Goal: Task Accomplishment & Management: Manage account settings

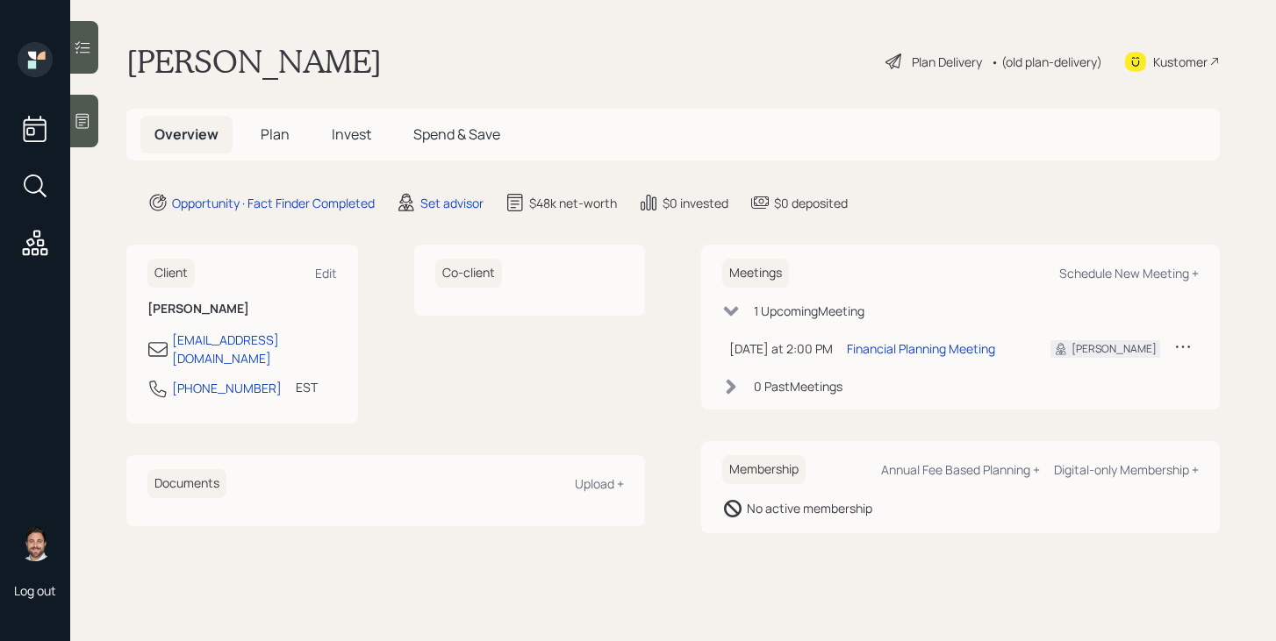
click at [274, 138] on span "Plan" at bounding box center [275, 134] width 29 height 19
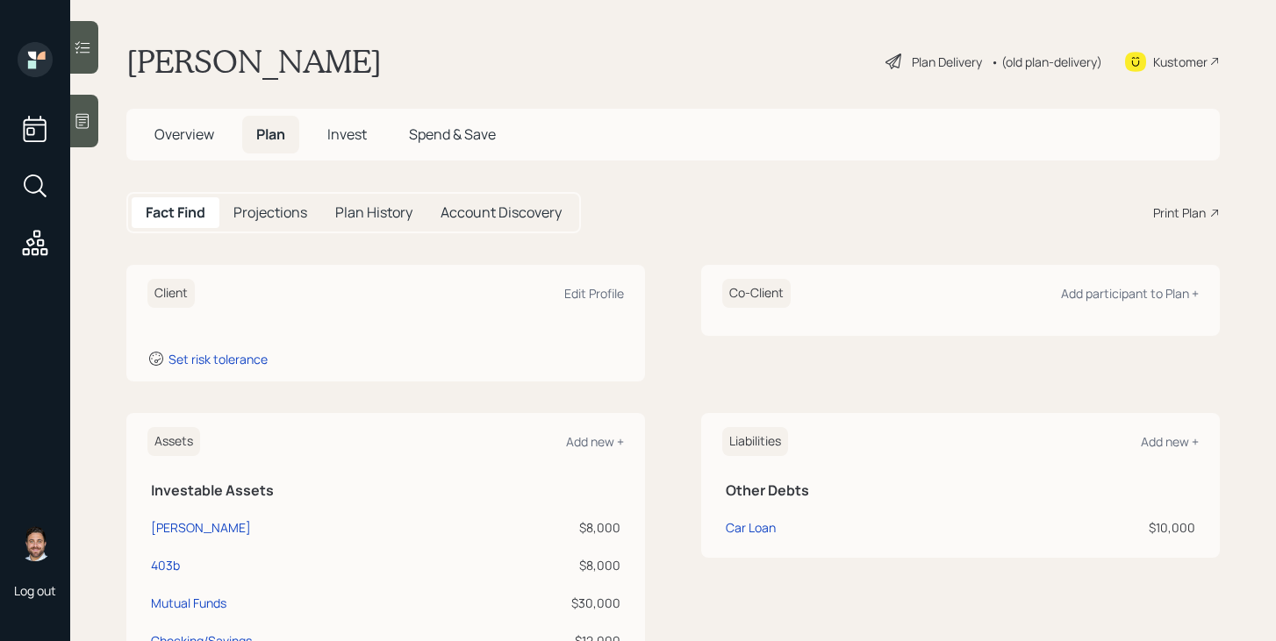
click at [184, 134] on span "Overview" at bounding box center [184, 134] width 60 height 19
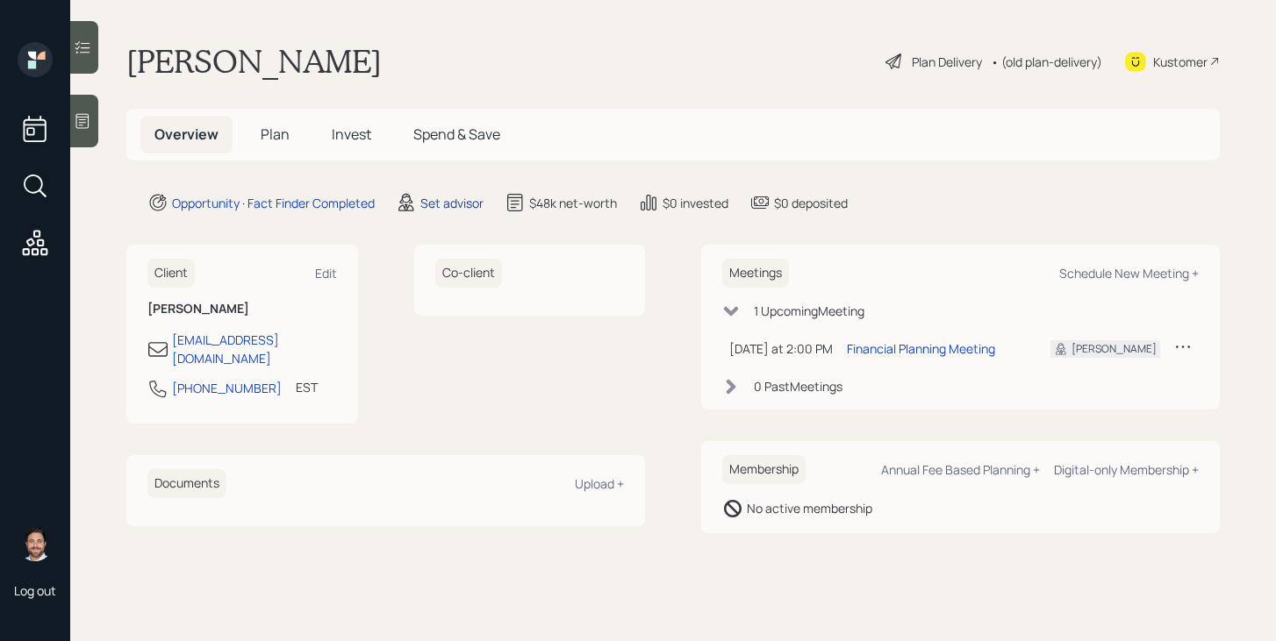
click at [462, 199] on div "Set advisor" at bounding box center [451, 203] width 63 height 18
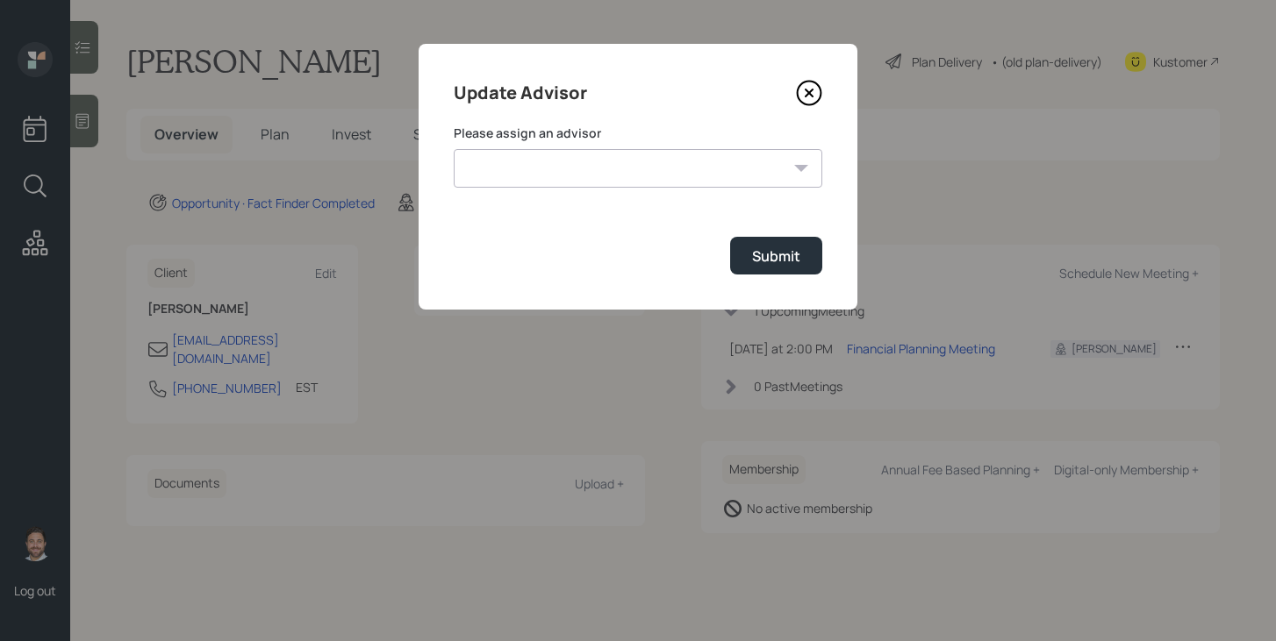
click at [529, 180] on select "Robby Grisanti James DiStasi Jonah Coleman Tyler End Treva Nostdahl Eric Schwar…" at bounding box center [638, 168] width 368 height 39
select select "bffa7908-1b2a-4c79-9bb6-f0ec9aed22d3"
click at [454, 149] on select "Robby Grisanti James DiStasi Jonah Coleman Tyler End Treva Nostdahl Eric Schwar…" at bounding box center [638, 168] width 368 height 39
click at [755, 261] on div "Submit" at bounding box center [776, 256] width 48 height 19
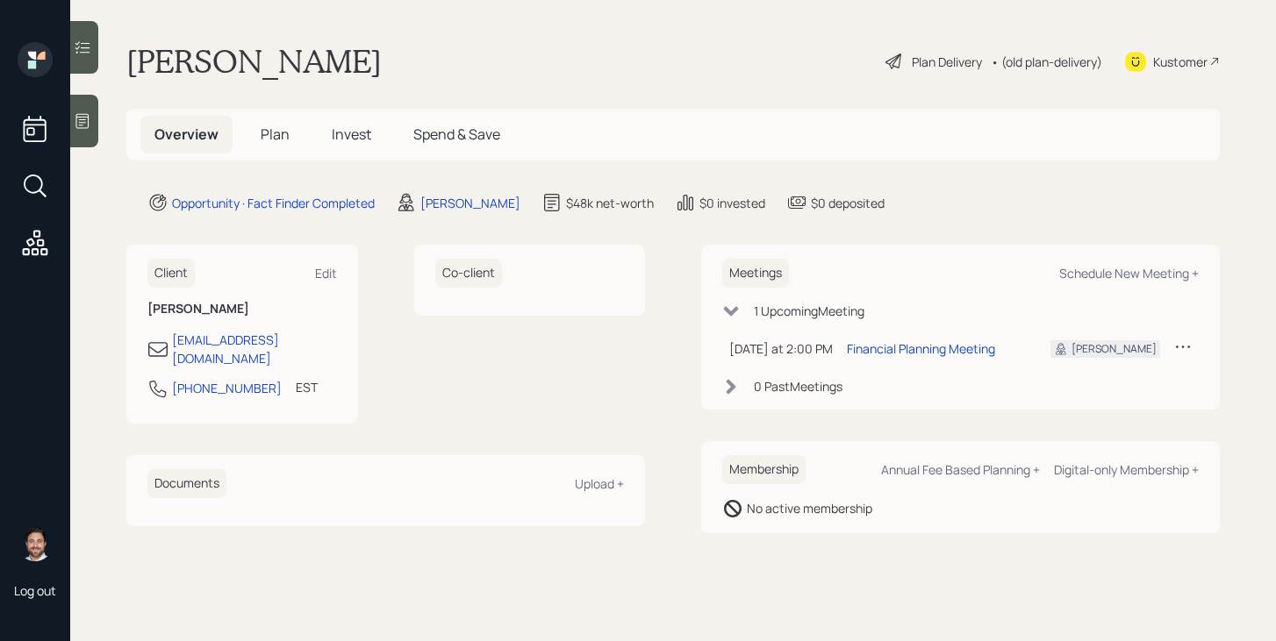
click at [282, 142] on span "Plan" at bounding box center [275, 134] width 29 height 19
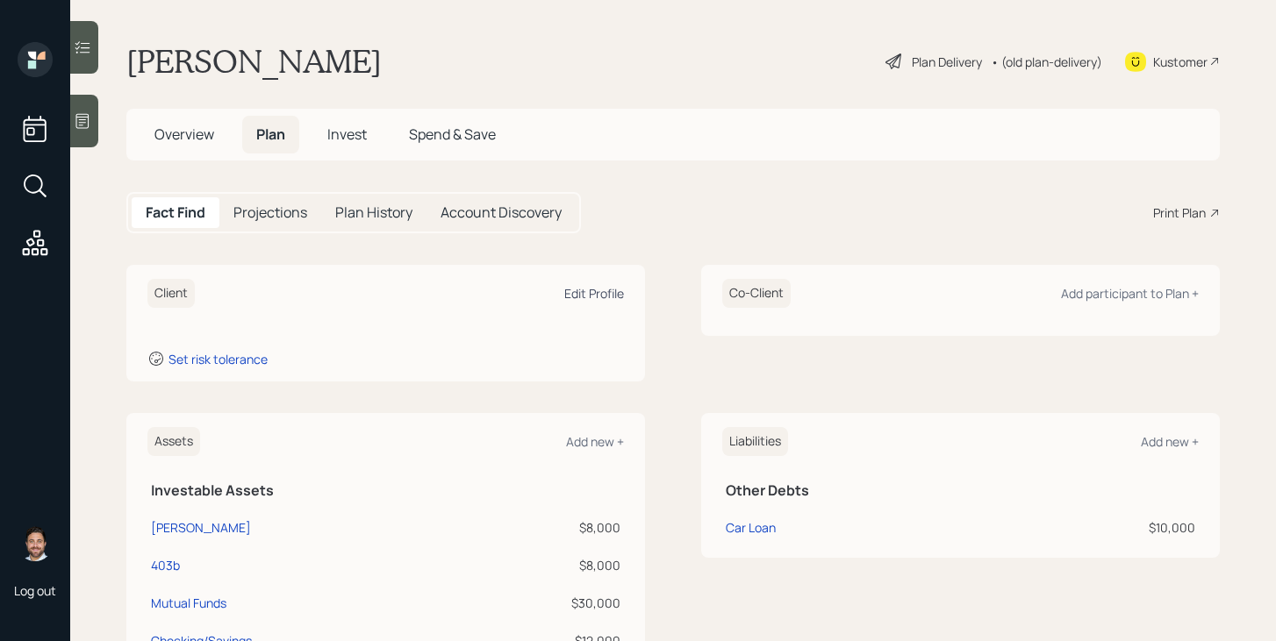
click at [579, 297] on div "Edit Profile" at bounding box center [594, 293] width 60 height 17
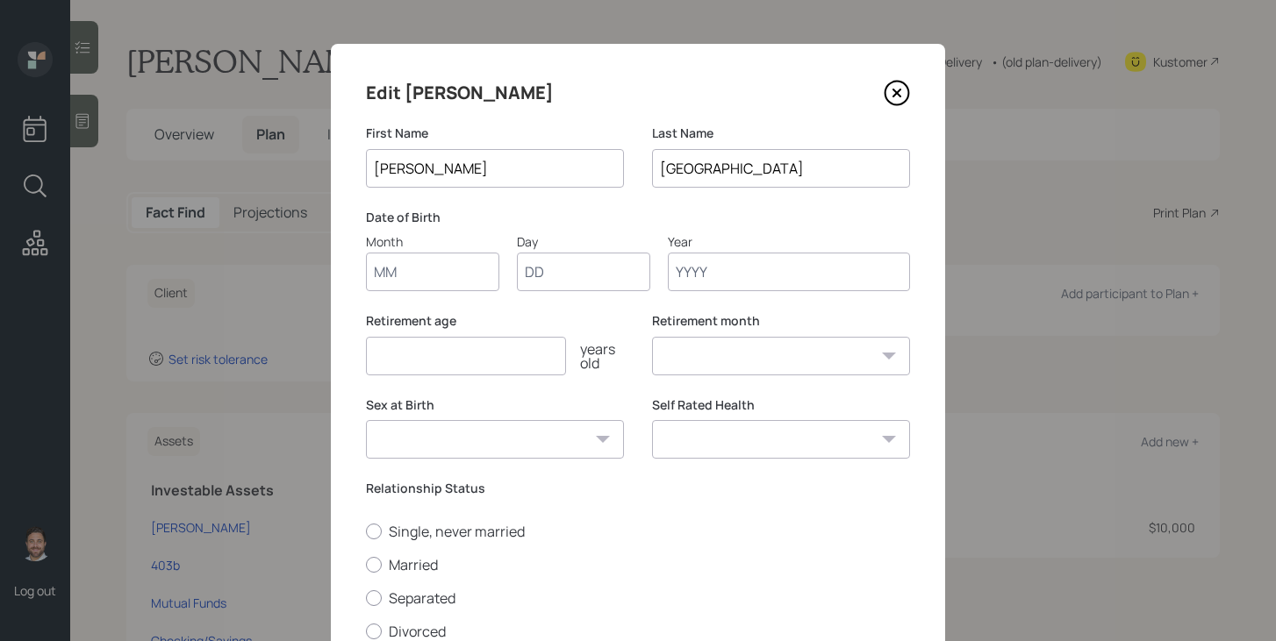
click at [453, 275] on input "Month" at bounding box center [432, 272] width 133 height 39
type input "03"
type input "12"
type input "1963"
select select "3"
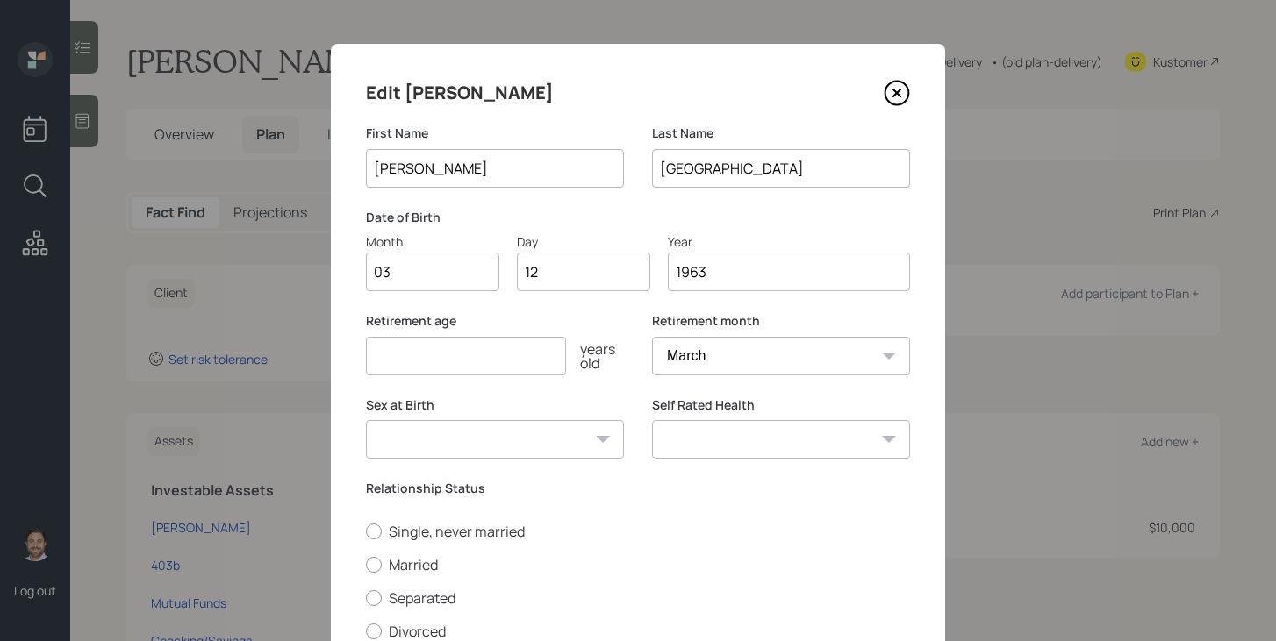
type input "1963"
click at [428, 360] on input "number" at bounding box center [466, 356] width 200 height 39
type input "72"
click at [408, 565] on label "Married" at bounding box center [638, 564] width 544 height 19
click at [366, 565] on input "Married" at bounding box center [365, 564] width 1 height 1
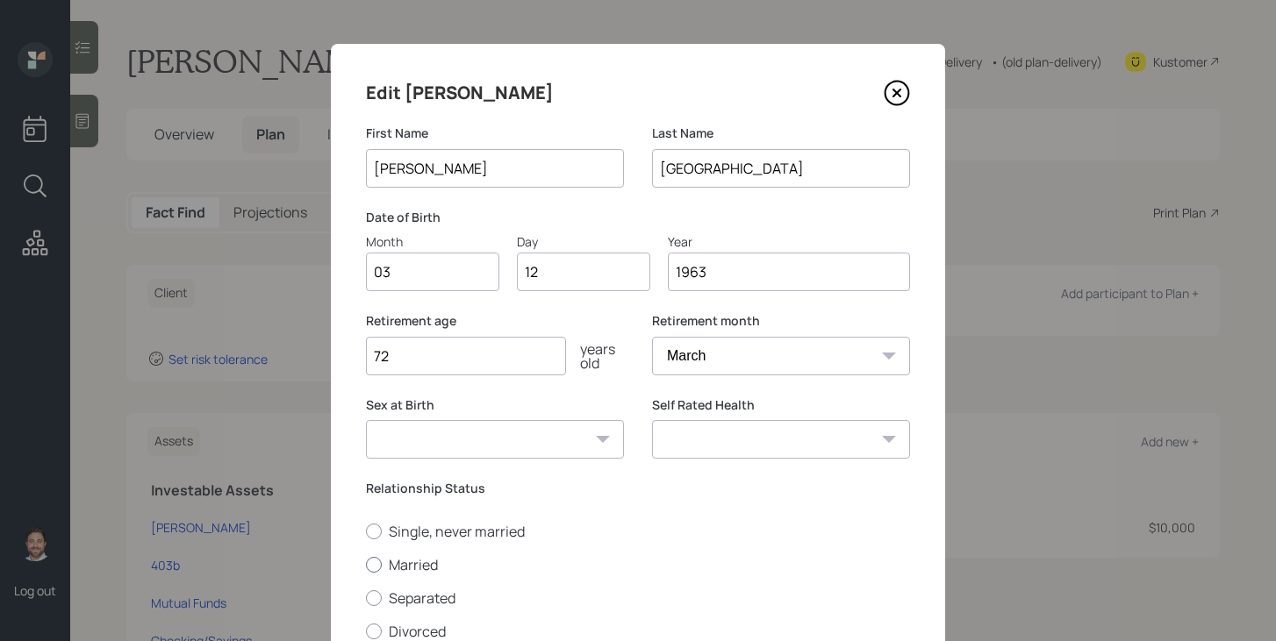
radio input "true"
click at [519, 437] on select "Male Female Other / Prefer not to say" at bounding box center [495, 439] width 258 height 39
select select "male"
click at [366, 420] on select "Male Female Other / Prefer not to say" at bounding box center [495, 439] width 258 height 39
click at [669, 450] on select "Excellent Very Good Good Fair Poor" at bounding box center [781, 439] width 258 height 39
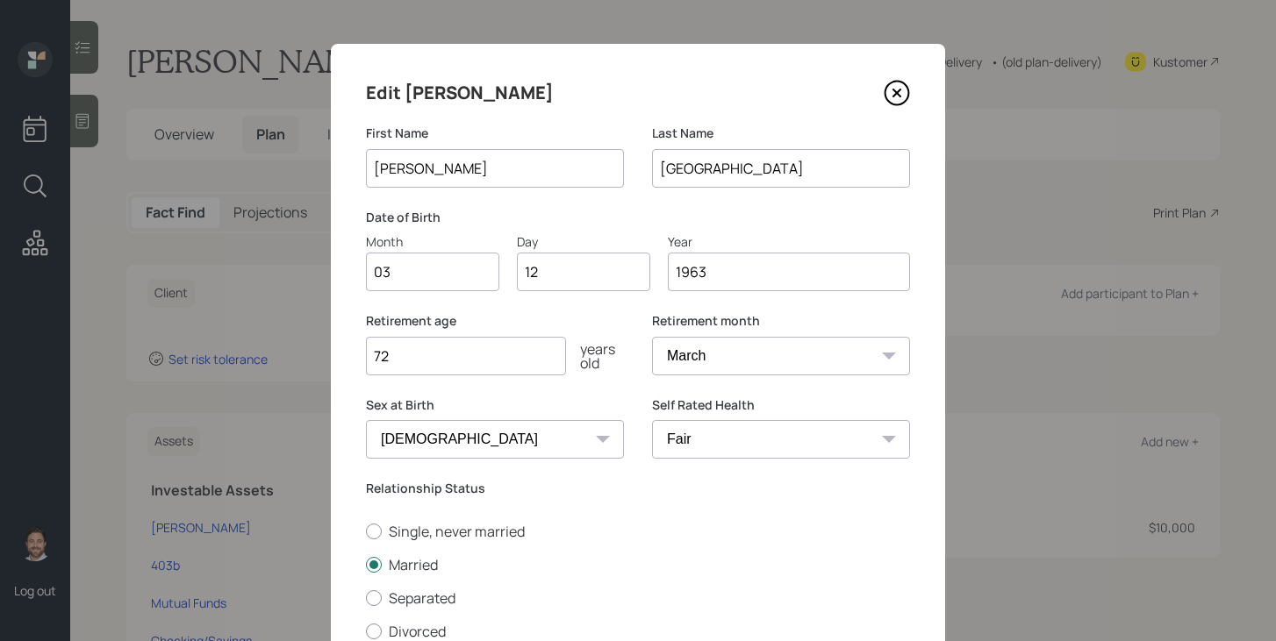
click at [652, 420] on select "Excellent Very Good Good Fair Poor" at bounding box center [781, 439] width 258 height 39
click at [722, 457] on select "Excellent Very Good Good Fair Poor" at bounding box center [781, 439] width 258 height 39
click at [652, 420] on select "Excellent Very Good Good Fair Poor" at bounding box center [781, 439] width 258 height 39
click at [721, 404] on label "Self Rated Health" at bounding box center [781, 406] width 258 height 18
click at [721, 437] on select "Excellent Very Good Good Fair Poor" at bounding box center [781, 439] width 258 height 39
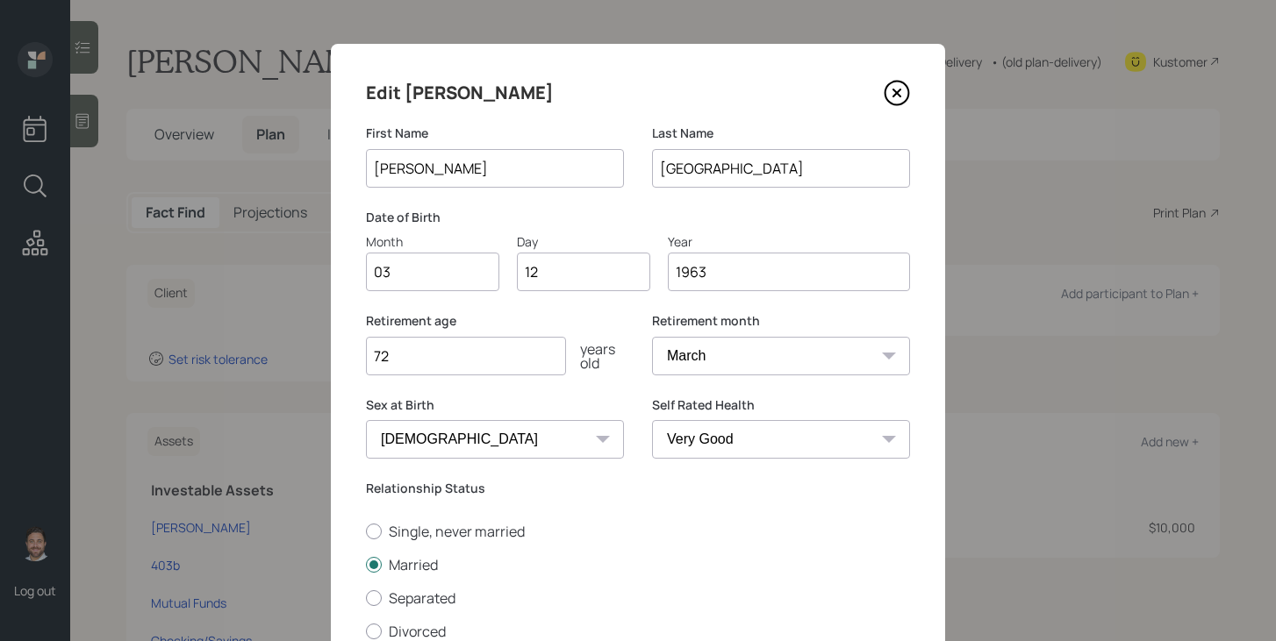
select select "good"
click at [652, 420] on select "Excellent Very Good Good Fair Poor" at bounding box center [781, 439] width 258 height 39
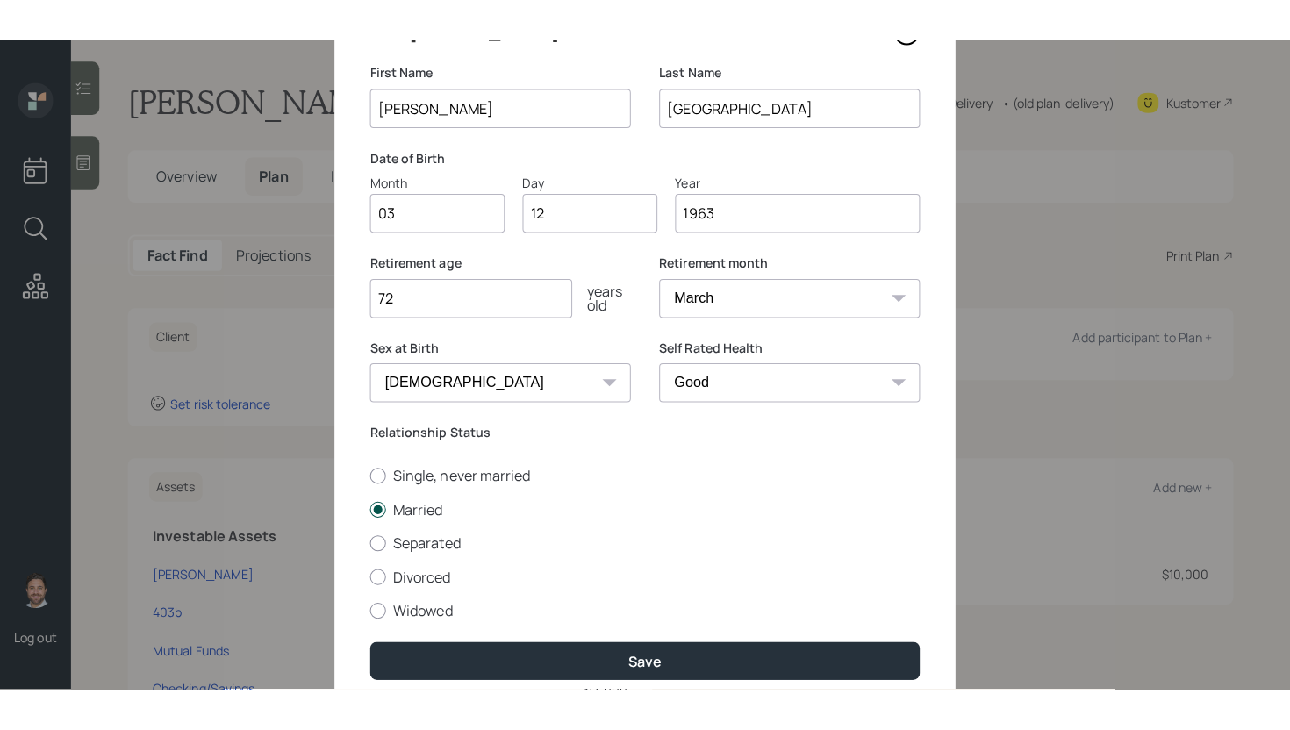
scroll to position [172, 0]
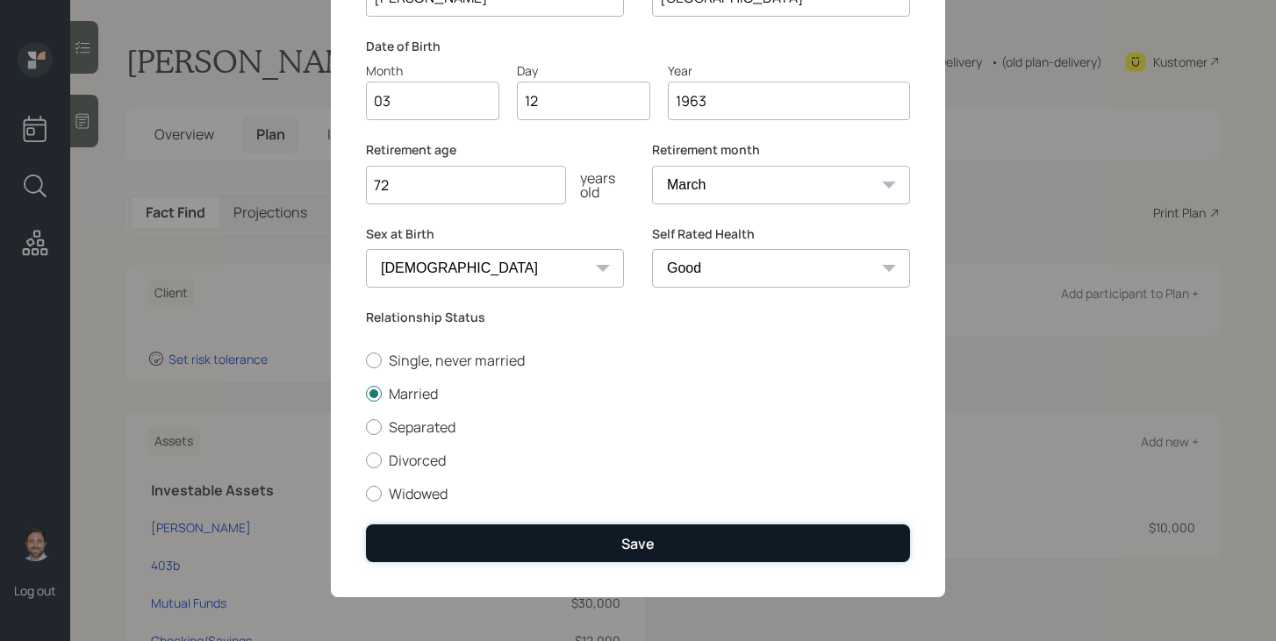
click at [642, 542] on div "Save" at bounding box center [637, 543] width 33 height 19
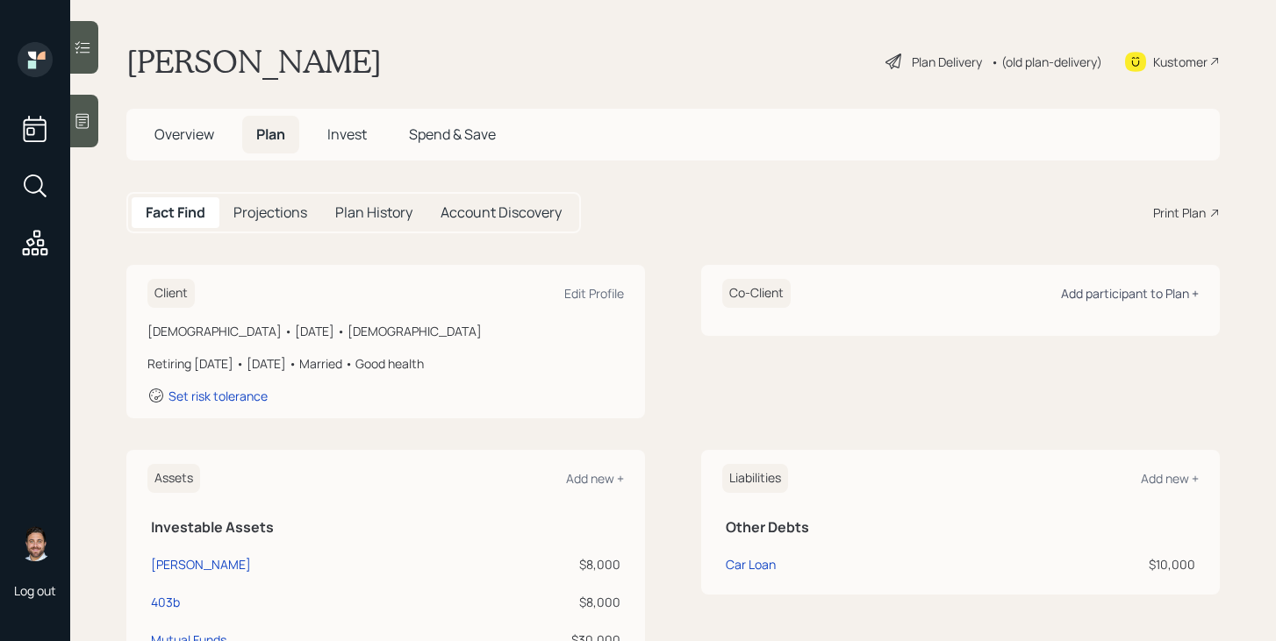
click at [1104, 292] on div "Add participant to Plan +" at bounding box center [1130, 293] width 138 height 17
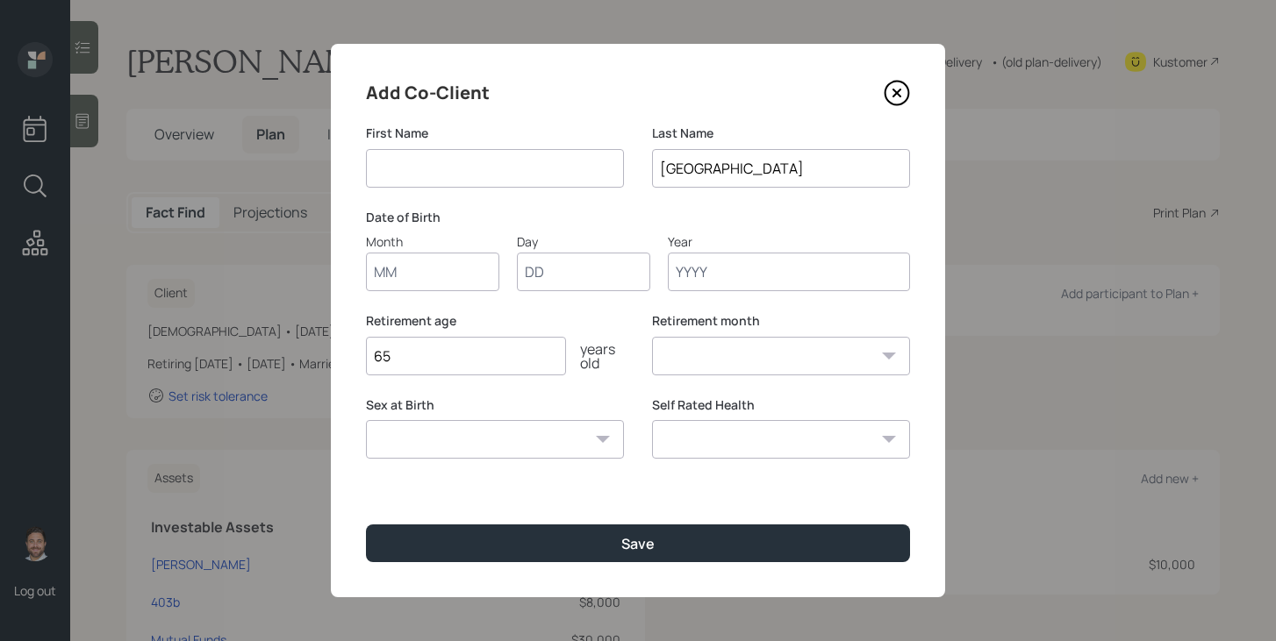
click at [505, 162] on input at bounding box center [495, 168] width 258 height 39
type input "Faith"
click at [457, 275] on input "Month" at bounding box center [432, 272] width 133 height 39
type input "01"
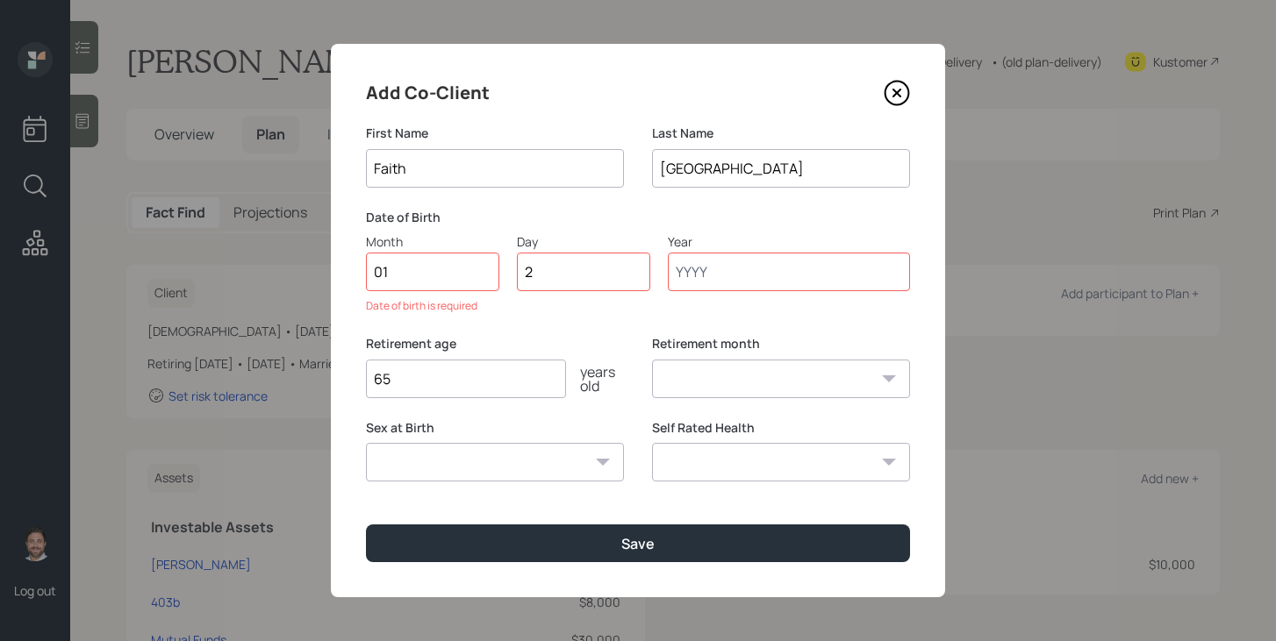
type input "29"
type input "1968"
select select "1"
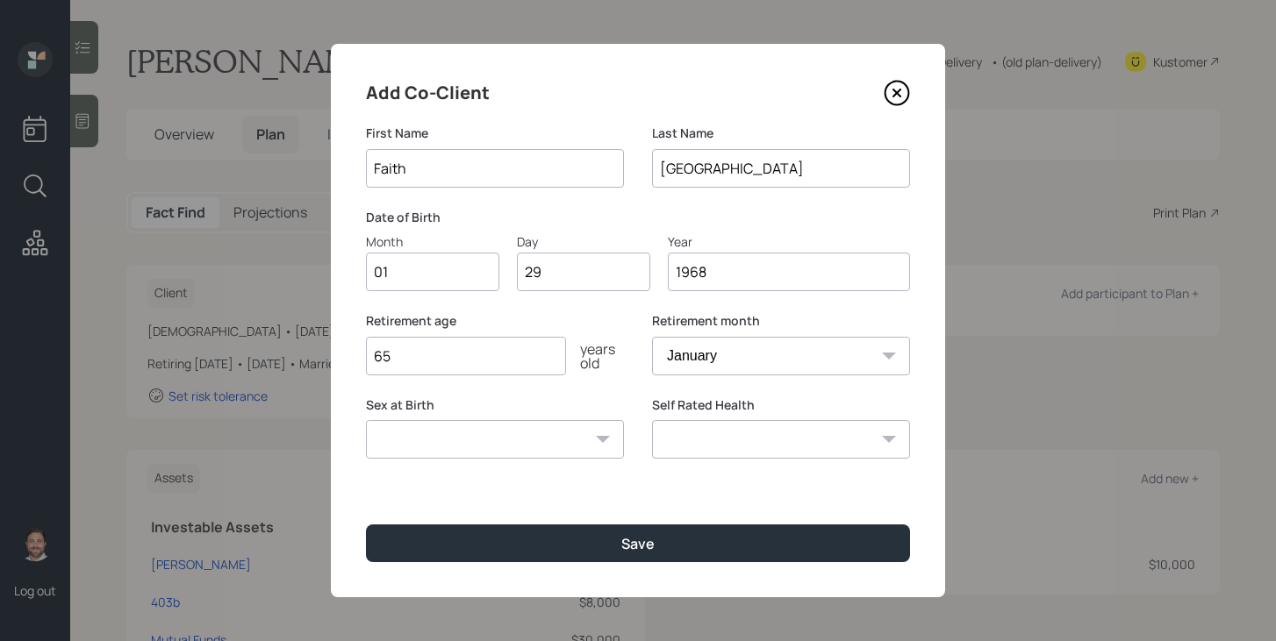
type input "1968"
click at [499, 361] on input "65" at bounding box center [466, 356] width 200 height 39
type input "6"
type input "70"
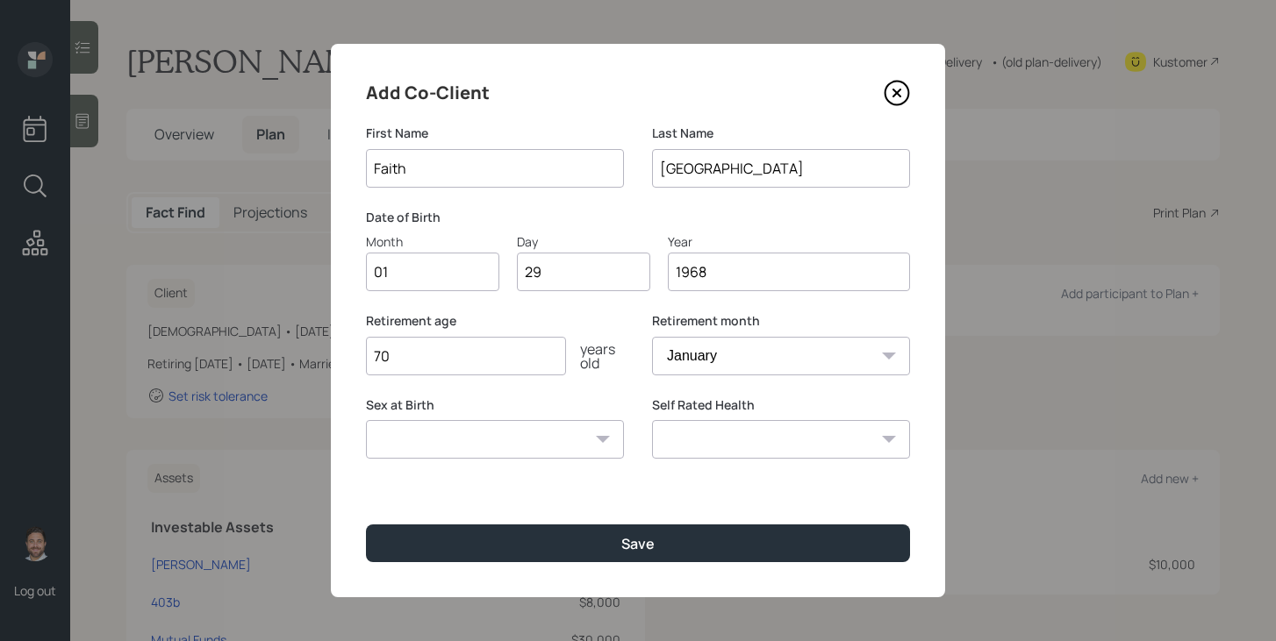
click at [487, 445] on select "Male Female Other / Prefer not to say" at bounding box center [495, 439] width 258 height 39
select select "female"
click at [366, 420] on select "Male Female Other / Prefer not to say" at bounding box center [495, 439] width 258 height 39
click at [756, 448] on select "Excellent Very Good Good Fair Poor" at bounding box center [781, 439] width 258 height 39
select select "very_good"
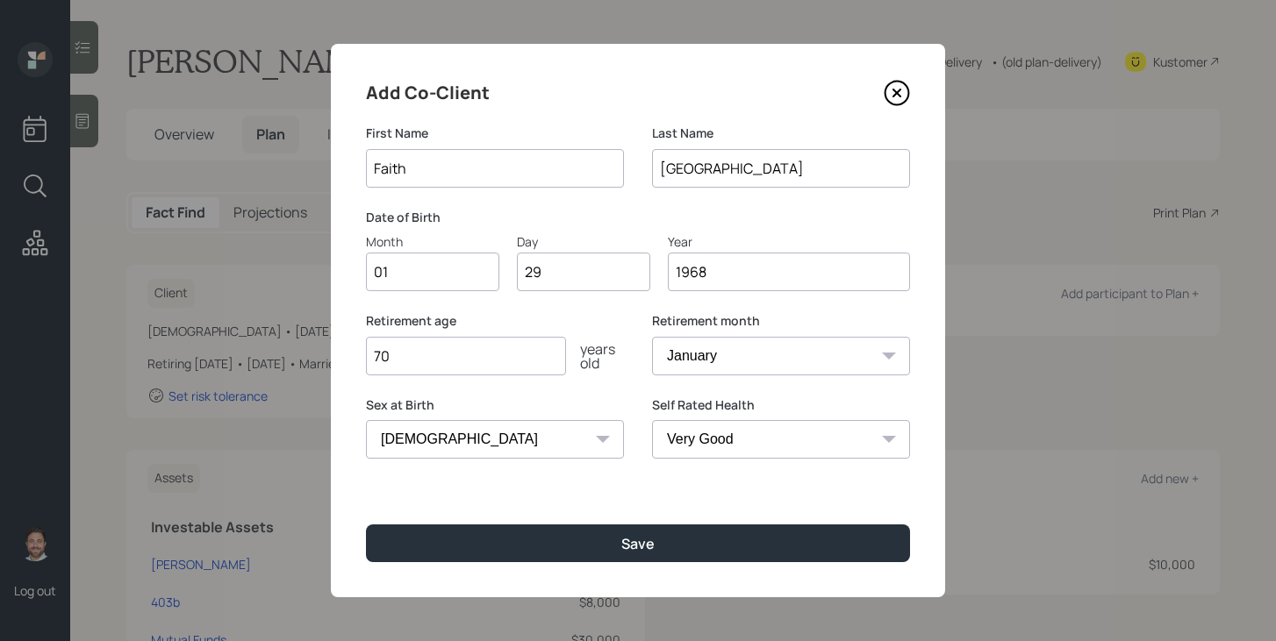
click at [652, 420] on select "Excellent Very Good Good Fair Poor" at bounding box center [781, 439] width 258 height 39
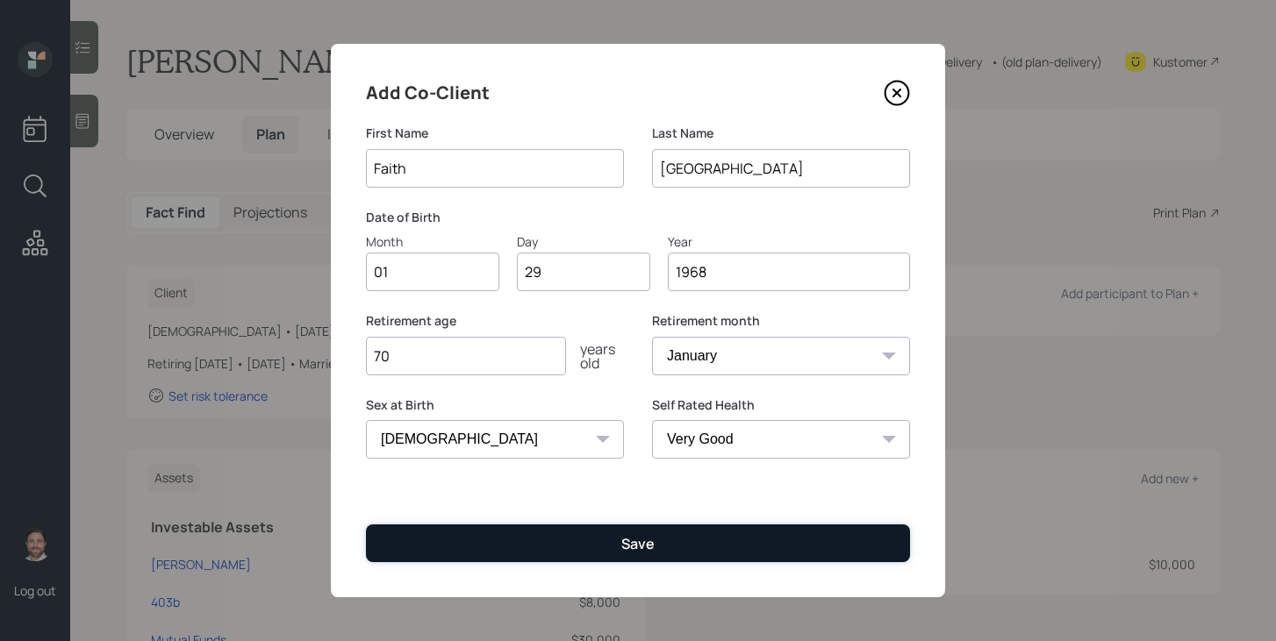
click at [668, 540] on button "Save" at bounding box center [638, 544] width 544 height 38
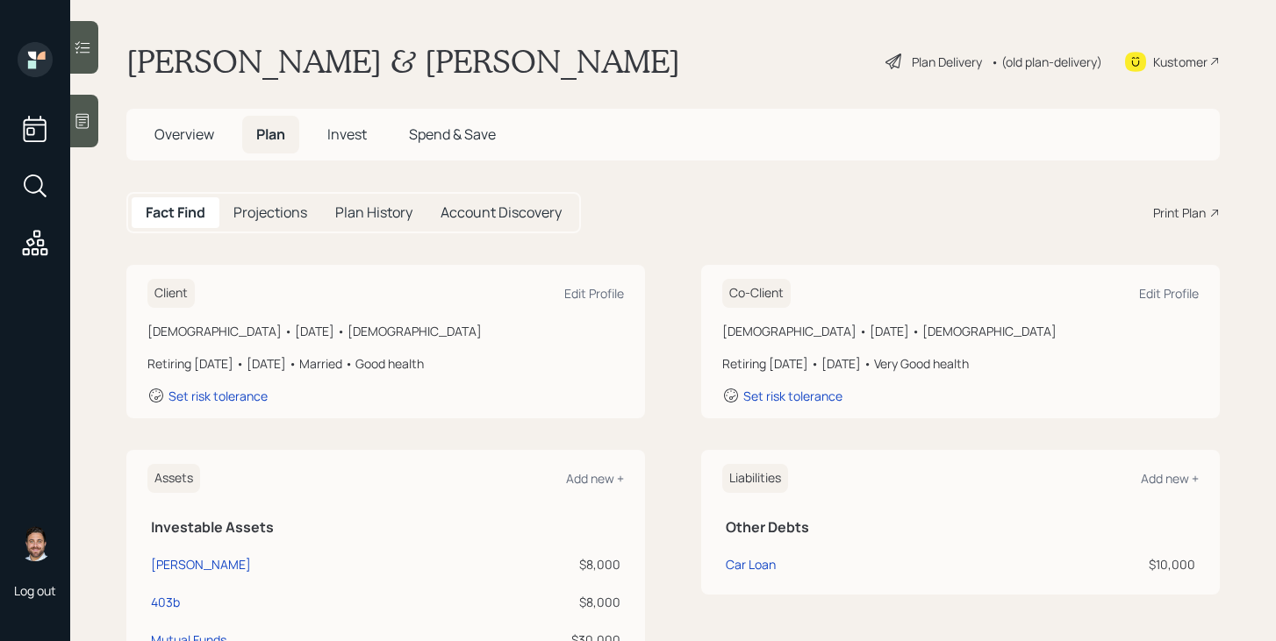
click at [905, 57] on div "Plan Delivery" at bounding box center [933, 61] width 100 height 21
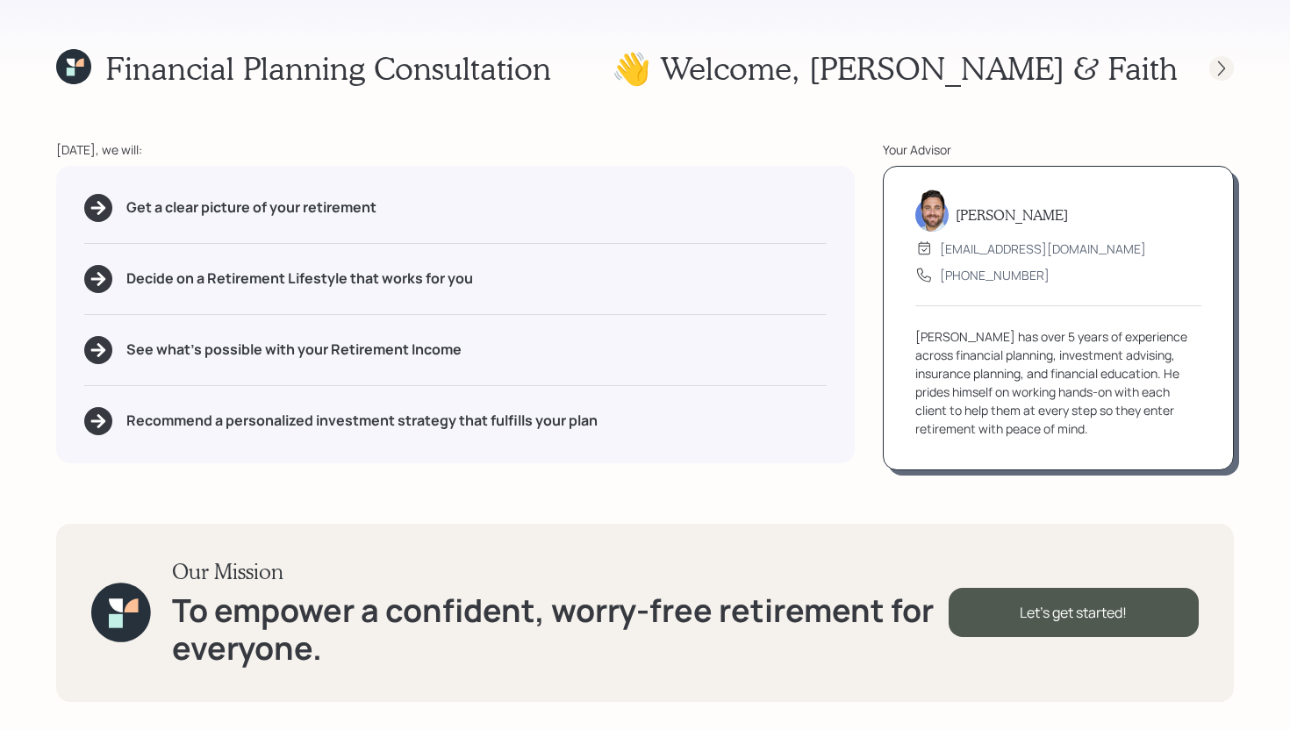
click at [1222, 63] on icon at bounding box center [1222, 69] width 18 height 18
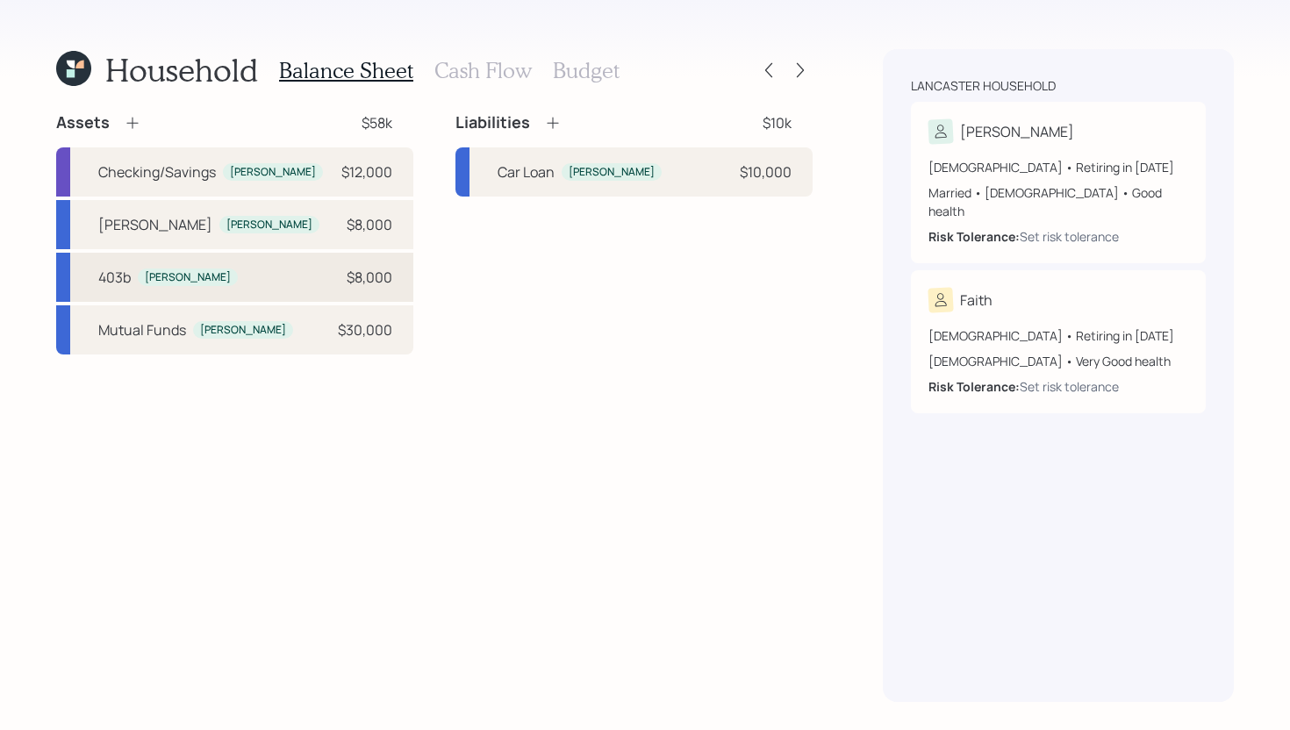
click at [271, 289] on div "403b Dean $8,000" at bounding box center [234, 277] width 357 height 49
select select "public_school_sponsored"
select select "balanced"
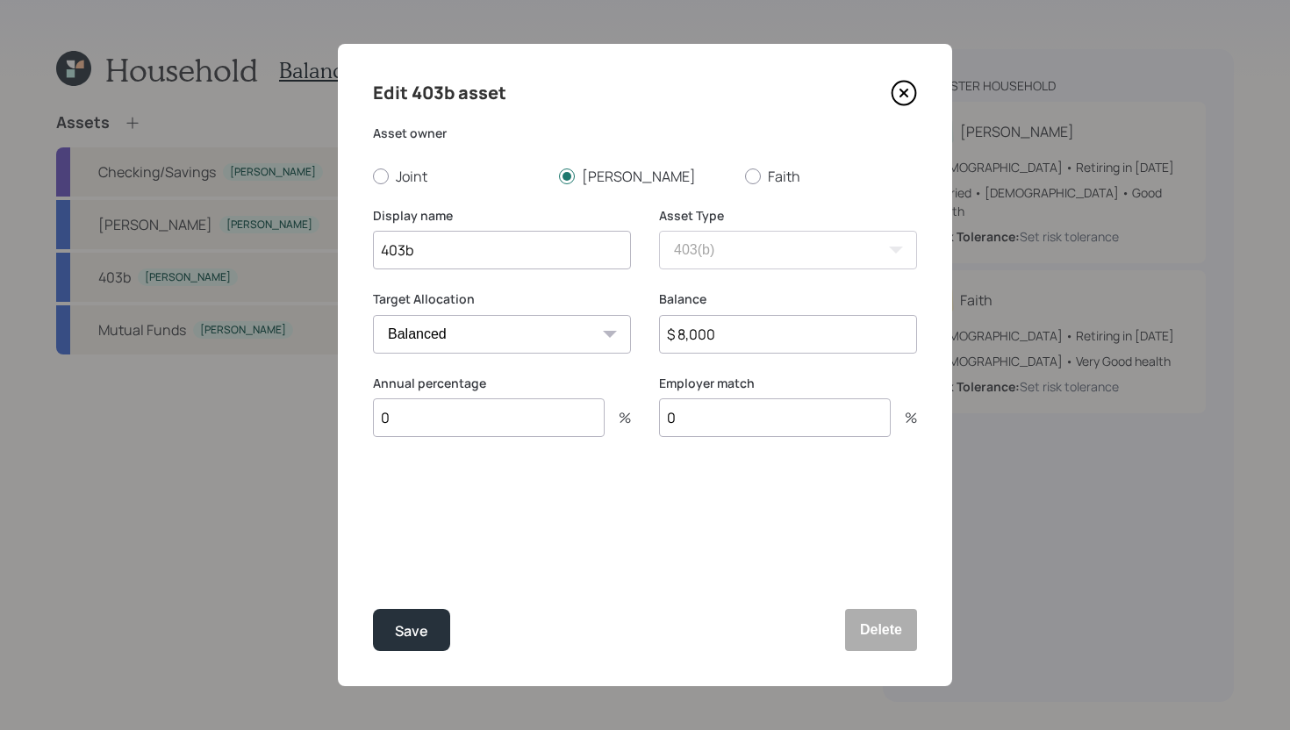
click at [786, 335] on input "$ 8,000" at bounding box center [788, 334] width 258 height 39
type input "$ 10,000"
click at [437, 620] on button "Save" at bounding box center [411, 630] width 77 height 42
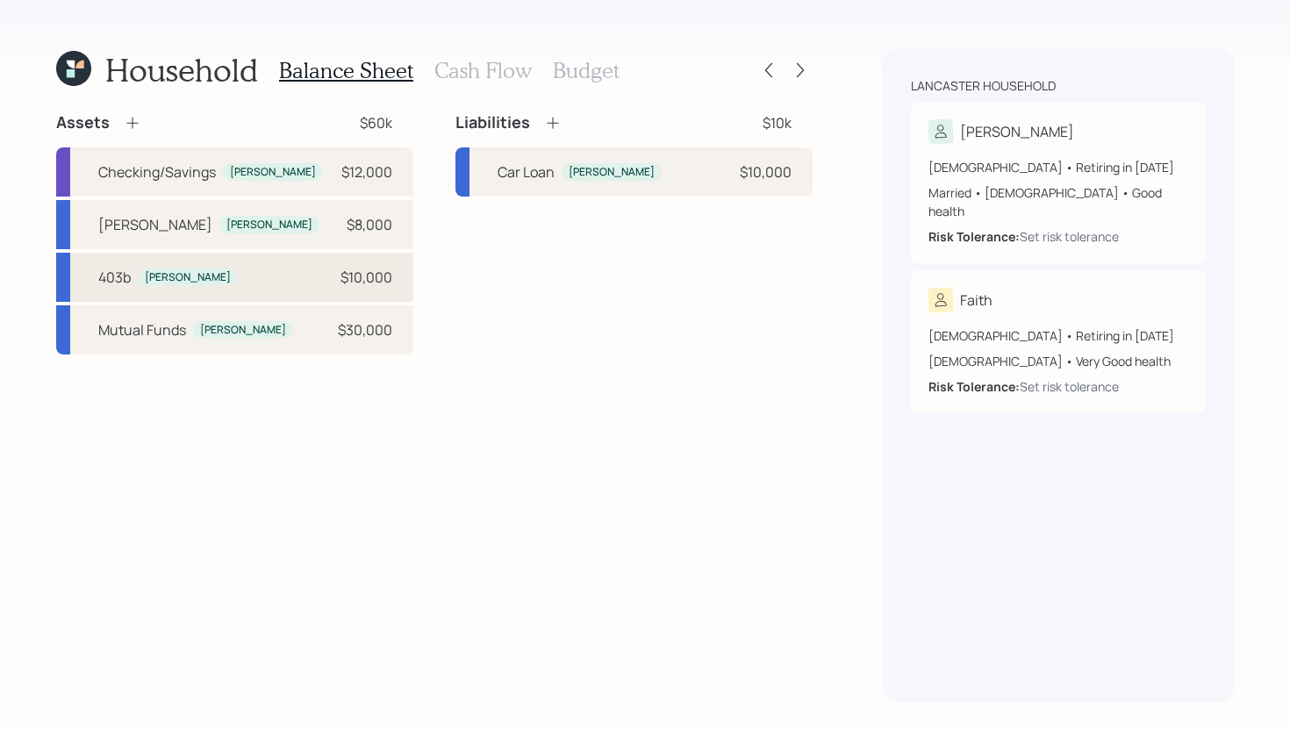
click at [250, 287] on div "403b Dean $10,000" at bounding box center [234, 277] width 357 height 49
select select "public_school_sponsored"
select select "balanced"
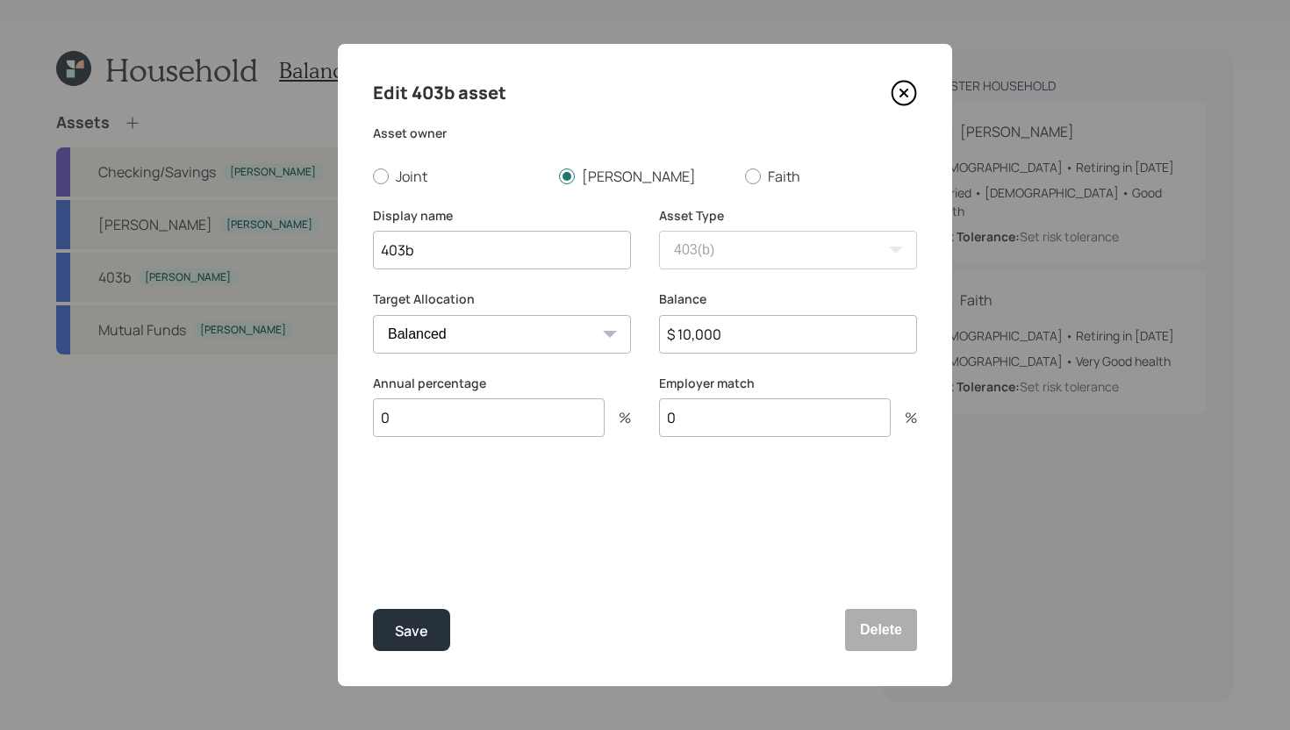
click at [379, 252] on input "403b" at bounding box center [502, 250] width 258 height 39
type input "Former 403b"
click at [419, 630] on div "Save" at bounding box center [411, 631] width 33 height 24
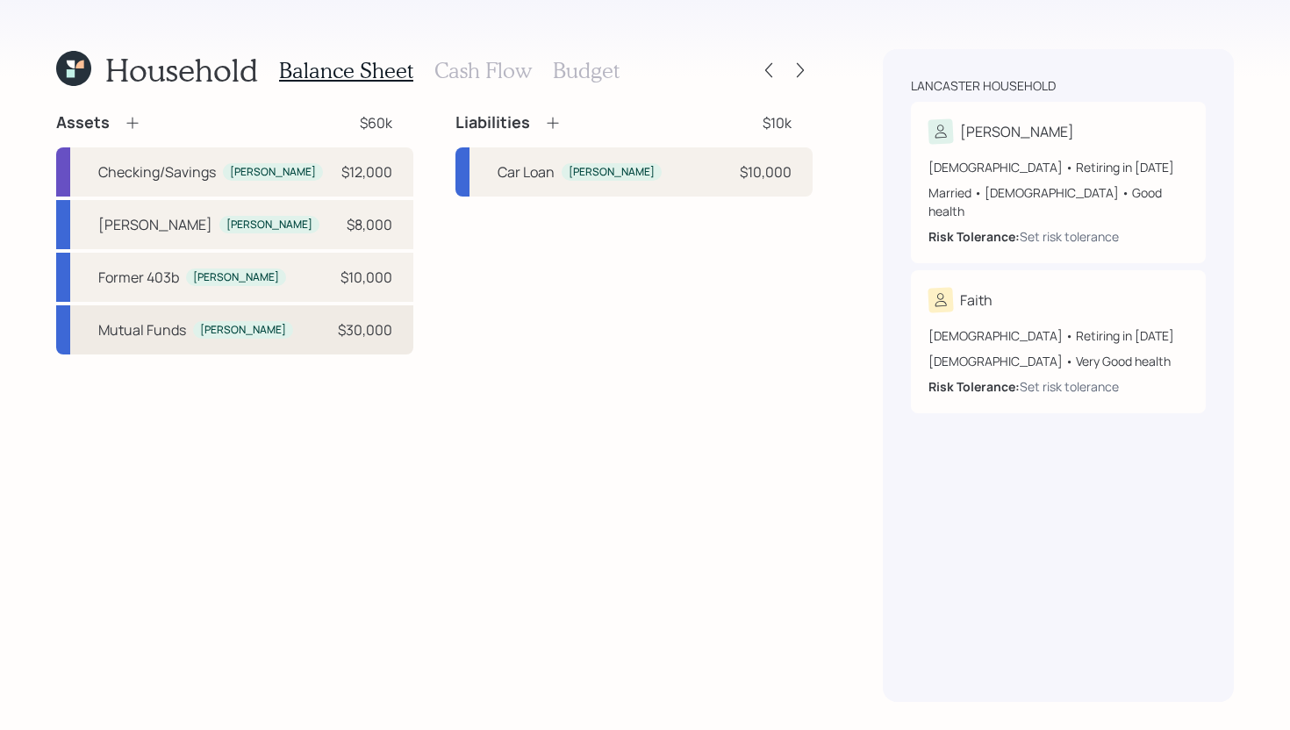
click at [279, 335] on div "Mutual Funds Dean $30,000" at bounding box center [234, 329] width 357 height 49
select select "taxable"
select select "balanced"
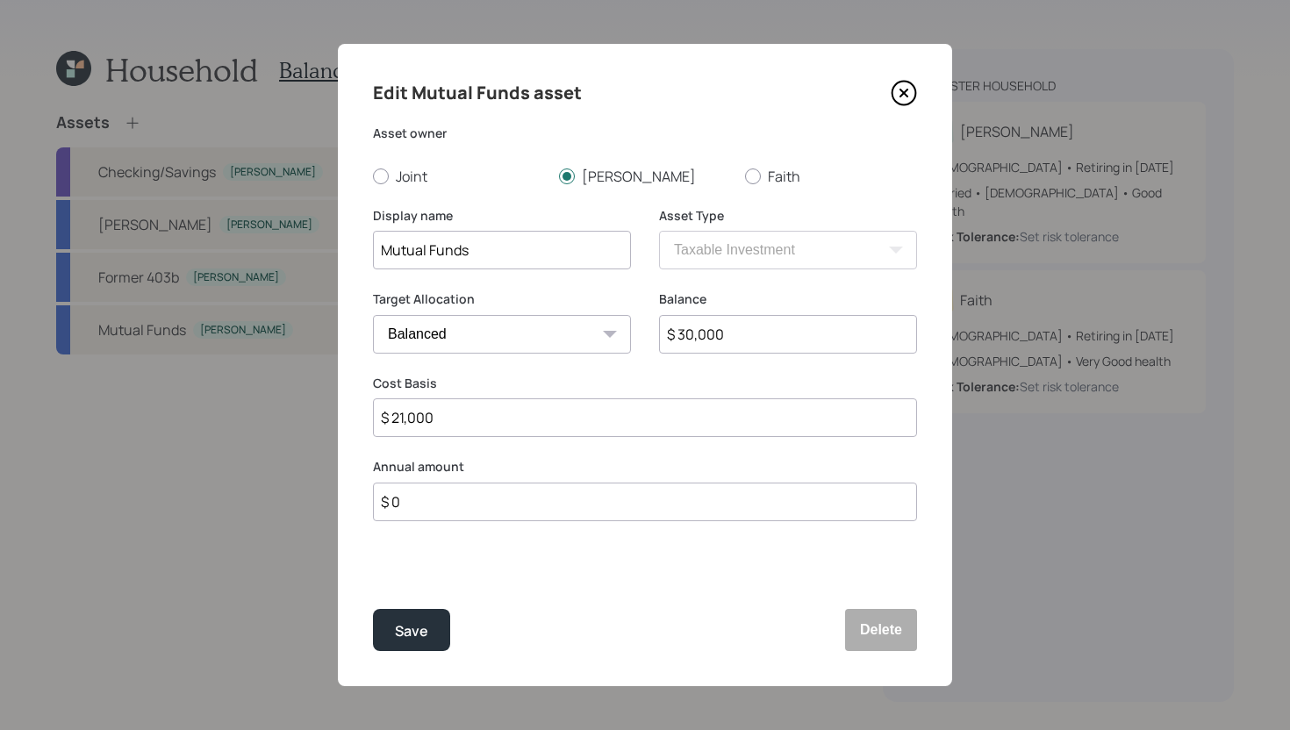
click at [731, 333] on input "$ 30,000" at bounding box center [788, 334] width 258 height 39
click at [524, 254] on input "Mutual Funds" at bounding box center [502, 250] width 258 height 39
drag, startPoint x: 562, startPoint y: 254, endPoint x: 552, endPoint y: 255, distance: 10.7
click at [552, 255] on input "Mutual Funds - Primerica" at bounding box center [502, 250] width 258 height 39
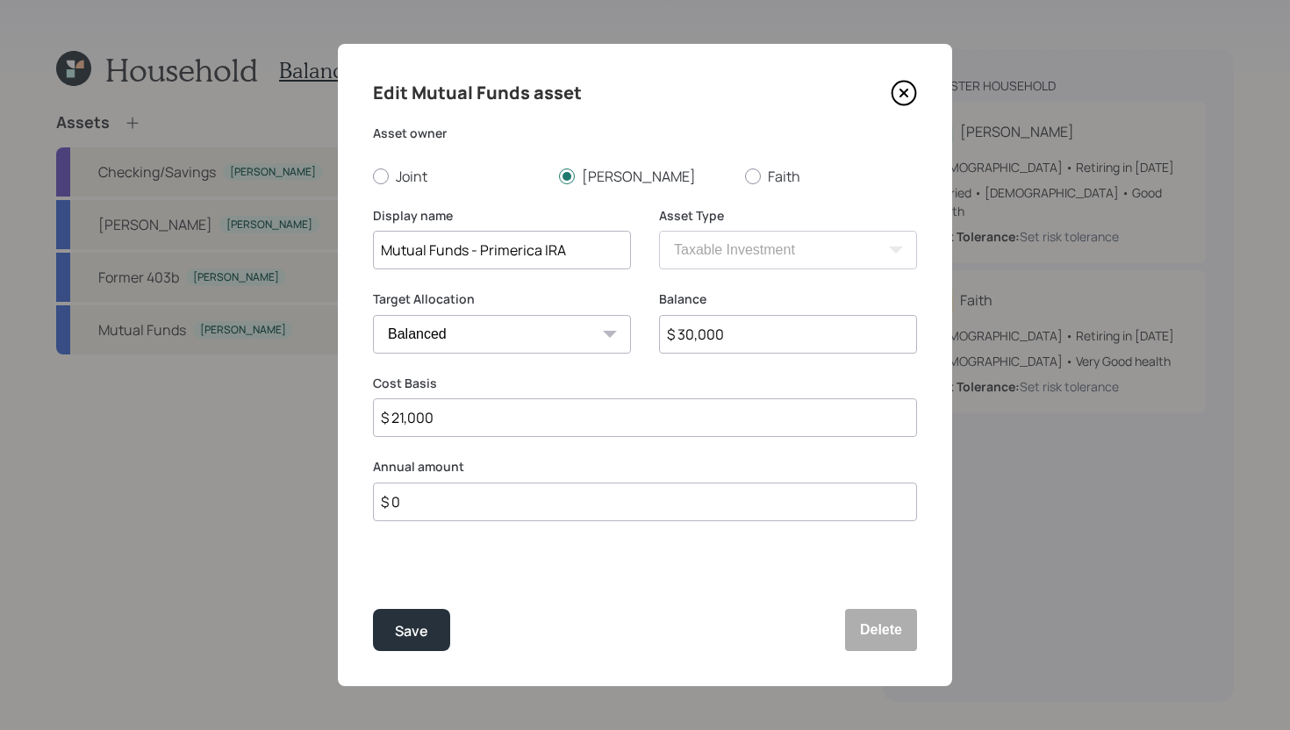
drag, startPoint x: 588, startPoint y: 256, endPoint x: 480, endPoint y: 253, distance: 108.0
click at [480, 253] on input "Mutual Funds - Primerica IRA" at bounding box center [502, 250] width 258 height 39
type input "Mutual Funds - Primerica IRA"
click at [867, 626] on button "Delete" at bounding box center [881, 630] width 72 height 42
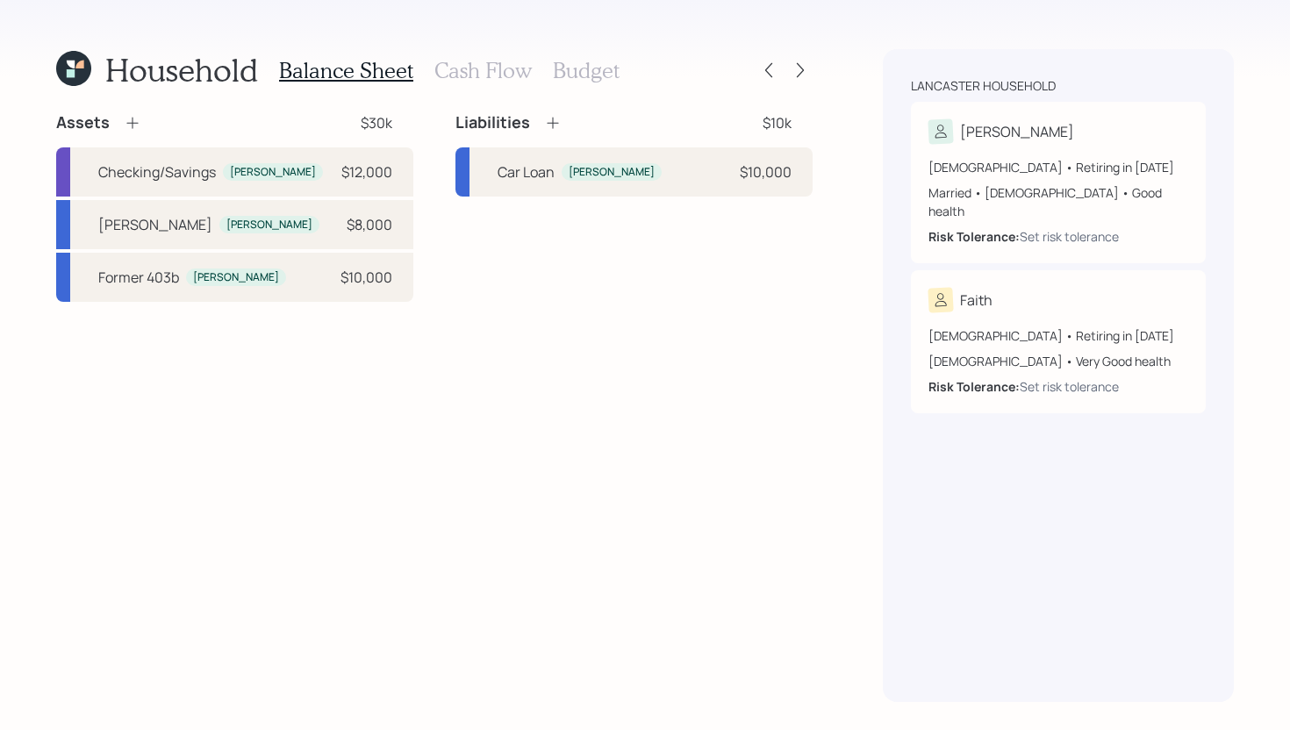
click at [139, 120] on icon at bounding box center [133, 123] width 18 height 18
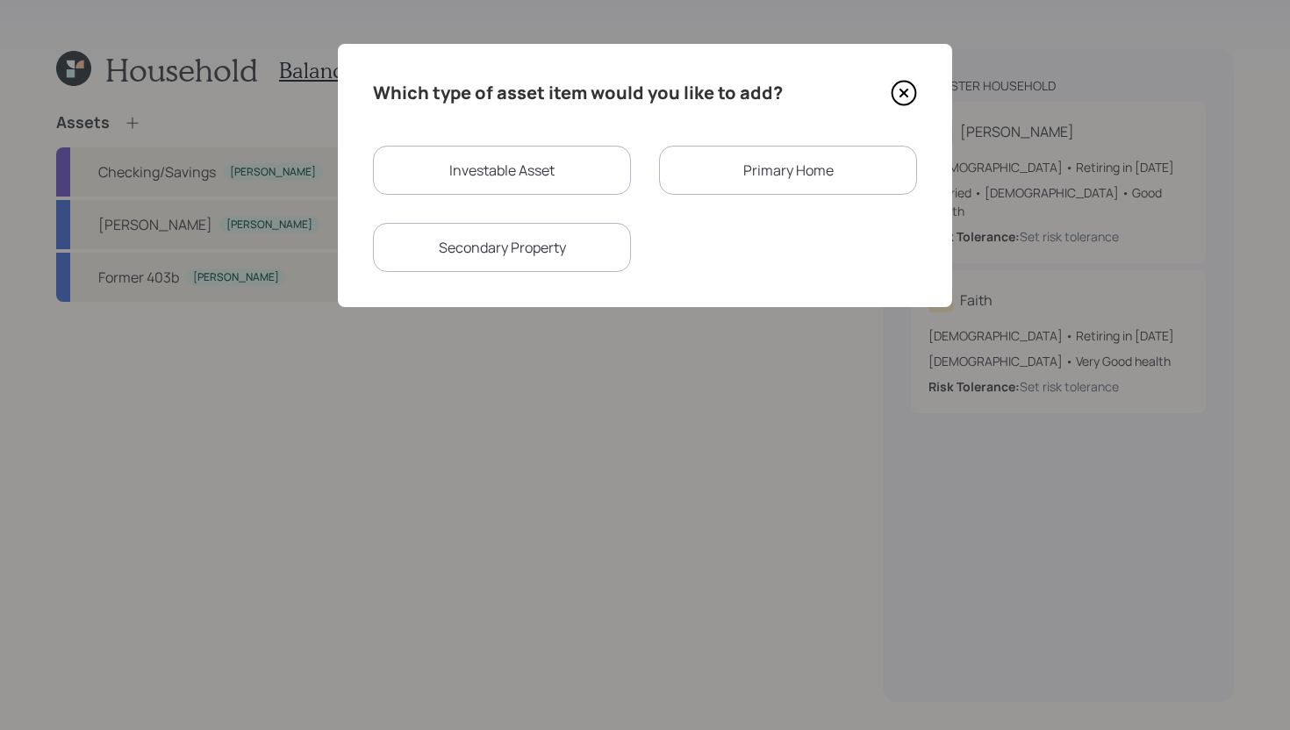
click at [470, 187] on div "Investable Asset" at bounding box center [502, 170] width 258 height 49
select select "taxable"
select select "balanced"
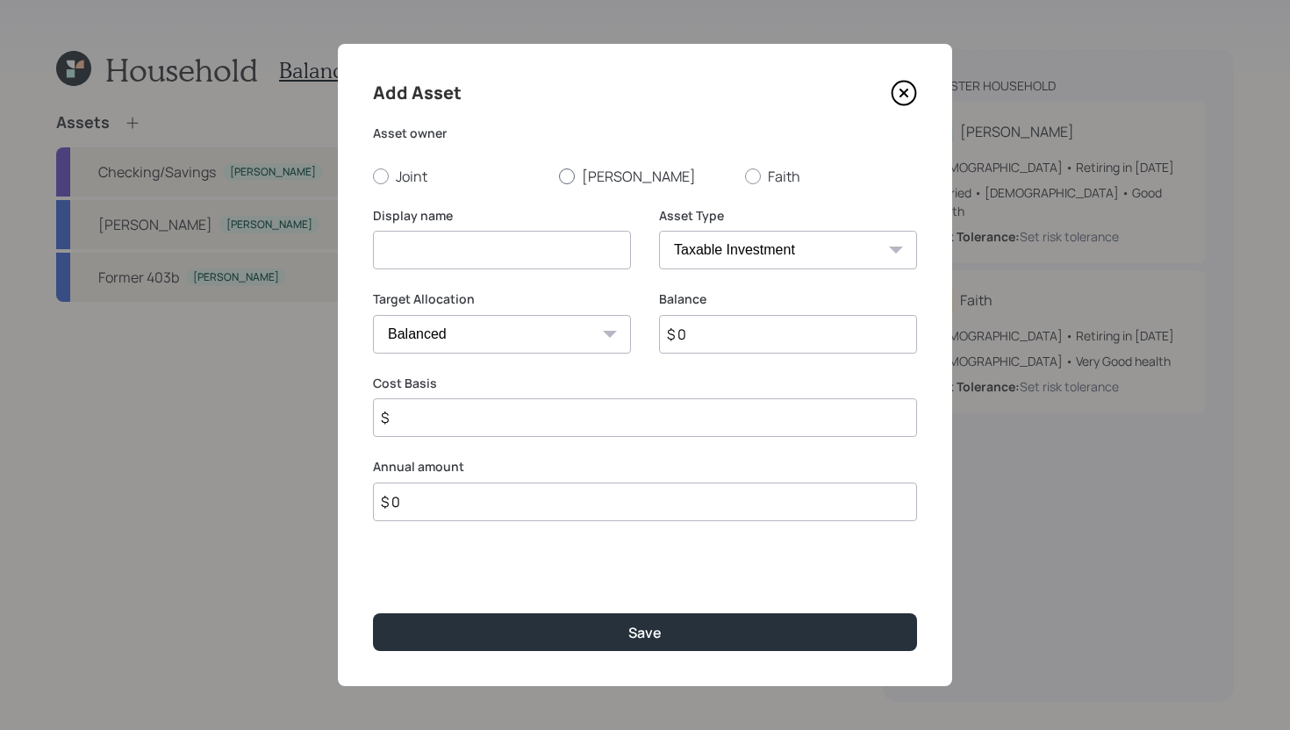
click at [594, 171] on label "[PERSON_NAME]" at bounding box center [645, 176] width 172 height 19
click at [559, 175] on input "[PERSON_NAME]" at bounding box center [558, 175] width 1 height 1
radio input "true"
click at [517, 254] on input at bounding box center [502, 250] width 258 height 39
paste input "Primerica IRA"
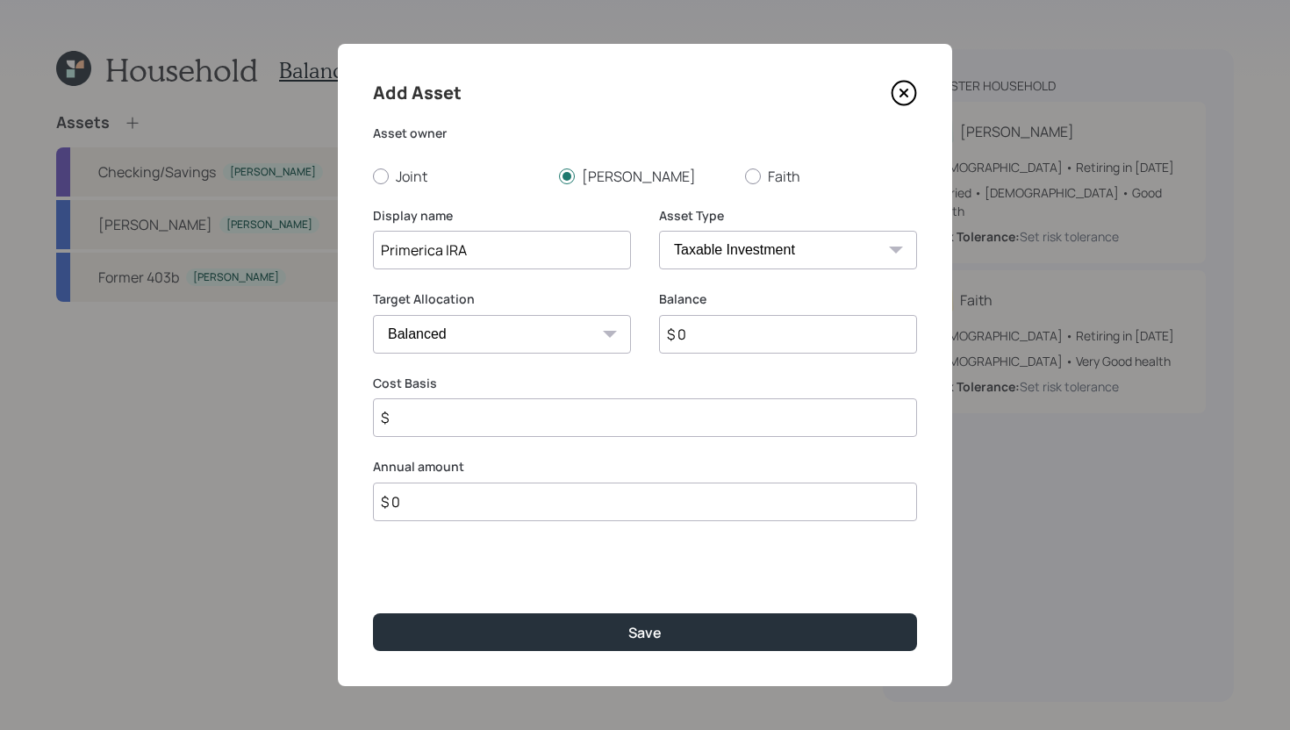
type input "Primerica IRA"
click at [794, 339] on input "$ 0" at bounding box center [788, 334] width 258 height 39
type input "$ 64,000"
click at [873, 254] on select "SEP IRA IRA Roth IRA 401(k) Roth 401(k) 403(b) Roth 403(b) 457(b) Roth 457(b) H…" at bounding box center [788, 250] width 258 height 39
select select "ira"
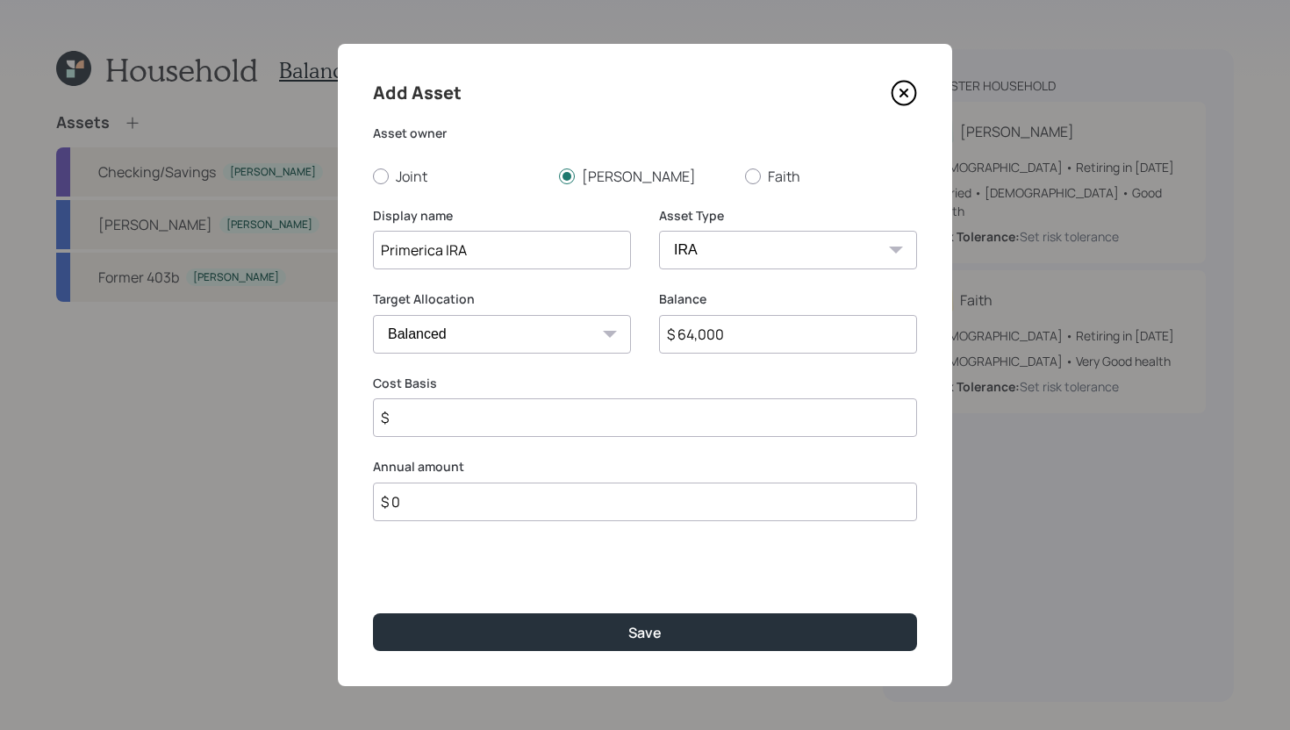
click at [659, 231] on select "SEP IRA IRA Roth IRA 401(k) Roth 401(k) 403(b) Roth 403(b) 457(b) Roth 457(b) H…" at bounding box center [788, 250] width 258 height 39
type input "$"
click at [612, 428] on input "$" at bounding box center [645, 417] width 544 height 39
click at [791, 333] on input "$ 64,000" at bounding box center [788, 334] width 258 height 39
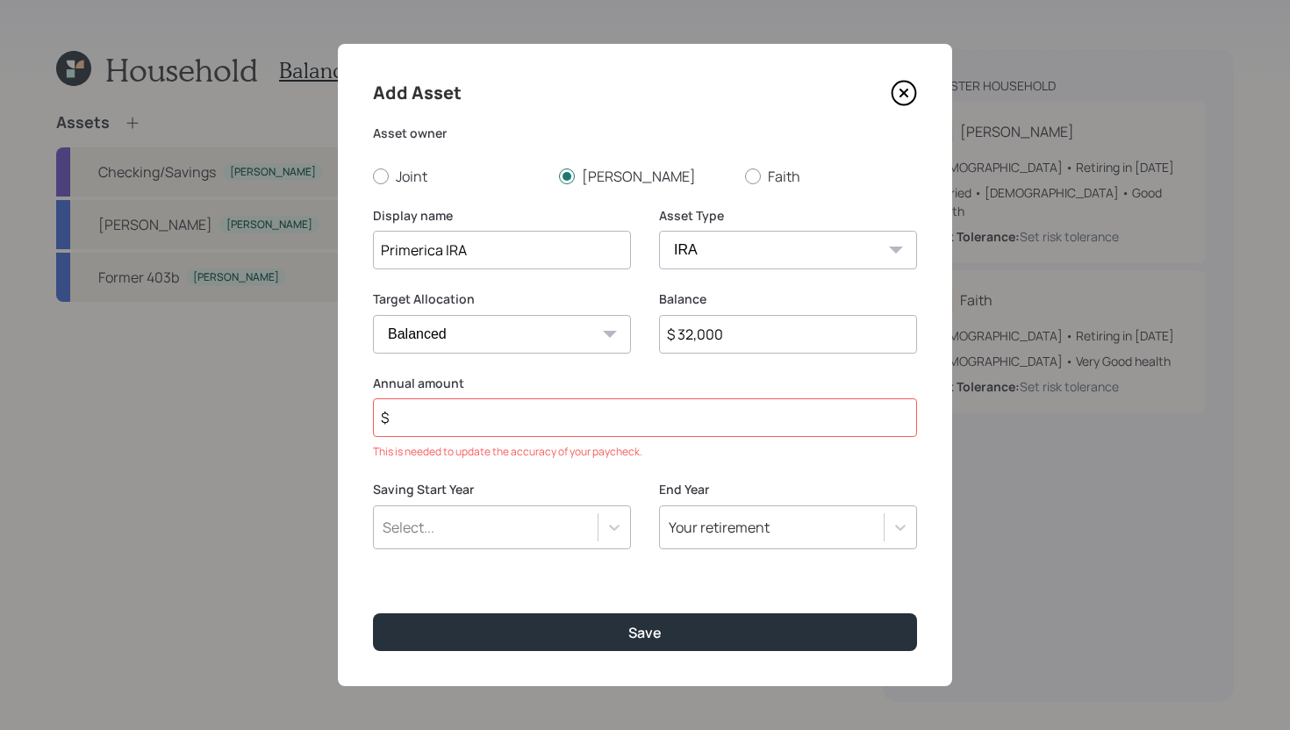
type input "$ 32,000"
click at [719, 410] on input "$" at bounding box center [645, 417] width 544 height 39
type input "$ 0"
drag, startPoint x: 442, startPoint y: 255, endPoint x: 364, endPoint y: 253, distance: 78.1
click at [364, 253] on div "Add Asset Asset owner Joint Dean Faith Display name Primerica IRA Asset Type SE…" at bounding box center [645, 365] width 614 height 642
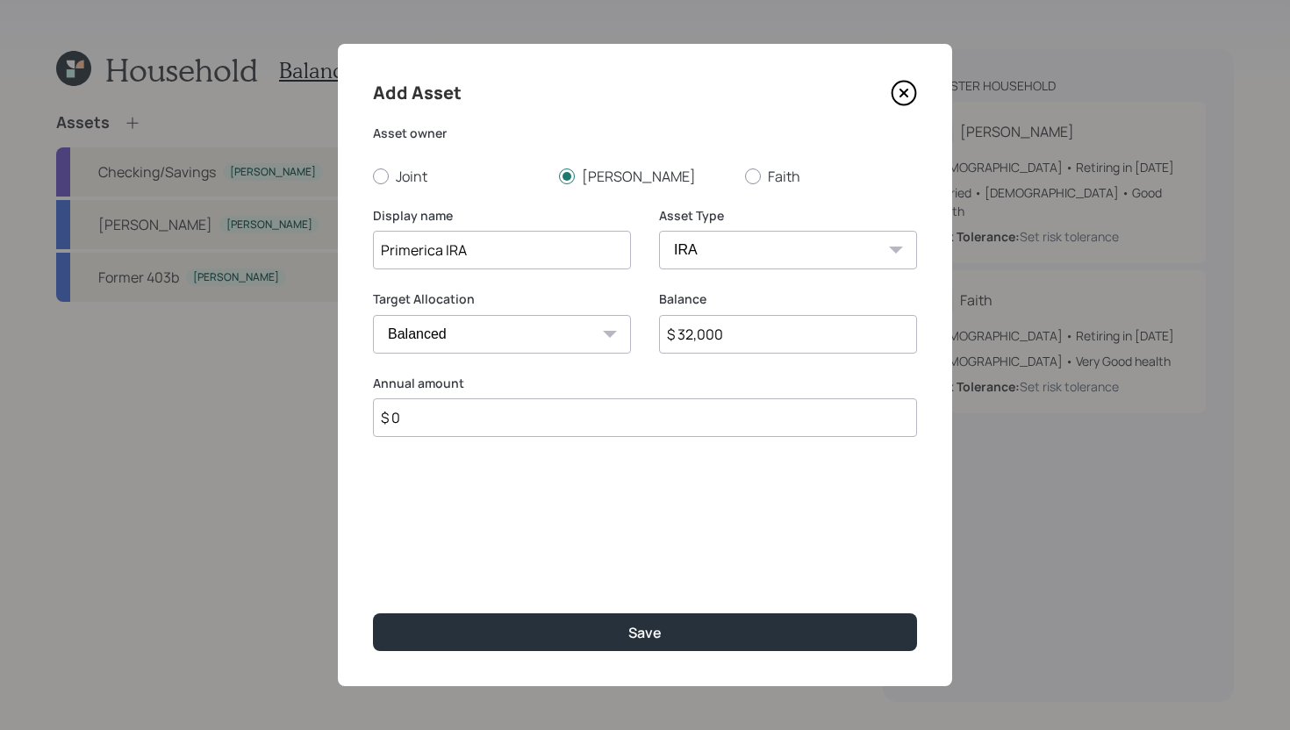
click at [587, 533] on div "Add Asset Asset owner Joint Dean Faith Display name Primerica IRA Asset Type SE…" at bounding box center [645, 365] width 614 height 642
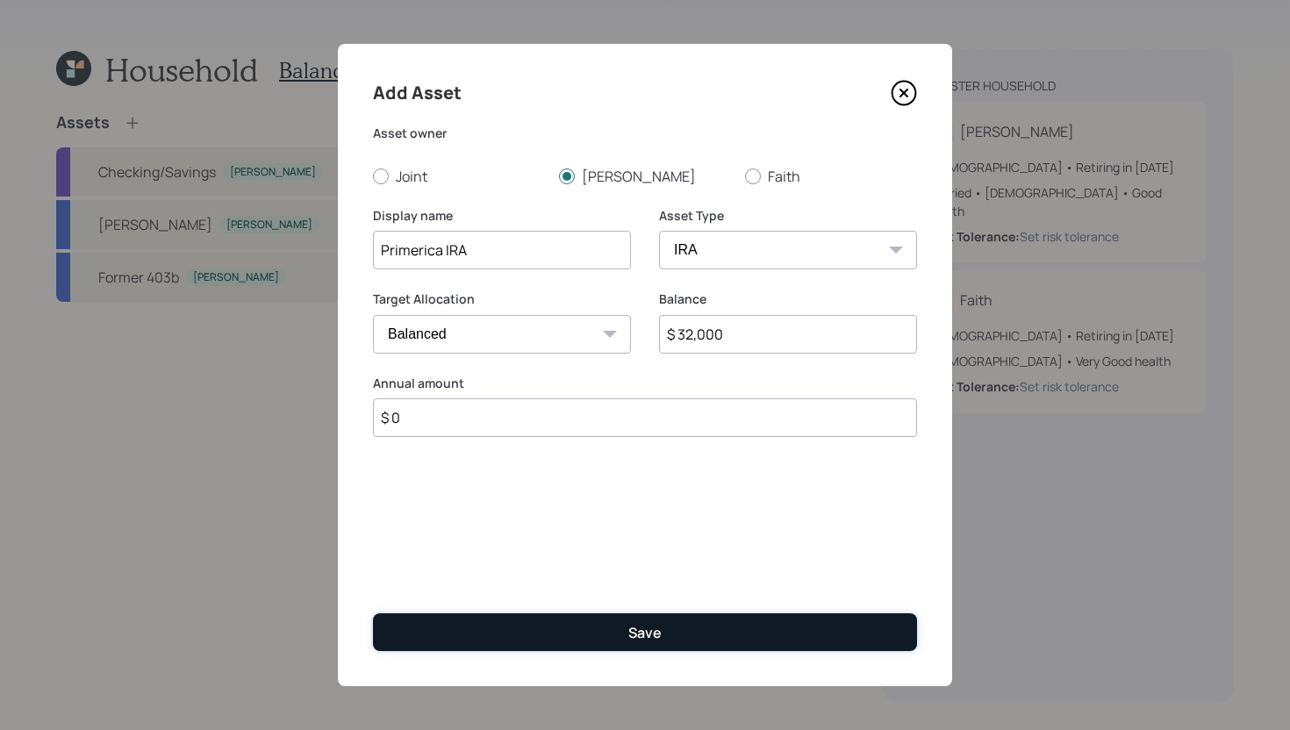
click at [581, 625] on button "Save" at bounding box center [645, 632] width 544 height 38
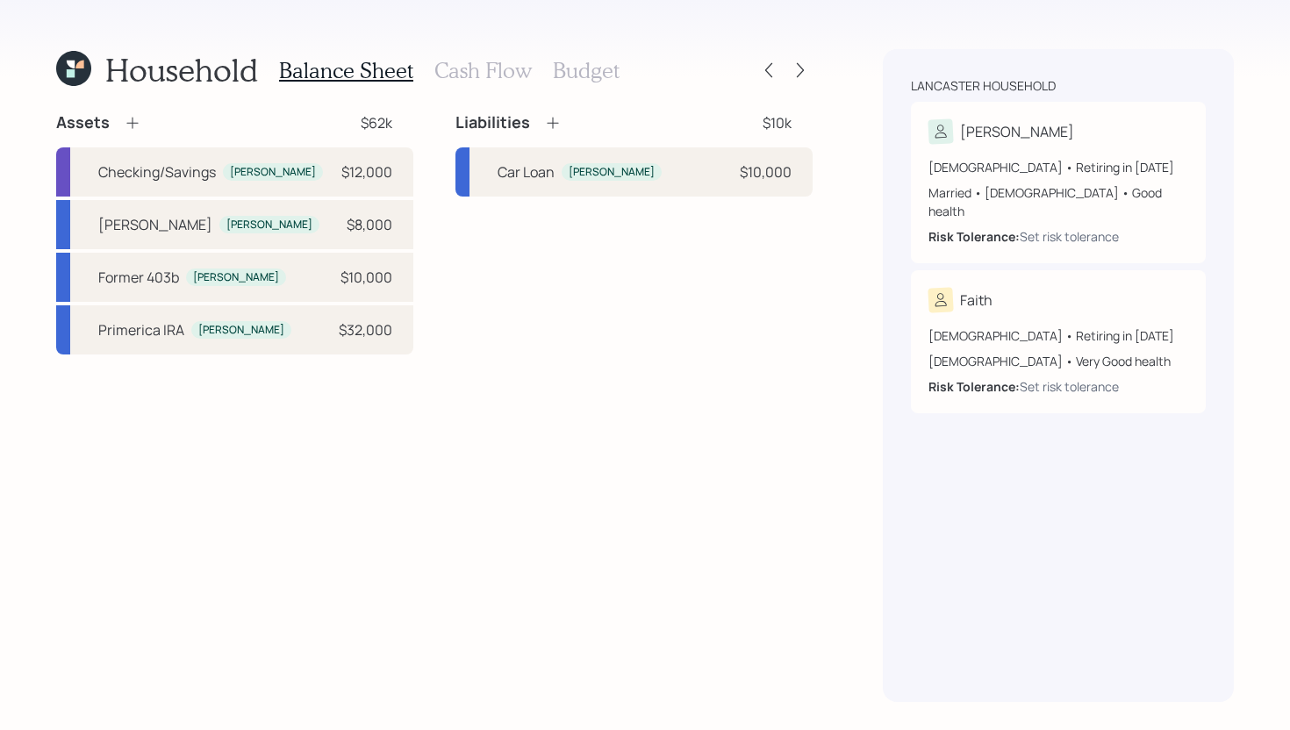
click at [127, 125] on icon at bounding box center [133, 123] width 18 height 18
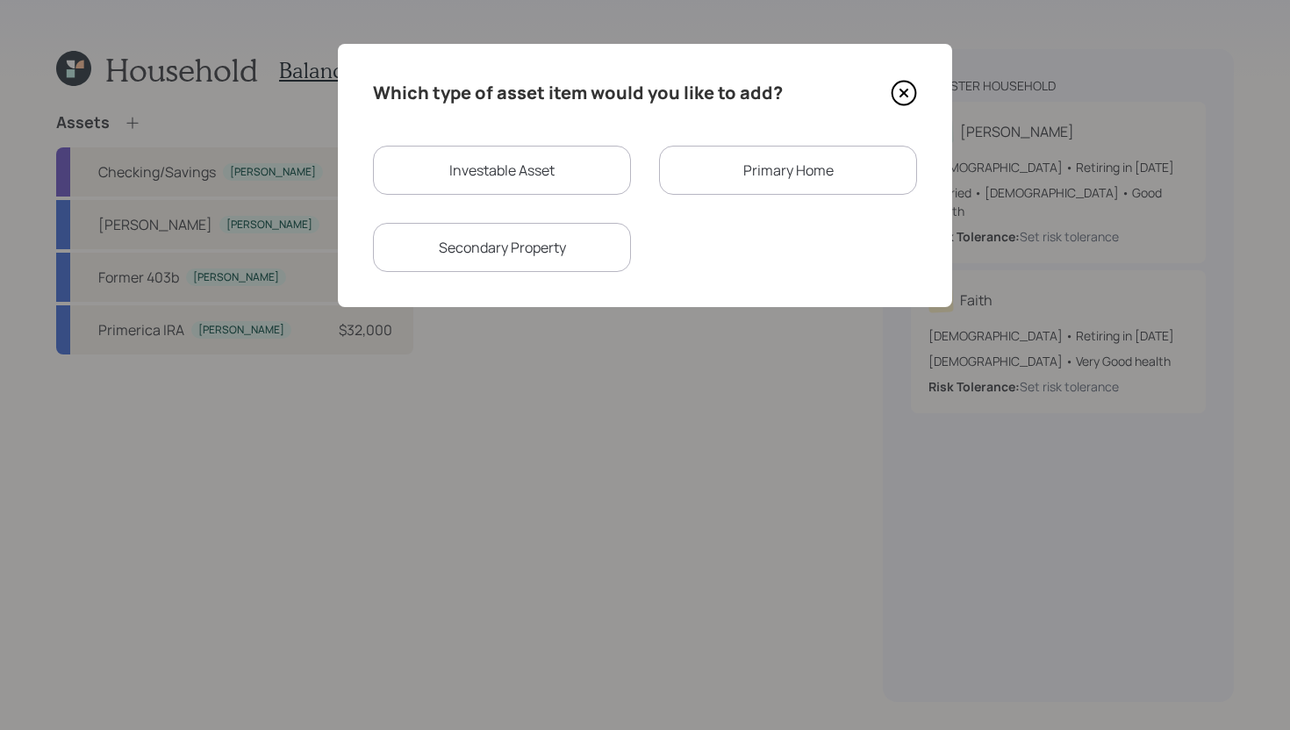
click at [474, 186] on div "Investable Asset" at bounding box center [502, 170] width 258 height 49
select select "taxable"
select select "balanced"
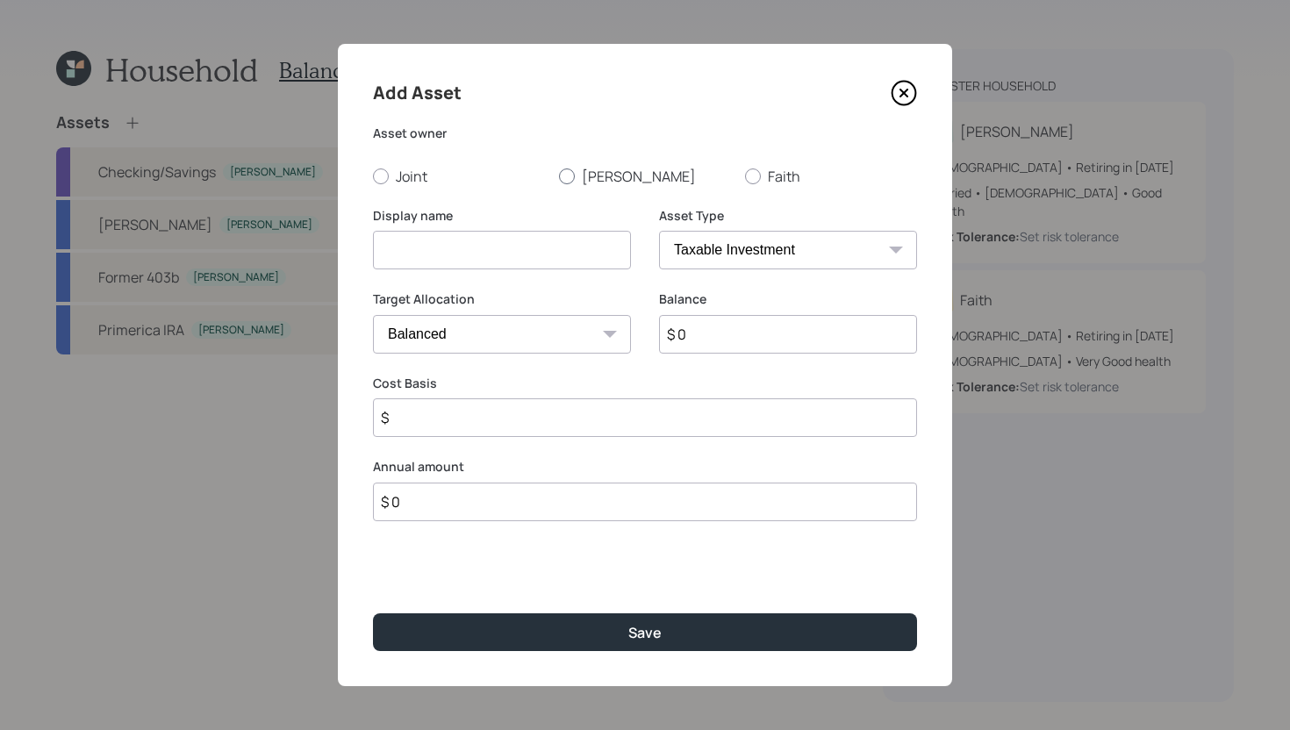
click at [584, 182] on label "[PERSON_NAME]" at bounding box center [645, 176] width 172 height 19
click at [559, 176] on input "[PERSON_NAME]" at bounding box center [558, 175] width 1 height 1
radio input "true"
click at [514, 236] on input at bounding box center [502, 250] width 258 height 39
paste input "Primerica"
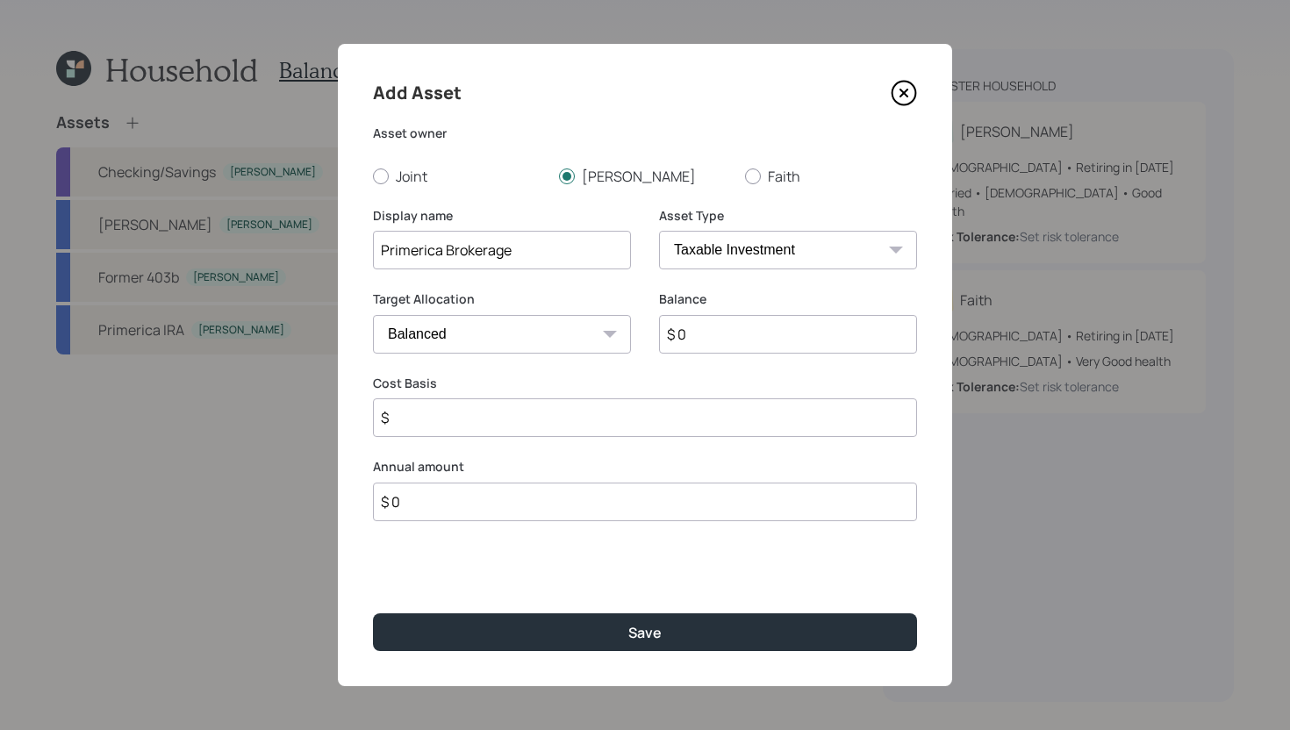
type input "Primerica Brokerage"
click at [797, 240] on select "SEP IRA IRA Roth IRA 401(k) Roth 401(k) 403(b) Roth 403(b) 457(b) Roth 457(b) H…" at bounding box center [788, 250] width 258 height 39
click at [659, 231] on select "SEP IRA IRA Roth IRA 401(k) Roth 401(k) 403(b) Roth 403(b) 457(b) Roth 457(b) H…" at bounding box center [788, 250] width 258 height 39
click at [739, 336] on input "$ 0" at bounding box center [788, 334] width 258 height 39
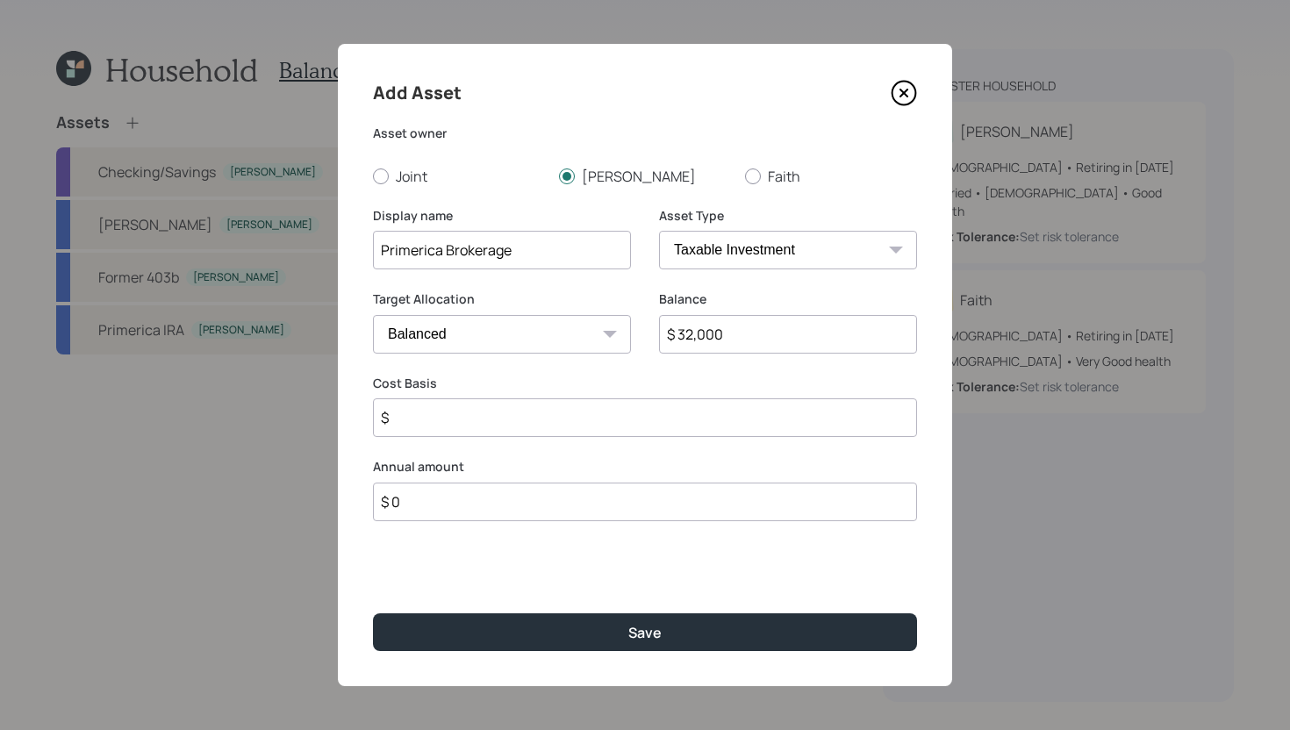
type input "$ 32,000"
click at [647, 420] on input "$" at bounding box center [645, 417] width 544 height 39
type input "$ 21,000"
click at [627, 505] on input "$ 0" at bounding box center [645, 502] width 544 height 39
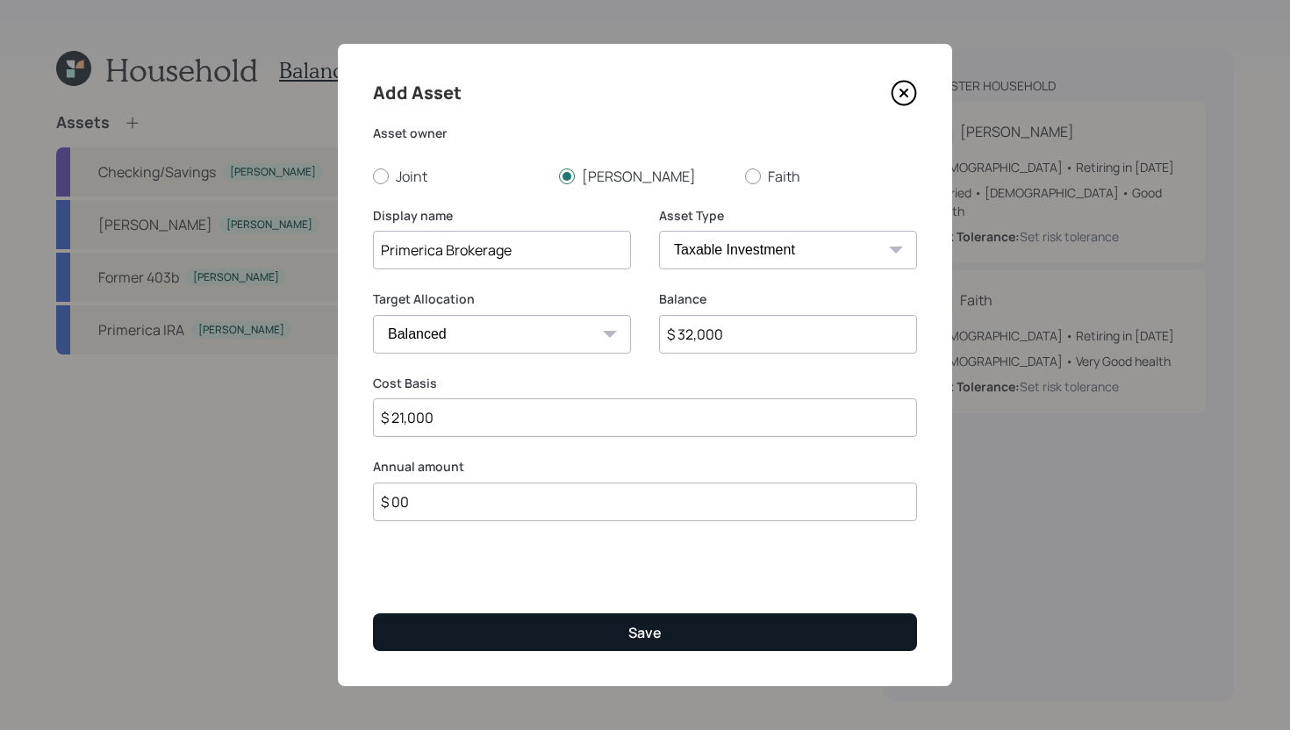
type input "$ 00"
click at [635, 629] on div "Save" at bounding box center [644, 632] width 33 height 19
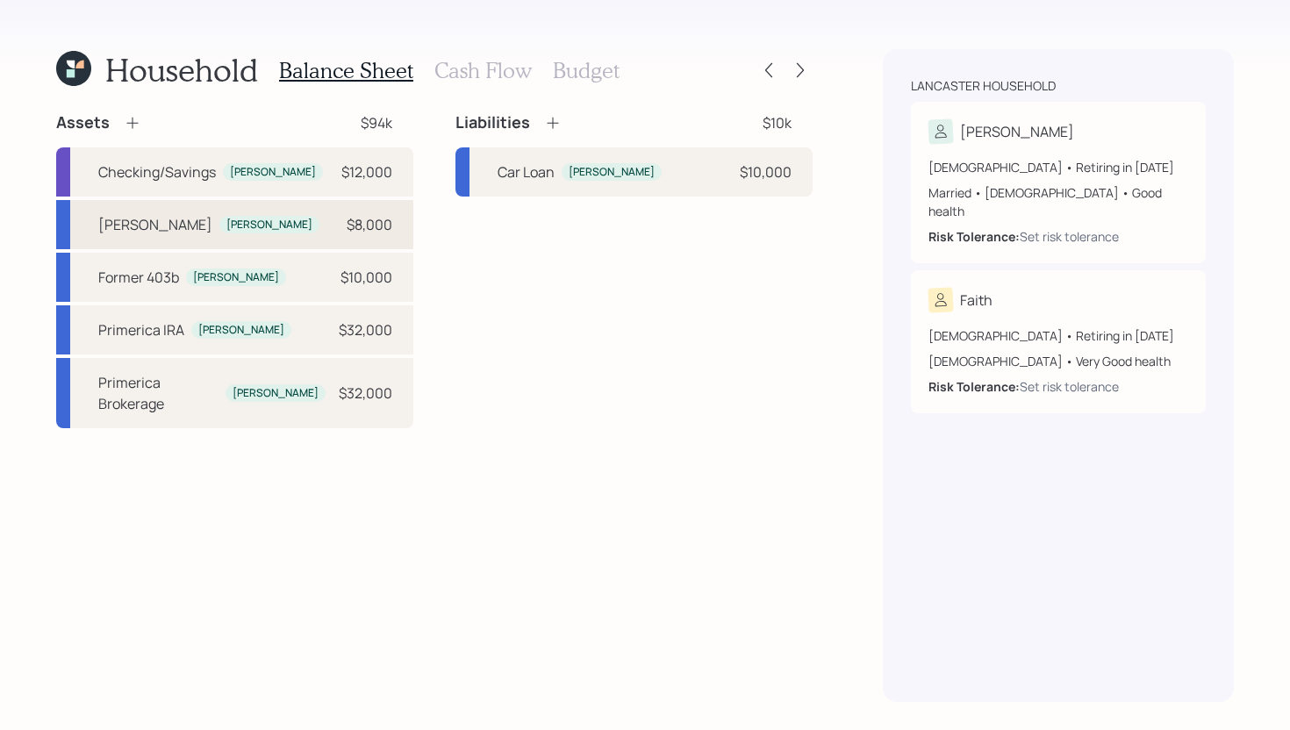
click at [236, 229] on div "Roth IRA Dean $8,000" at bounding box center [234, 224] width 357 height 49
select select "roth_ira"
select select "balanced"
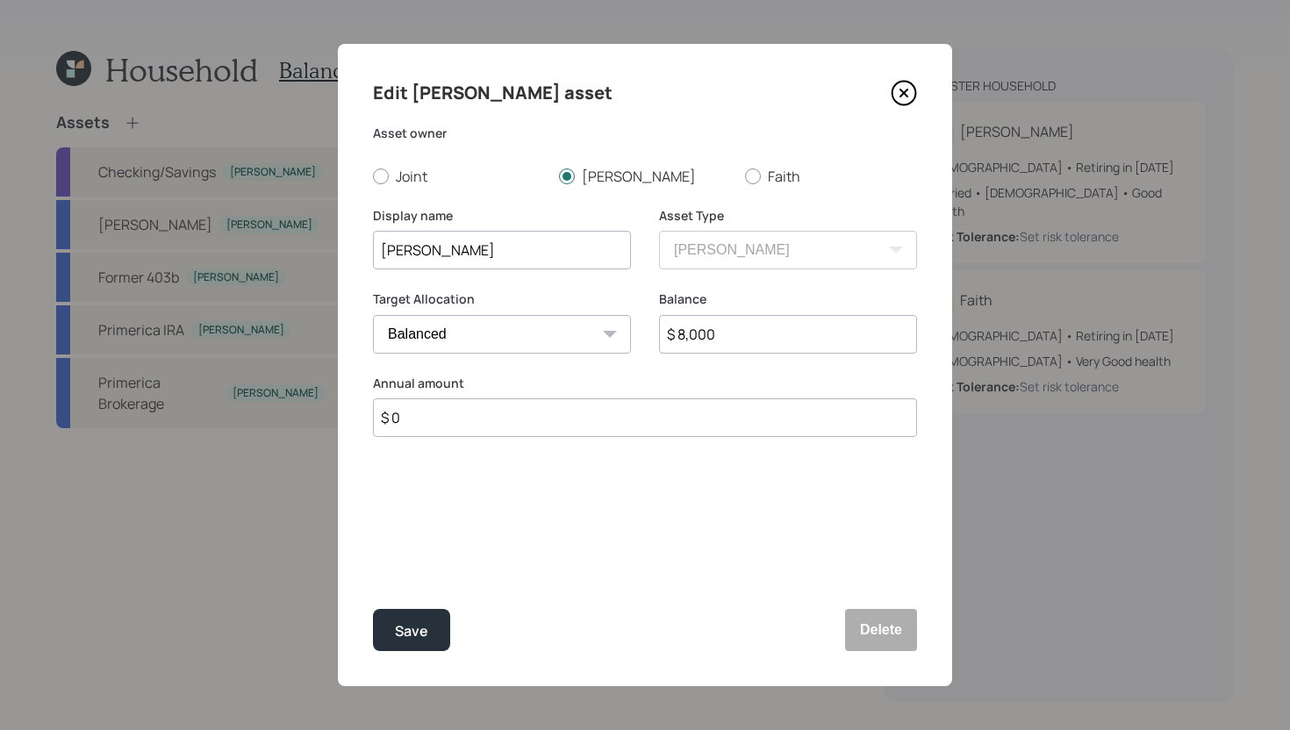
click at [383, 247] on input "[PERSON_NAME]" at bounding box center [502, 250] width 258 height 39
type input "[PERSON_NAME] [PERSON_NAME]"
click at [426, 633] on div "Save" at bounding box center [411, 631] width 33 height 24
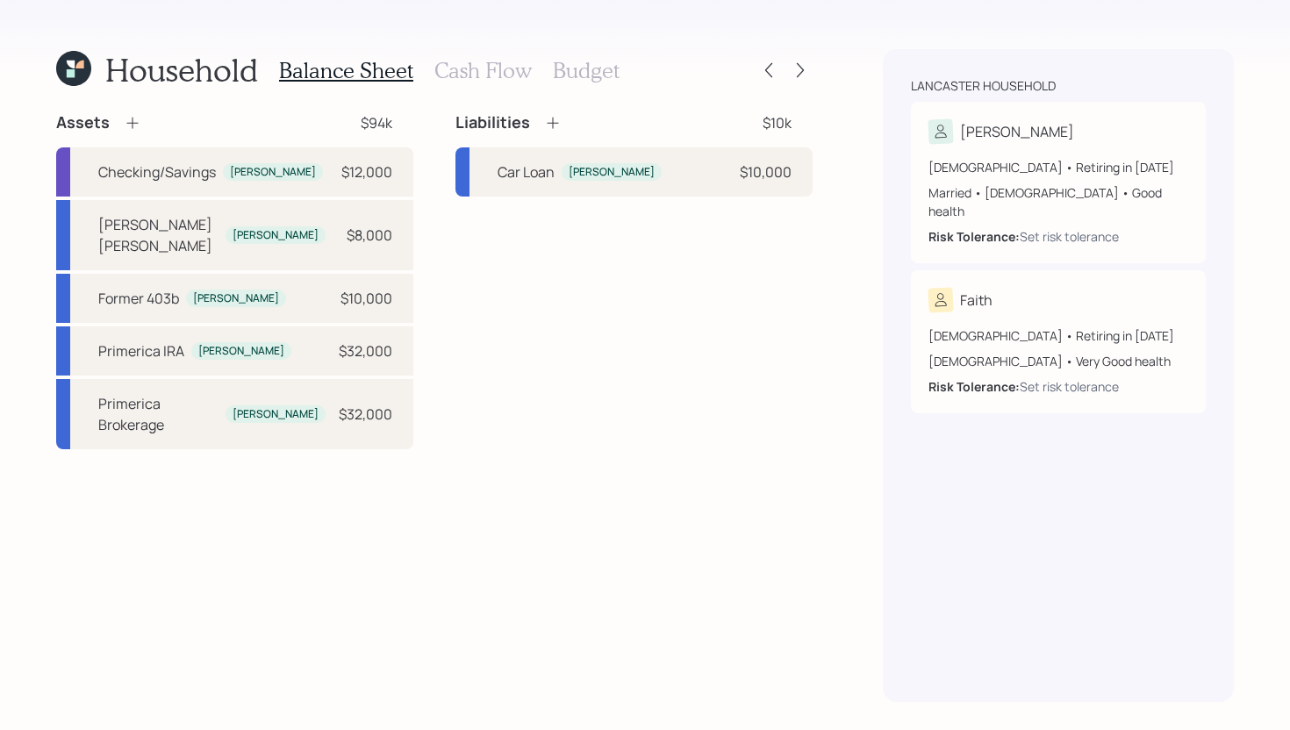
click at [126, 127] on icon at bounding box center [133, 123] width 18 height 18
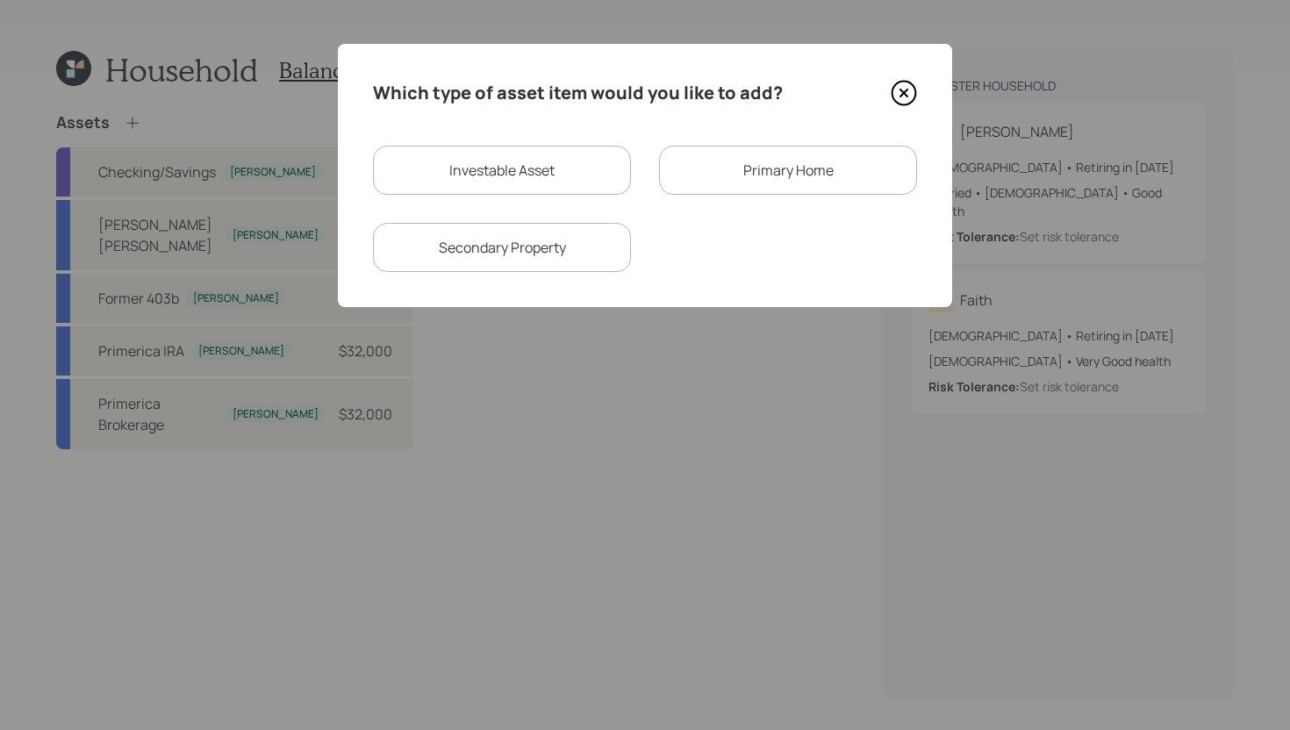
click at [458, 174] on div "Investable Asset" at bounding box center [502, 170] width 258 height 49
select select "taxable"
select select "balanced"
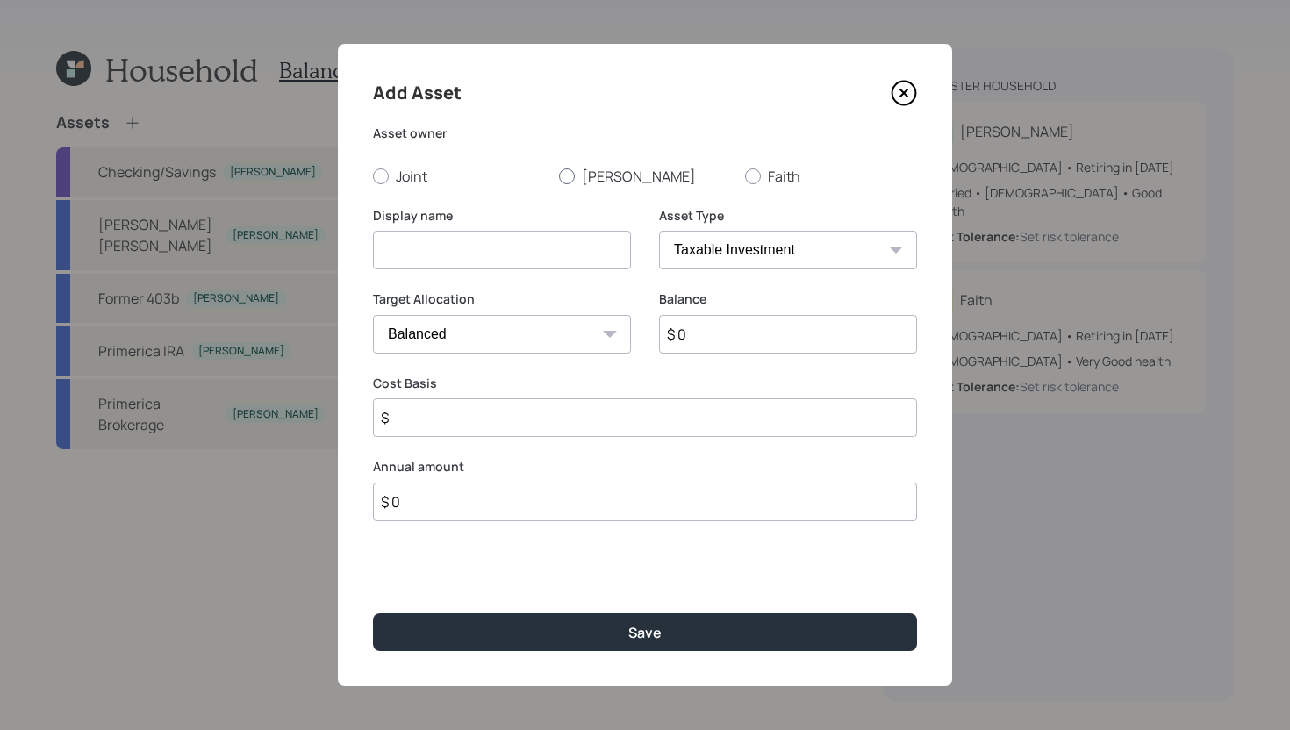
click at [569, 177] on div at bounding box center [567, 176] width 16 height 16
click at [559, 176] on input "[PERSON_NAME]" at bounding box center [558, 175] width 1 height 1
radio input "true"
click at [513, 259] on input at bounding box center [502, 250] width 258 height 39
type input "[PERSON_NAME]"
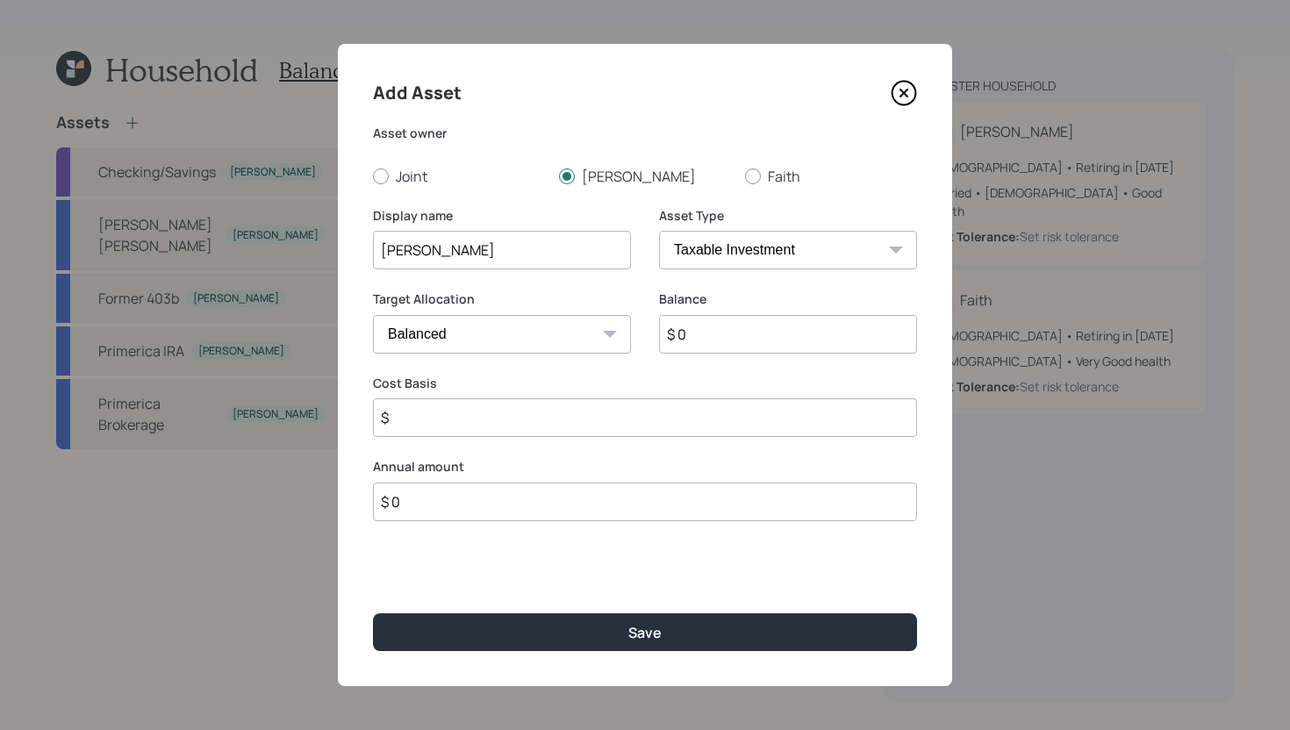
click at [912, 97] on icon at bounding box center [904, 93] width 26 height 26
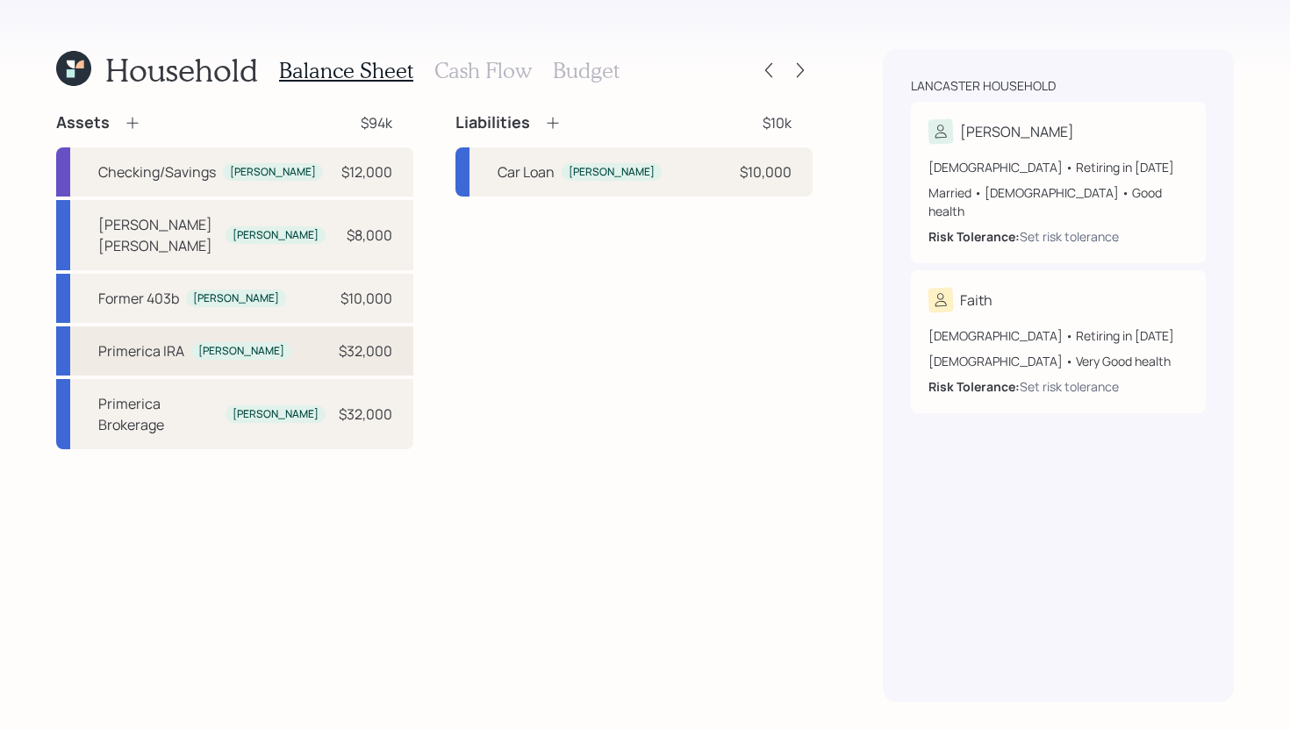
click at [262, 326] on div "Primerica IRA Dean $32,000" at bounding box center [234, 350] width 357 height 49
select select "ira"
select select "balanced"
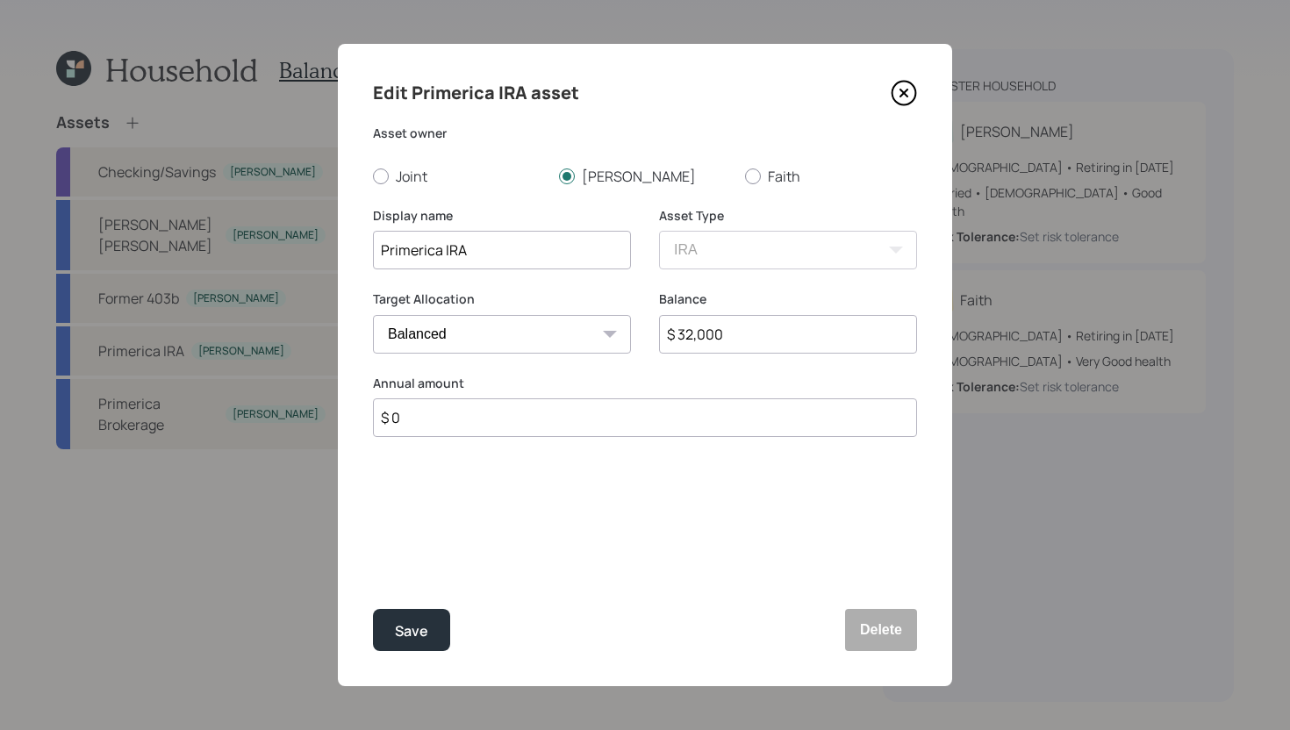
click at [759, 345] on input "$ 32,000" at bounding box center [788, 334] width 258 height 39
type input "$ 15,700"
click at [425, 627] on div "Save" at bounding box center [411, 631] width 33 height 24
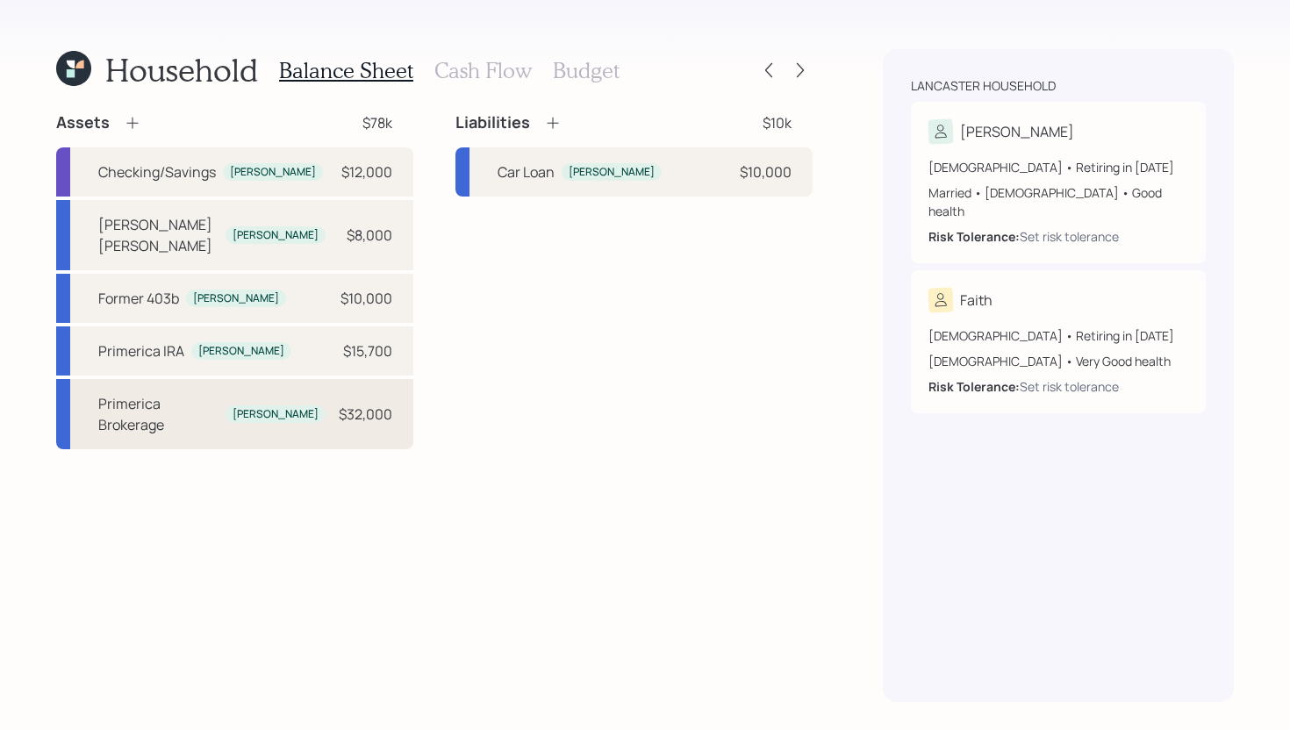
click at [294, 390] on div "Primerica Brokerage Dean $32,000" at bounding box center [234, 414] width 357 height 70
select select "taxable"
select select "balanced"
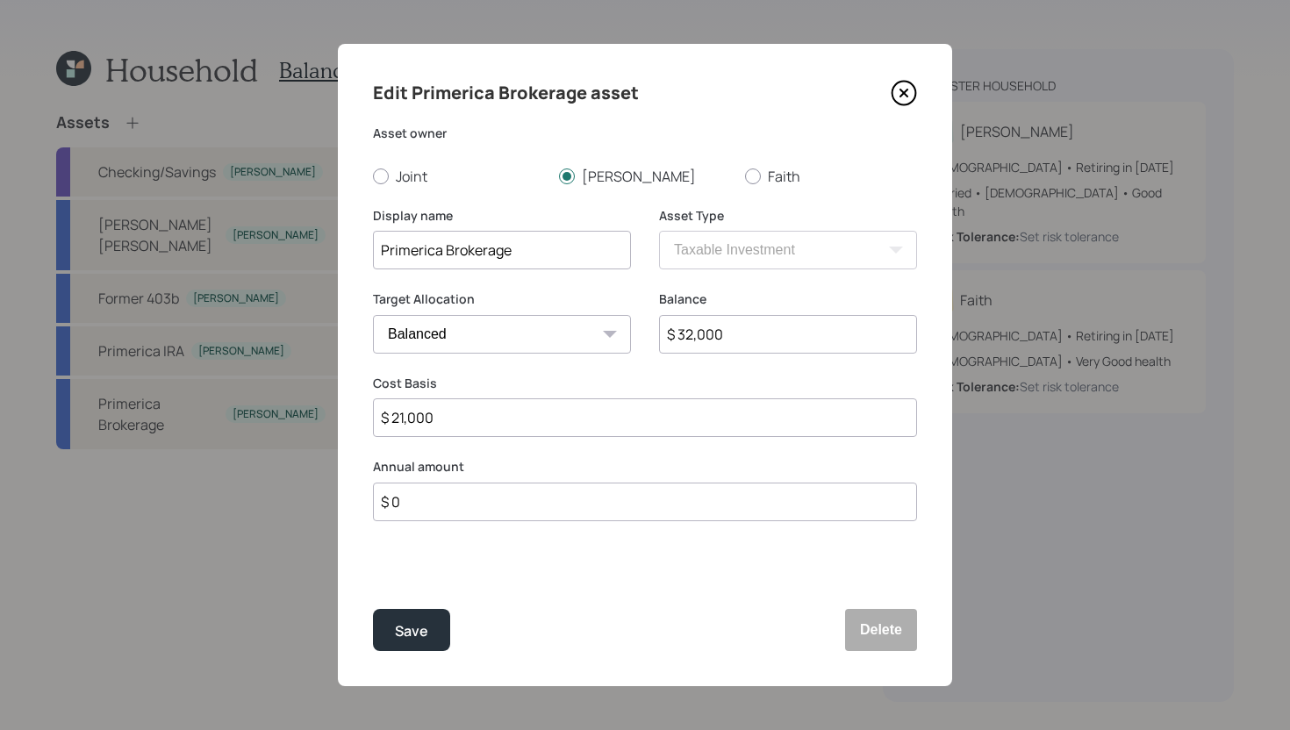
click at [565, 254] on input "Primerica Brokerage" at bounding box center [502, 250] width 258 height 39
type input "Primerica Brokerage JTWROS"
click at [748, 333] on input "$ 32,000" at bounding box center [788, 334] width 258 height 39
type input "$ 16,800"
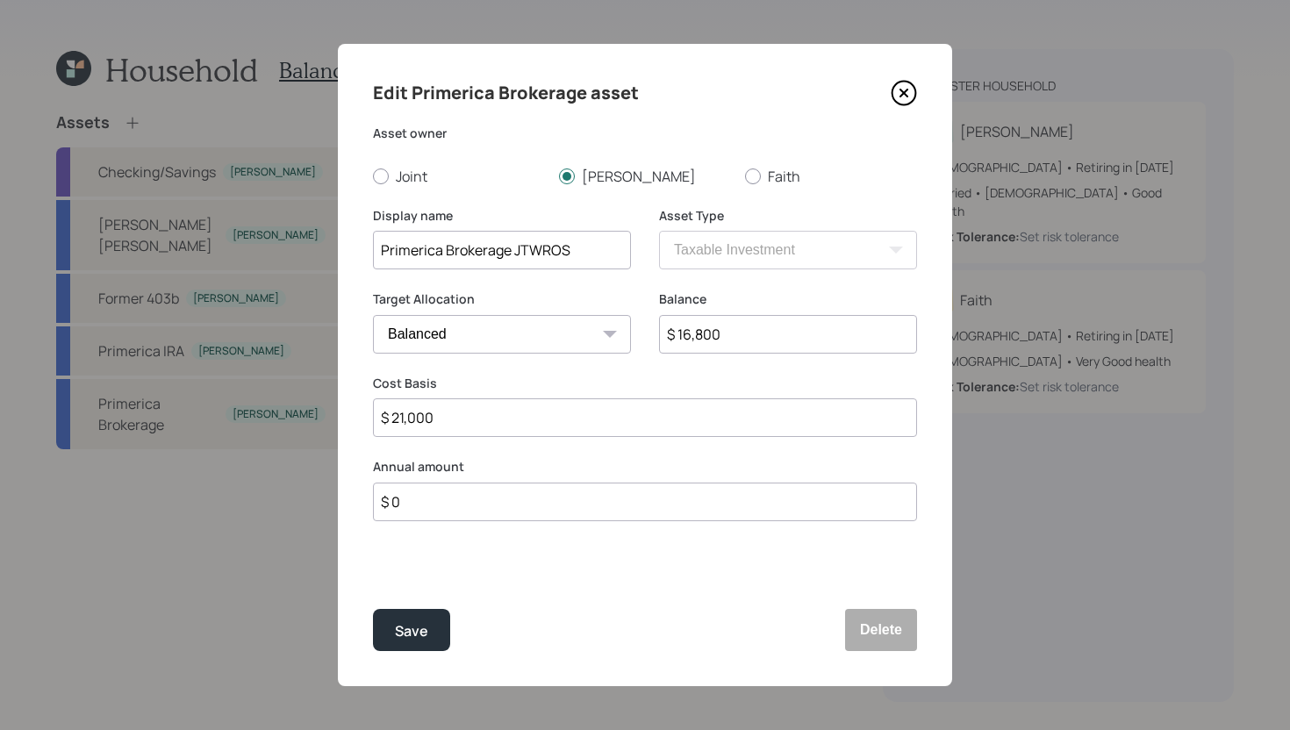
click at [483, 440] on div "Edit Primerica Brokerage asset Asset owner Joint Dean Faith Display name Primer…" at bounding box center [645, 365] width 614 height 642
click at [492, 420] on input "$ 21,000" at bounding box center [645, 417] width 544 height 39
type input "$ 10,000"
drag, startPoint x: 509, startPoint y: 256, endPoint x: 346, endPoint y: 247, distance: 163.4
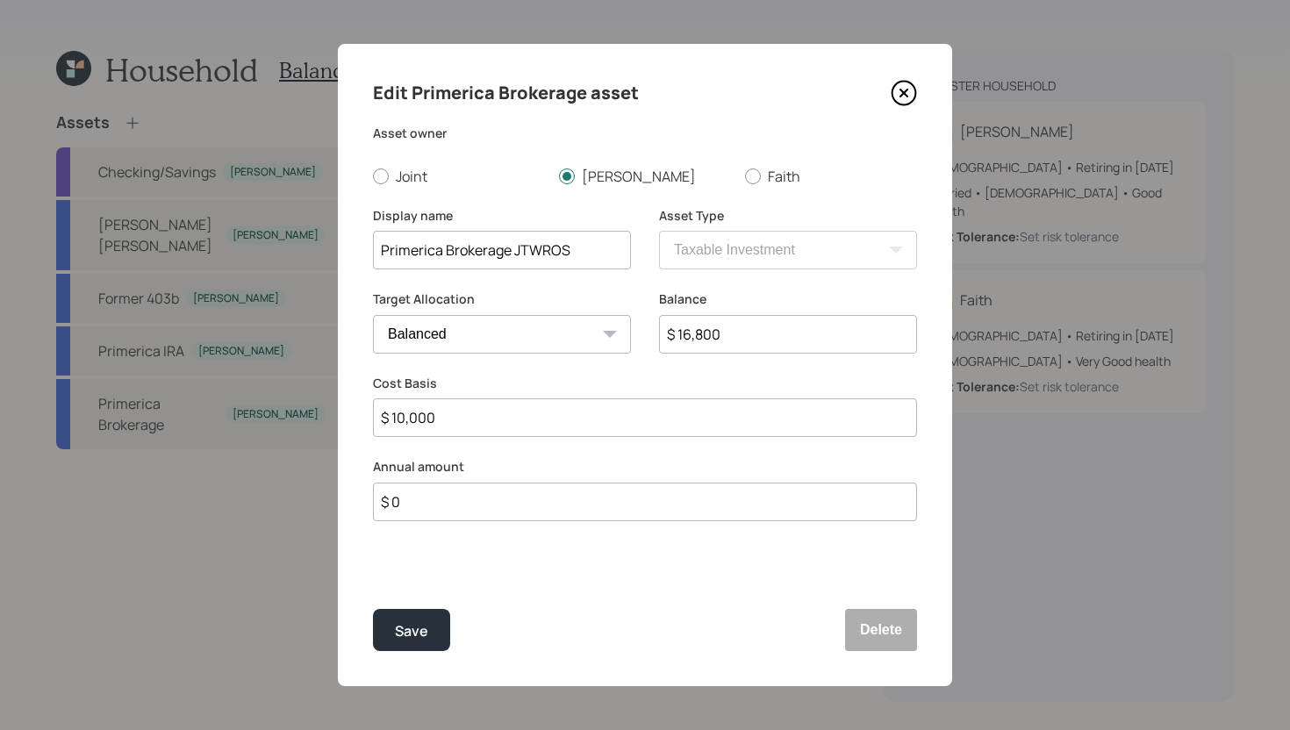
click at [346, 247] on div "Edit Primerica Brokerage asset Asset owner Joint Dean Faith Display name Primer…" at bounding box center [645, 365] width 614 height 642
click at [433, 621] on button "Save" at bounding box center [411, 630] width 77 height 42
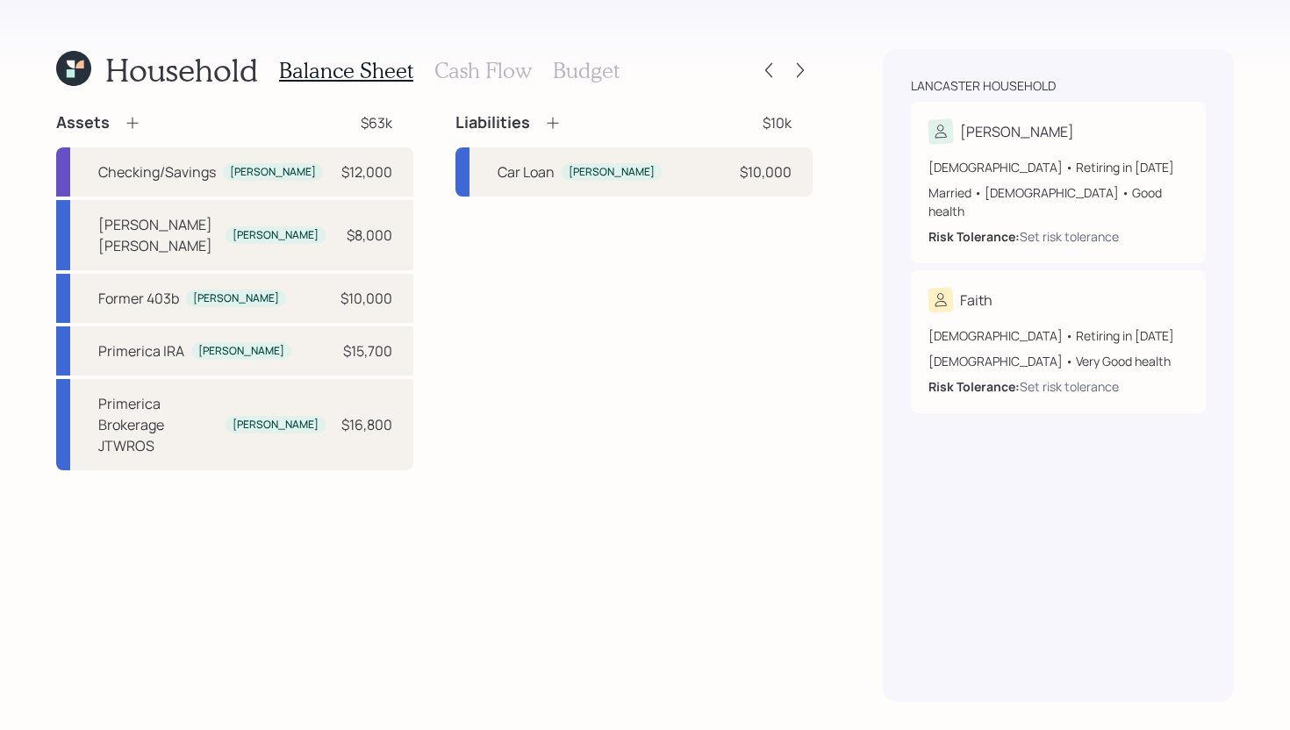
click at [132, 118] on icon at bounding box center [133, 123] width 18 height 18
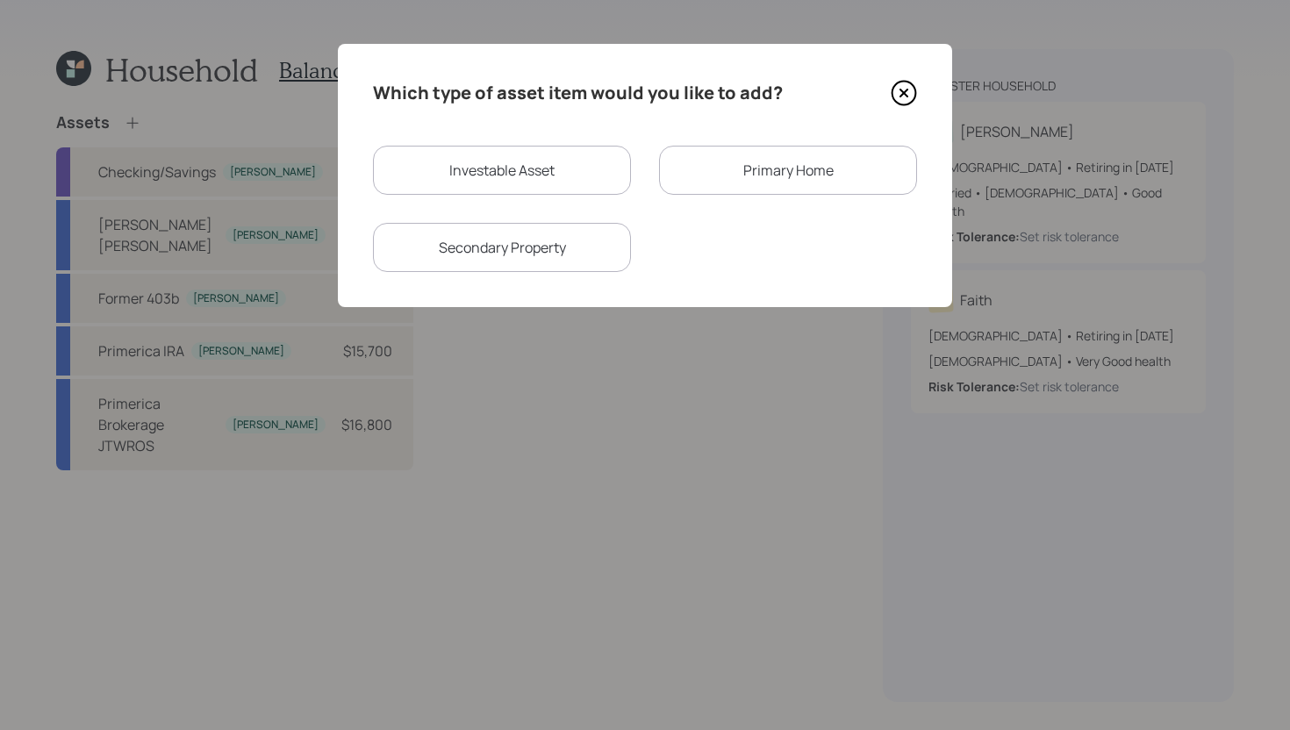
click at [517, 166] on div "Investable Asset" at bounding box center [502, 170] width 258 height 49
select select "taxable"
select select "balanced"
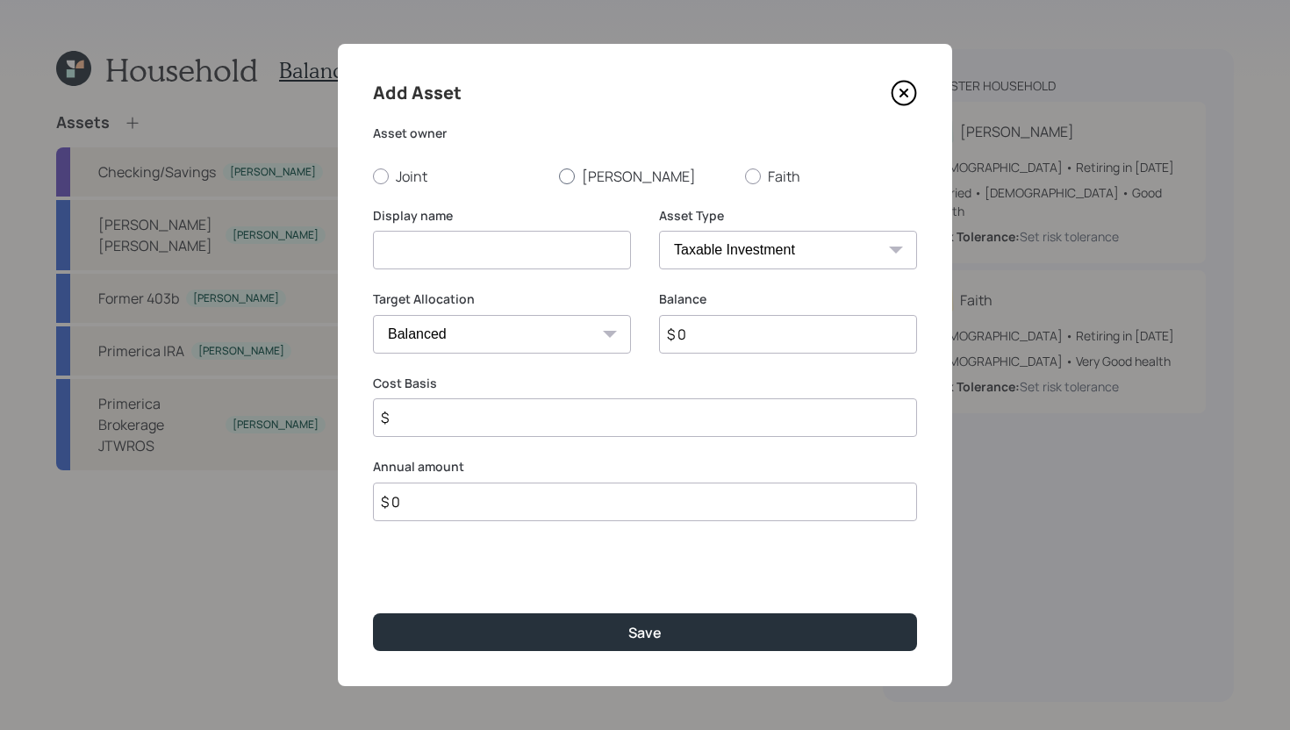
click at [583, 174] on label "[PERSON_NAME]" at bounding box center [645, 176] width 172 height 19
click at [559, 175] on input "[PERSON_NAME]" at bounding box center [558, 175] width 1 height 1
radio input "true"
click at [522, 256] on input at bounding box center [502, 250] width 258 height 39
paste input "Primerica Brokerage"
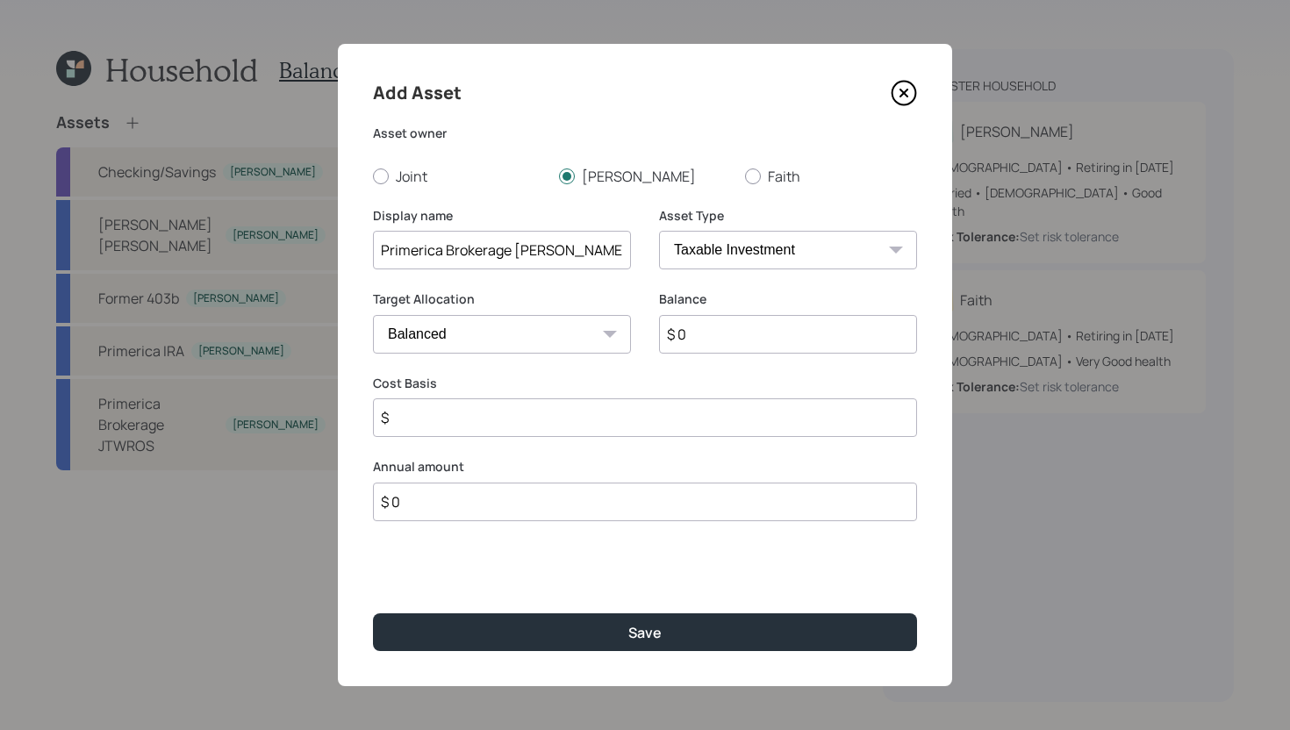
type input "Primerica Brokerage [PERSON_NAME]"
click at [725, 345] on input "$ 0" at bounding box center [788, 334] width 258 height 39
type input "$ 29,900"
click at [649, 423] on input "$" at bounding box center [645, 417] width 544 height 39
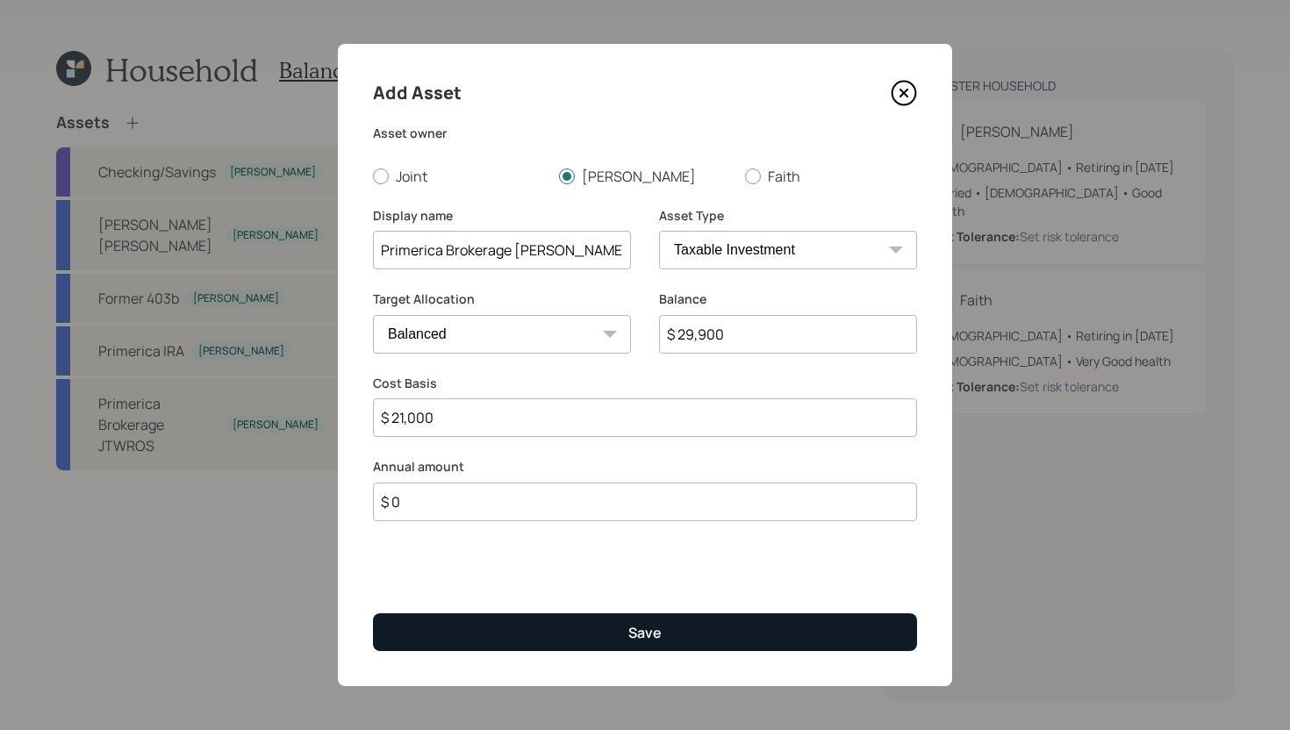
type input "$ 21,000"
click at [688, 632] on button "Save" at bounding box center [645, 632] width 544 height 38
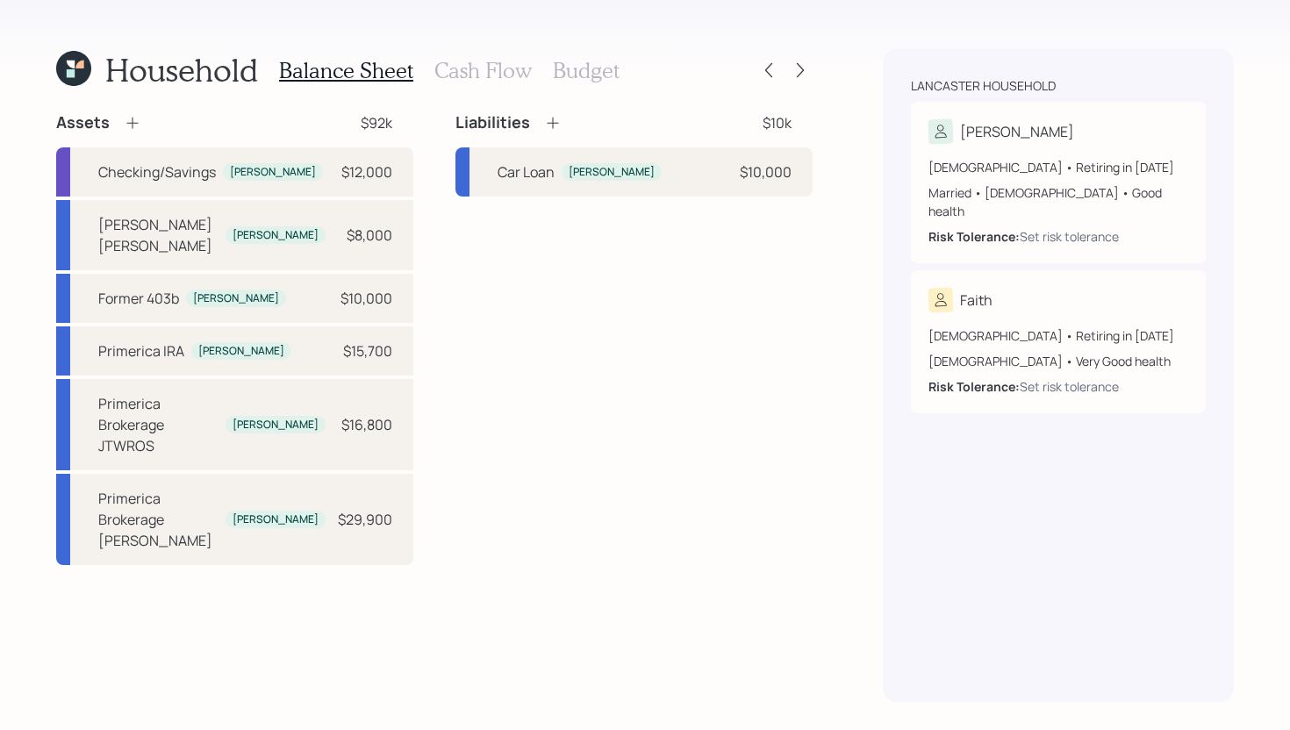
click at [132, 122] on icon at bounding box center [131, 123] width 11 height 11
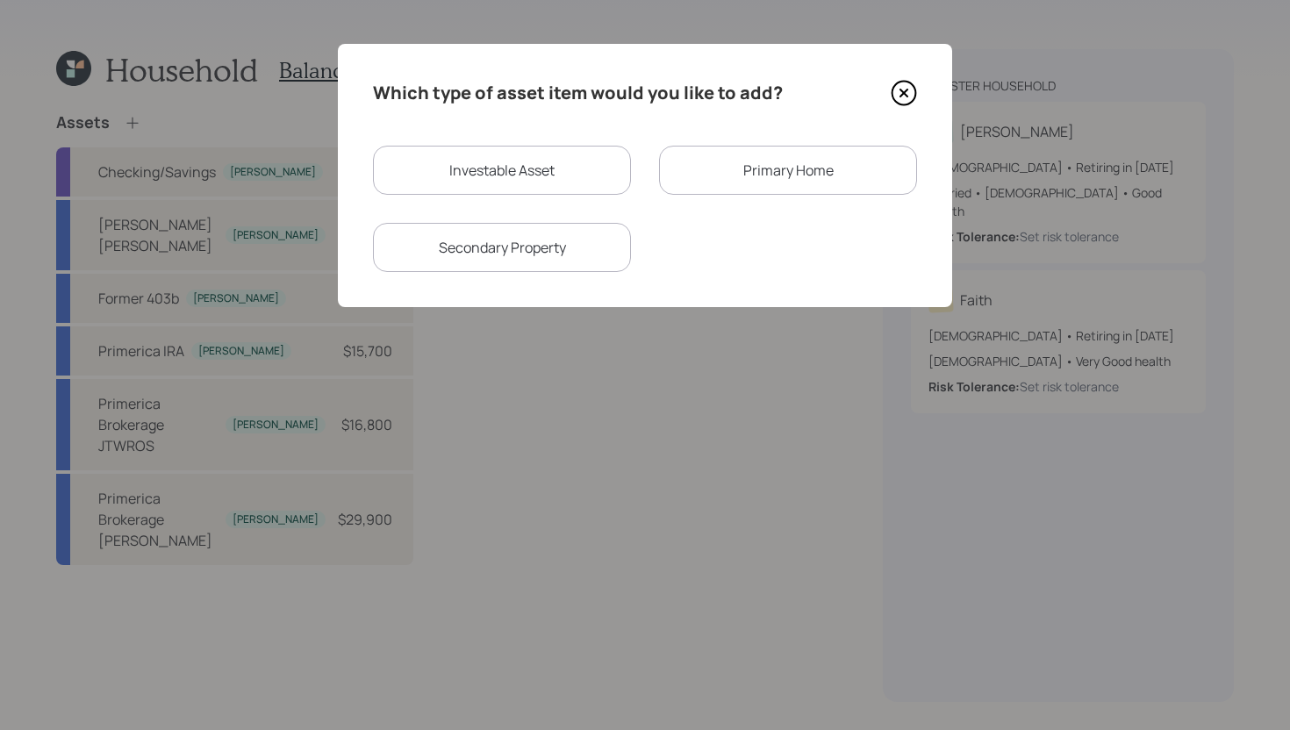
click at [447, 172] on div "Investable Asset" at bounding box center [502, 170] width 258 height 49
select select "taxable"
select select "balanced"
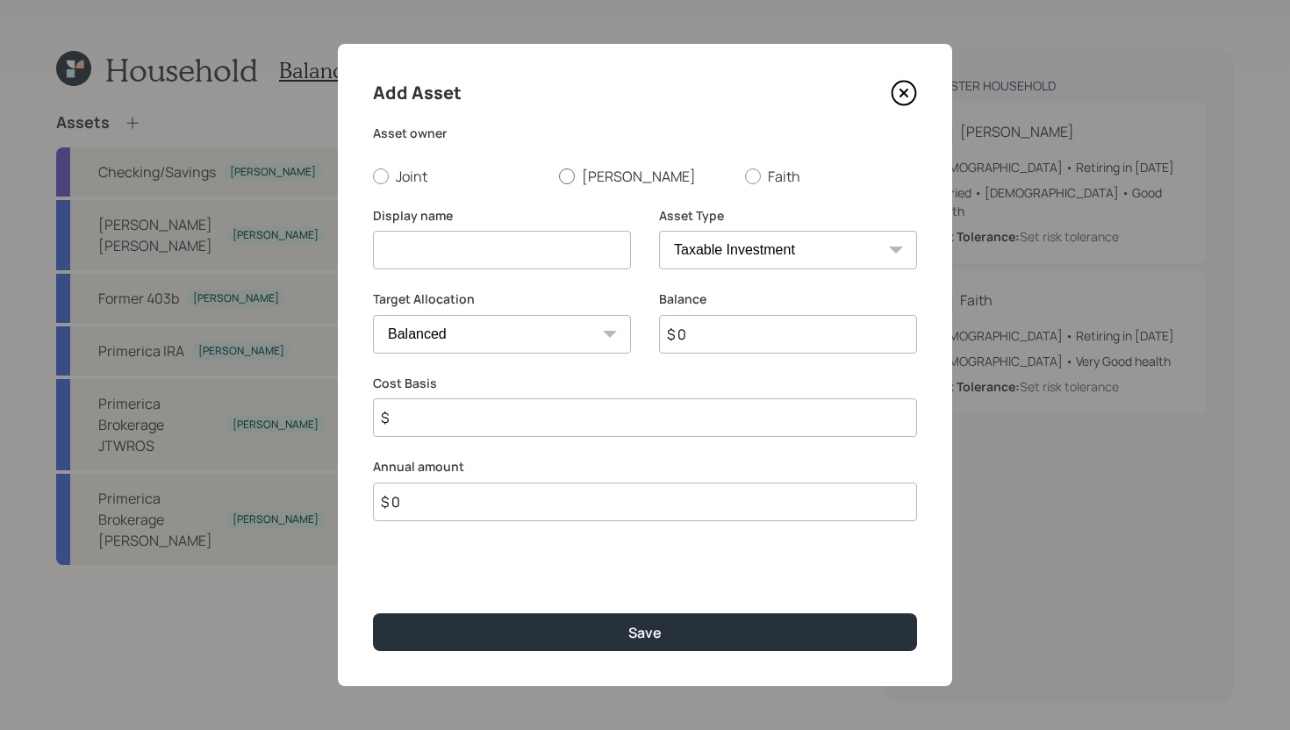
click at [573, 176] on div at bounding box center [567, 176] width 16 height 16
click at [559, 176] on input "[PERSON_NAME]" at bounding box center [558, 175] width 1 height 1
radio input "true"
click at [513, 264] on input at bounding box center [502, 250] width 258 height 39
type input "[PERSON_NAME] Brokerage"
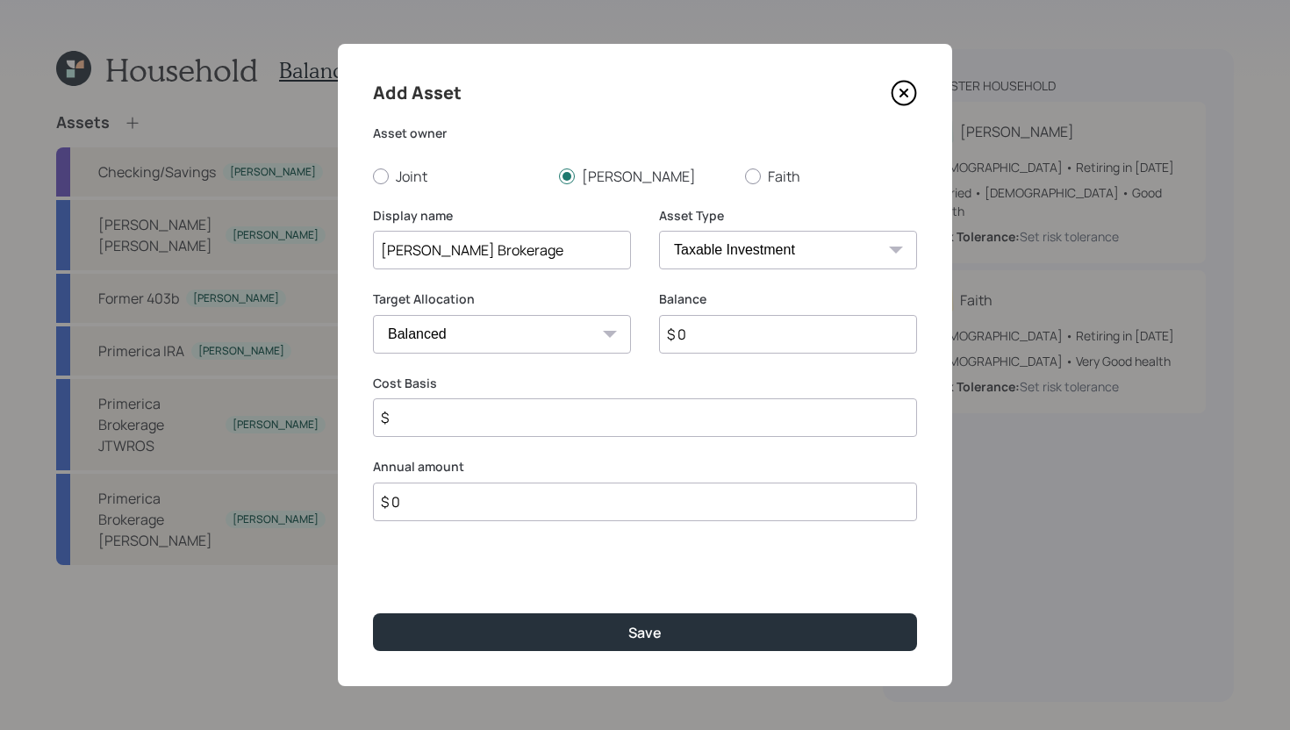
click at [789, 334] on input "$ 0" at bounding box center [788, 334] width 258 height 39
type input "$ 6,200"
click at [723, 425] on input "$" at bounding box center [645, 417] width 544 height 39
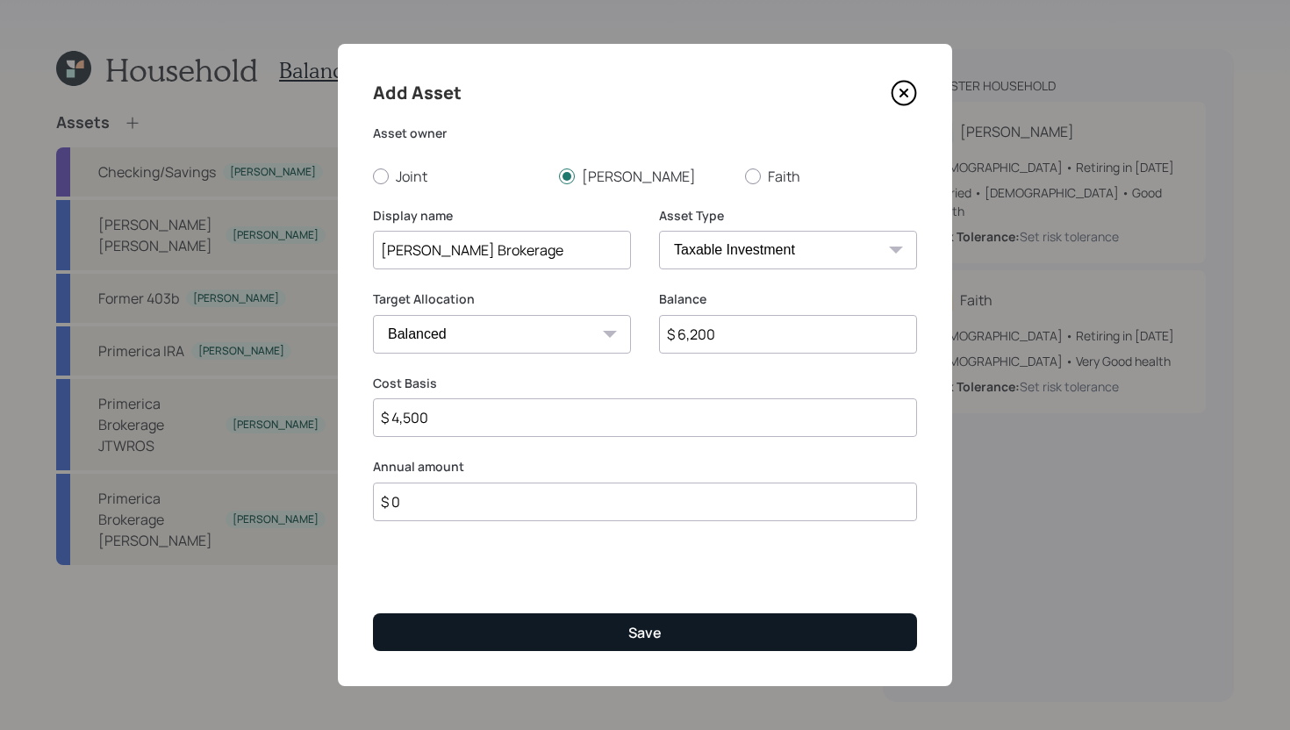
type input "$ 4,500"
click at [738, 619] on button "Save" at bounding box center [645, 632] width 544 height 38
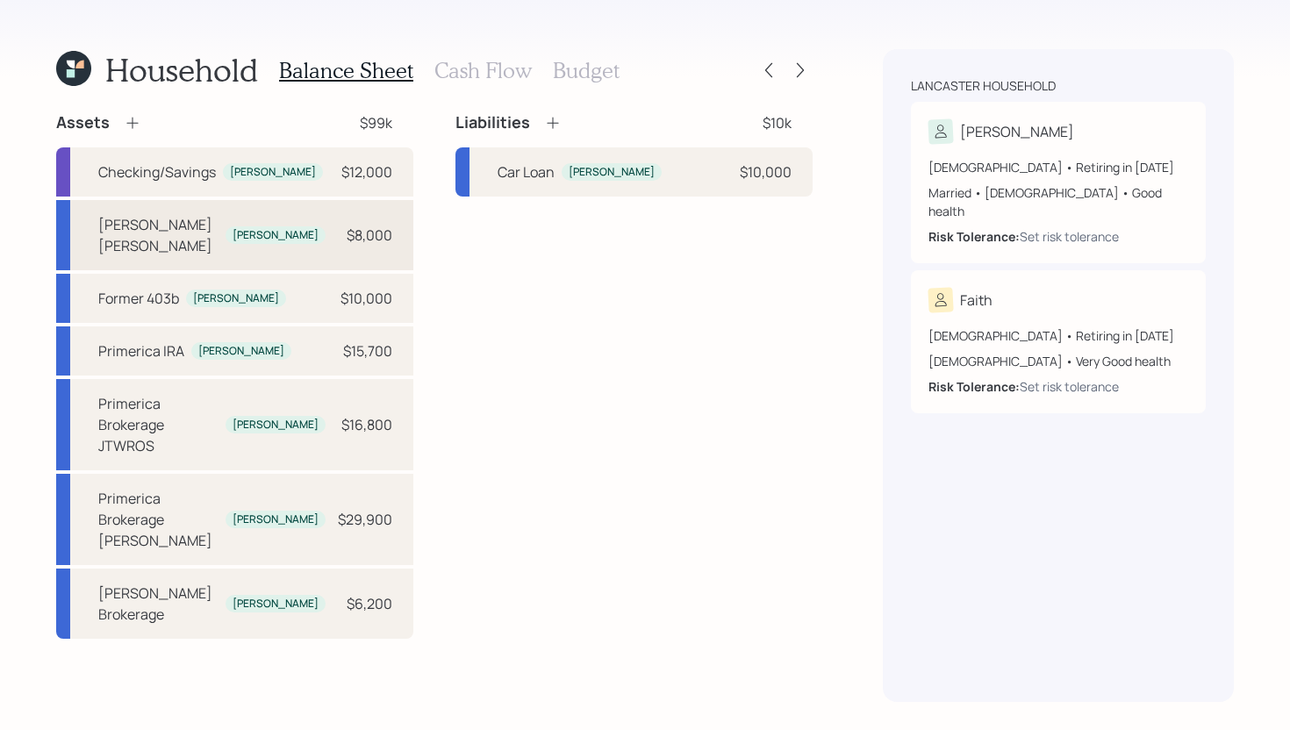
click at [318, 225] on div "Schwab Roth IRA Dean $8,000" at bounding box center [234, 235] width 357 height 70
select select "roth_ira"
select select "balanced"
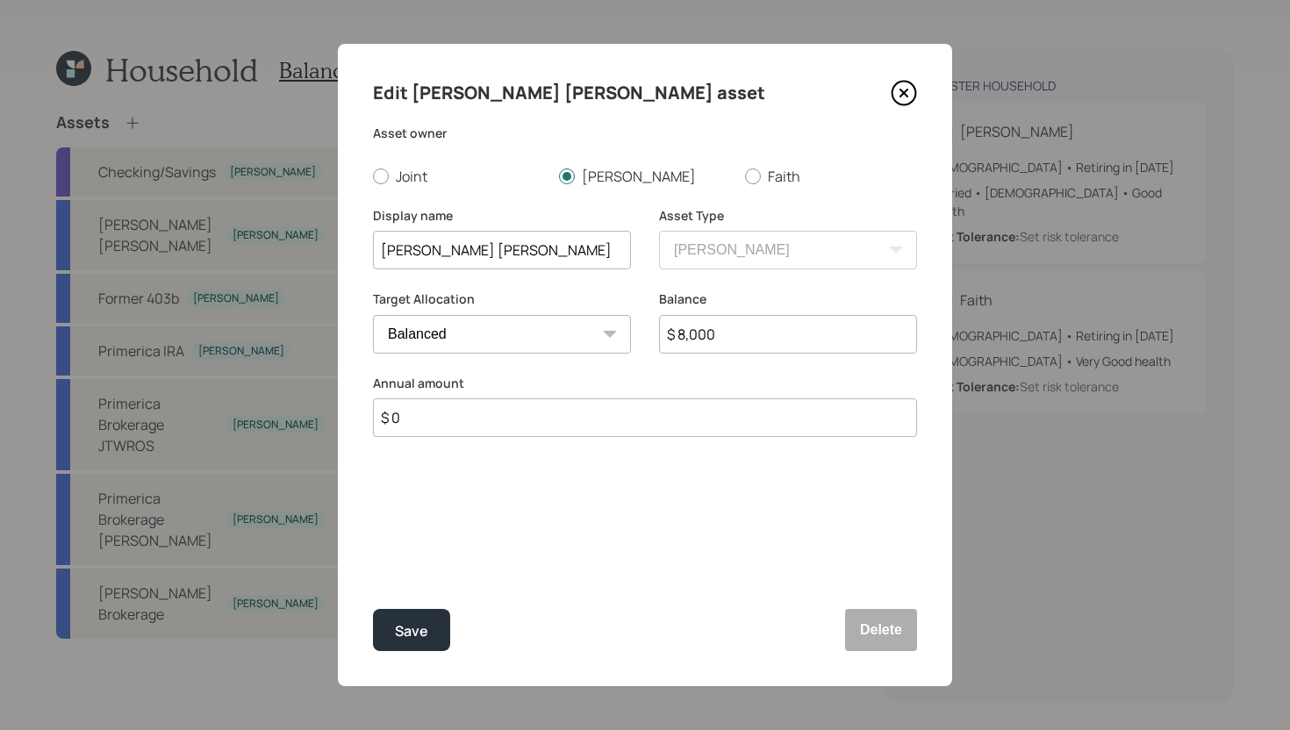
click at [739, 333] on input "$ 8,000" at bounding box center [788, 334] width 258 height 39
type input "$ 7,250"
click at [417, 626] on div "Save" at bounding box center [411, 631] width 33 height 24
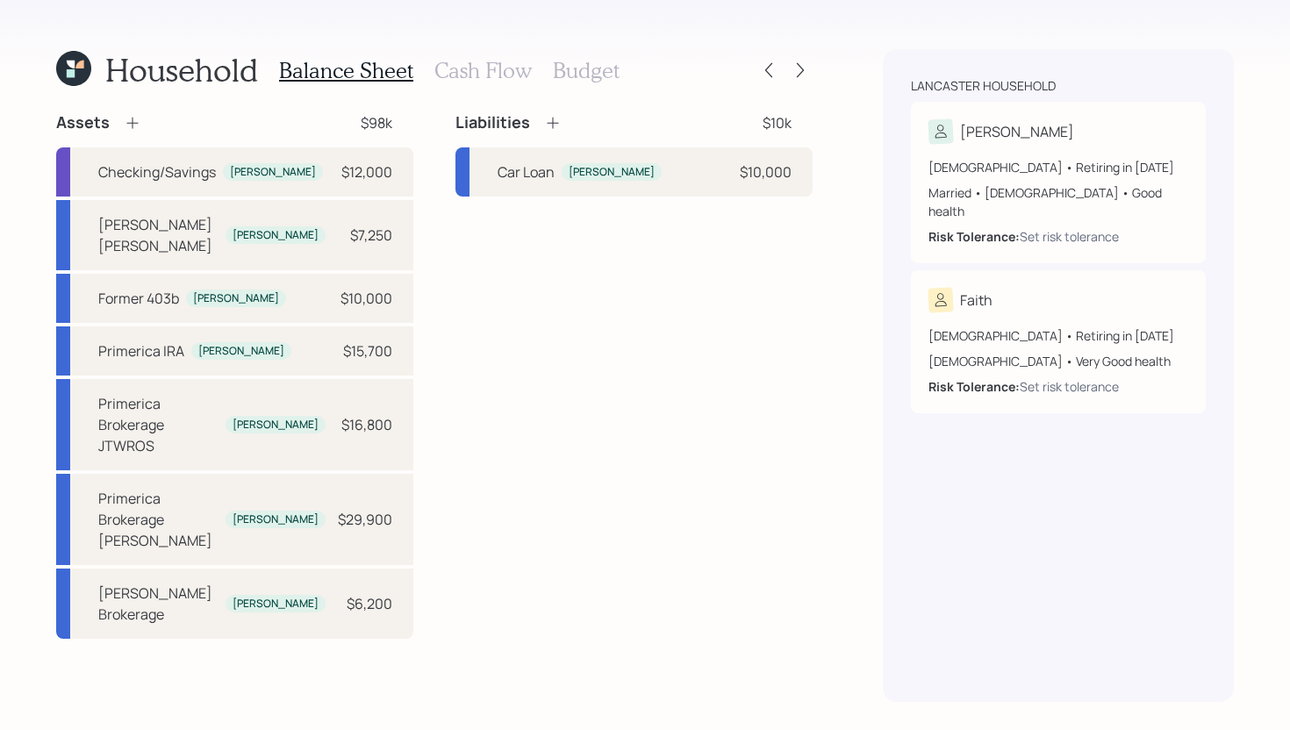
click at [128, 119] on icon at bounding box center [133, 123] width 18 height 18
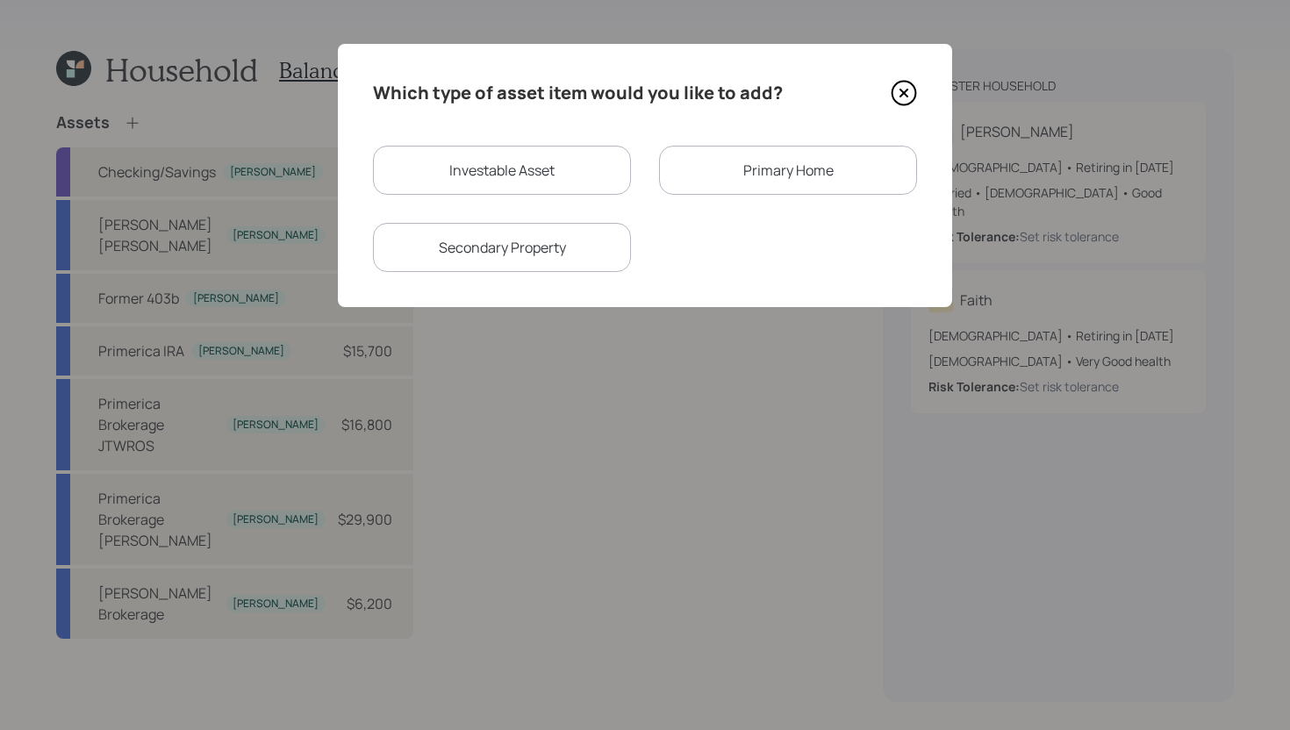
click at [762, 141] on div "Which type of asset item would you like to add? Investable Asset Primary Home S…" at bounding box center [645, 175] width 614 height 263
click at [749, 161] on div "Primary Home" at bounding box center [788, 170] width 258 height 49
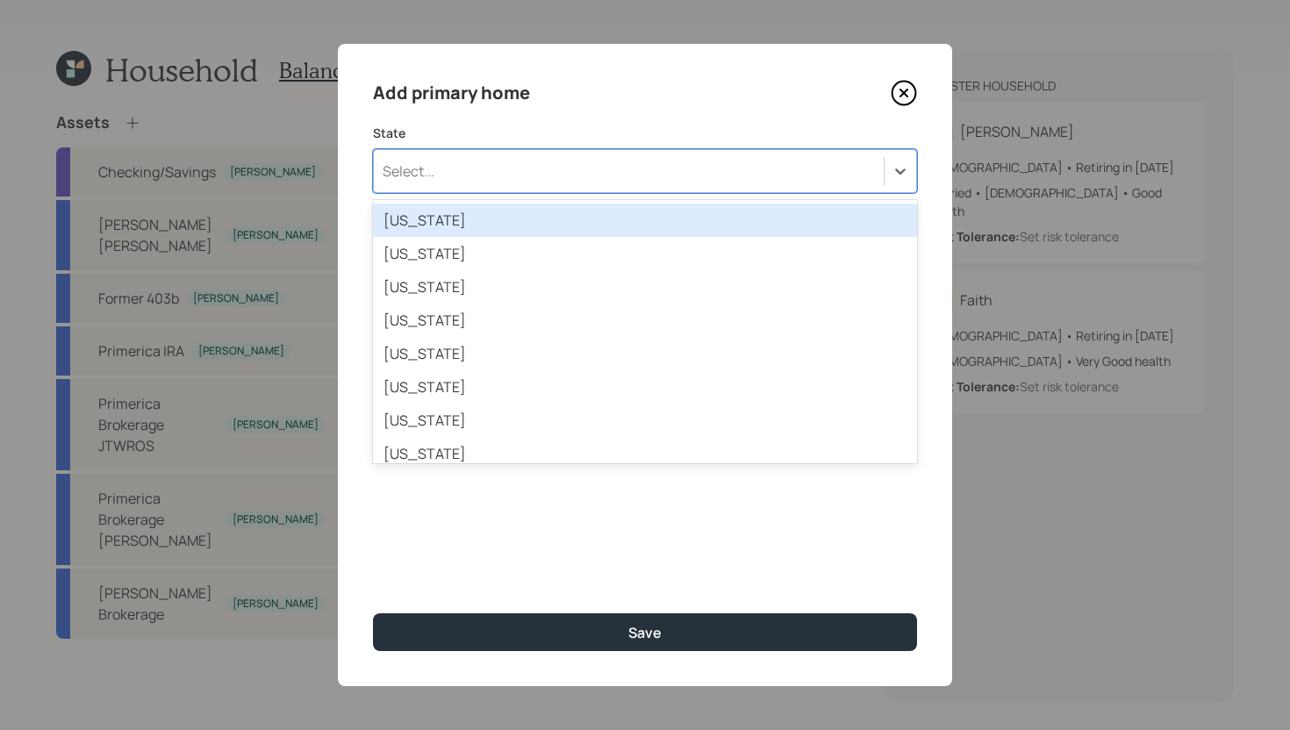
click at [617, 152] on div "Select..." at bounding box center [645, 171] width 544 height 44
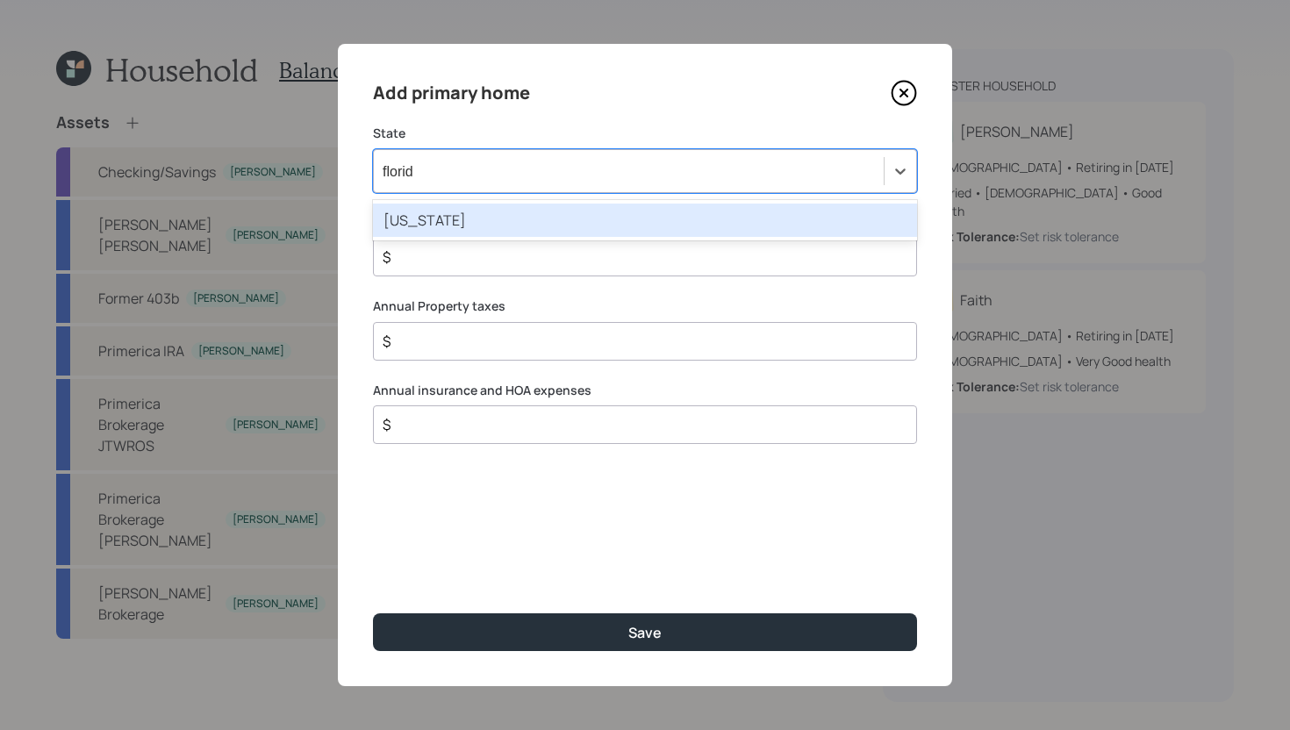
type input "florida"
click at [601, 208] on div "Florida" at bounding box center [645, 220] width 544 height 33
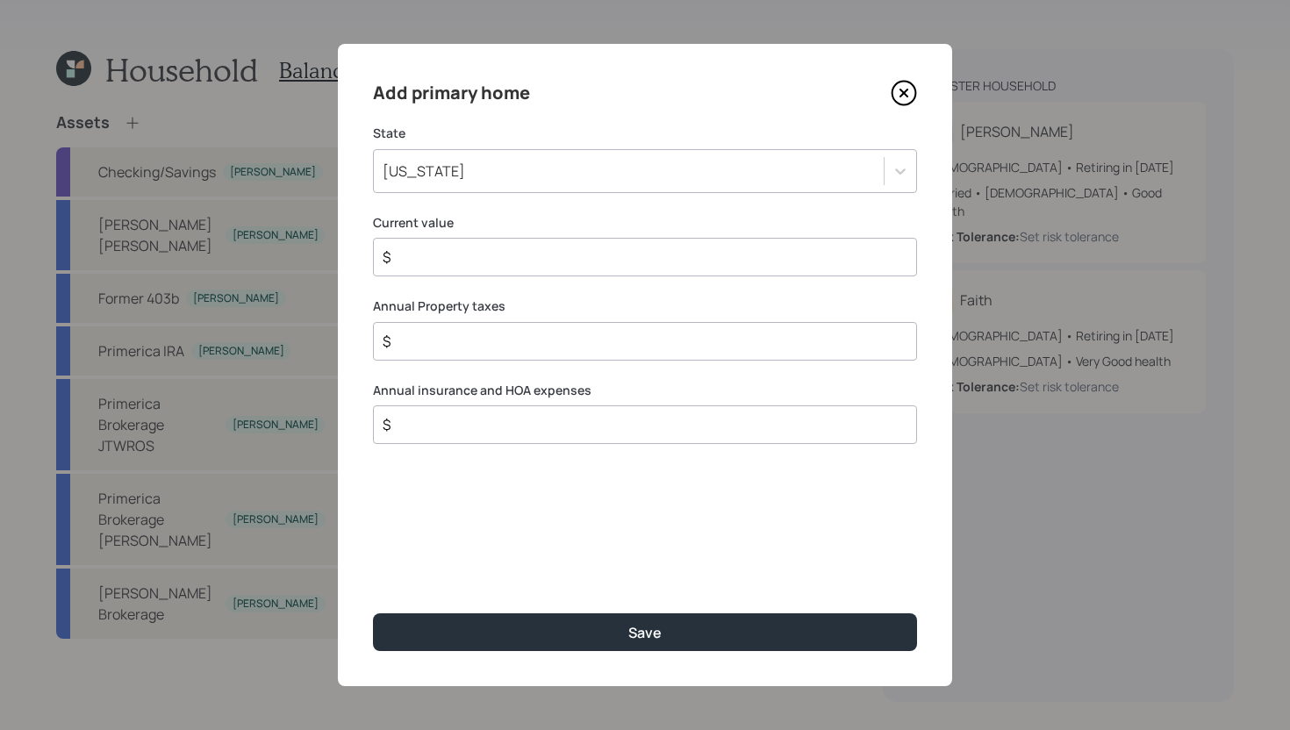
click at [558, 249] on input "$" at bounding box center [638, 257] width 514 height 21
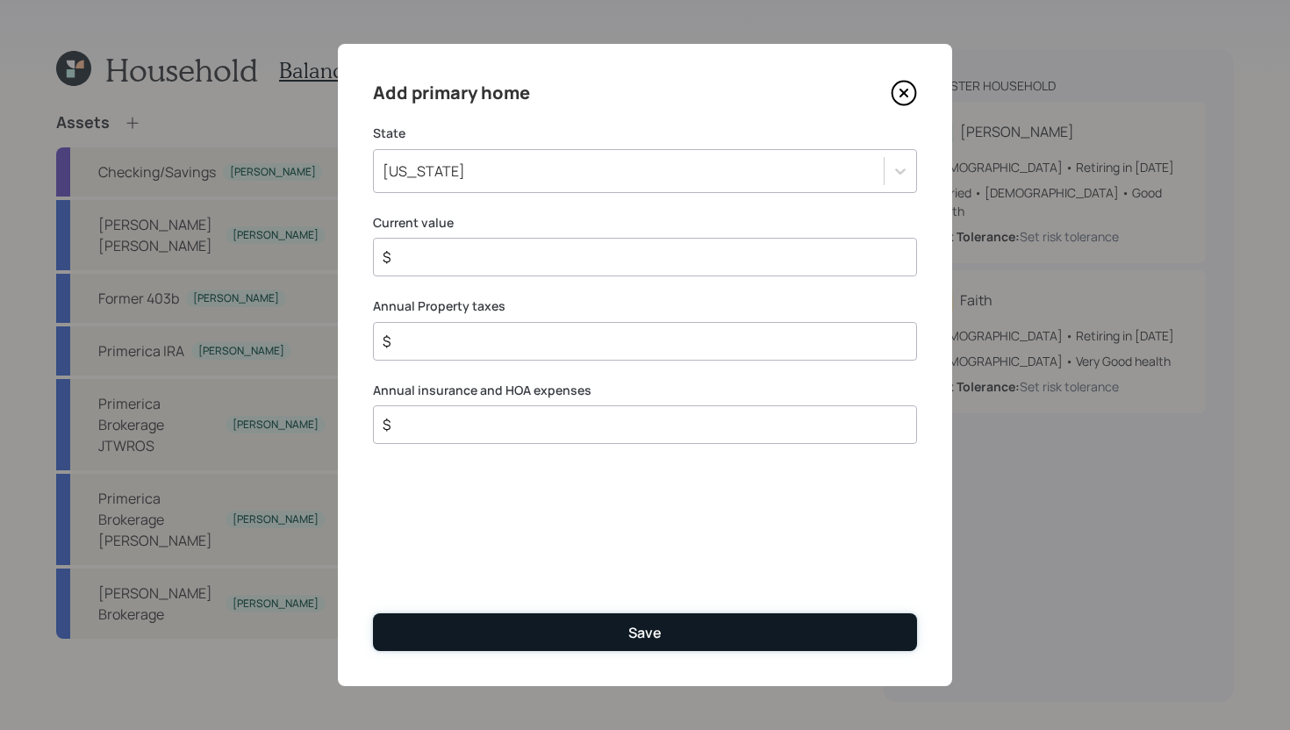
click at [589, 632] on button "Save" at bounding box center [645, 632] width 544 height 38
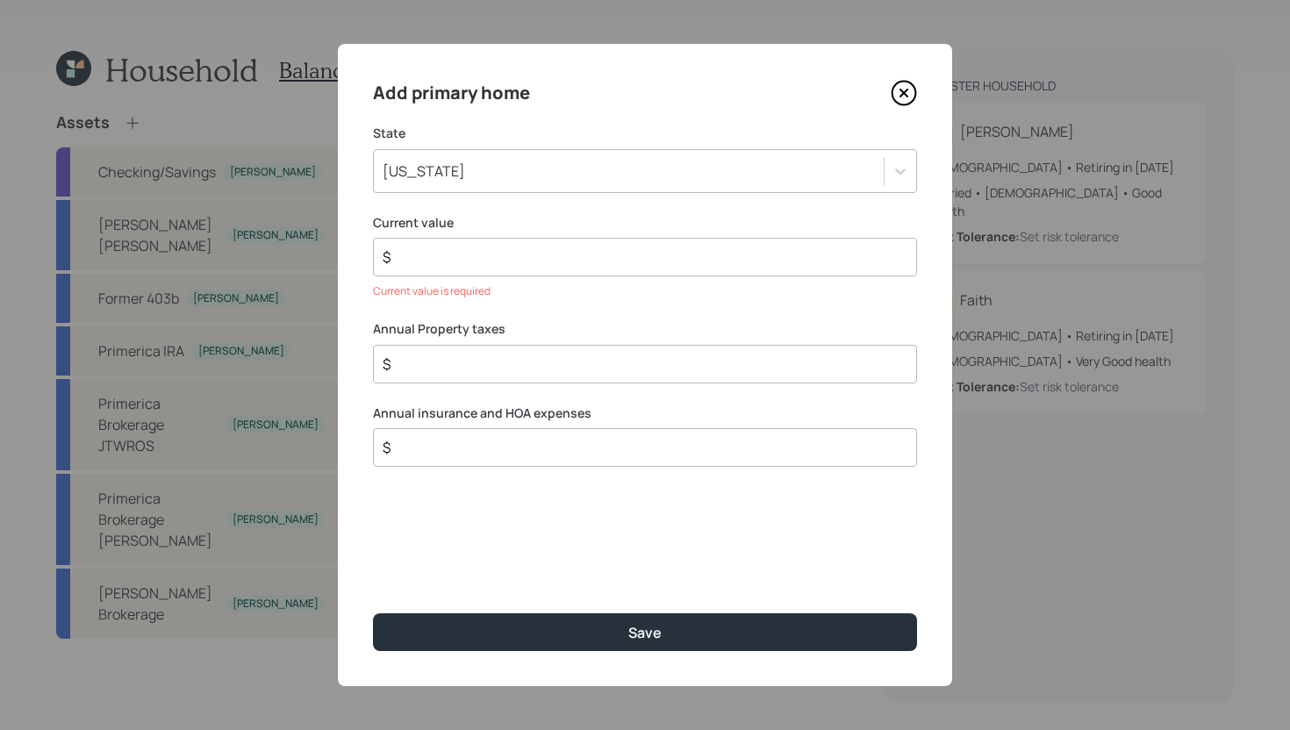
click at [586, 268] on input "$" at bounding box center [638, 257] width 514 height 21
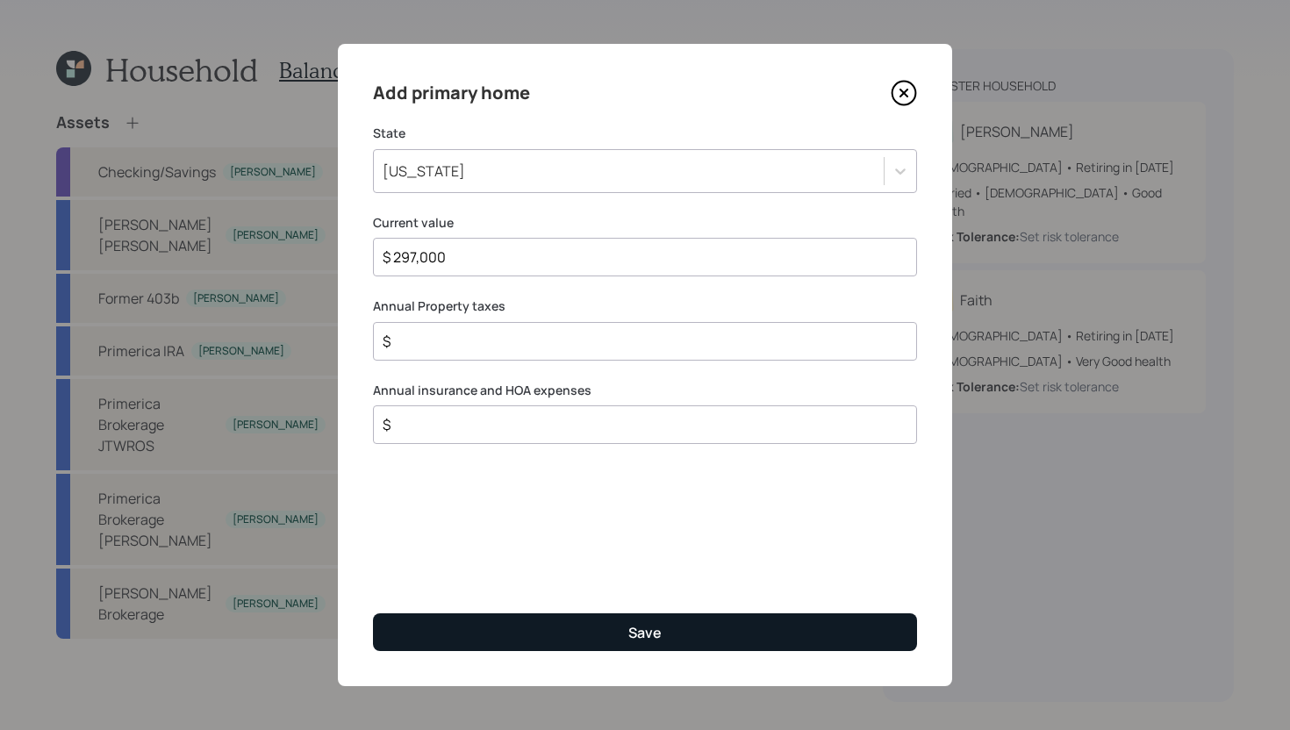
type input "$ 297,000"
click at [584, 639] on button "Save" at bounding box center [645, 632] width 544 height 38
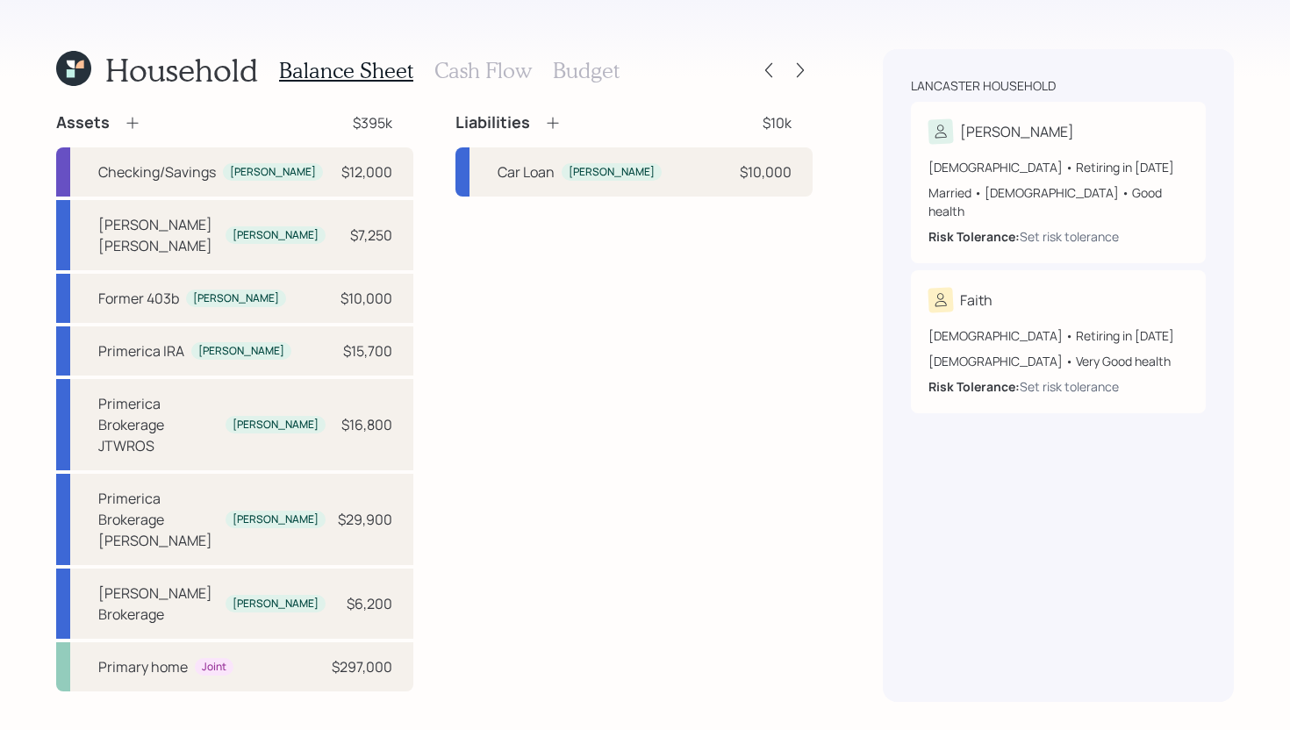
click at [555, 131] on icon at bounding box center [553, 123] width 18 height 18
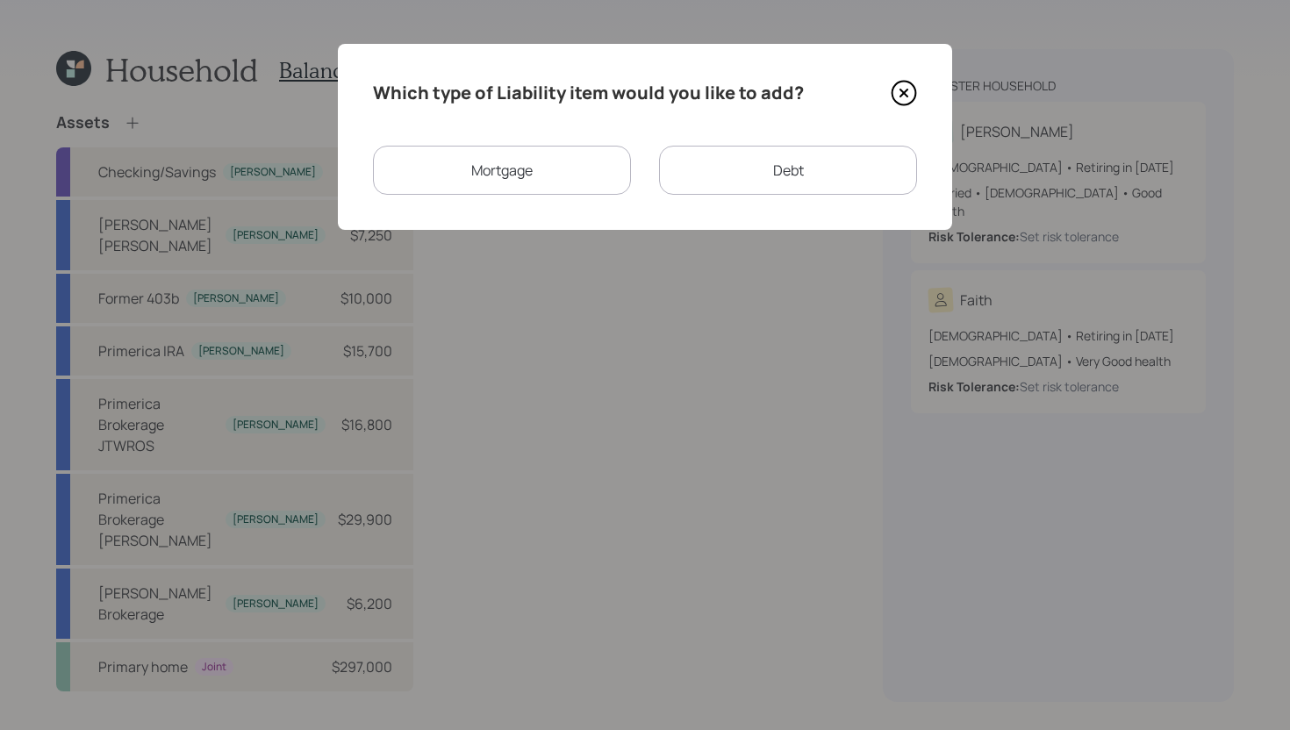
click at [550, 169] on div "Mortgage" at bounding box center [502, 170] width 258 height 49
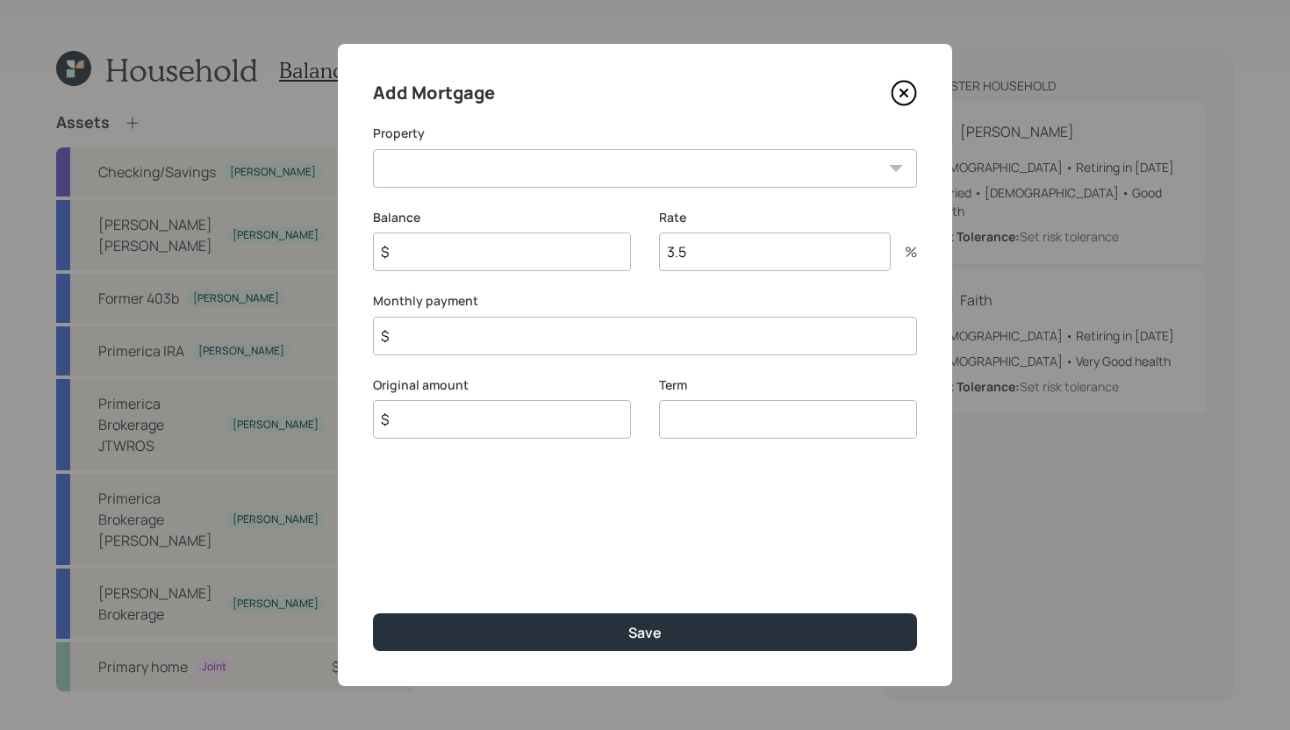
click at [550, 169] on select "FL Primary home" at bounding box center [645, 168] width 544 height 39
select select "e7b7fea7-5676-4a80-a36f-b9c50609391f"
click at [373, 149] on select "FL Primary home" at bounding box center [645, 168] width 544 height 39
click at [522, 254] on input "$" at bounding box center [502, 251] width 258 height 39
click at [900, 89] on icon at bounding box center [903, 92] width 7 height 7
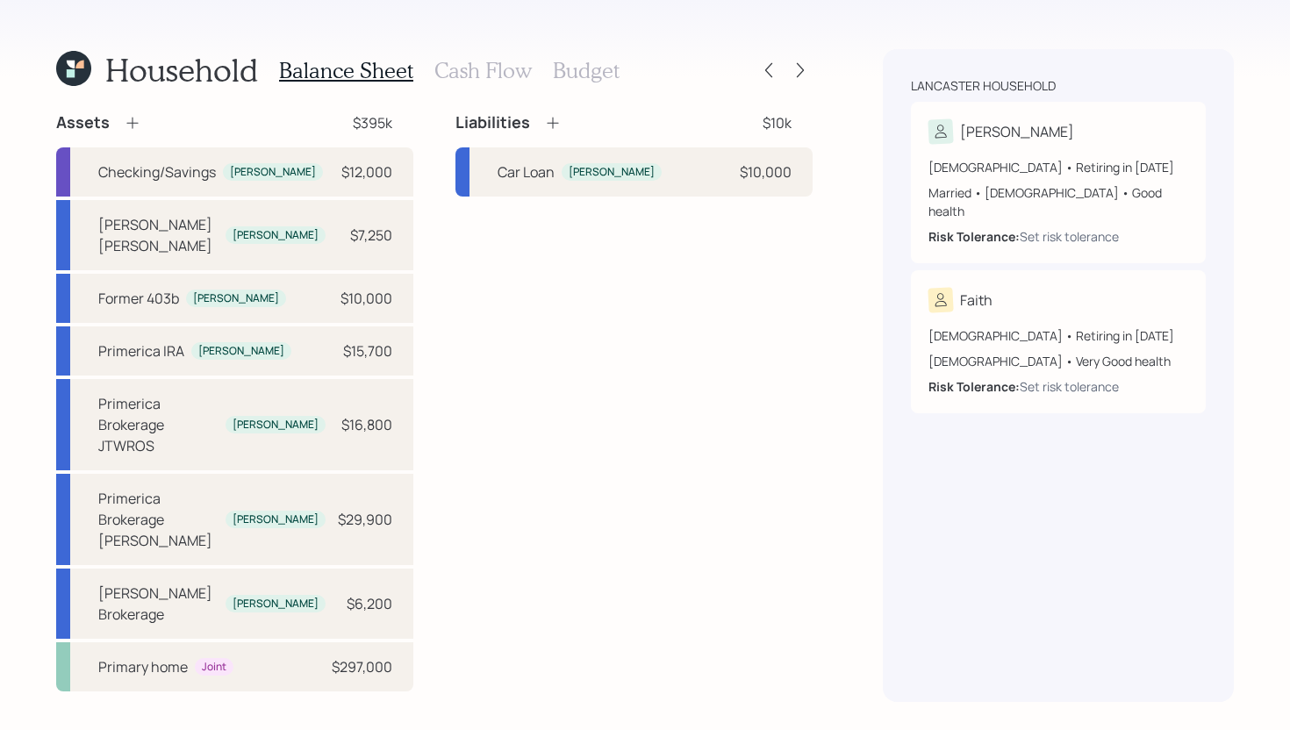
click at [557, 125] on icon at bounding box center [553, 123] width 18 height 18
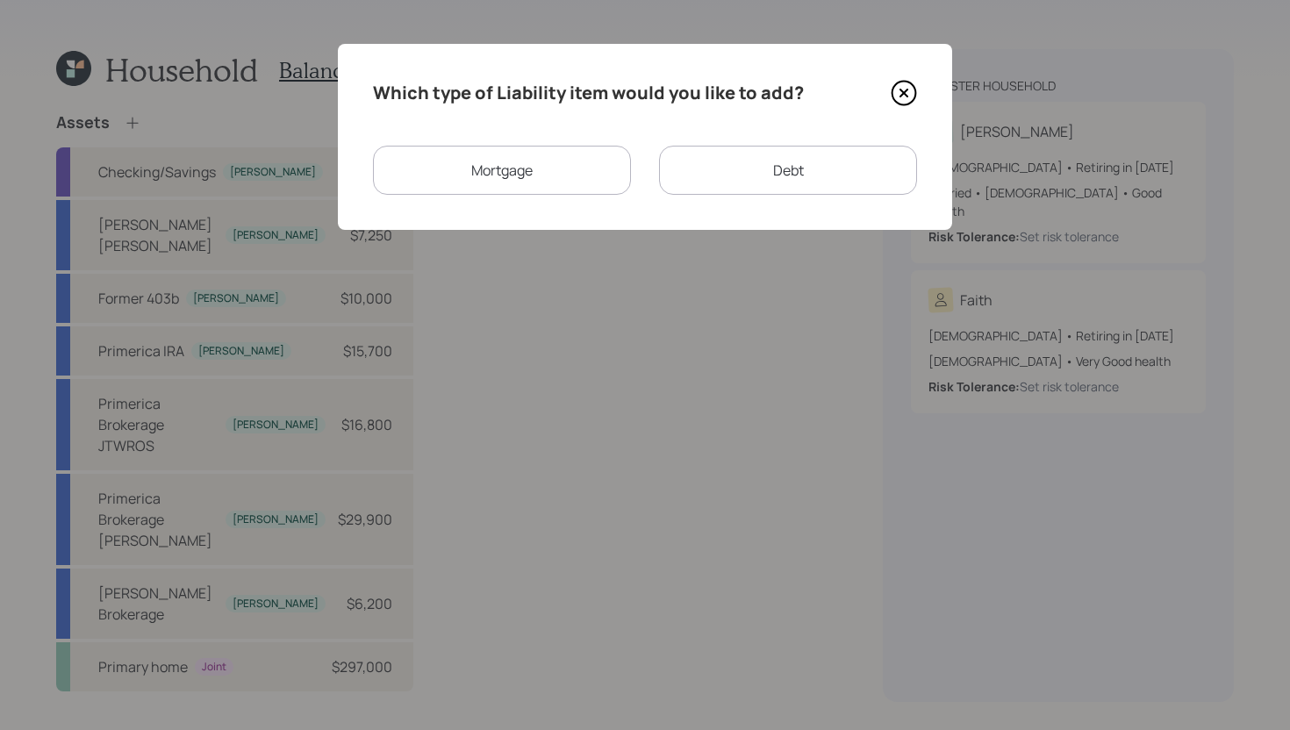
click at [549, 166] on div "Mortgage" at bounding box center [502, 170] width 258 height 49
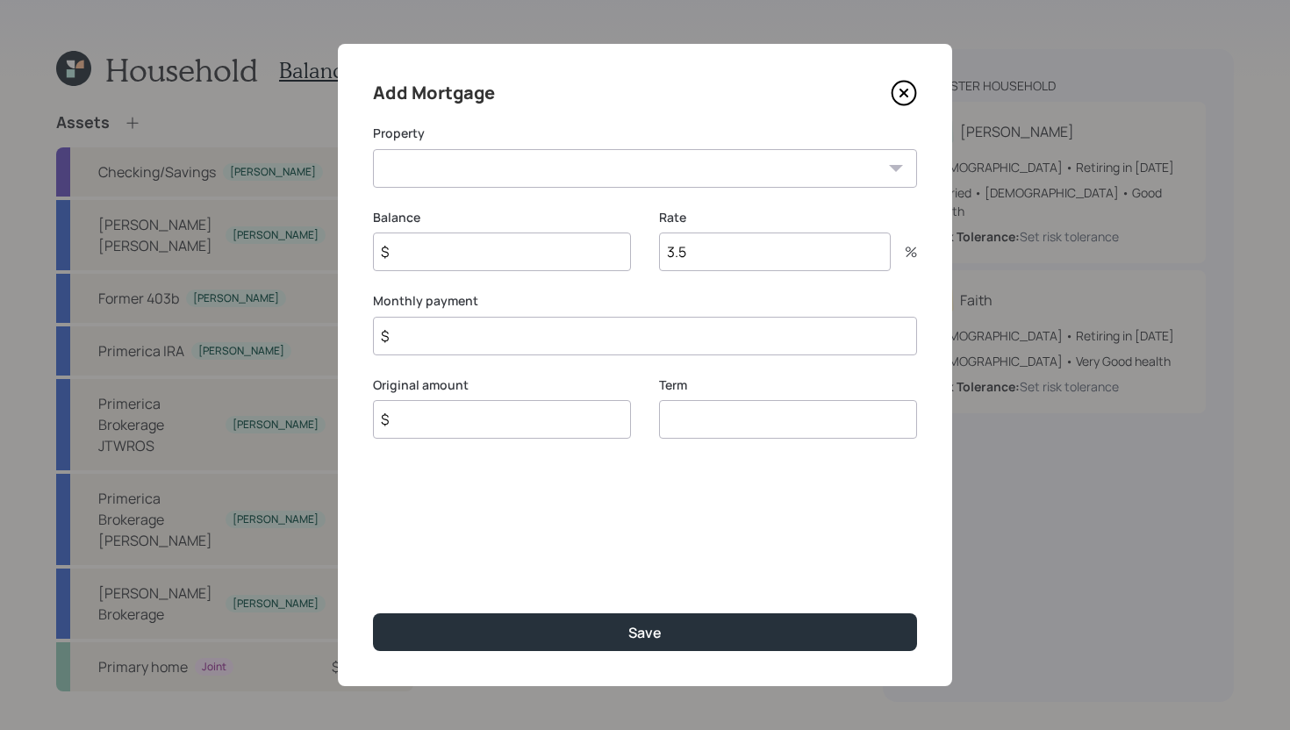
click at [712, 159] on select "FL Primary home" at bounding box center [645, 168] width 544 height 39
select select "e7b7fea7-5676-4a80-a36f-b9c50609391f"
click at [373, 149] on select "FL Primary home" at bounding box center [645, 168] width 544 height 39
click at [739, 261] on input "3.5" at bounding box center [775, 251] width 232 height 39
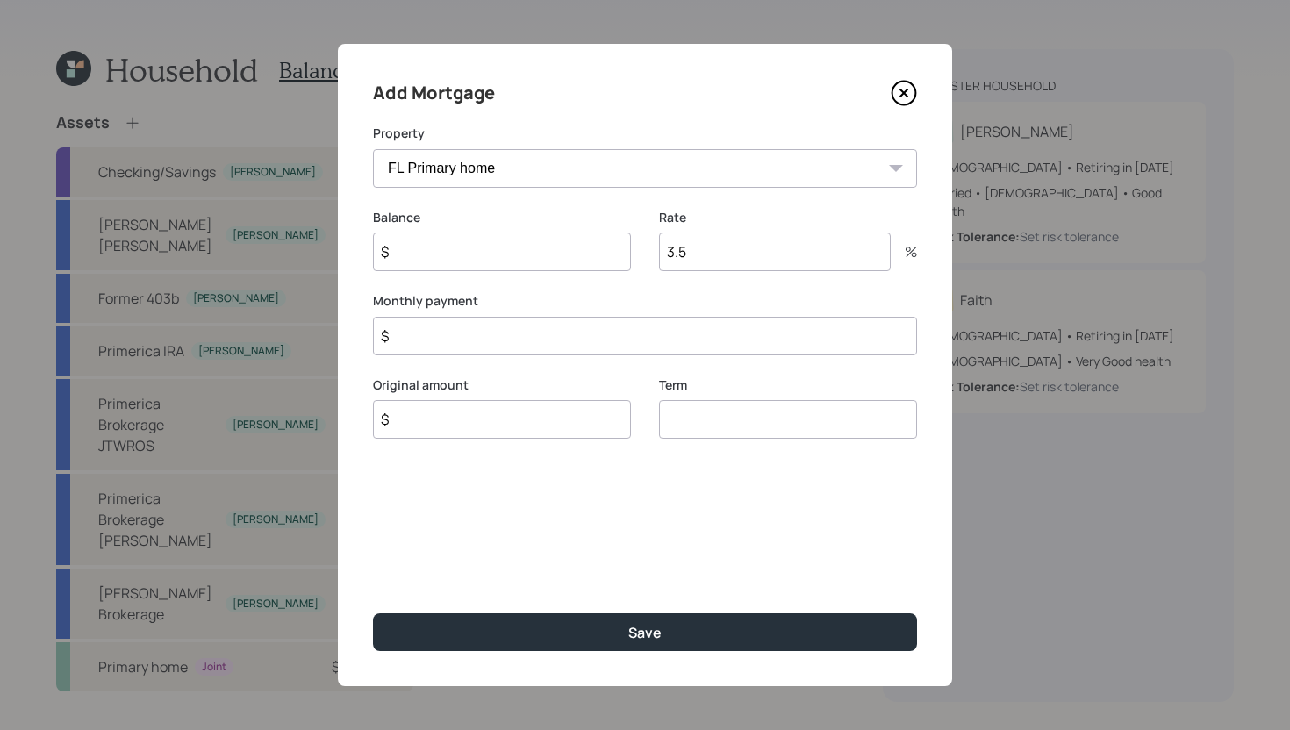
type input "3"
type input "4"
click at [560, 248] on input "$" at bounding box center [502, 251] width 258 height 39
click at [673, 426] on input "number" at bounding box center [788, 442] width 258 height 39
type input "15"
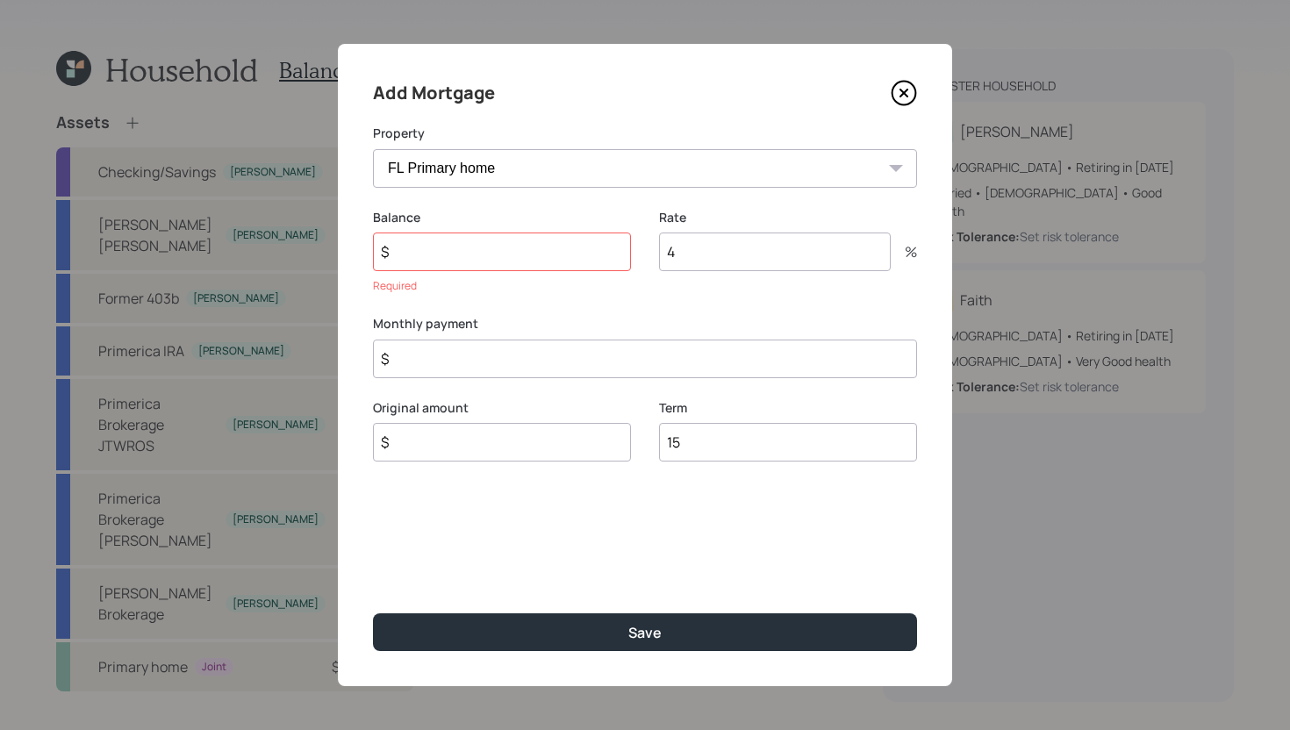
click at [443, 249] on input "$" at bounding box center [502, 251] width 258 height 39
click at [912, 97] on icon at bounding box center [904, 93] width 26 height 26
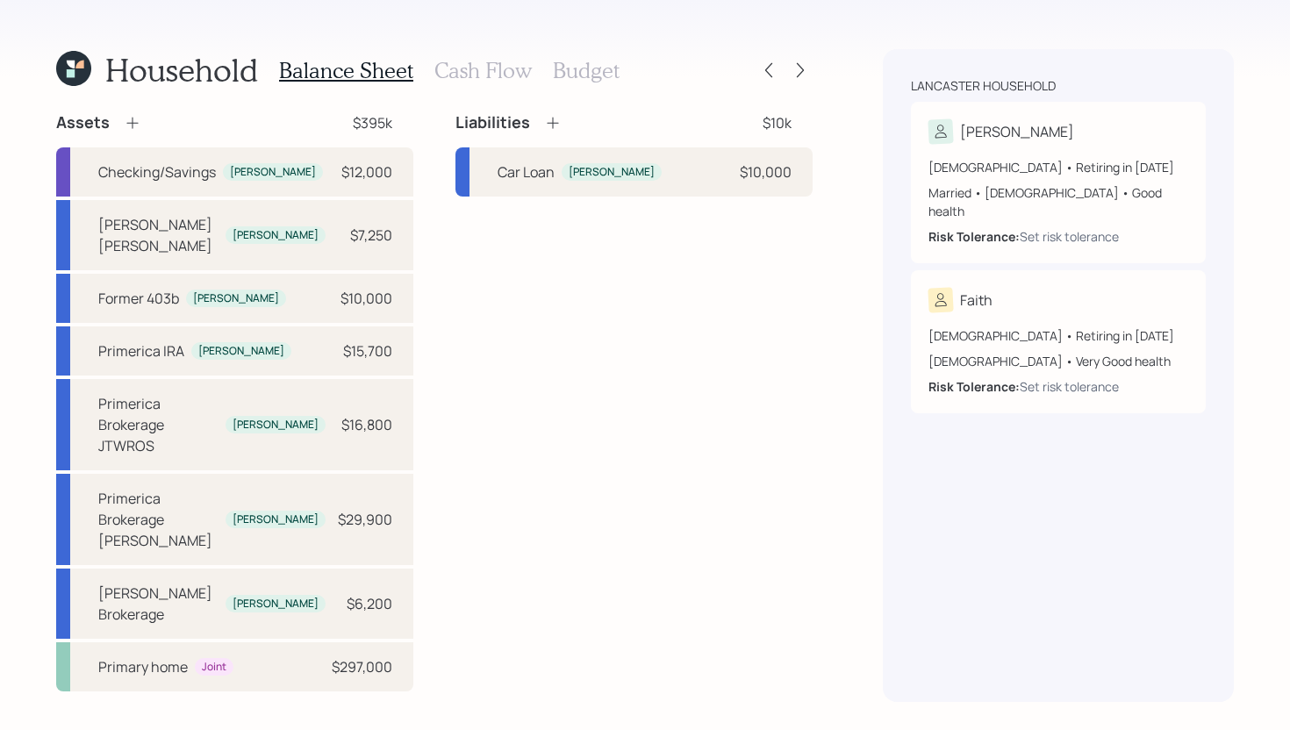
click at [496, 70] on h3 "Cash Flow" at bounding box center [482, 70] width 97 height 25
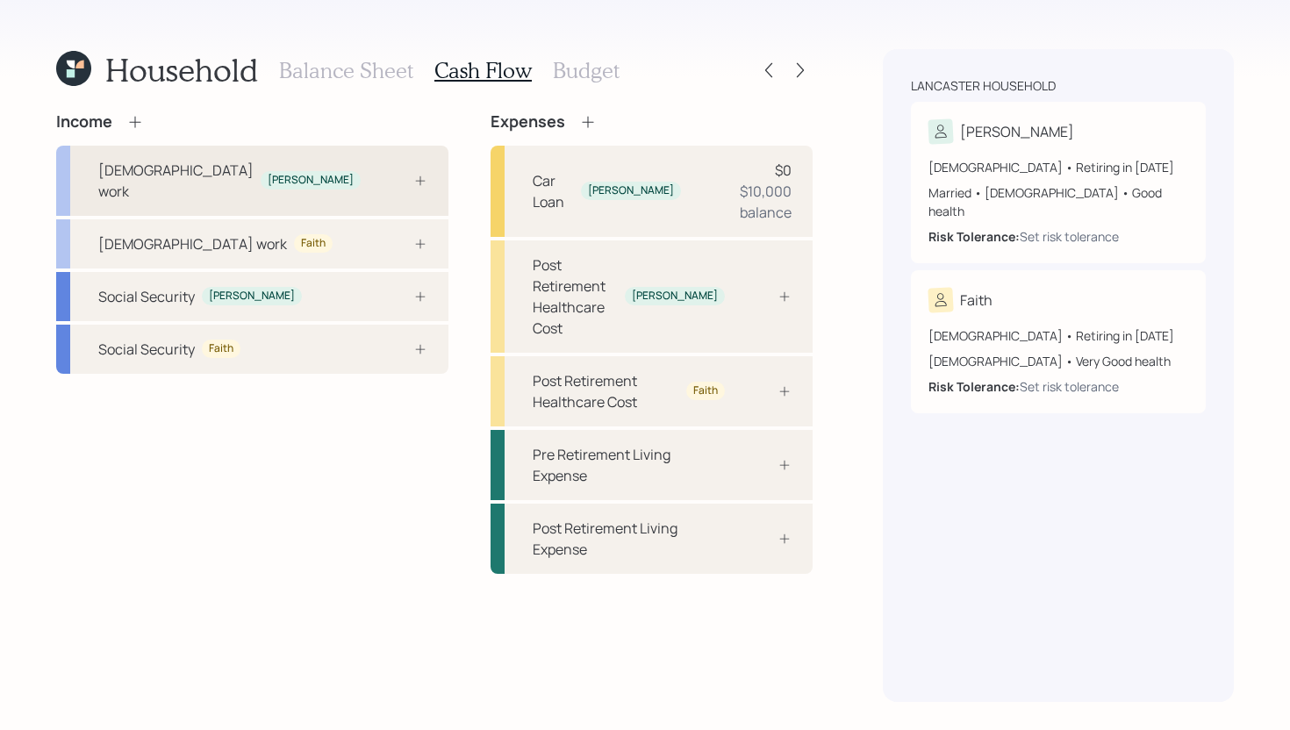
click at [301, 160] on div "Full-time work Dean" at bounding box center [252, 181] width 392 height 70
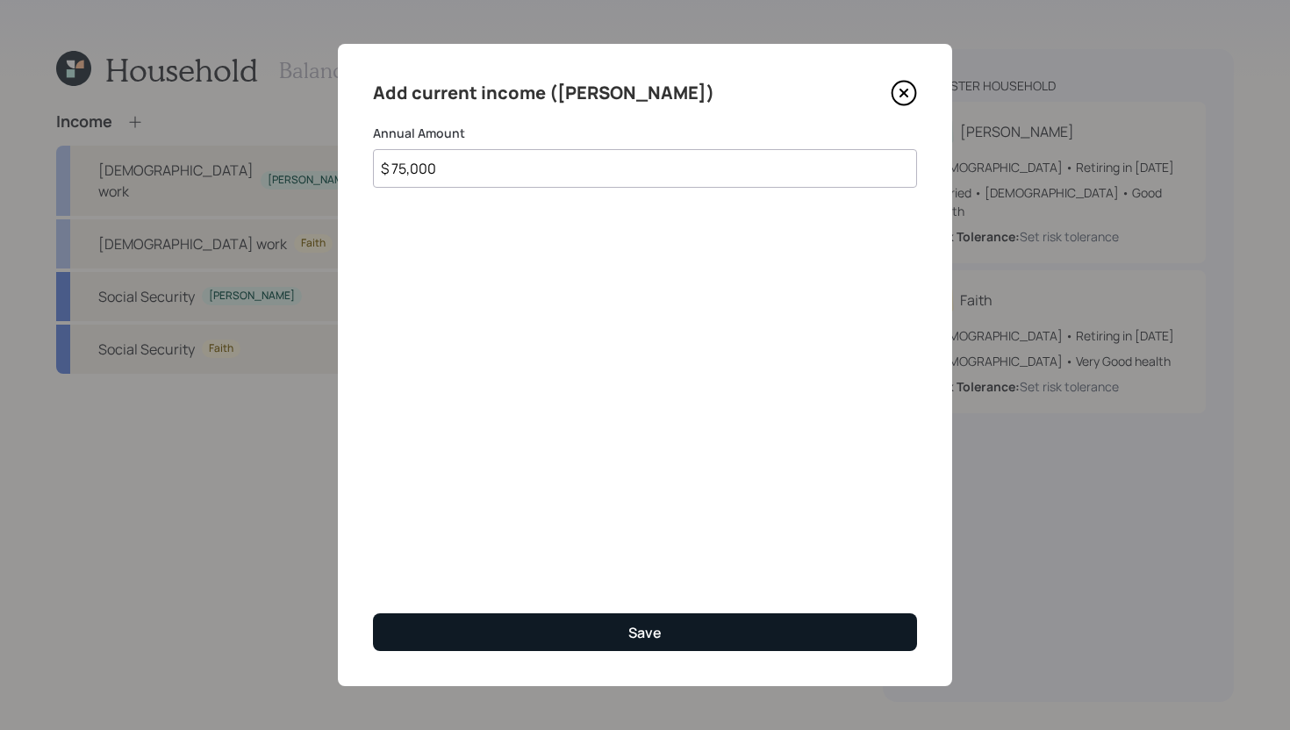
type input "$ 75,000"
click at [606, 641] on button "Save" at bounding box center [645, 632] width 544 height 38
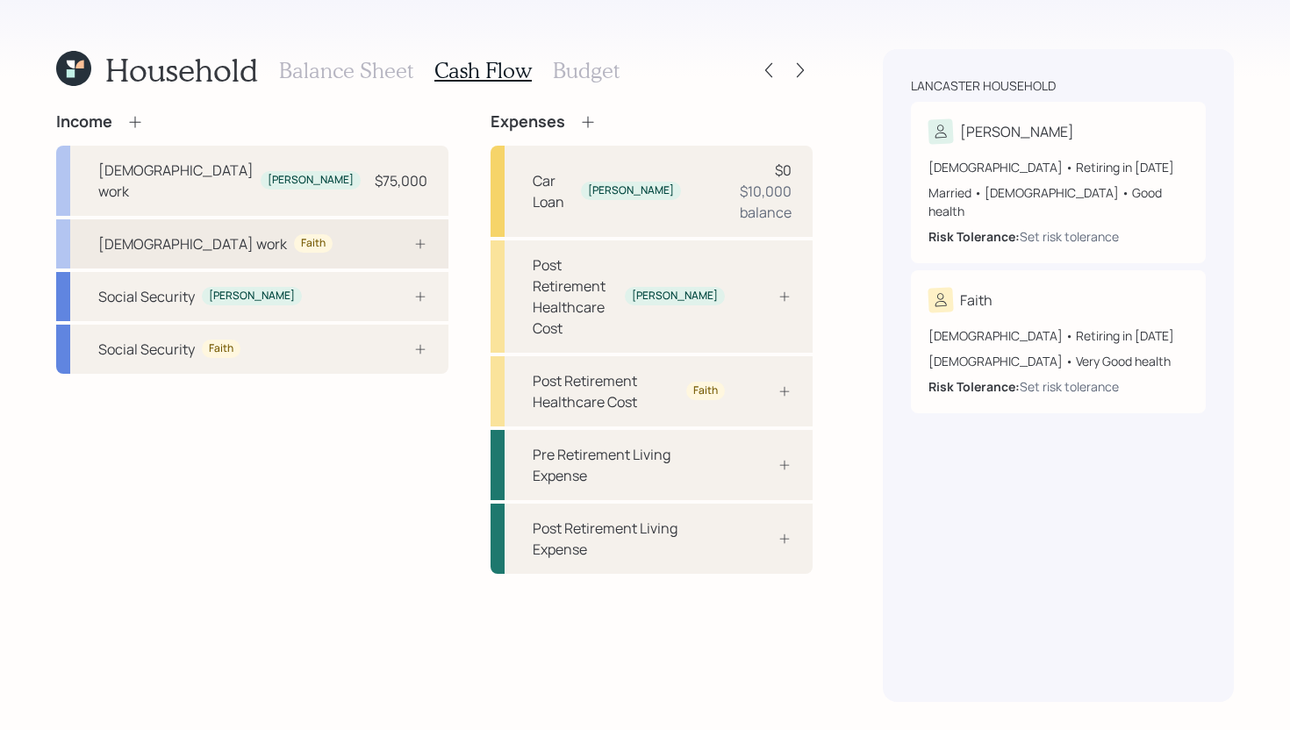
click at [335, 219] on div "Full-time work Faith" at bounding box center [252, 243] width 392 height 49
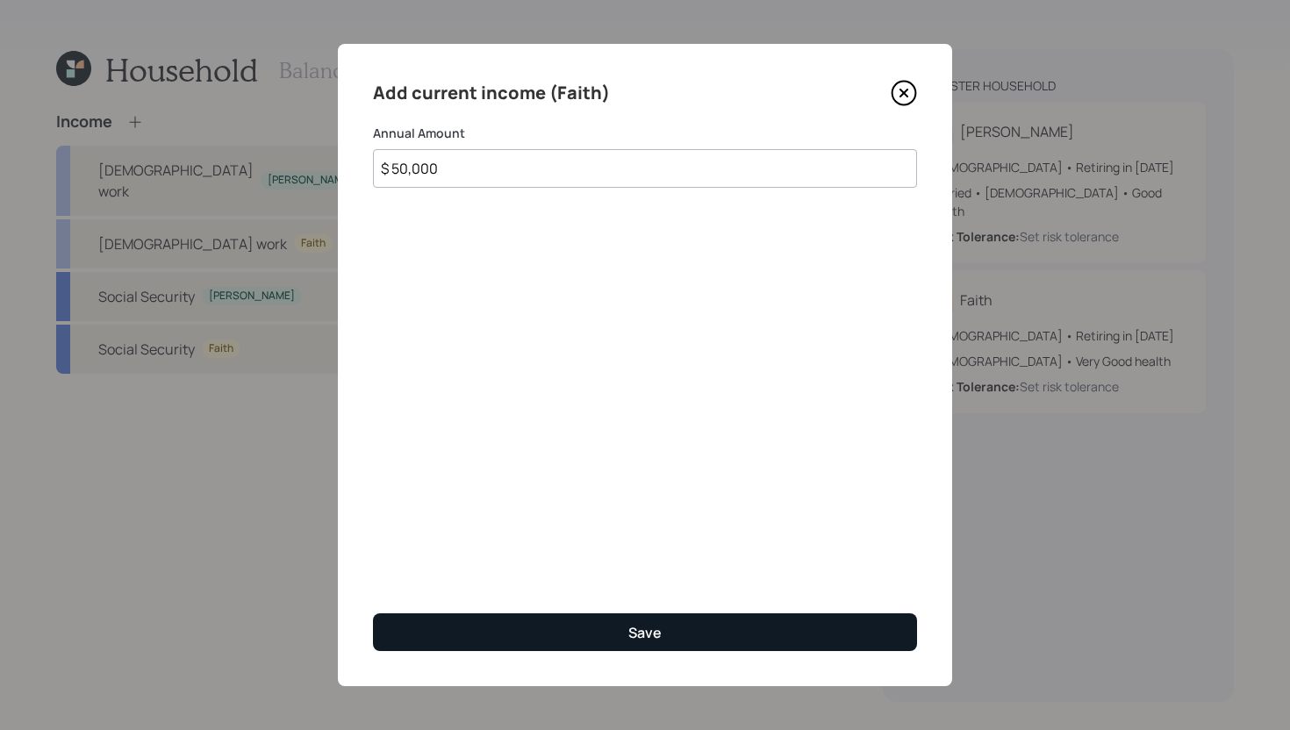
type input "$ 50,000"
click at [628, 641] on div "Save" at bounding box center [644, 632] width 33 height 19
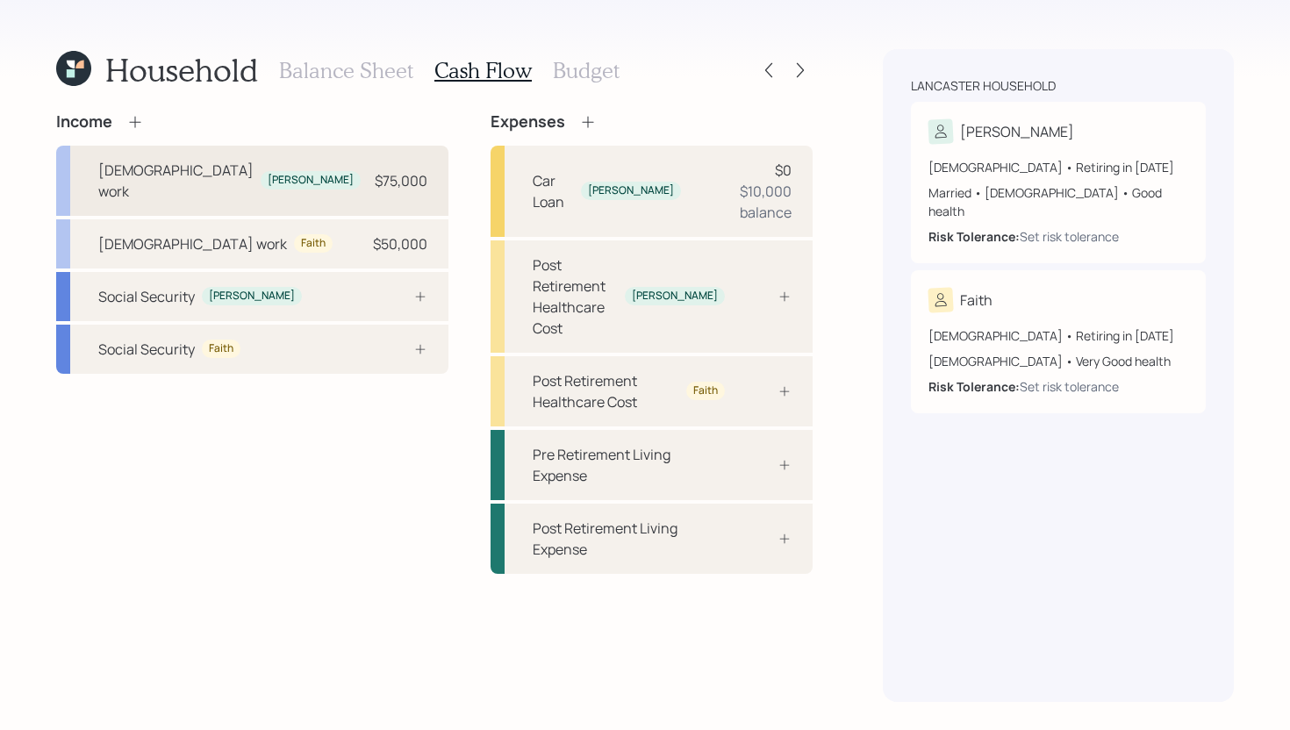
click at [284, 162] on div "Full-time work Dean $75,000" at bounding box center [252, 181] width 392 height 70
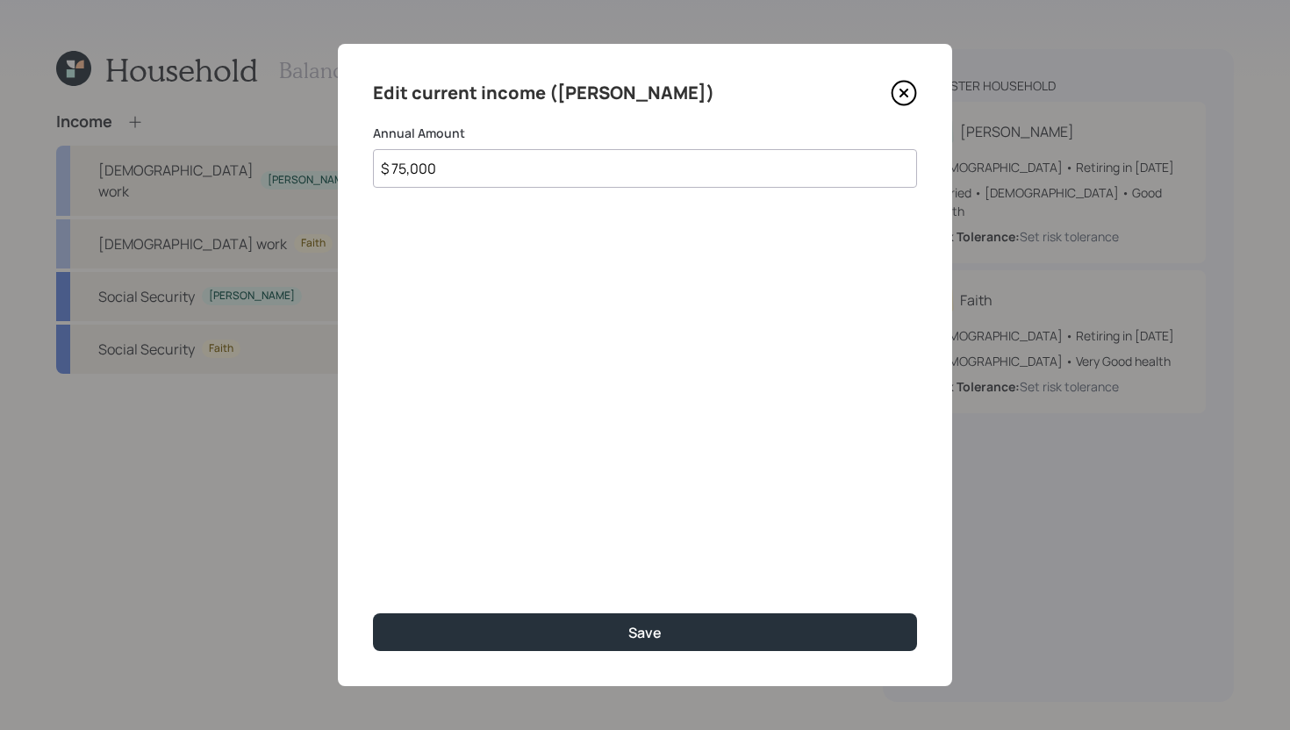
click at [551, 182] on input "$ 75,000" at bounding box center [645, 168] width 544 height 39
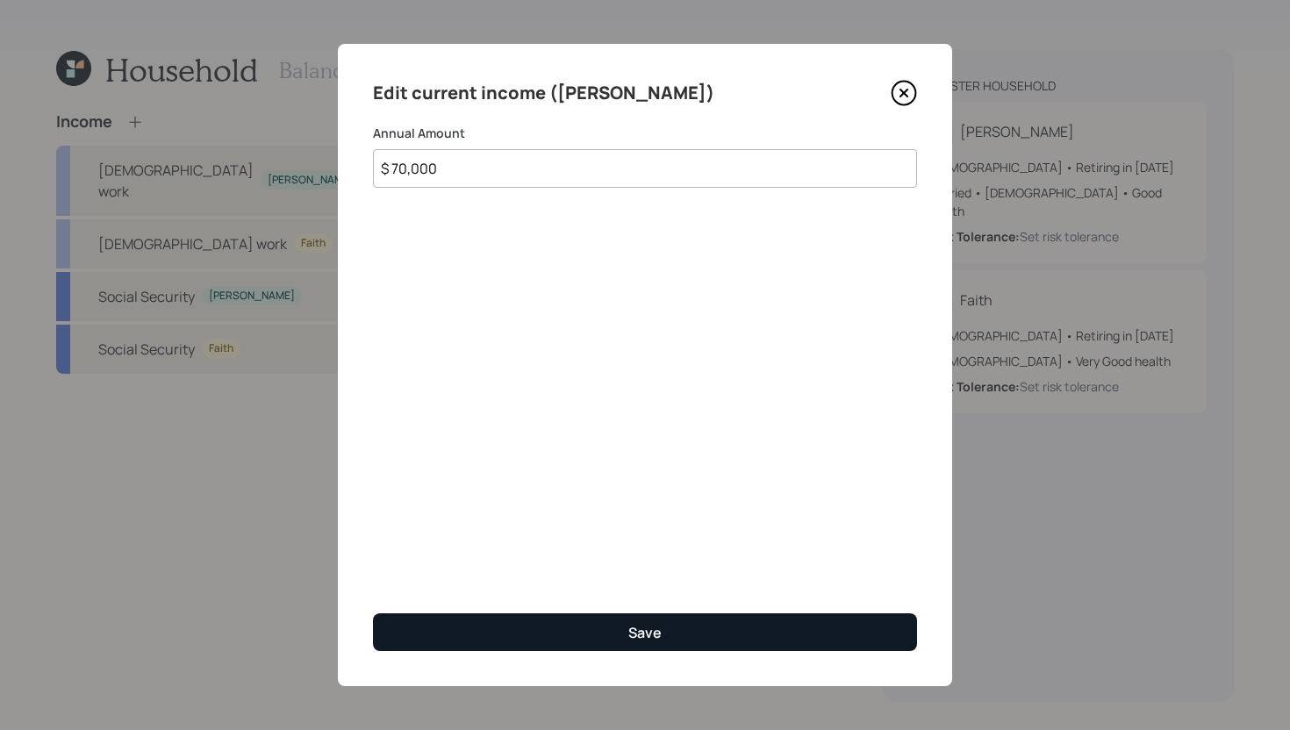
type input "$ 70,000"
click at [567, 626] on button "Save" at bounding box center [645, 632] width 544 height 38
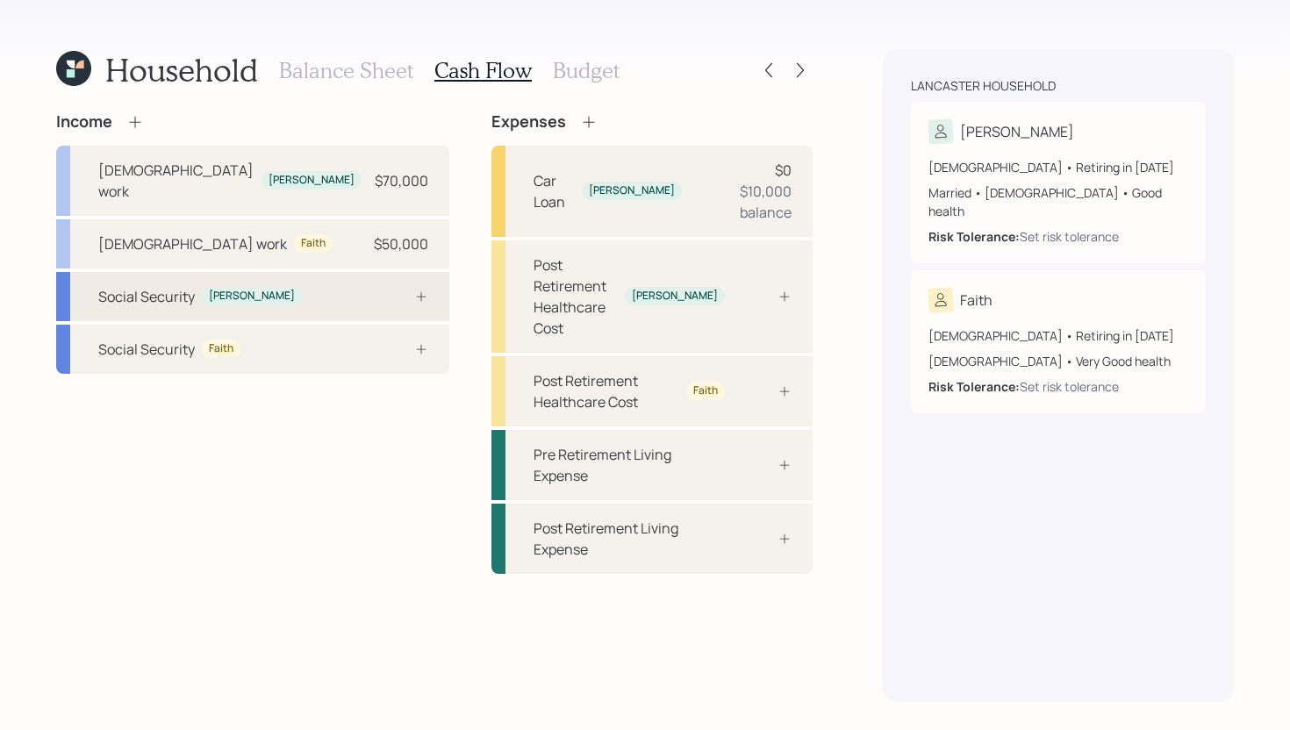
click at [297, 272] on div "Social Security Dean" at bounding box center [252, 296] width 393 height 49
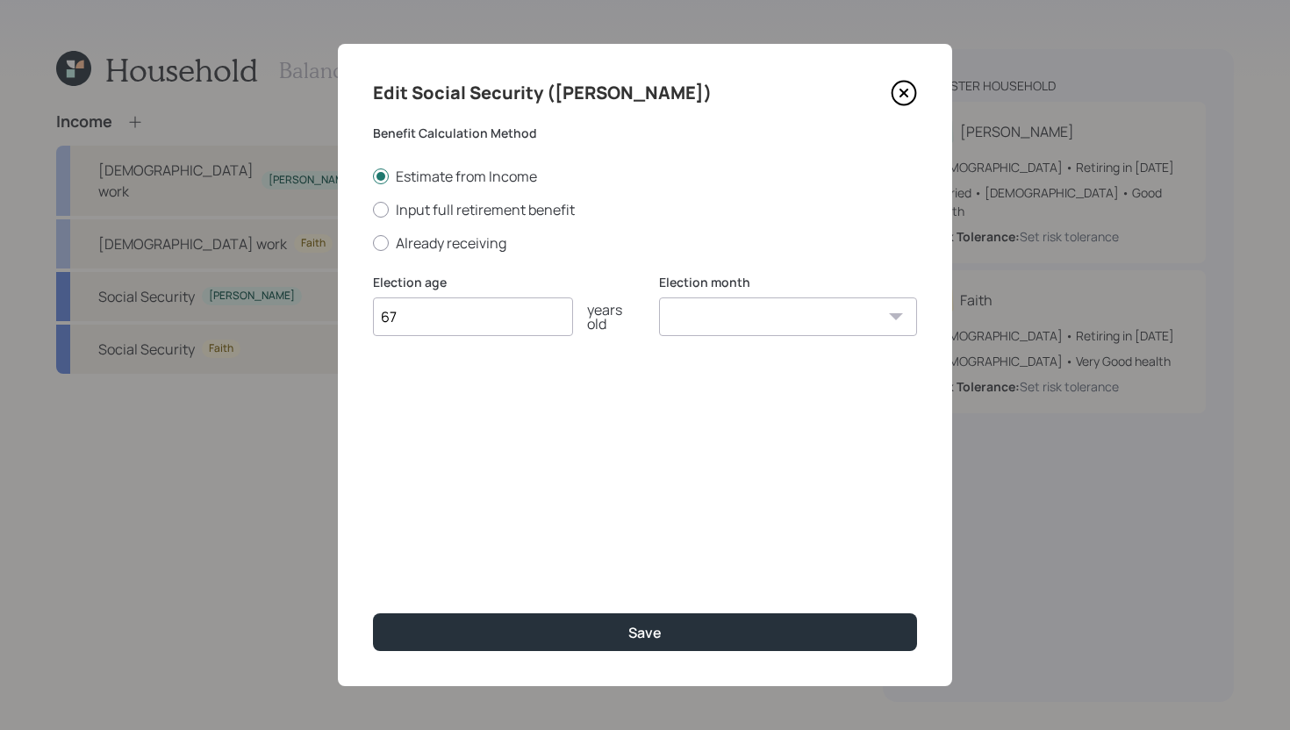
type input "67"
click at [729, 319] on select "January February March April May June July August September October November De…" at bounding box center [788, 316] width 258 height 39
select select "3"
click at [659, 297] on select "January February March April May June July August September October November De…" at bounding box center [788, 316] width 258 height 39
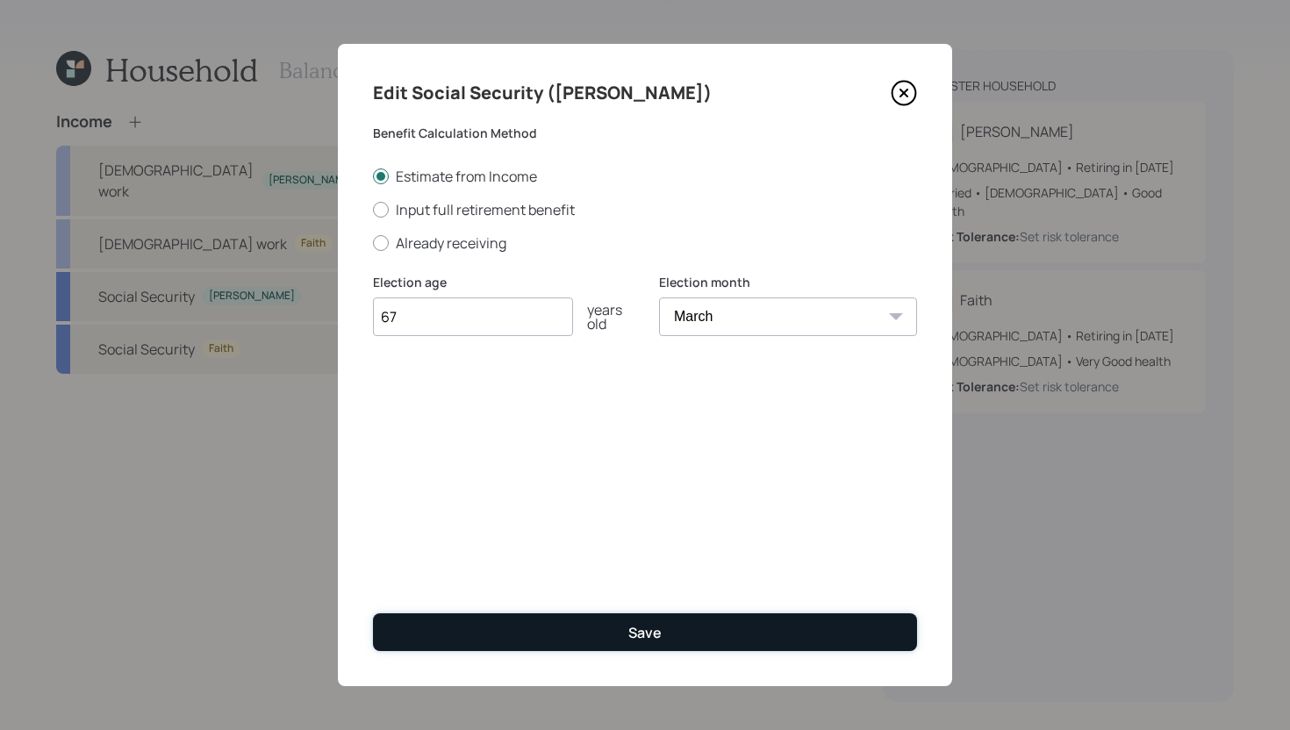
click at [588, 640] on button "Save" at bounding box center [645, 632] width 544 height 38
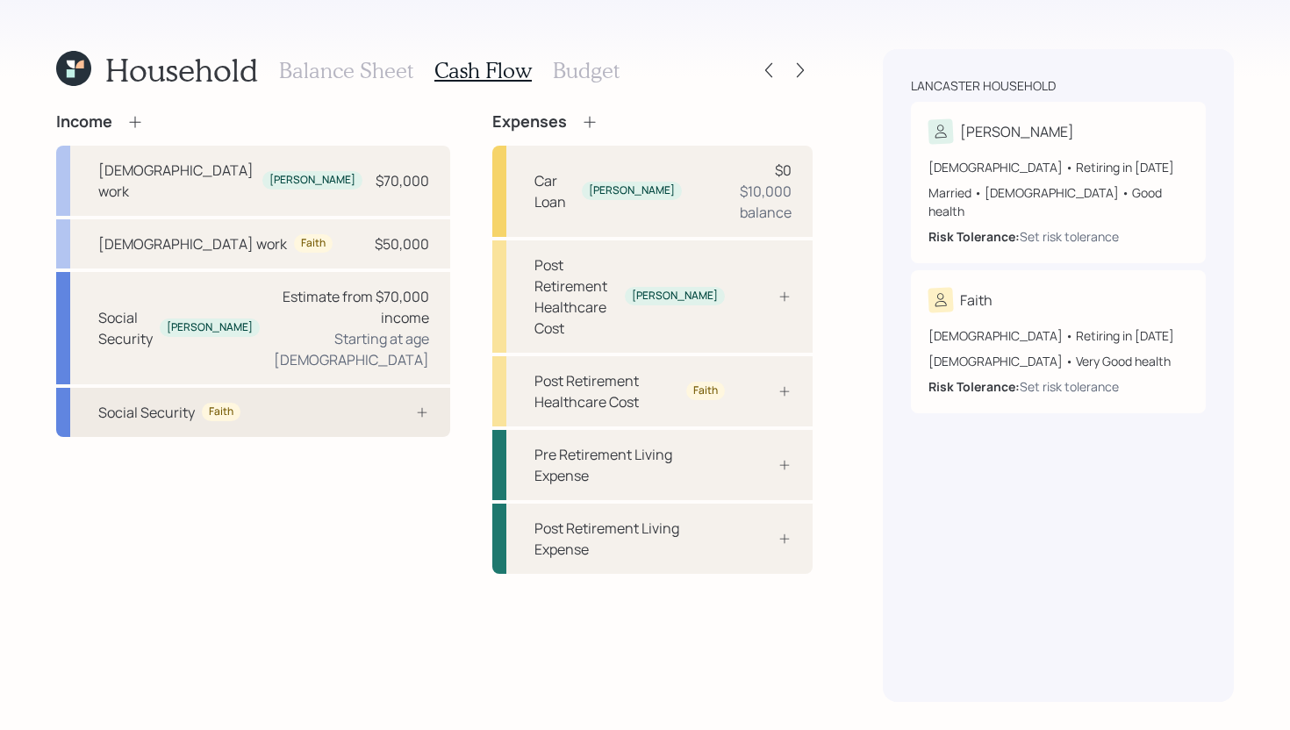
click at [376, 405] on div at bounding box center [402, 412] width 53 height 14
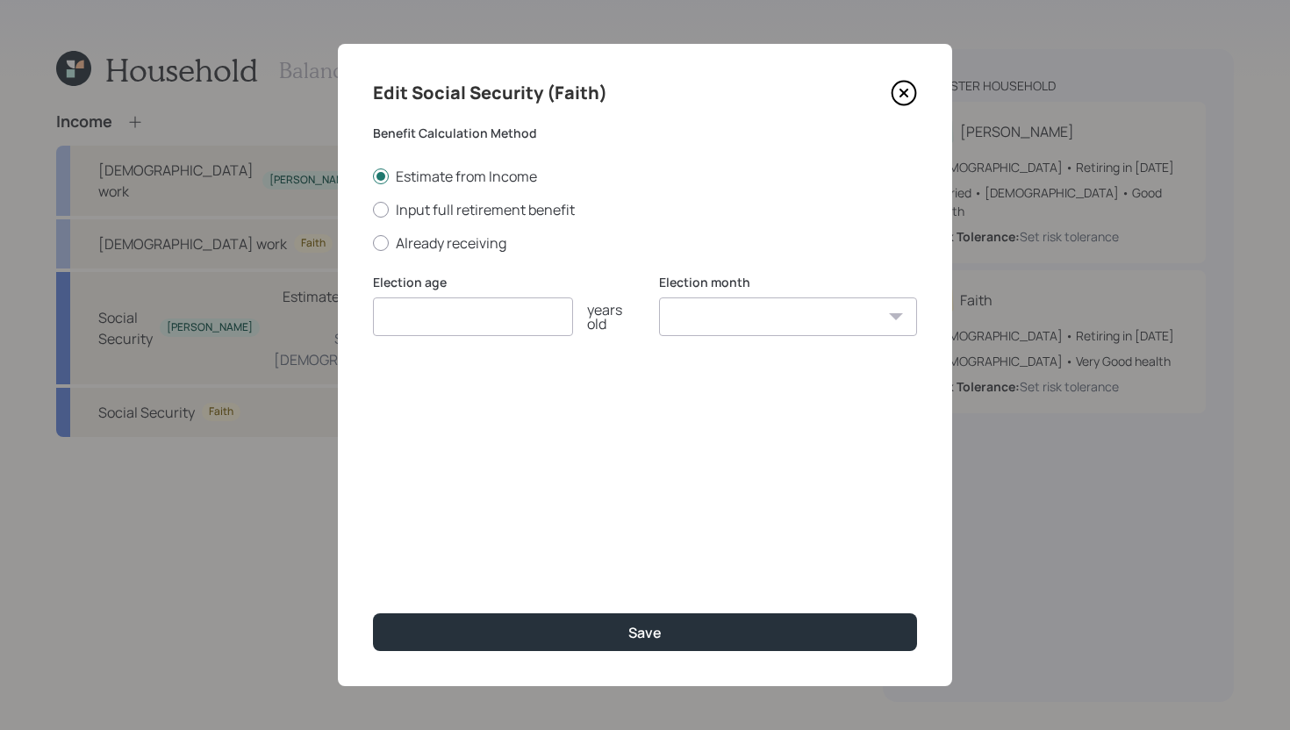
click at [904, 99] on icon at bounding box center [904, 93] width 26 height 26
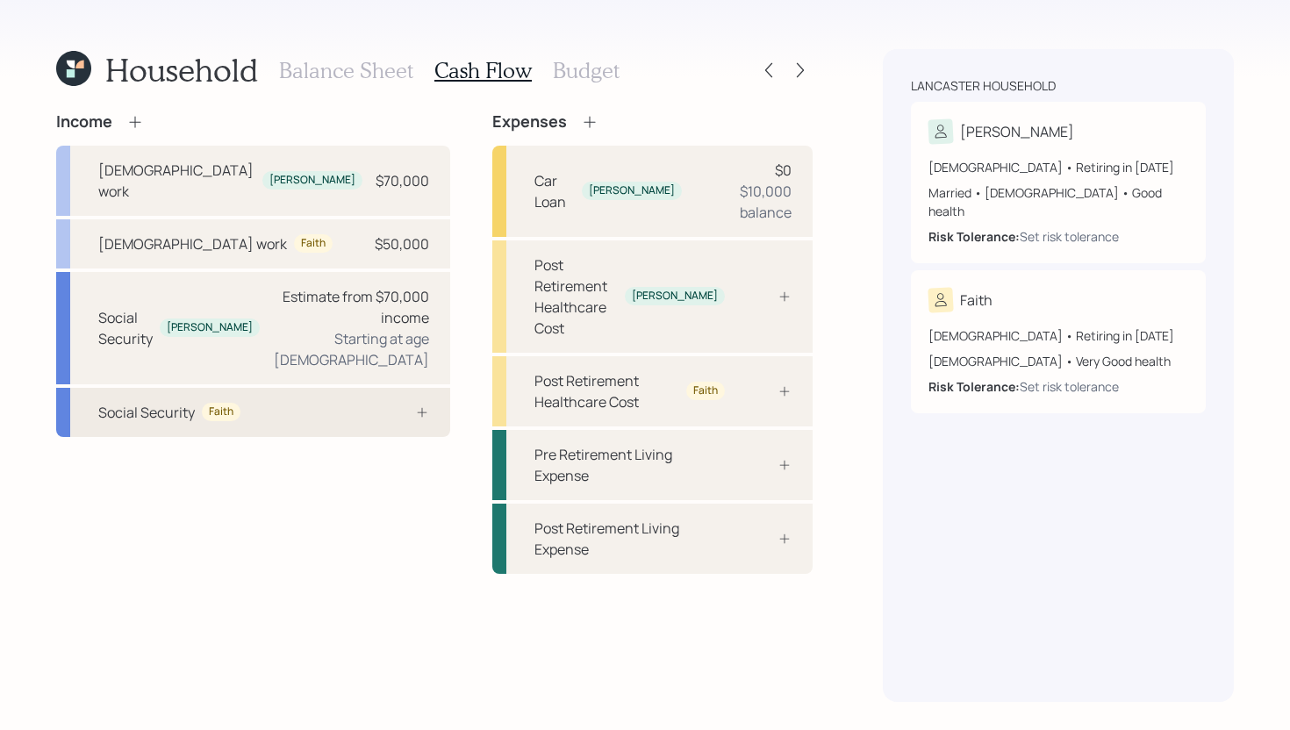
click at [273, 390] on div "Social Security Faith" at bounding box center [253, 412] width 394 height 49
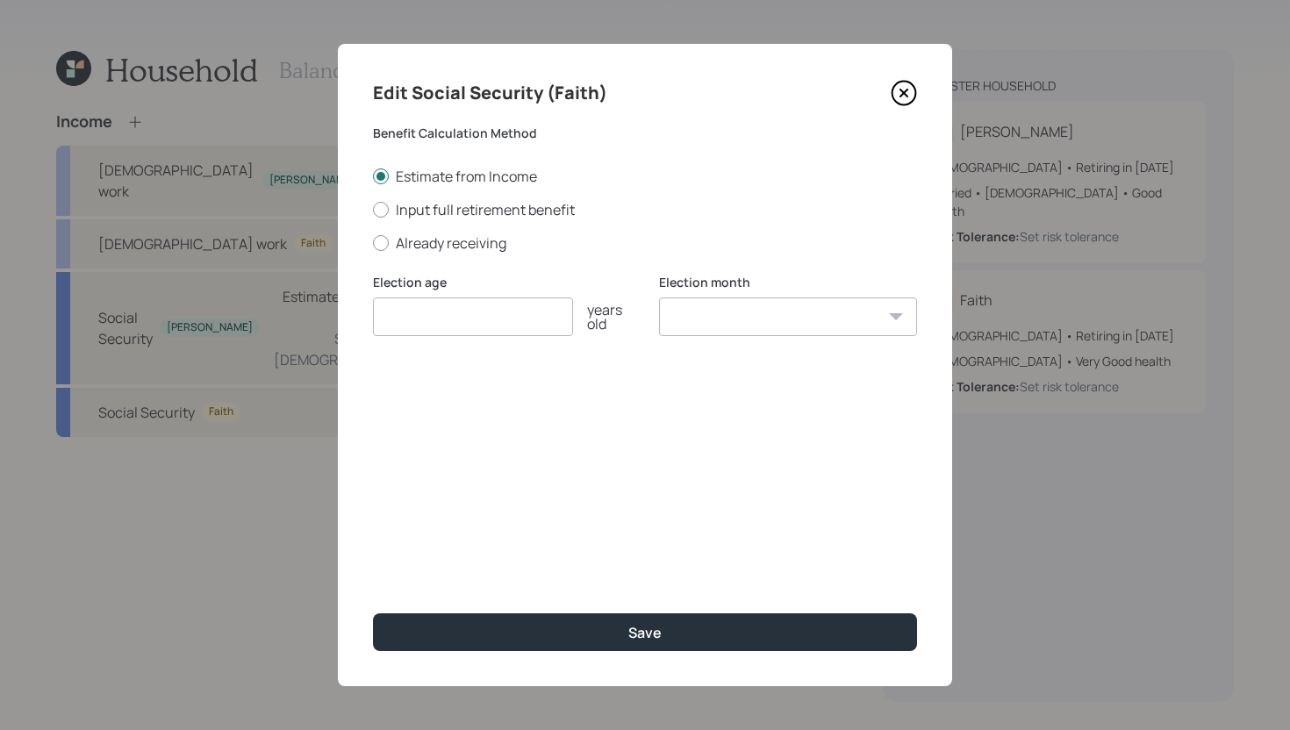
click at [901, 94] on icon at bounding box center [904, 93] width 26 height 26
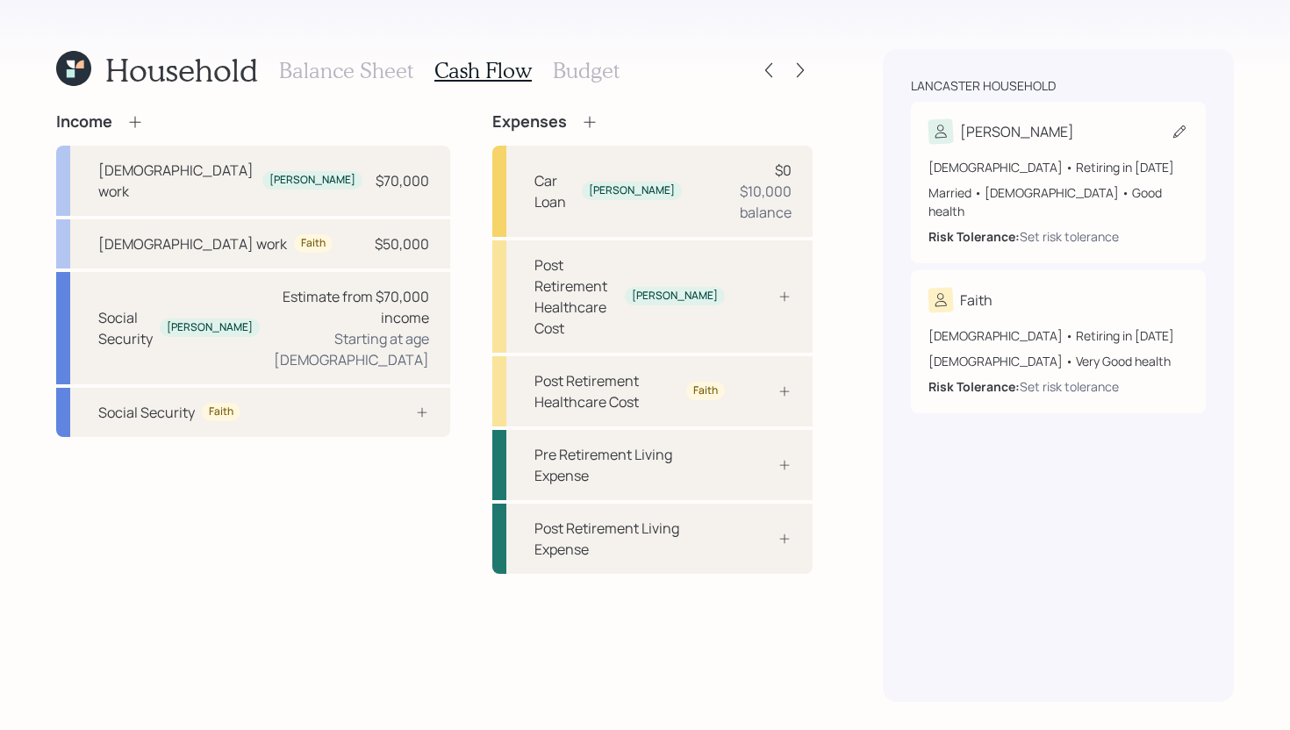
click at [1037, 126] on div "[PERSON_NAME]" at bounding box center [1058, 131] width 260 height 25
select select "3"
select select "good"
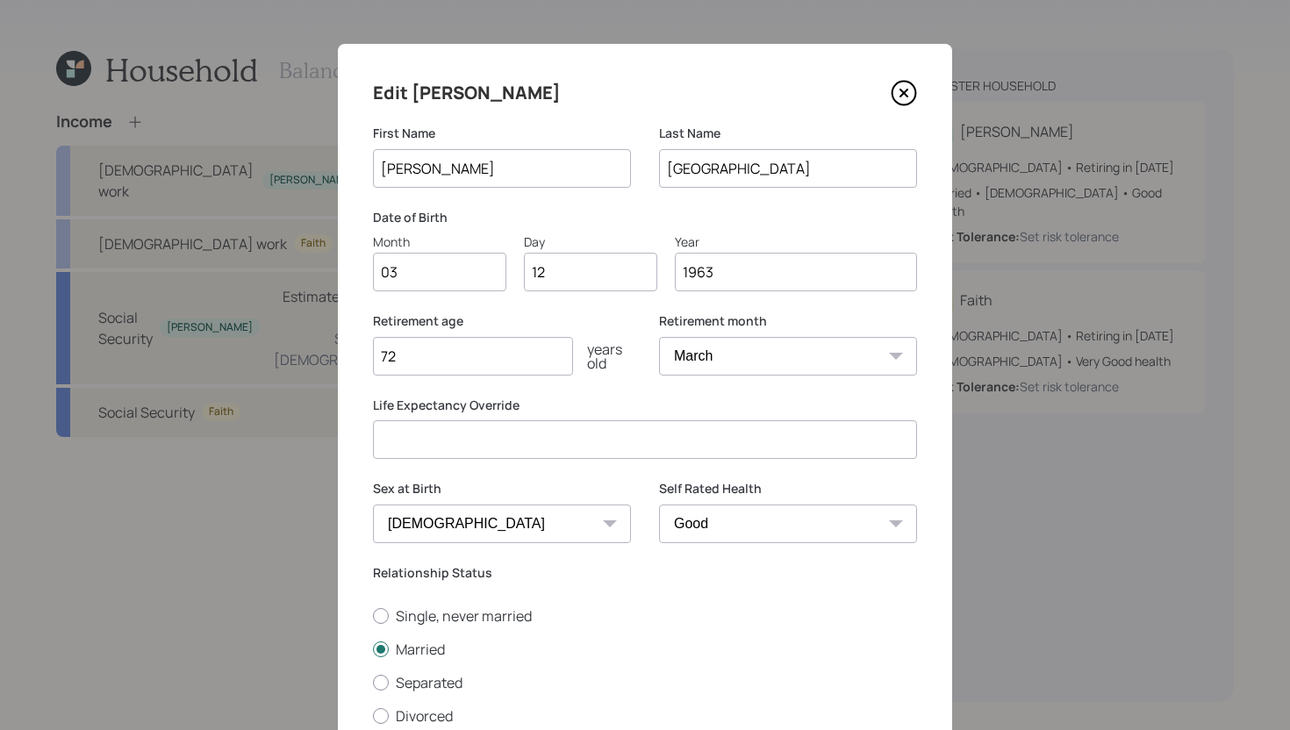
click at [908, 96] on icon at bounding box center [904, 93] width 26 height 26
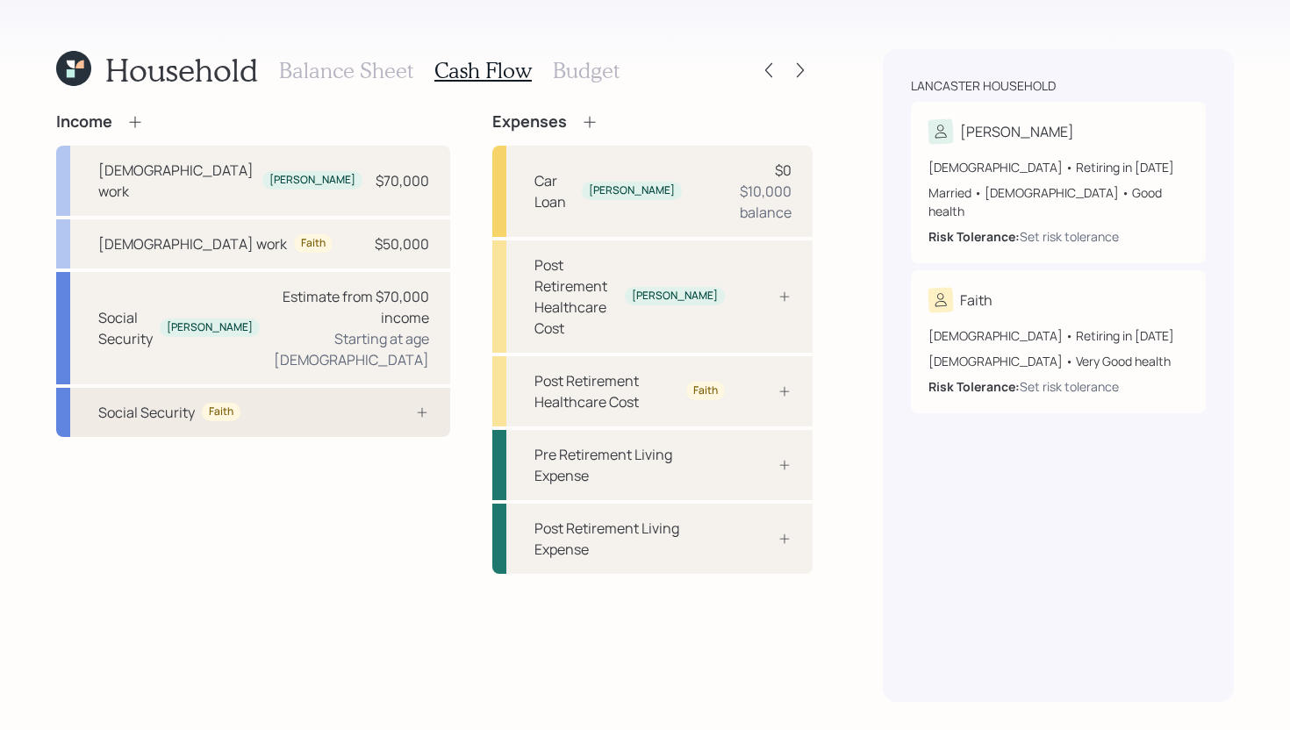
click at [291, 388] on div "Social Security Faith" at bounding box center [253, 412] width 394 height 49
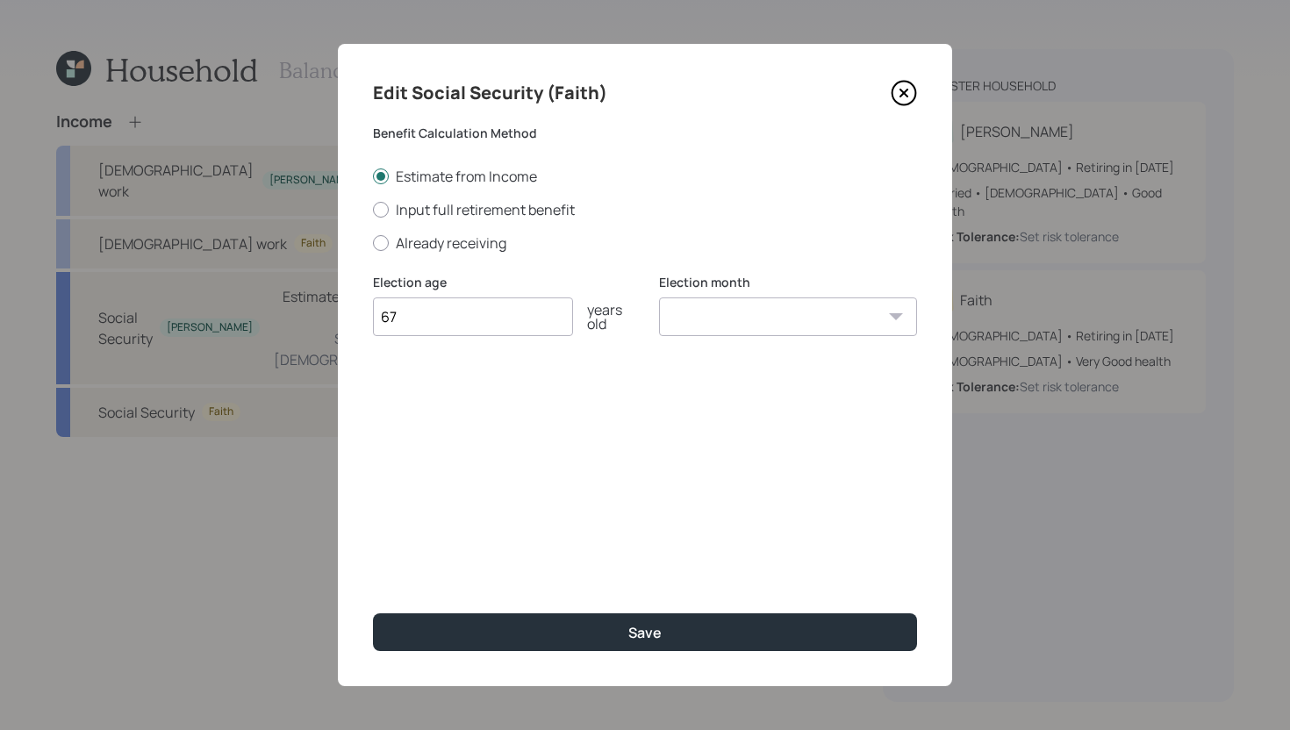
type input "67"
click at [752, 304] on select "January February March April May June July August September October November De…" at bounding box center [788, 316] width 258 height 39
select select "1"
click at [659, 297] on select "January February March April May June July August September October November De…" at bounding box center [788, 316] width 258 height 39
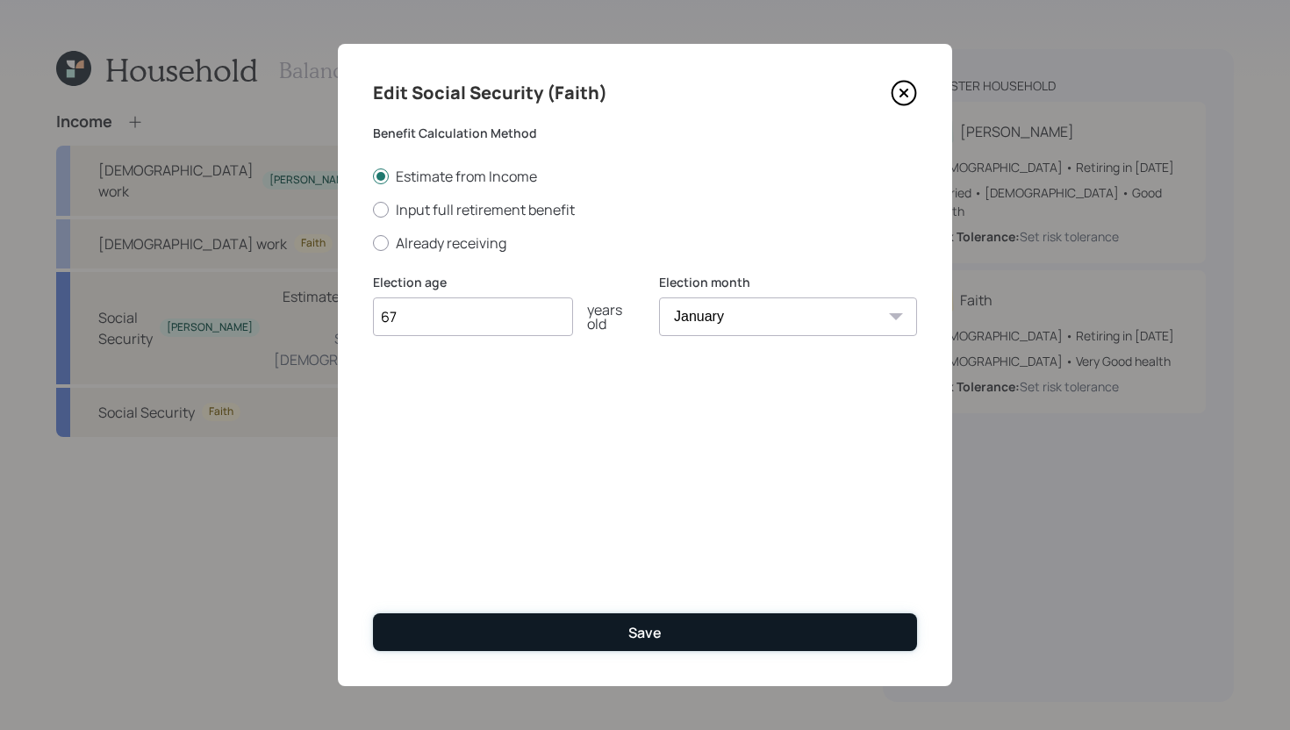
click at [566, 639] on button "Save" at bounding box center [645, 632] width 544 height 38
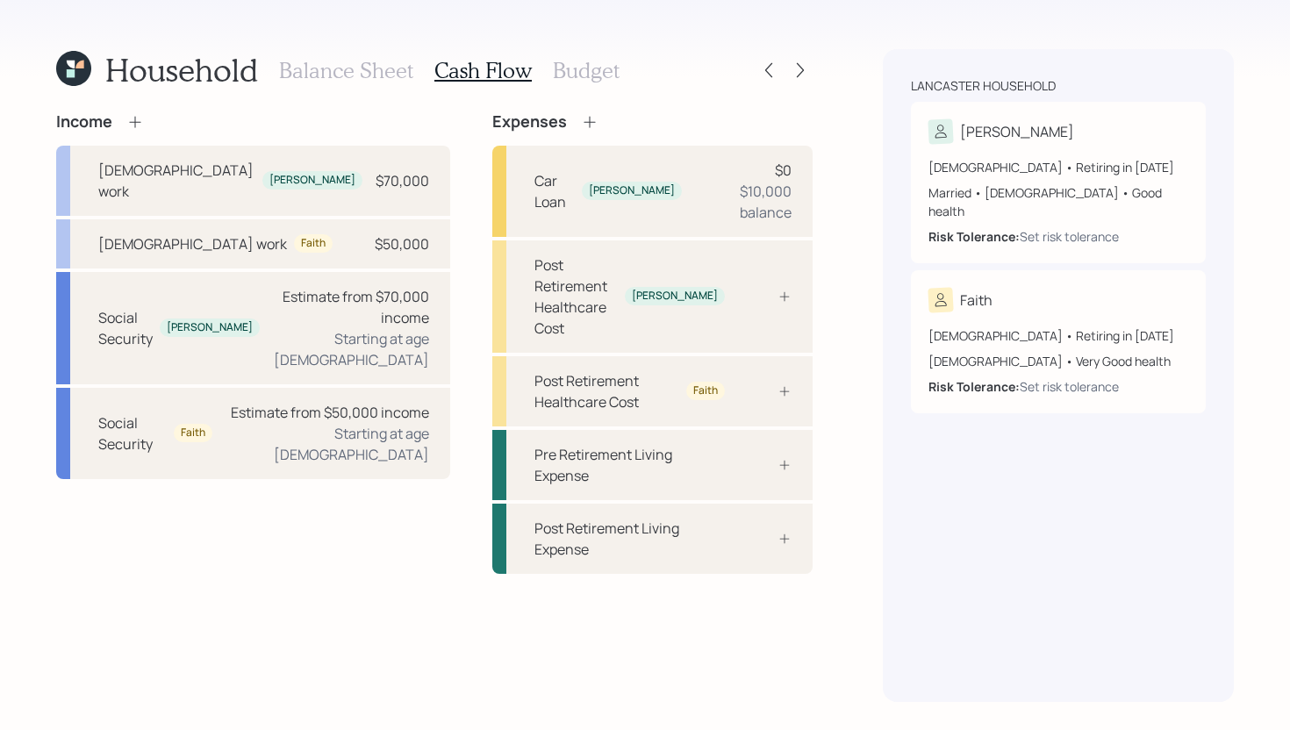
click at [581, 117] on icon at bounding box center [590, 122] width 18 height 18
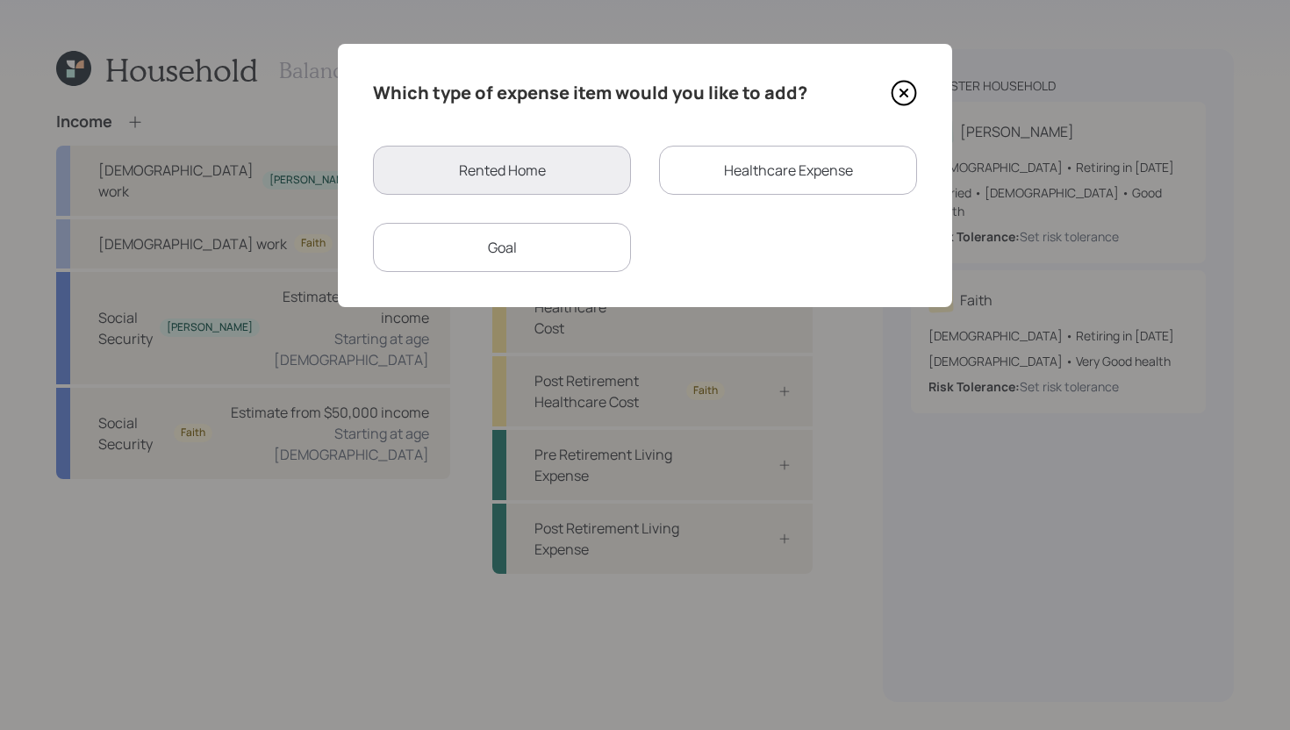
click at [899, 92] on icon at bounding box center [904, 93] width 26 height 26
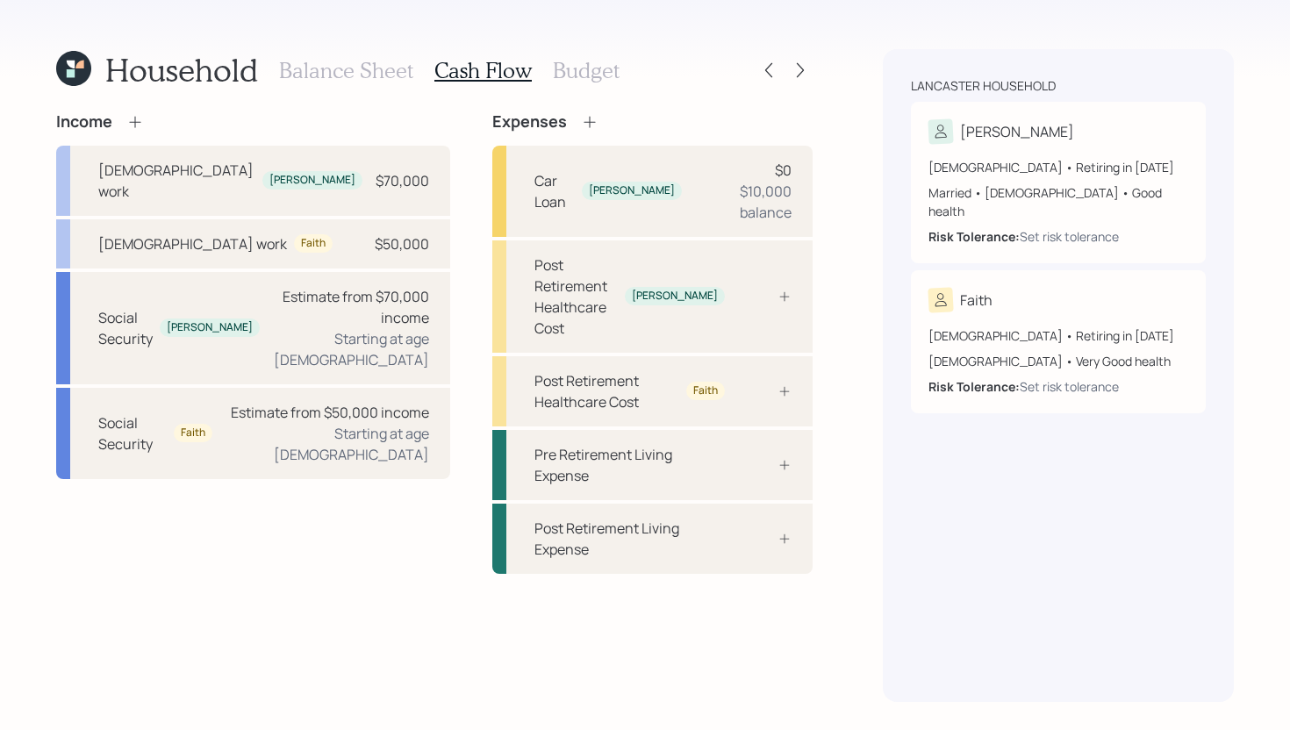
click at [583, 124] on icon at bounding box center [588, 121] width 11 height 11
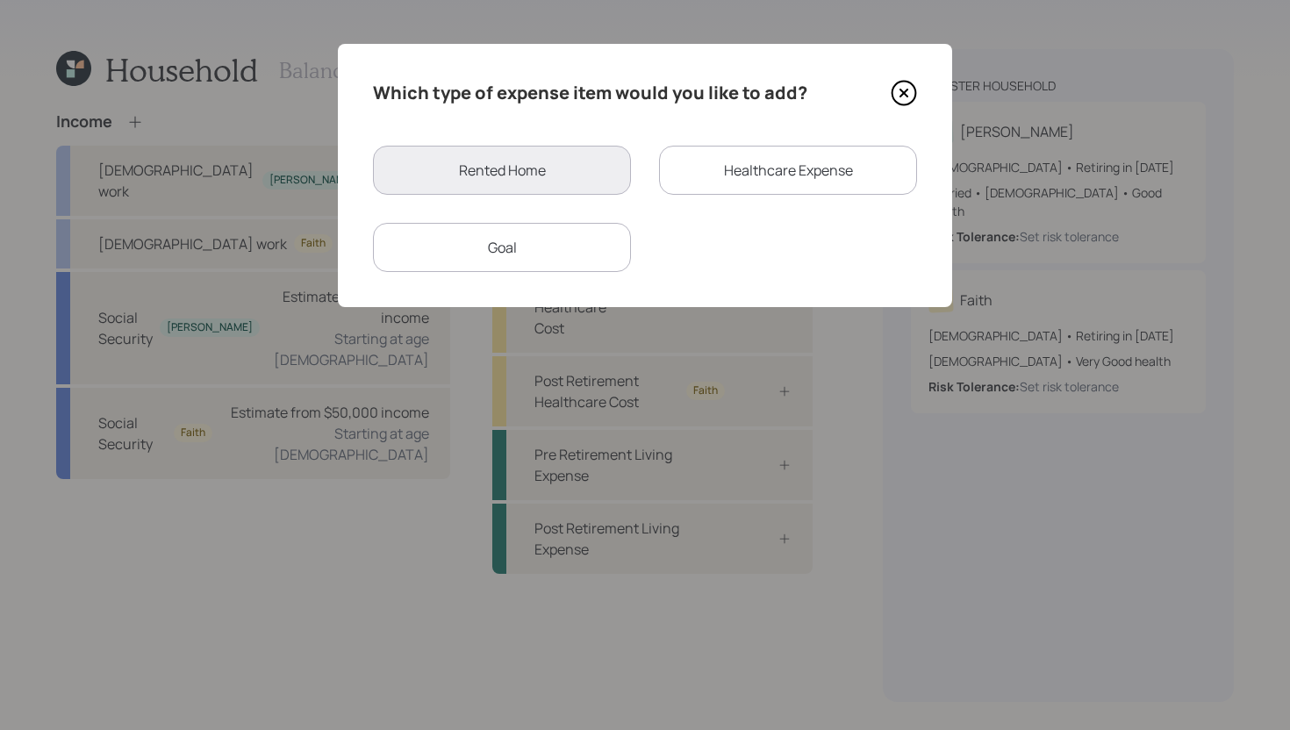
click at [711, 142] on div "Which type of expense item would you like to add? Rented Home Healthcare Expens…" at bounding box center [645, 175] width 614 height 263
click at [695, 171] on div "Healthcare Expense" at bounding box center [788, 170] width 258 height 49
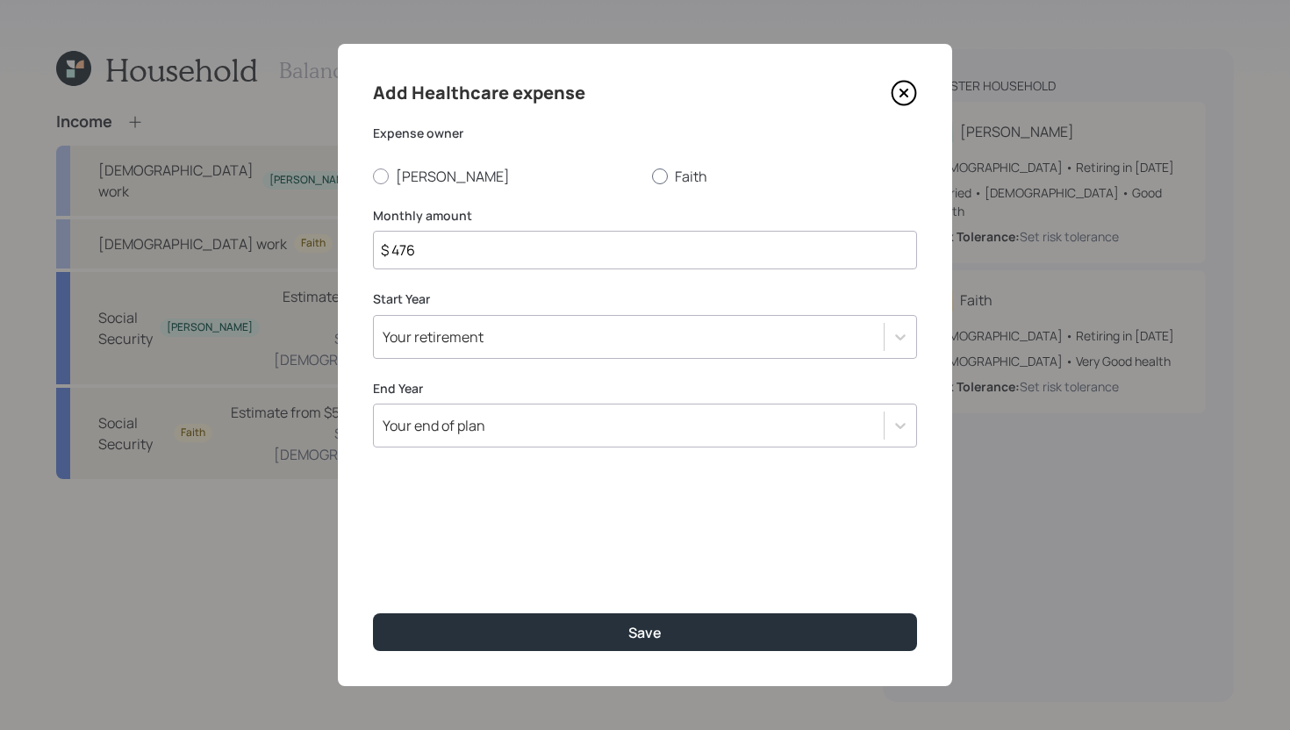
click at [686, 175] on label "Faith" at bounding box center [784, 176] width 265 height 19
click at [652, 175] on input "Faith" at bounding box center [651, 175] width 1 height 1
radio input "true"
click at [908, 89] on icon at bounding box center [904, 93] width 26 height 26
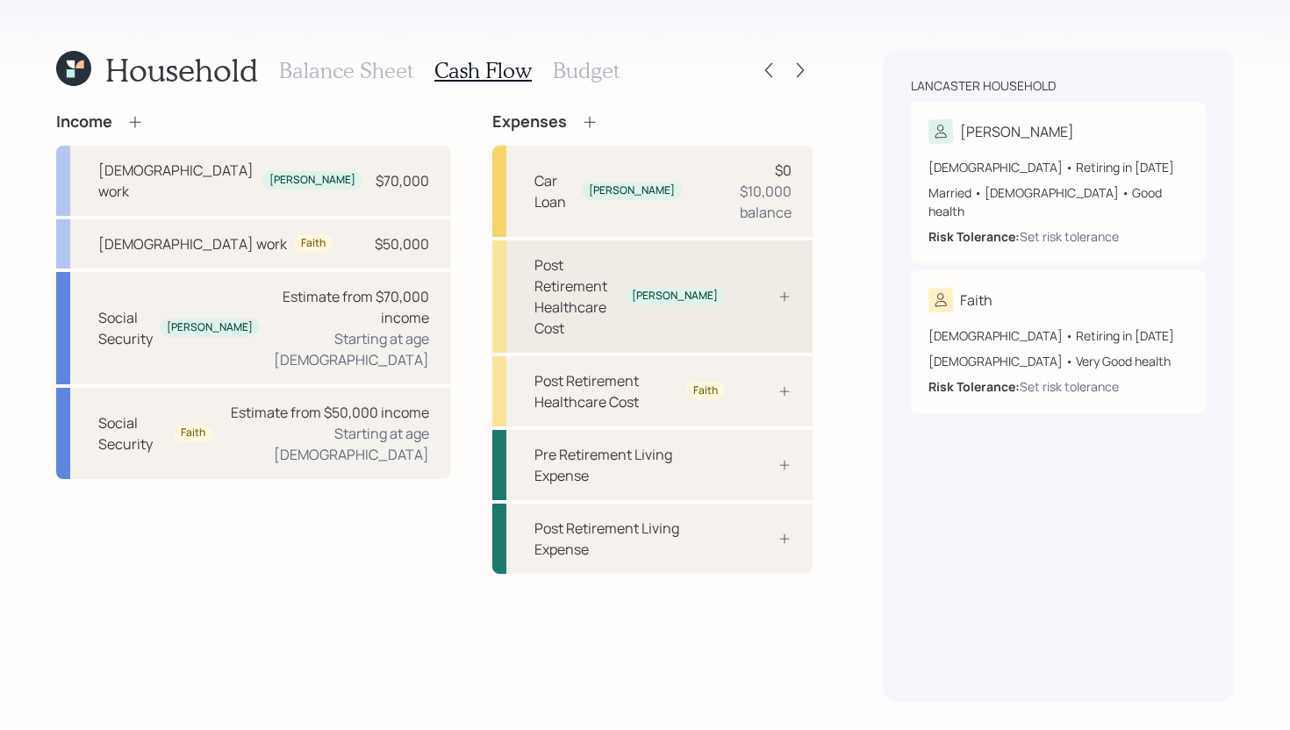
click at [757, 269] on div "Post Retirement Healthcare Cost Dean" at bounding box center [652, 296] width 320 height 112
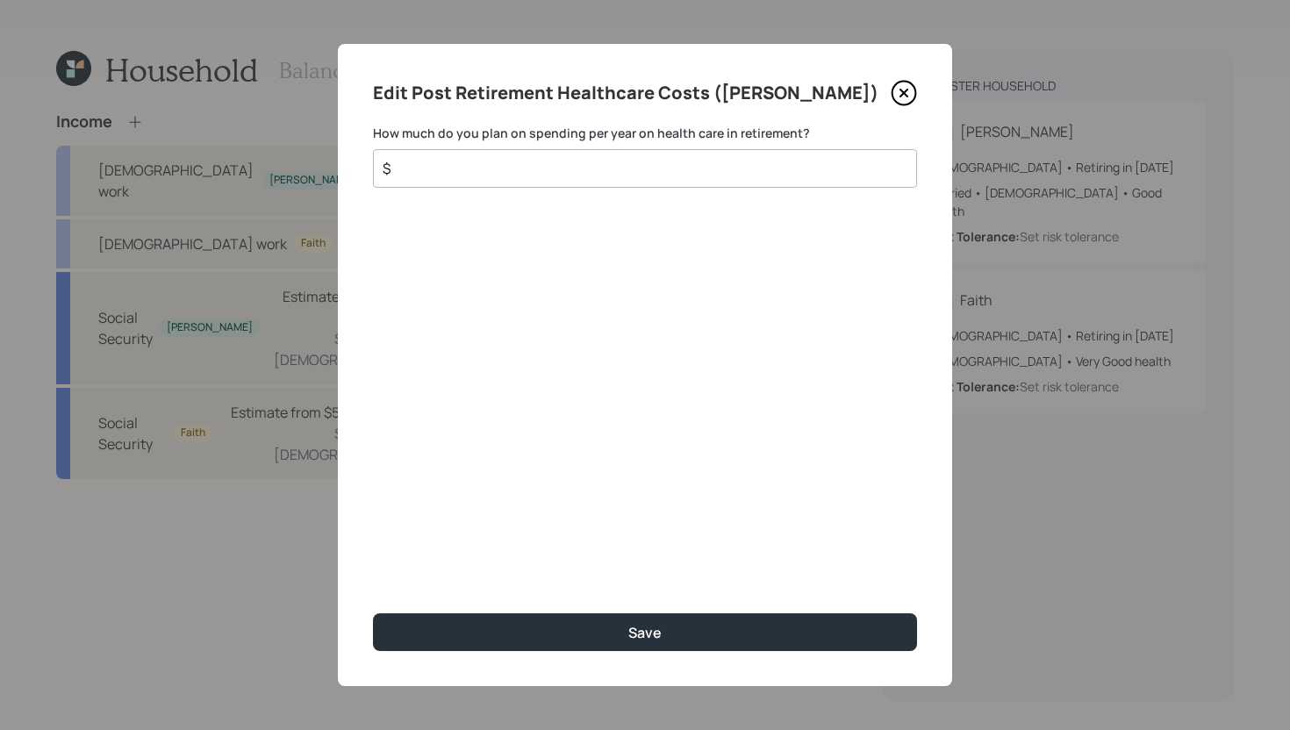
click at [651, 168] on input "$" at bounding box center [638, 168] width 514 height 21
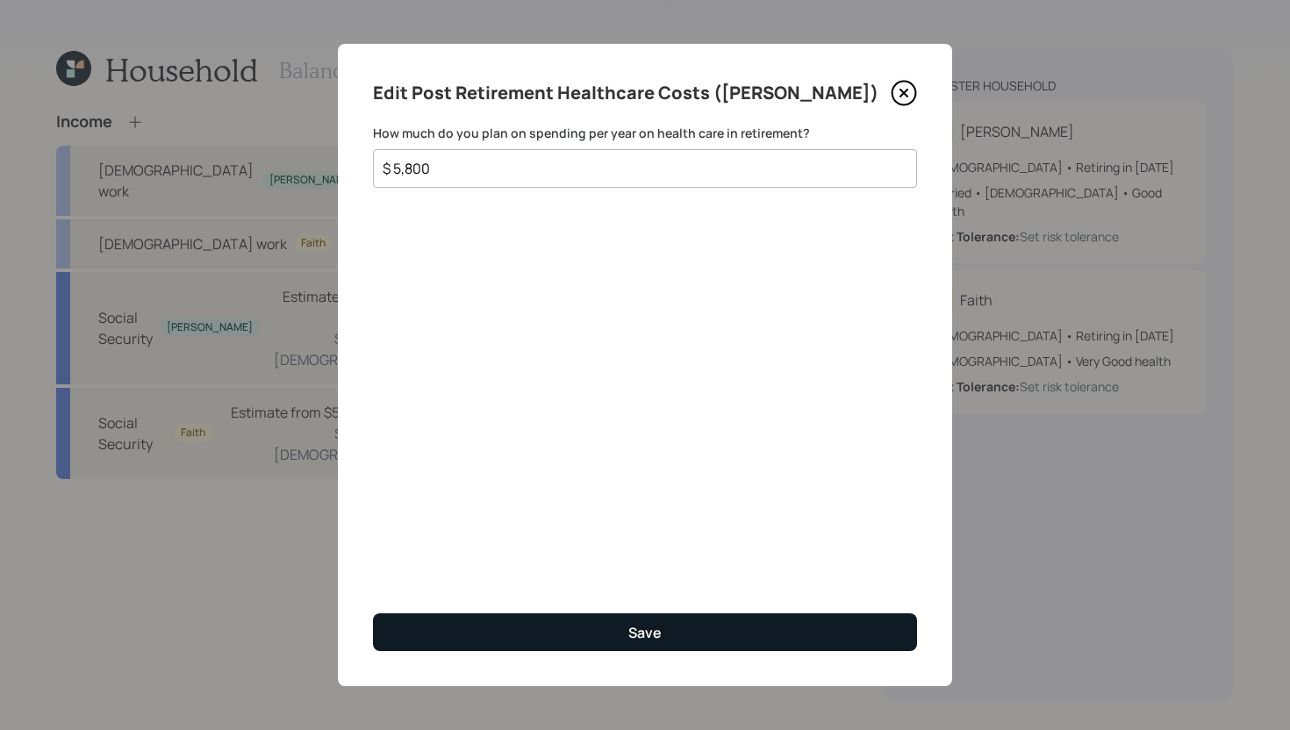
type input "$ 5,800"
click at [659, 628] on div "Save" at bounding box center [644, 632] width 33 height 19
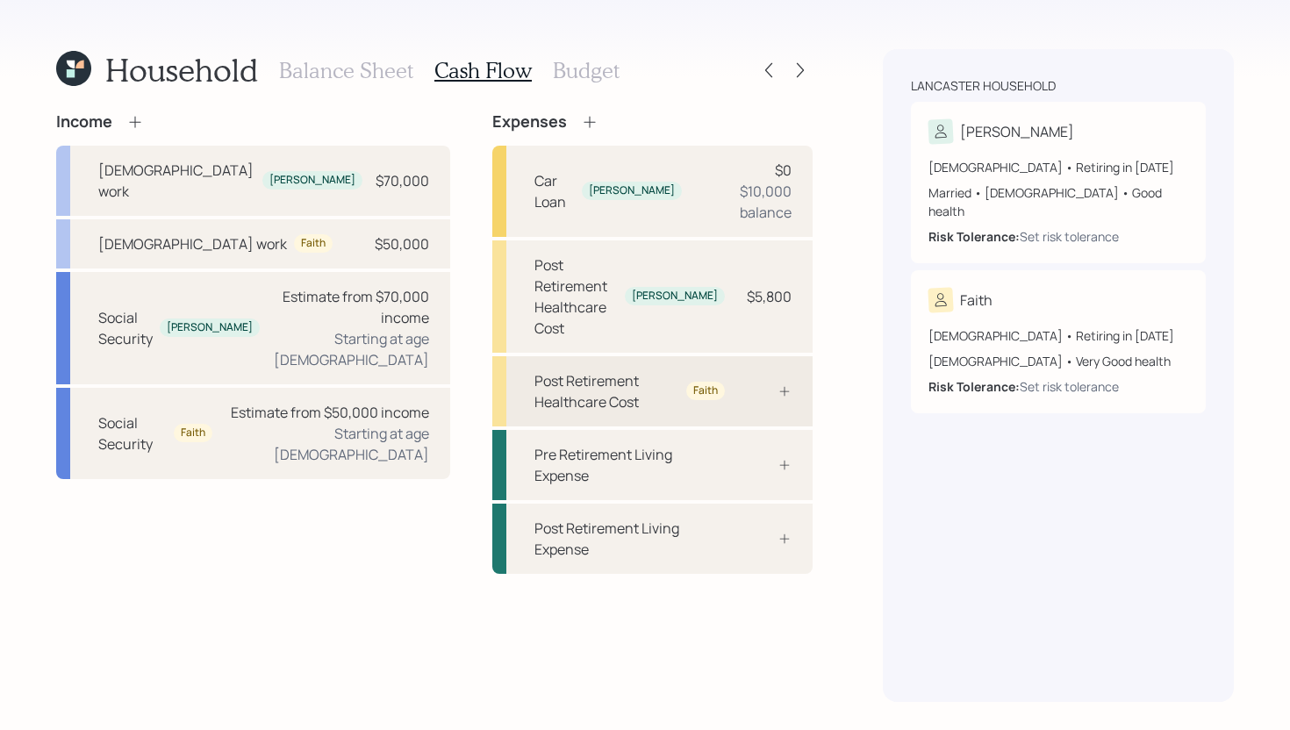
click at [775, 356] on div "Post Retirement Healthcare Cost Faith" at bounding box center [652, 391] width 320 height 70
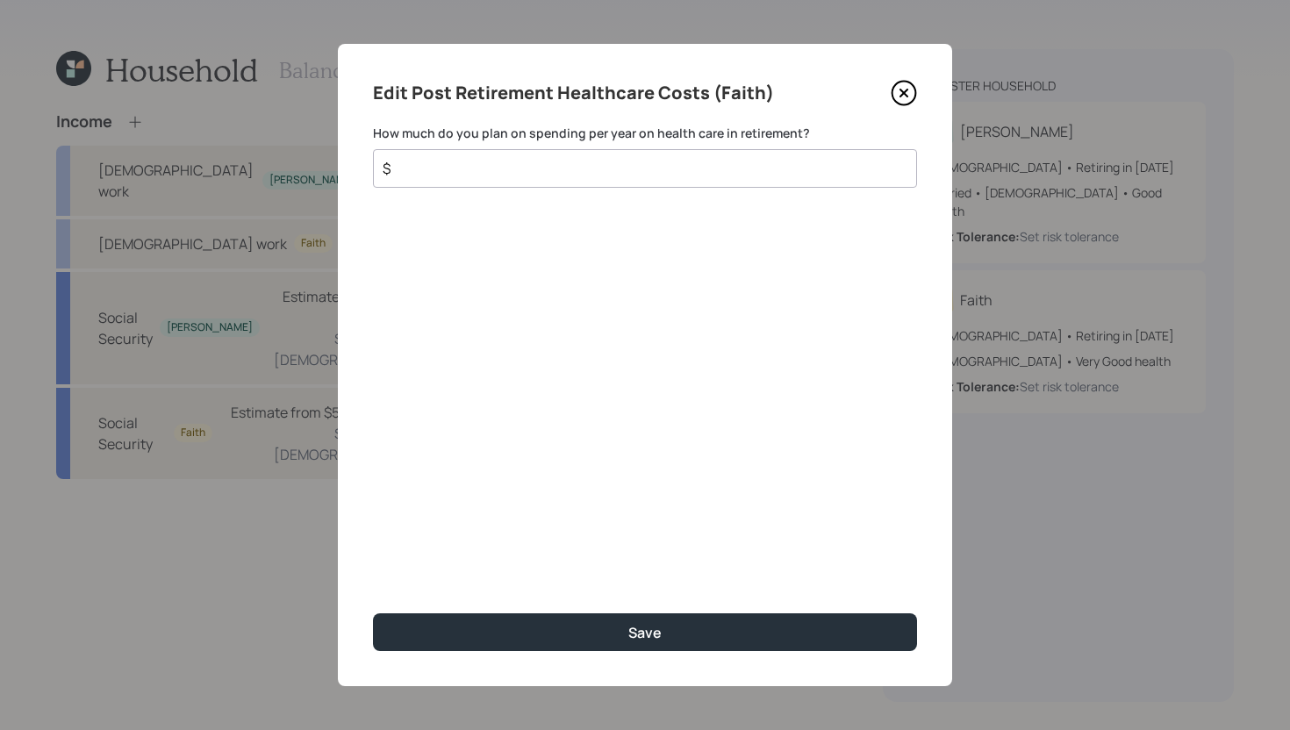
click at [619, 175] on input "$" at bounding box center [638, 168] width 514 height 21
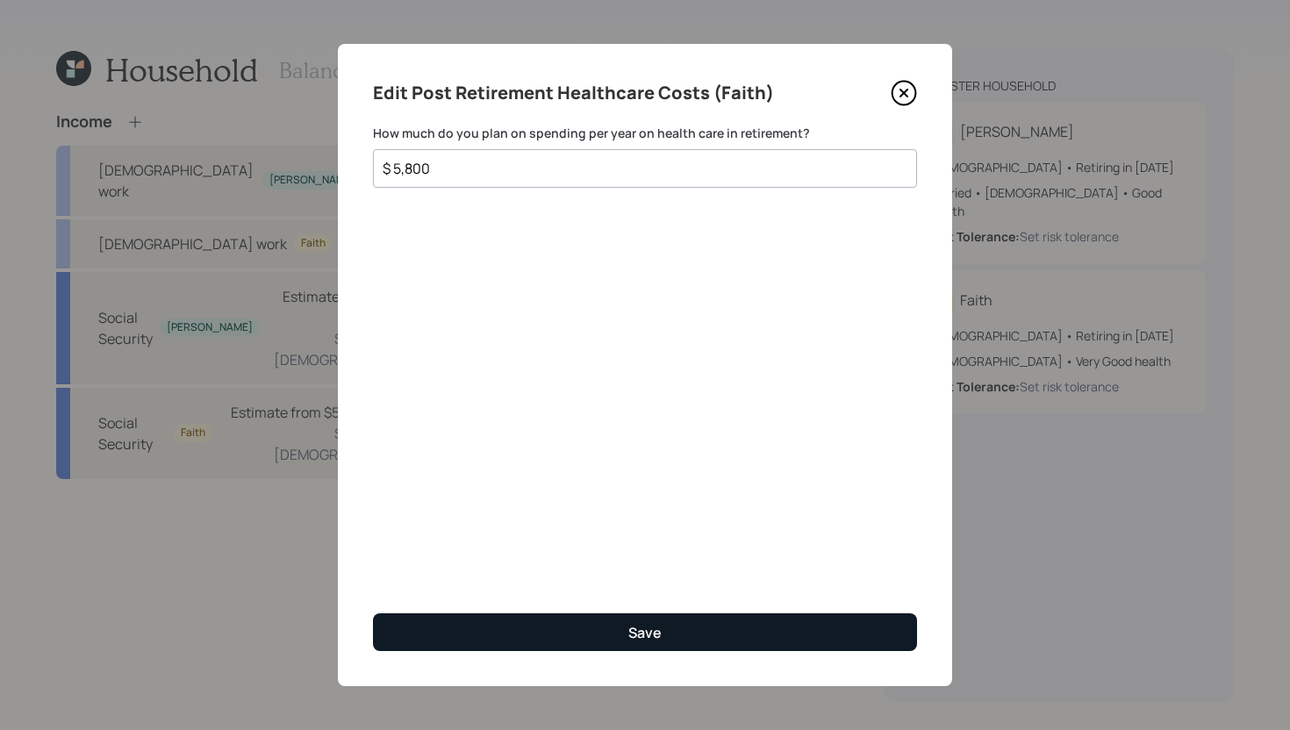
type input "$ 5,800"
click at [693, 626] on button "Save" at bounding box center [645, 632] width 544 height 38
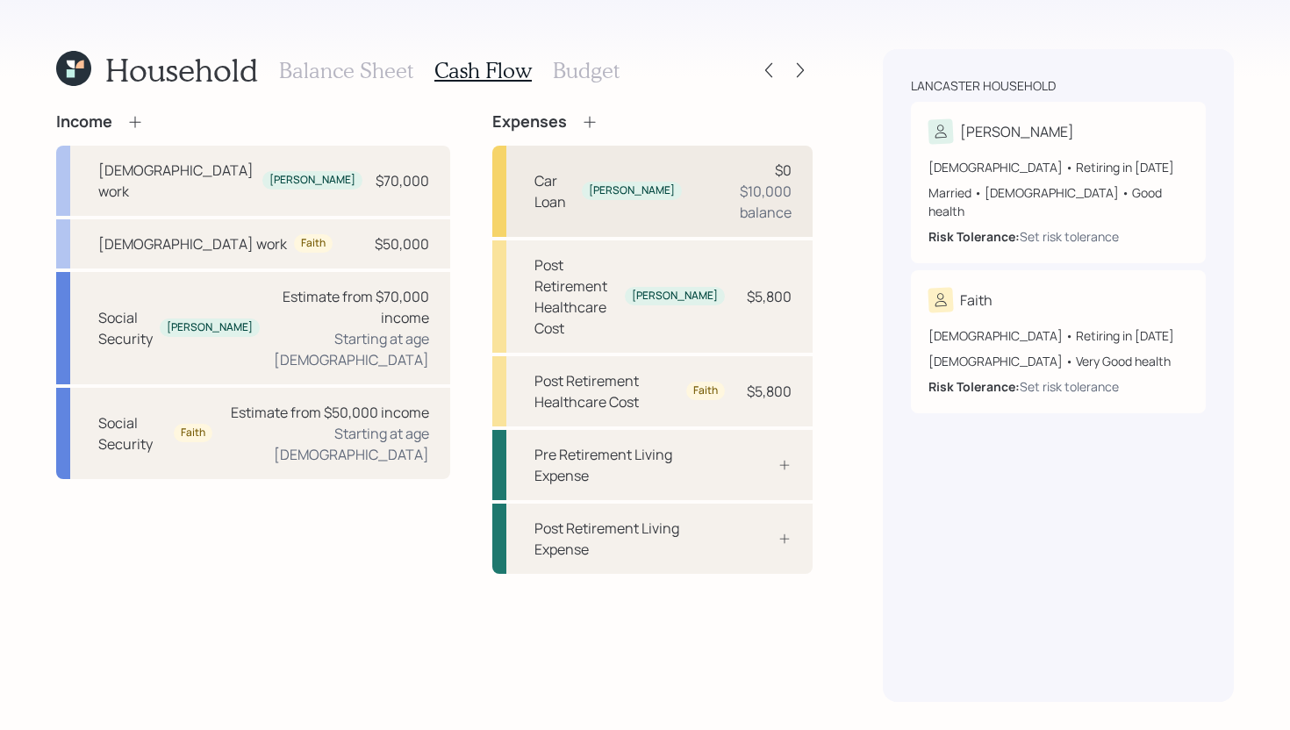
click at [676, 176] on div "Car Loan Dean $0 $10,000 balance" at bounding box center [652, 191] width 320 height 91
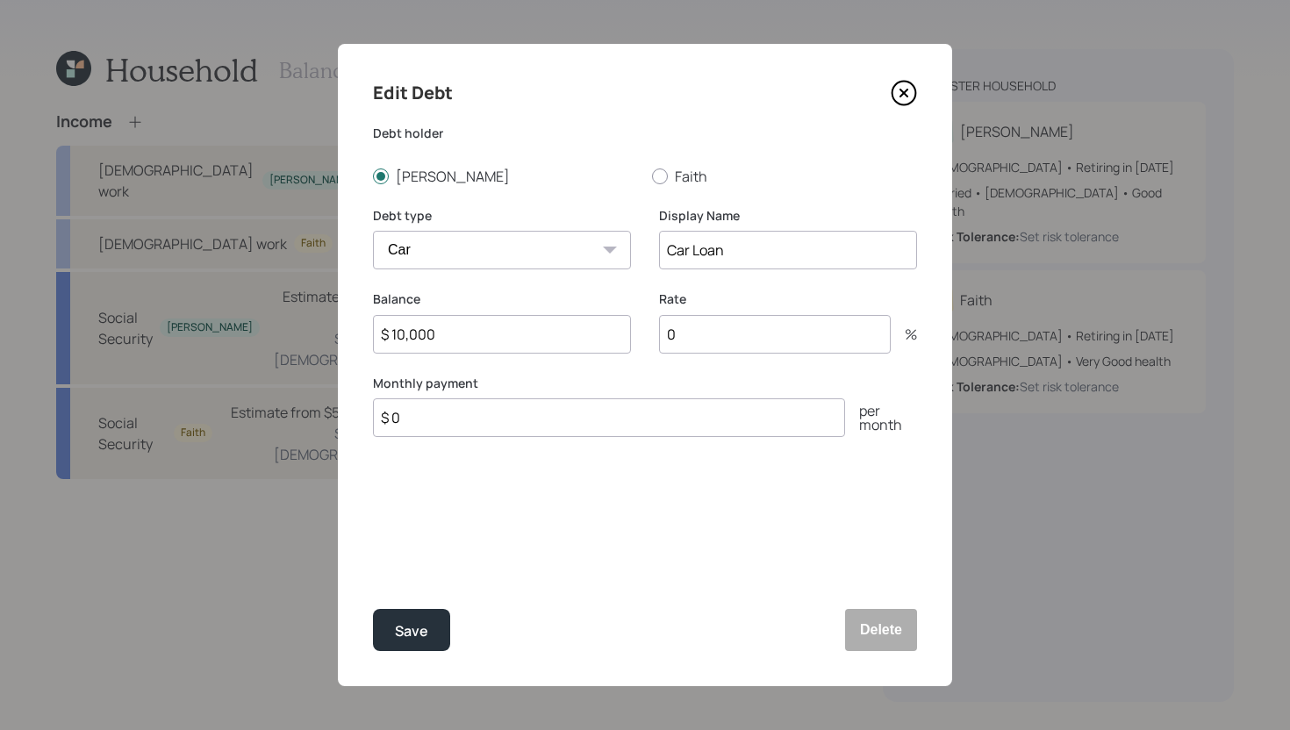
click at [476, 410] on input "$ 0" at bounding box center [609, 417] width 472 height 39
type input "$ 450"
click at [419, 625] on div "Save" at bounding box center [411, 631] width 33 height 24
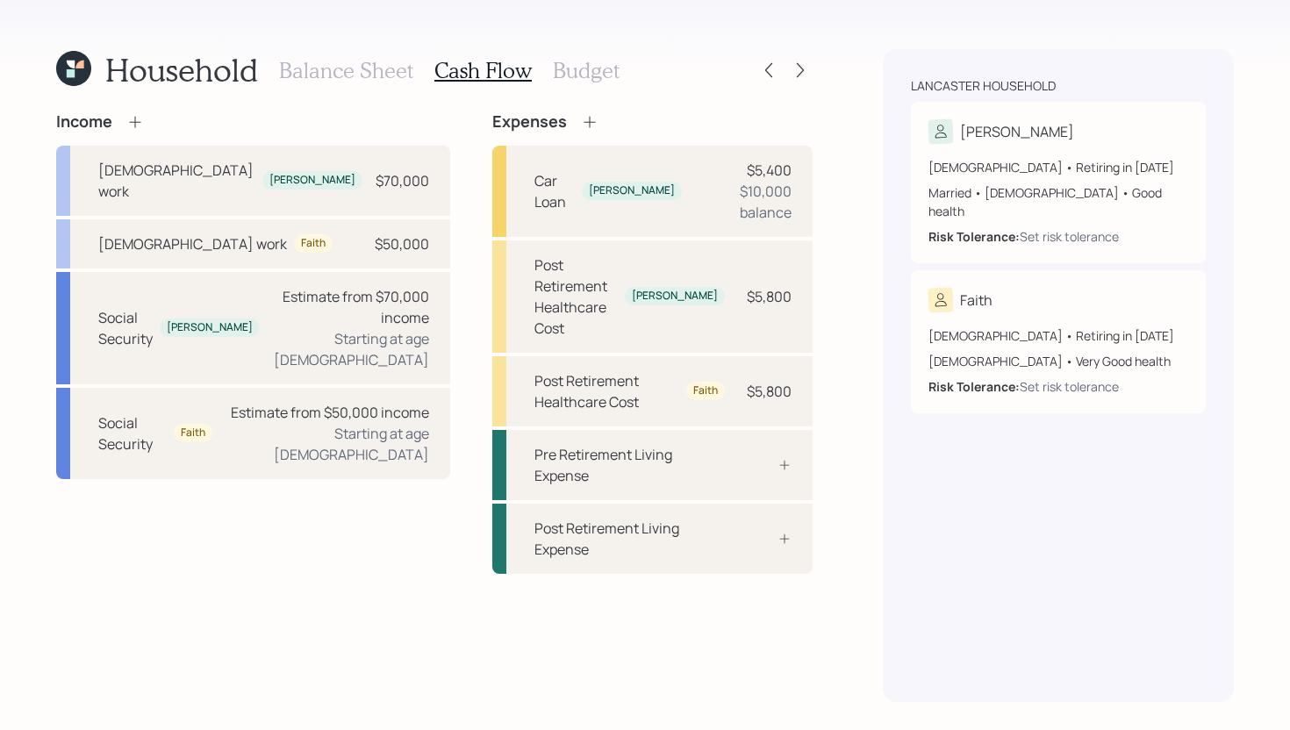
click at [592, 76] on h3 "Budget" at bounding box center [586, 70] width 67 height 25
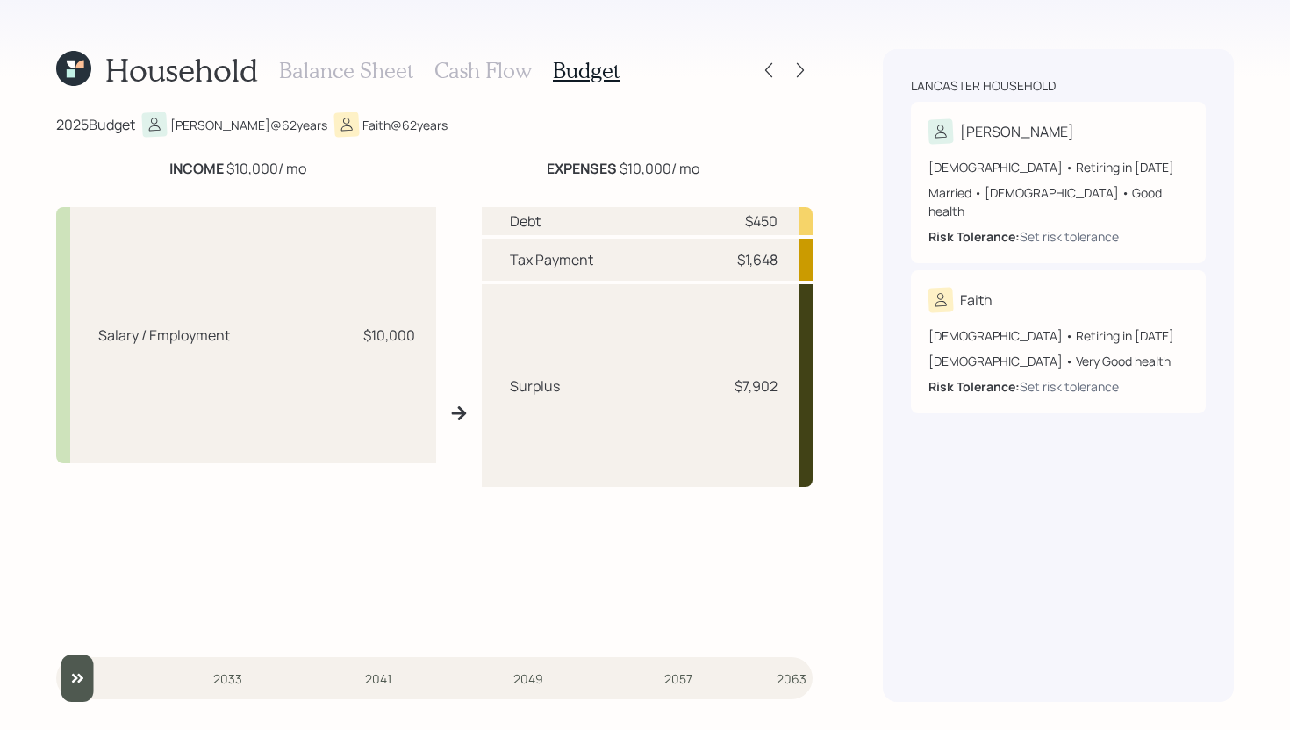
drag, startPoint x: 226, startPoint y: 168, endPoint x: 332, endPoint y: 160, distance: 105.6
click at [332, 160] on div "INCOME $10,000 / mo" at bounding box center [237, 168] width 363 height 21
drag, startPoint x: 620, startPoint y: 167, endPoint x: 691, endPoint y: 164, distance: 71.1
click at [691, 164] on div "EXPENSES $10,000 / mo" at bounding box center [623, 168] width 153 height 21
click at [740, 162] on div "EXPENSES $10,000 / mo" at bounding box center [622, 168] width 379 height 21
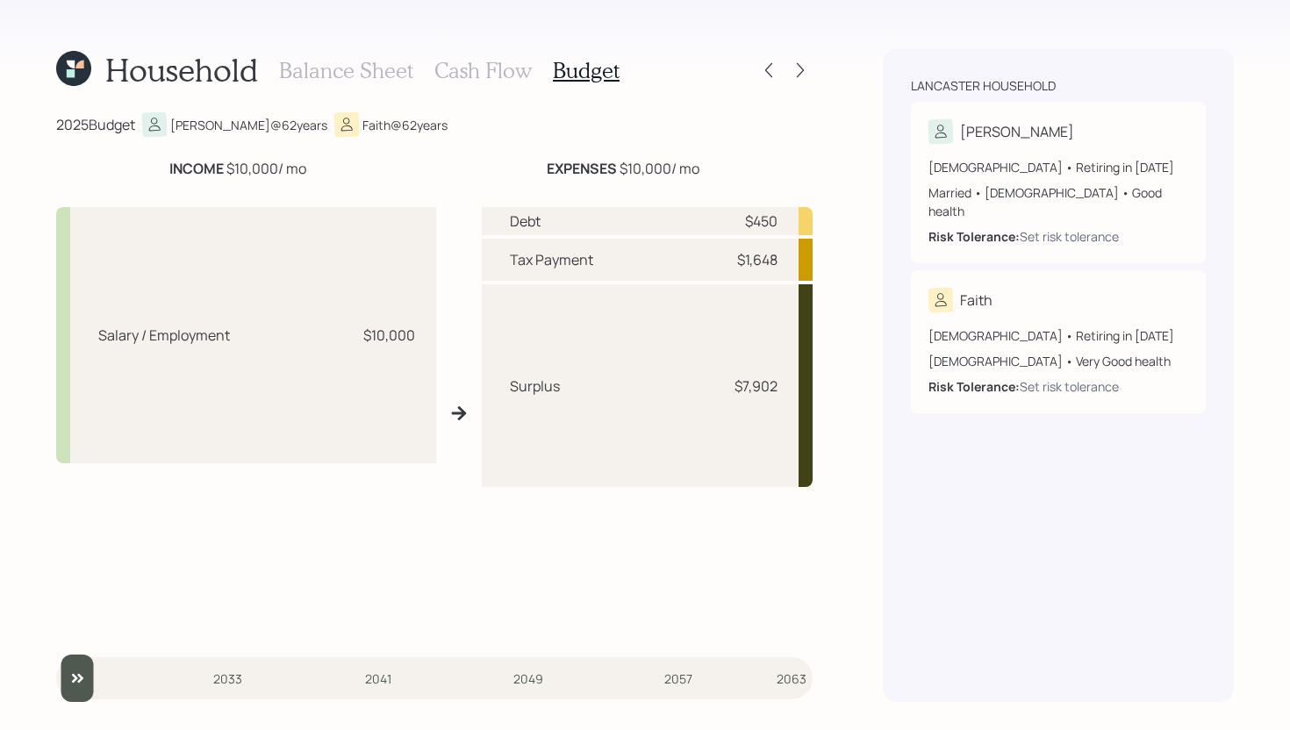
drag, startPoint x: 618, startPoint y: 168, endPoint x: 744, endPoint y: 168, distance: 126.3
click at [744, 168] on div "EXPENSES $10,000 / mo" at bounding box center [622, 168] width 379 height 21
drag, startPoint x: 736, startPoint y: 386, endPoint x: 781, endPoint y: 381, distance: 45.1
click at [781, 381] on div "Surplus $7,902" at bounding box center [648, 385] width 332 height 203
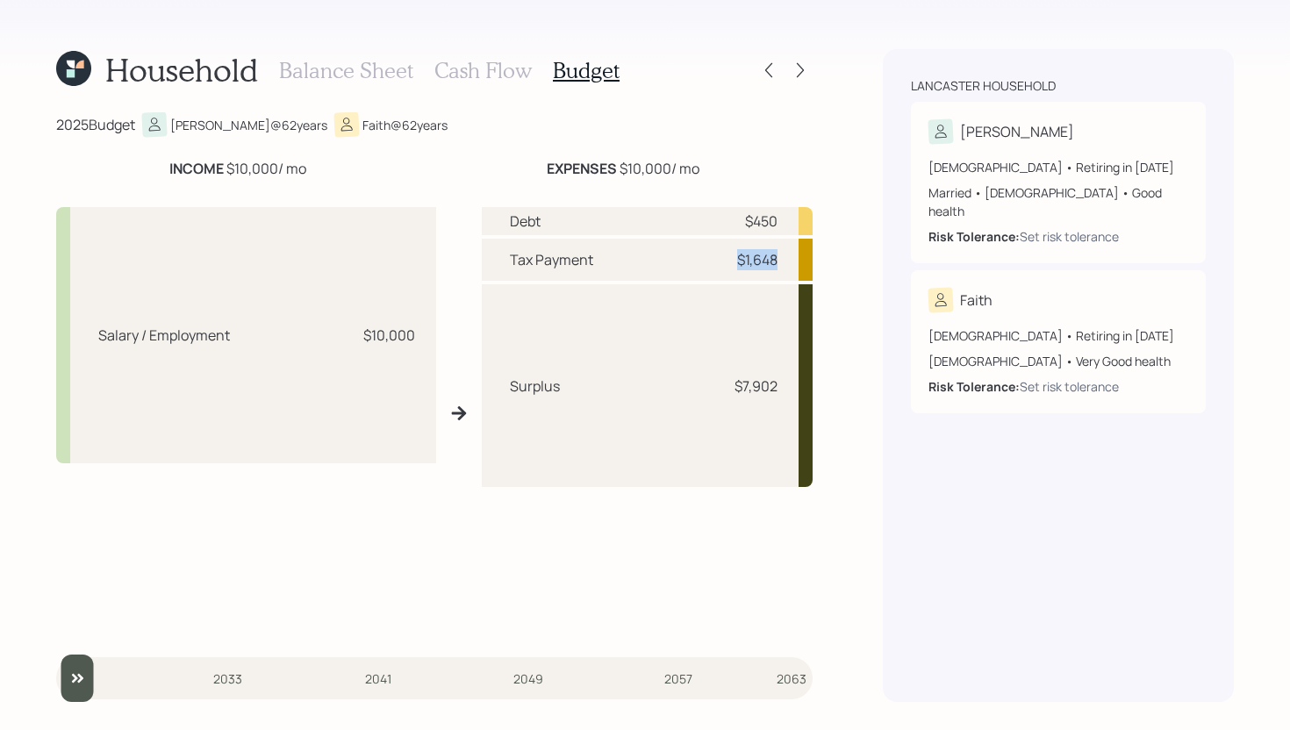
drag, startPoint x: 739, startPoint y: 259, endPoint x: 796, endPoint y: 257, distance: 57.1
click at [796, 257] on div "Tax Payment $1,648" at bounding box center [648, 260] width 332 height 42
drag, startPoint x: 746, startPoint y: 221, endPoint x: 794, endPoint y: 218, distance: 48.3
click at [794, 218] on div "Debt $450" at bounding box center [648, 221] width 332 height 28
click at [489, 74] on h3 "Cash Flow" at bounding box center [482, 70] width 97 height 25
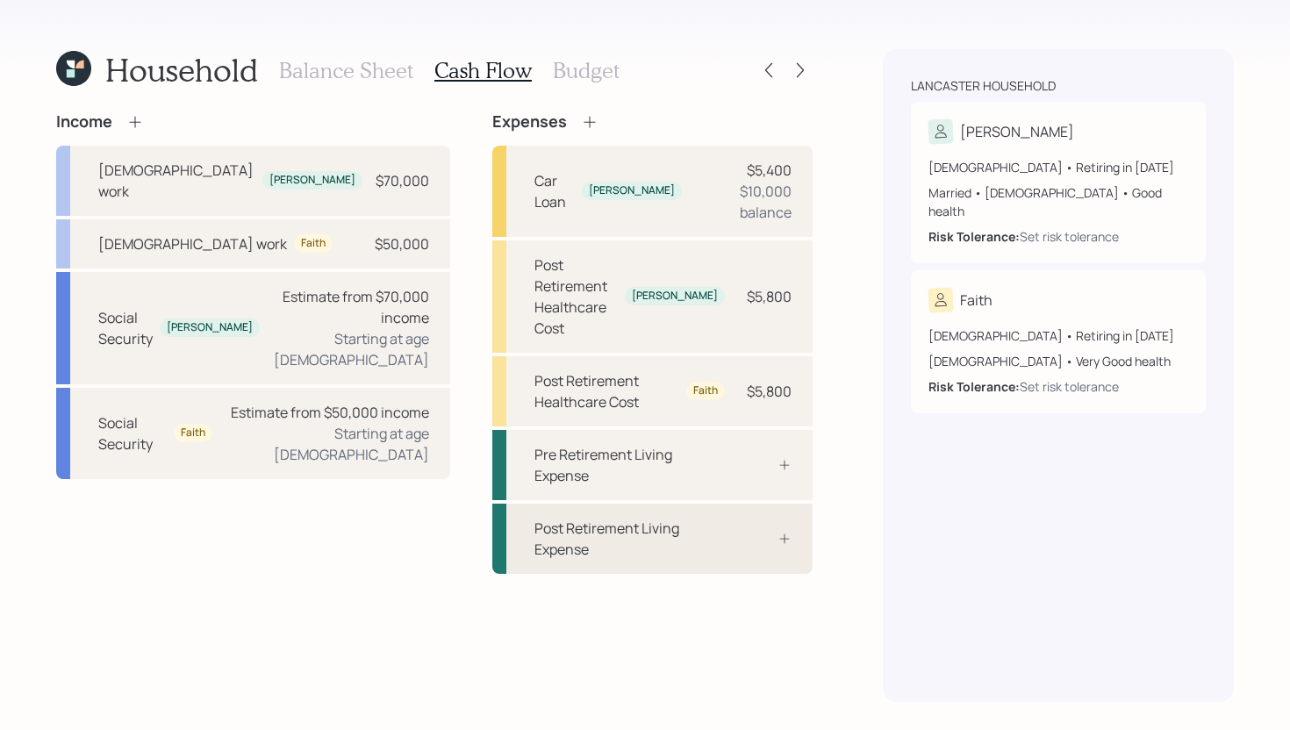
click at [684, 518] on div "Post Retirement Living Expense" at bounding box center [629, 539] width 190 height 42
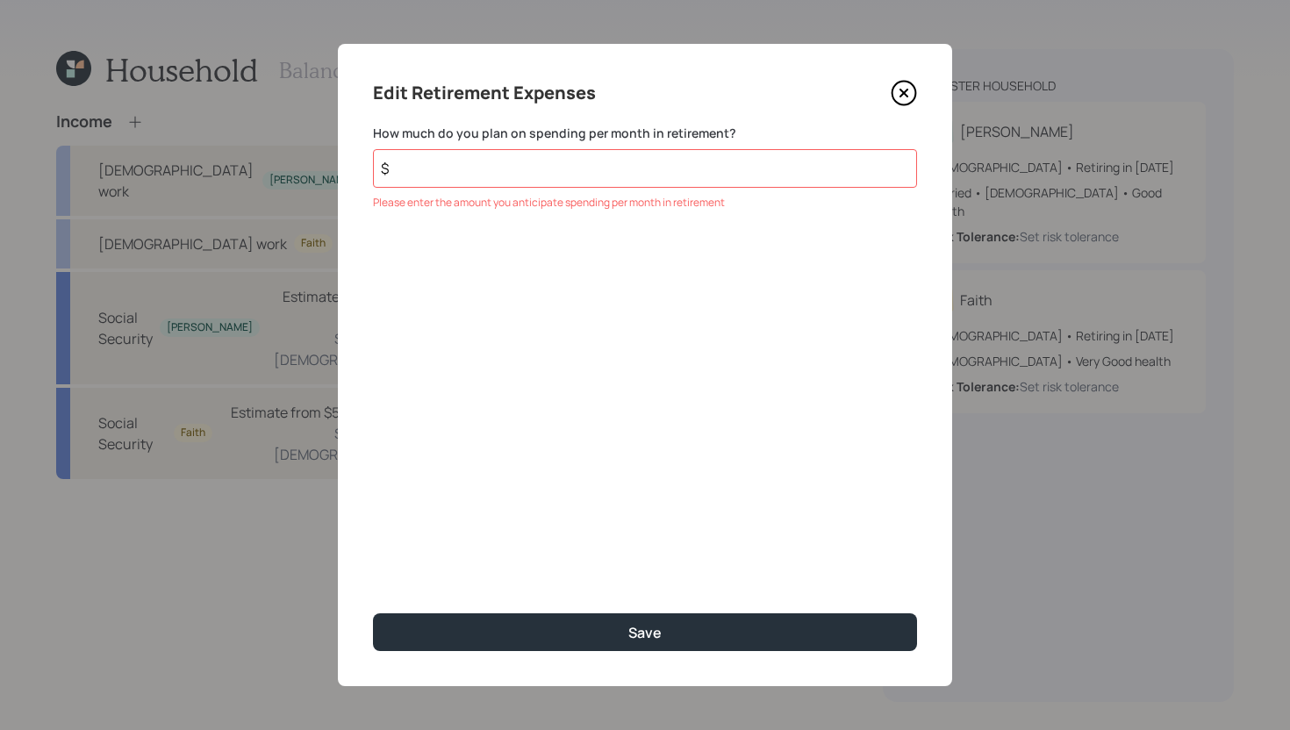
click at [901, 96] on icon at bounding box center [903, 92] width 7 height 7
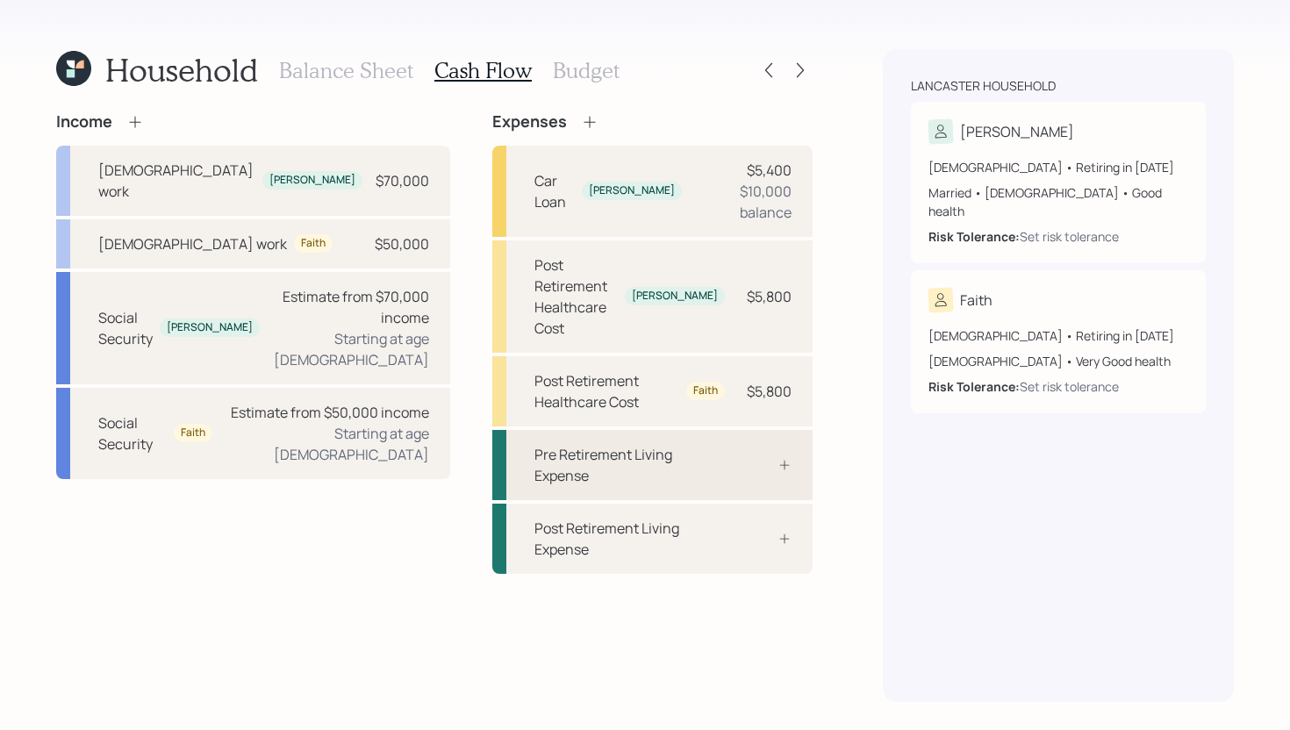
click at [664, 444] on div "Pre Retirement Living Expense" at bounding box center [629, 465] width 190 height 42
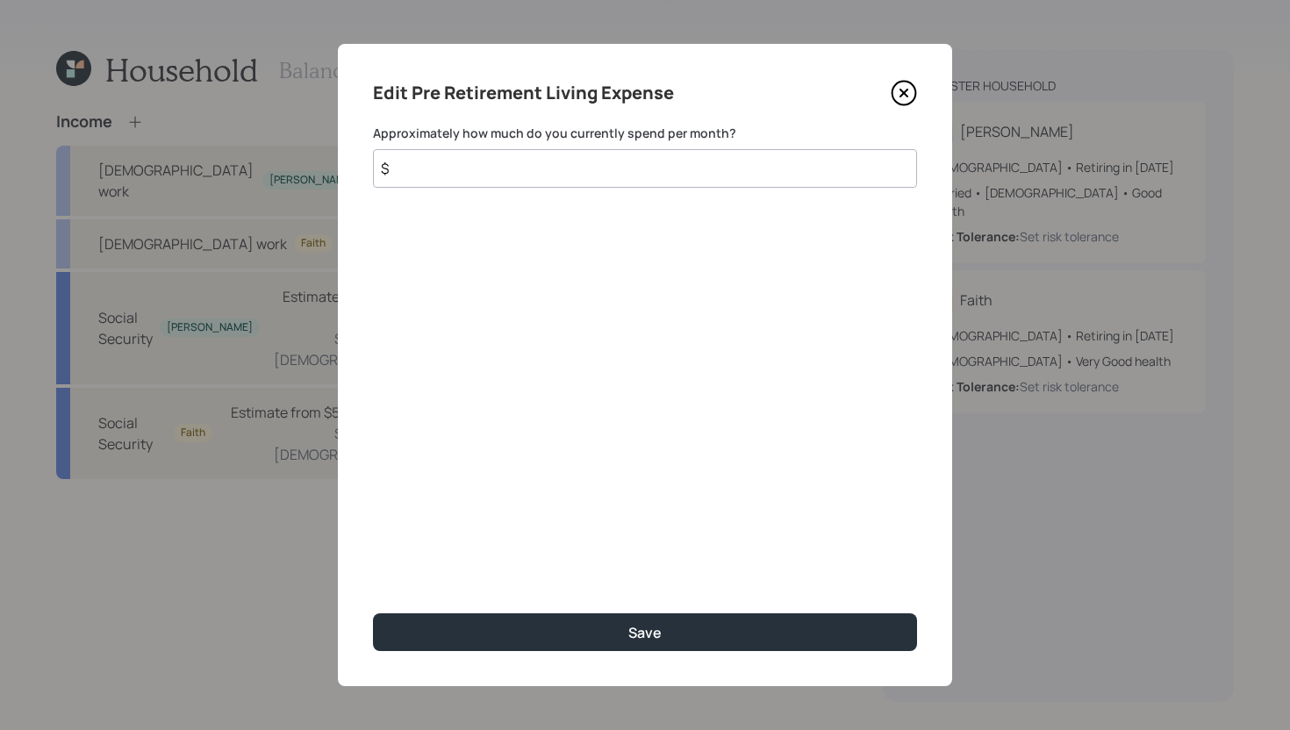
click at [619, 170] on input "$" at bounding box center [645, 168] width 544 height 39
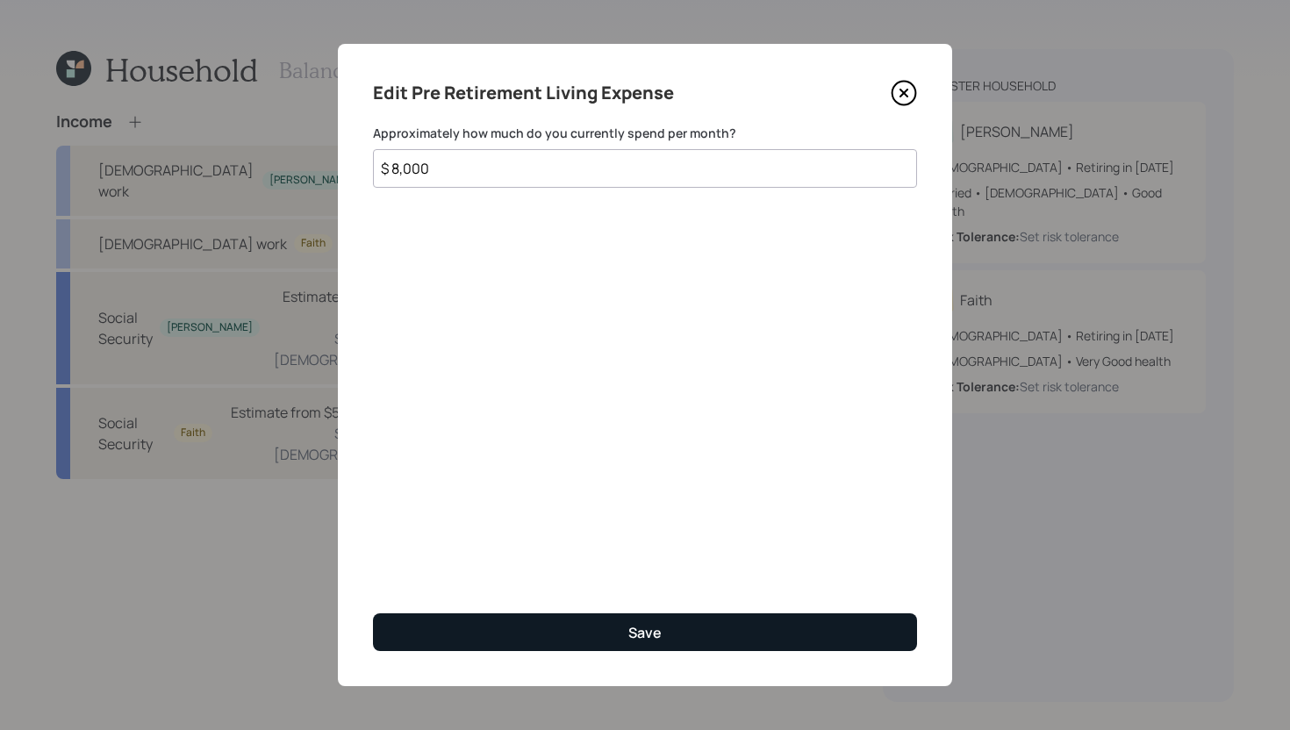
type input "$ 8,000"
click at [607, 640] on button "Save" at bounding box center [645, 632] width 544 height 38
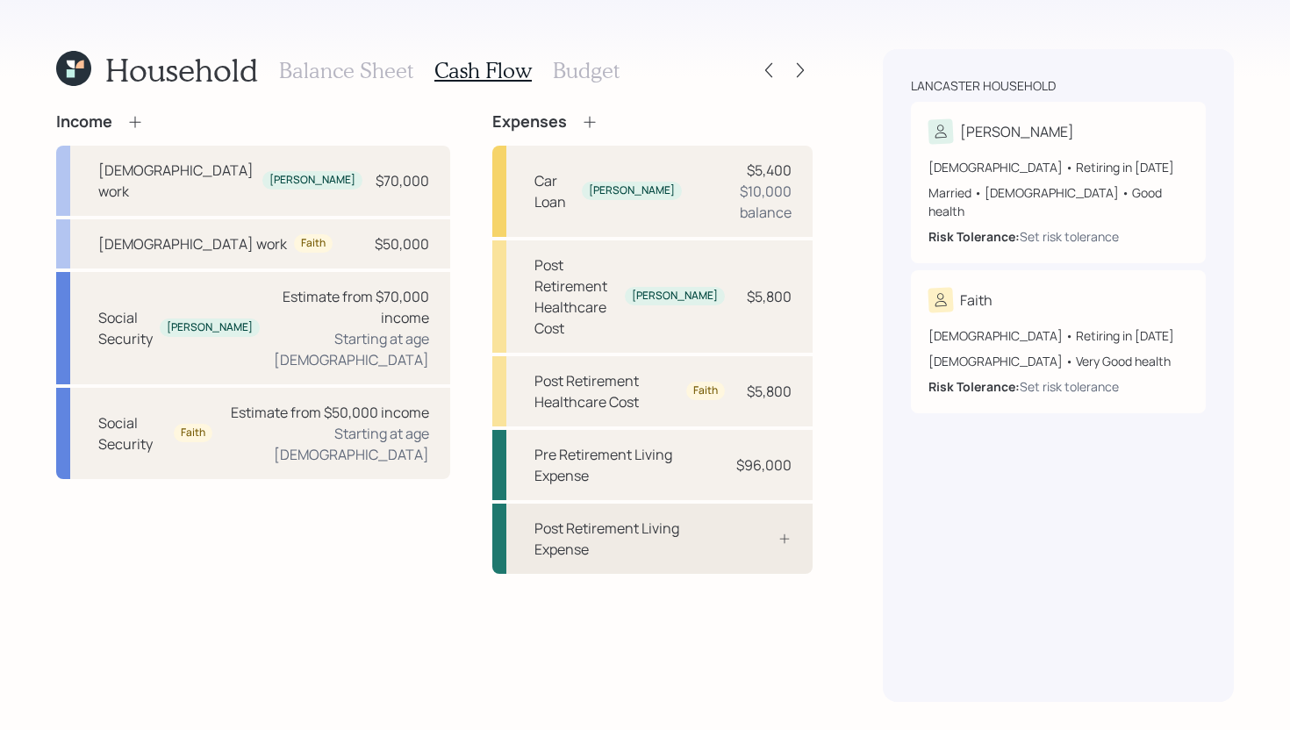
click at [732, 504] on div "Post Retirement Living Expense" at bounding box center [652, 539] width 320 height 70
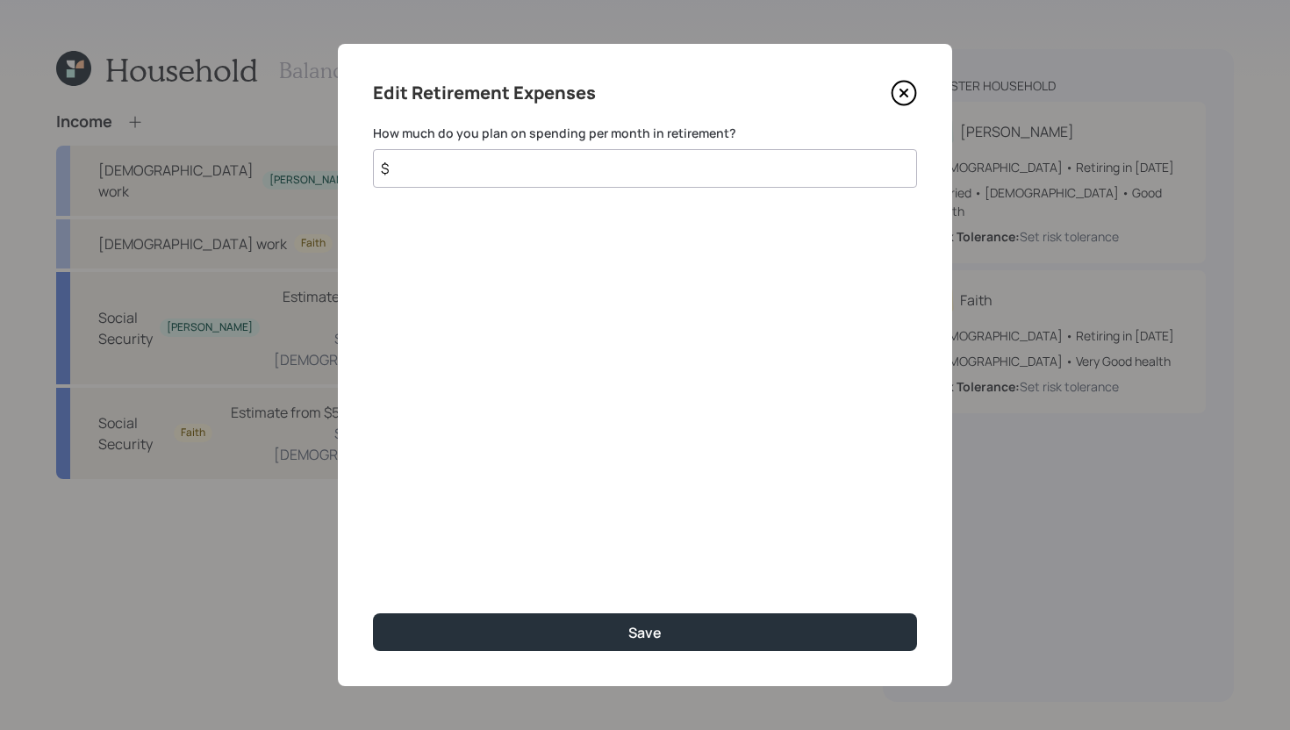
click at [614, 168] on input "$" at bounding box center [645, 168] width 544 height 39
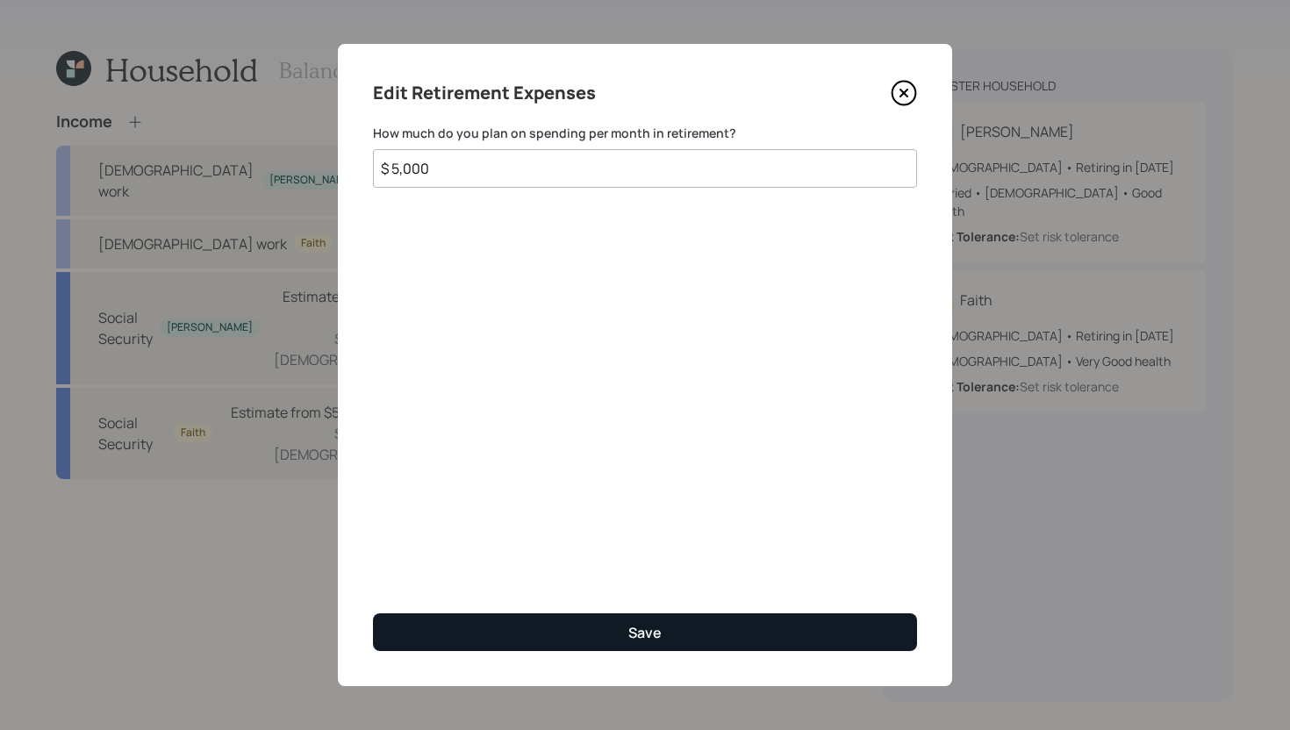
type input "$ 5,000"
click at [665, 627] on button "Save" at bounding box center [645, 632] width 544 height 38
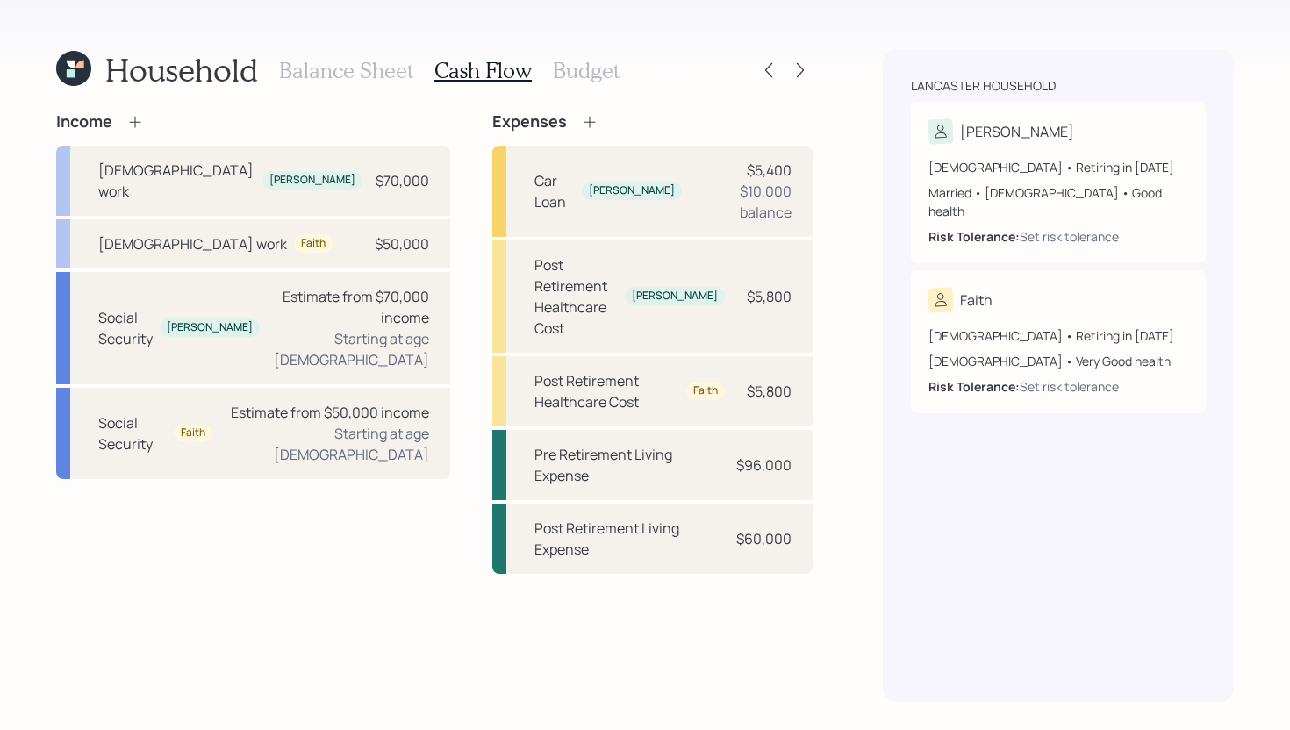
click at [361, 64] on h3 "Balance Sheet" at bounding box center [346, 70] width 134 height 25
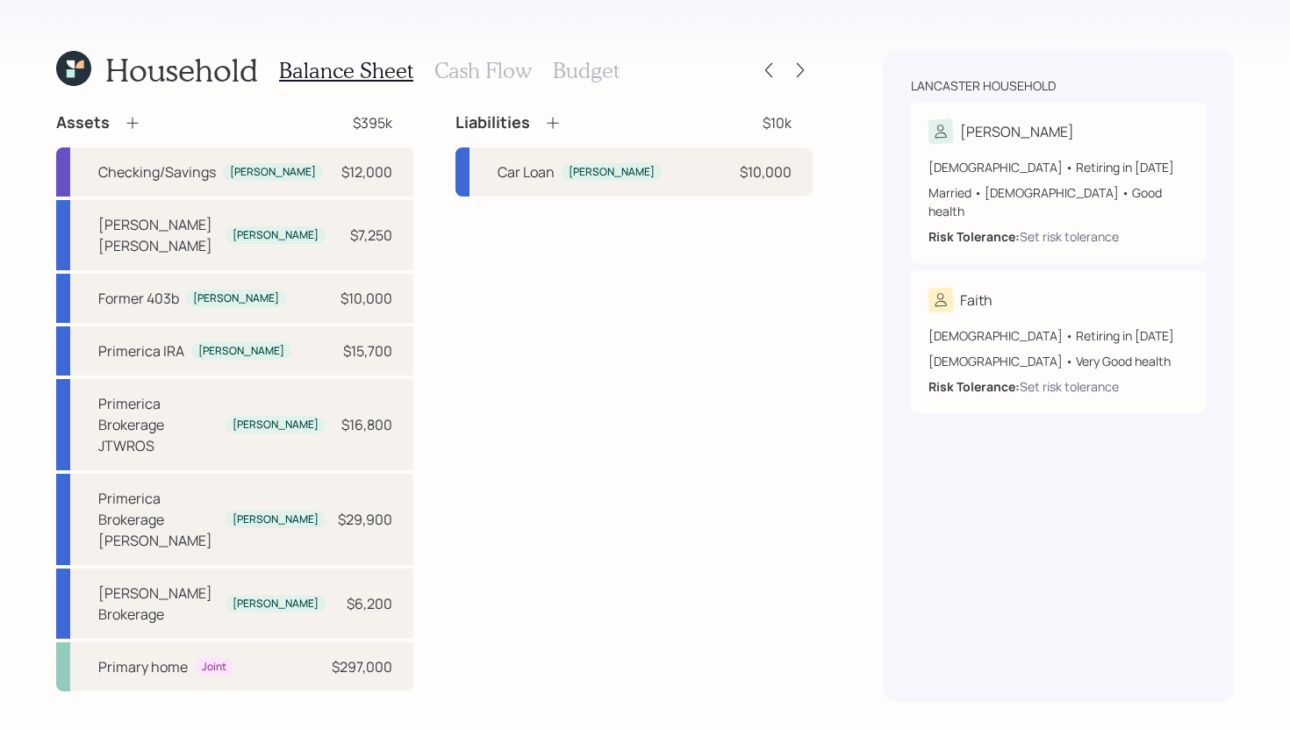
click at [509, 70] on h3 "Cash Flow" at bounding box center [482, 70] width 97 height 25
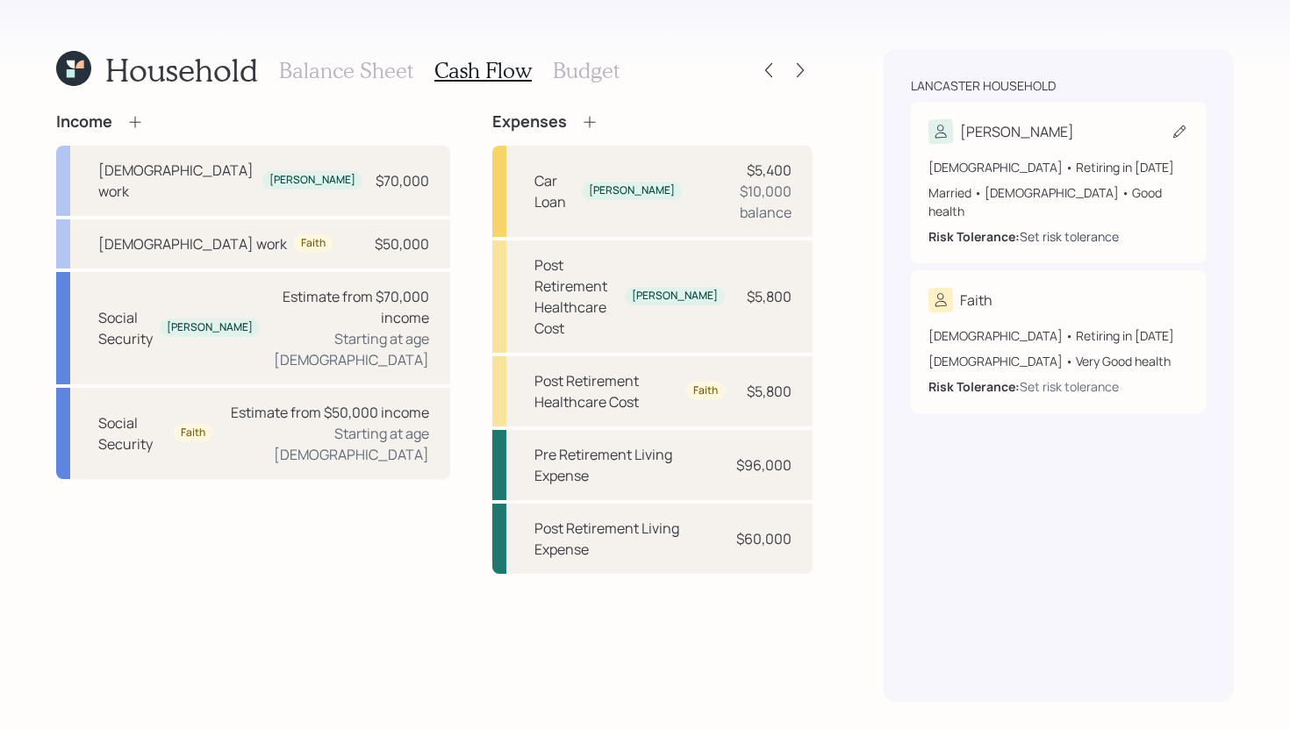
click at [1096, 227] on div "Set risk tolerance" at bounding box center [1068, 236] width 99 height 18
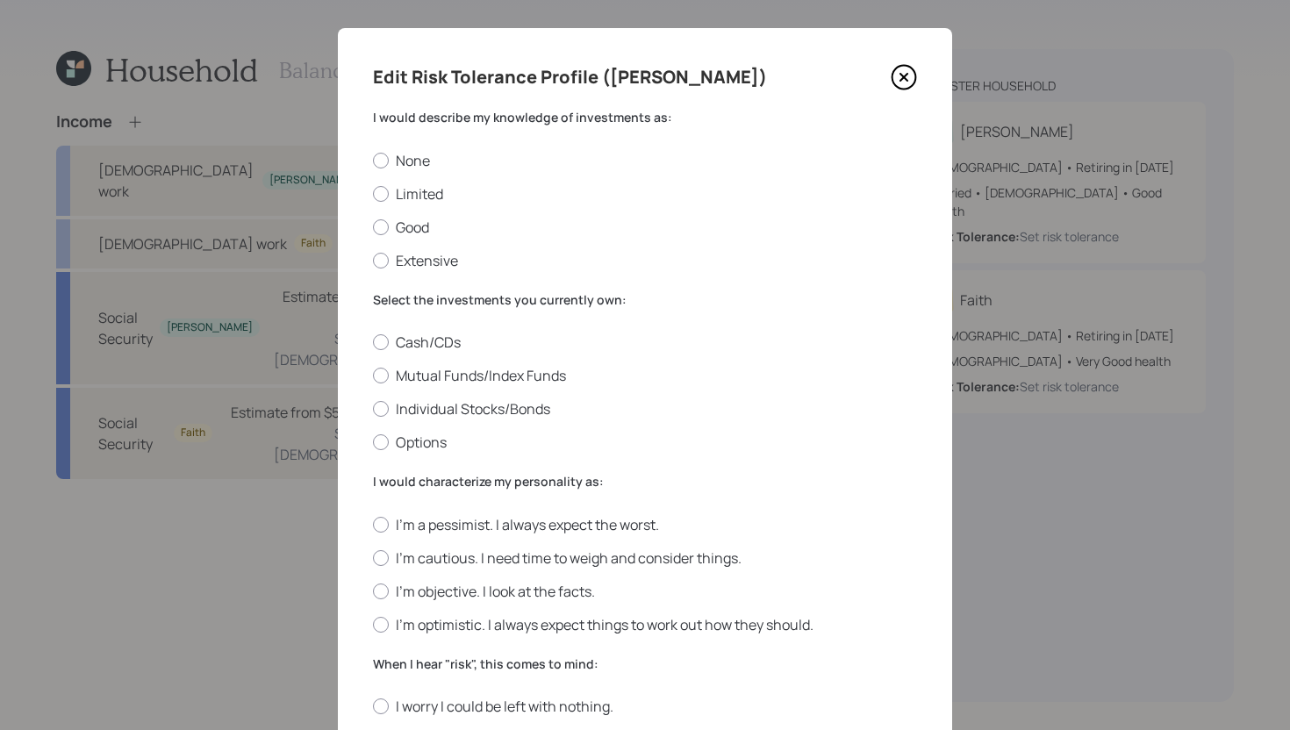
scroll to position [13, 0]
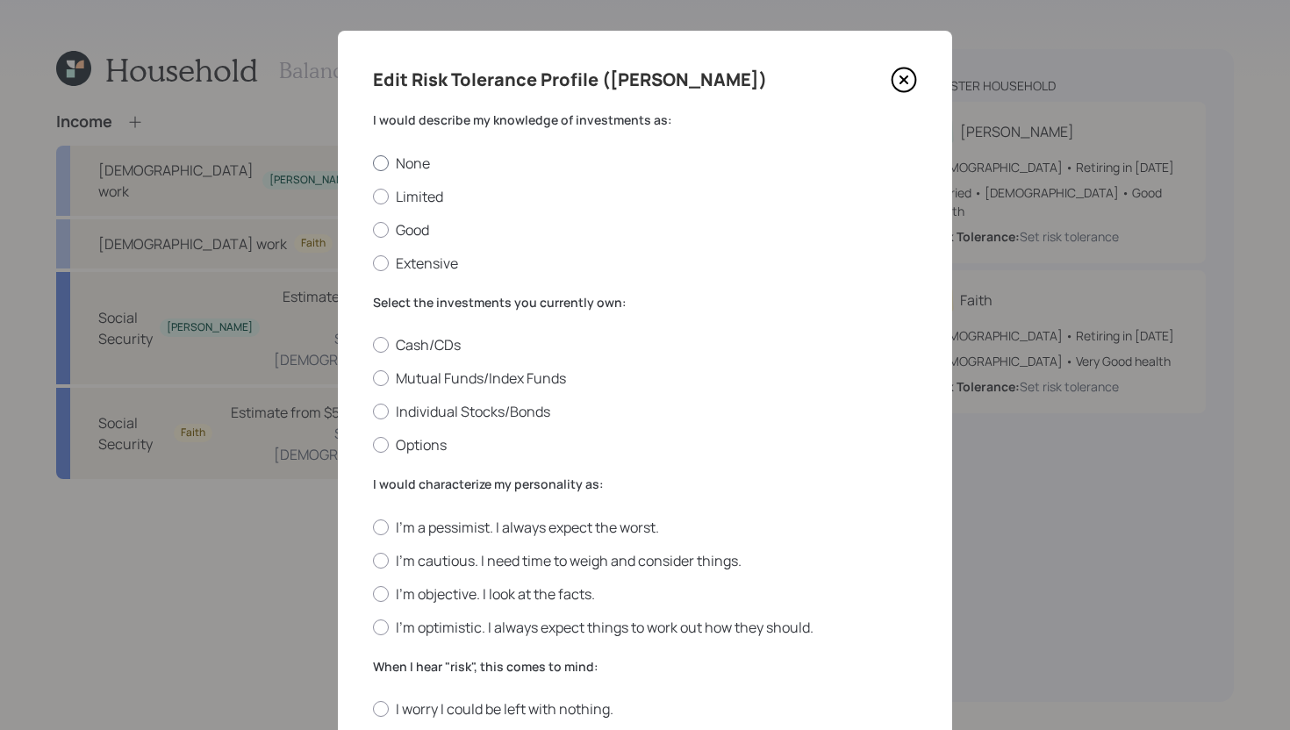
click at [473, 158] on label "None" at bounding box center [645, 163] width 544 height 19
click at [373, 162] on input "None" at bounding box center [372, 162] width 1 height 1
radio input "true"
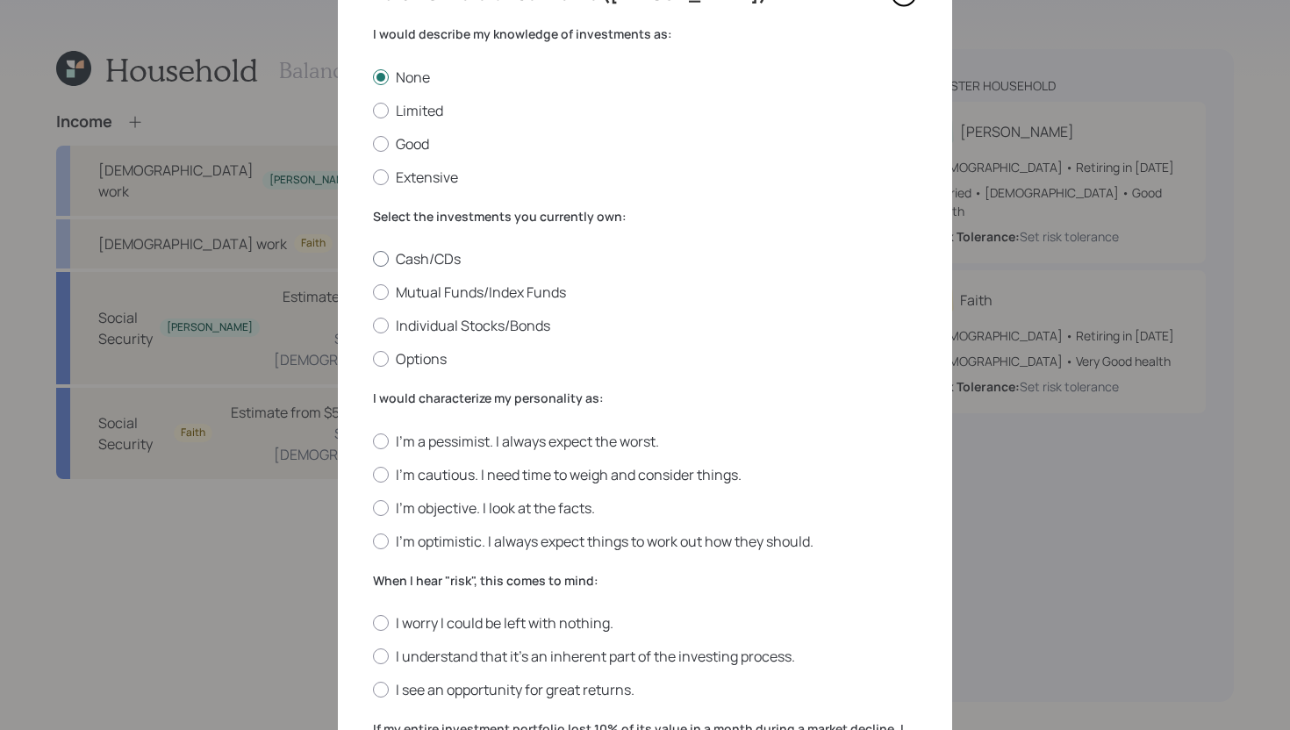
scroll to position [102, 0]
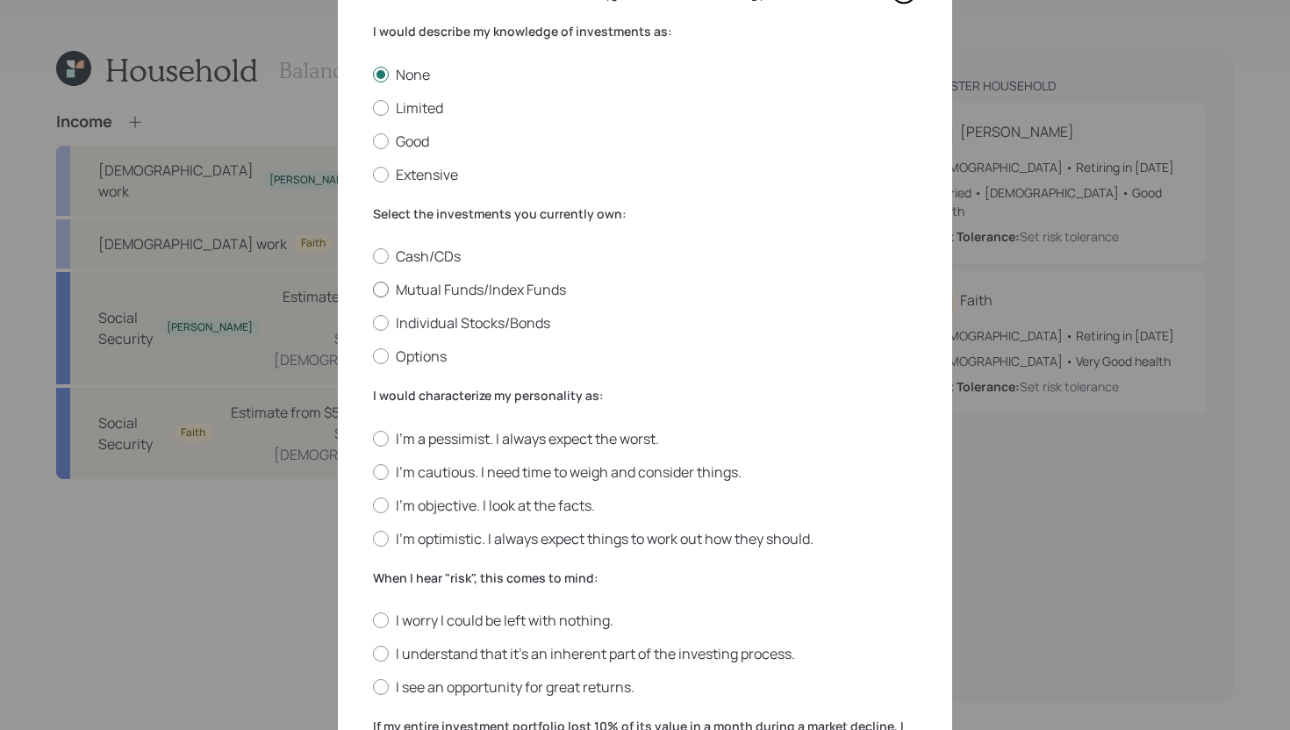
click at [532, 290] on label "Mutual Funds/Index Funds" at bounding box center [645, 289] width 544 height 19
click at [373, 290] on input "Mutual Funds/Index Funds" at bounding box center [372, 290] width 1 height 1
radio input "true"
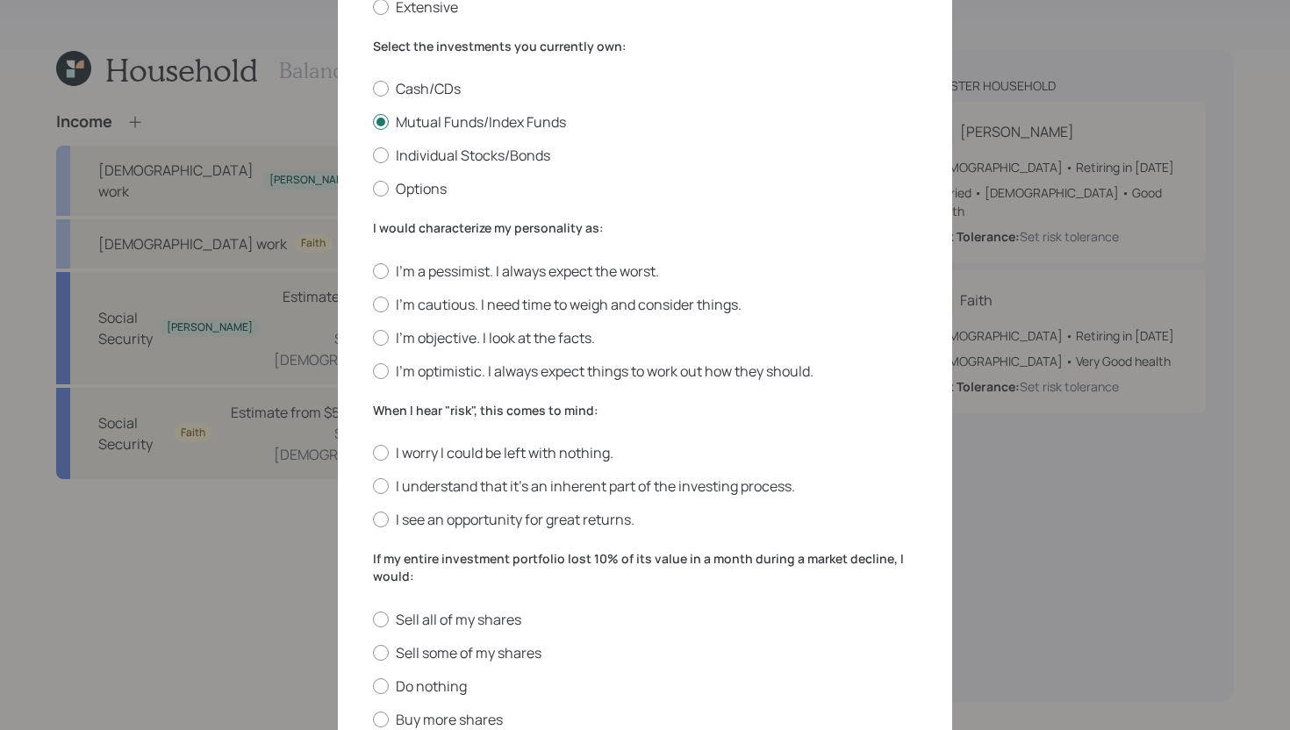
scroll to position [266, 0]
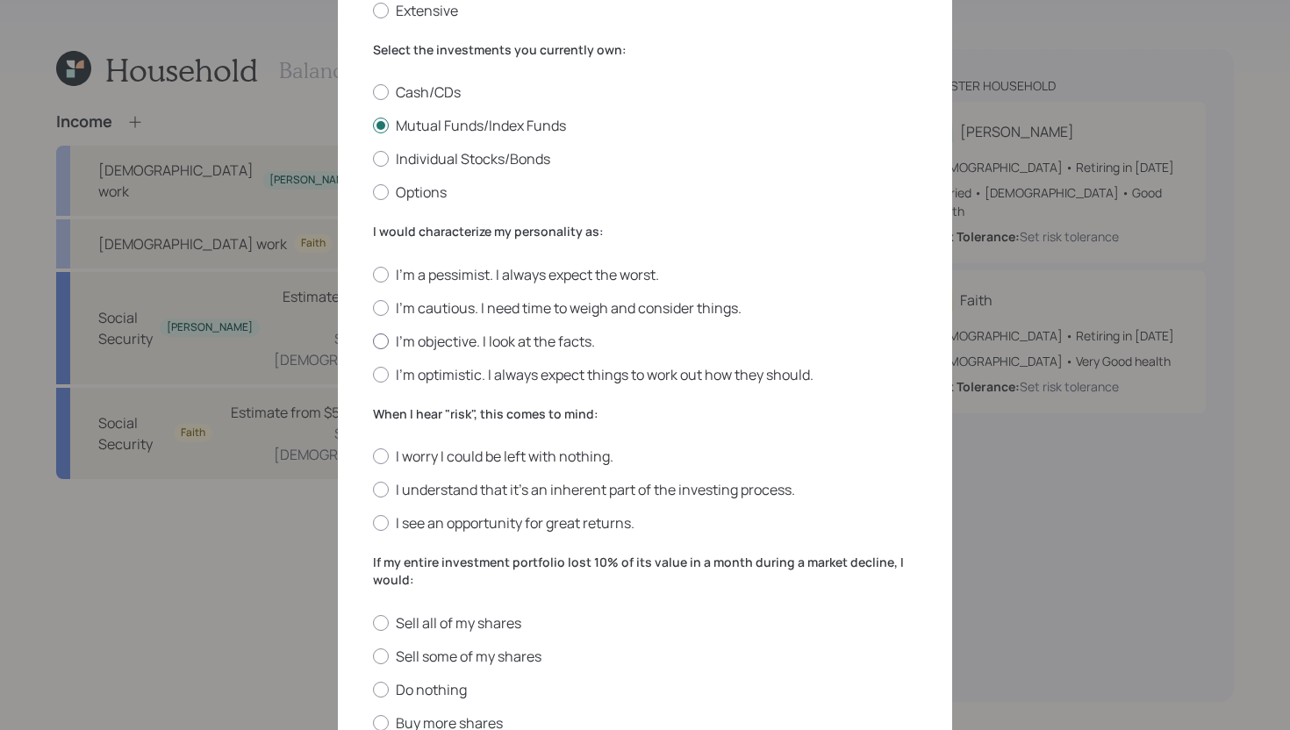
click at [535, 341] on label "I'm objective. I look at the facts." at bounding box center [645, 341] width 544 height 19
click at [373, 341] on input "I'm objective. I look at the facts." at bounding box center [372, 340] width 1 height 1
radio input "true"
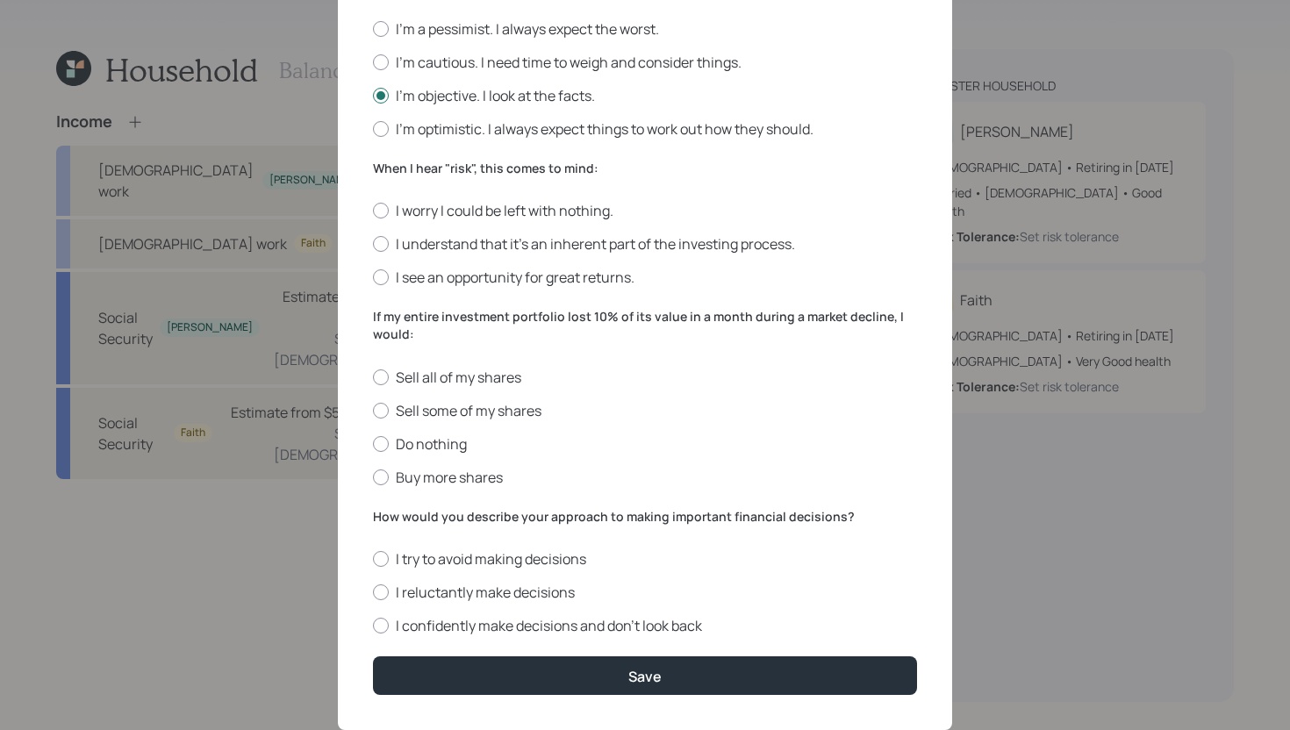
scroll to position [516, 0]
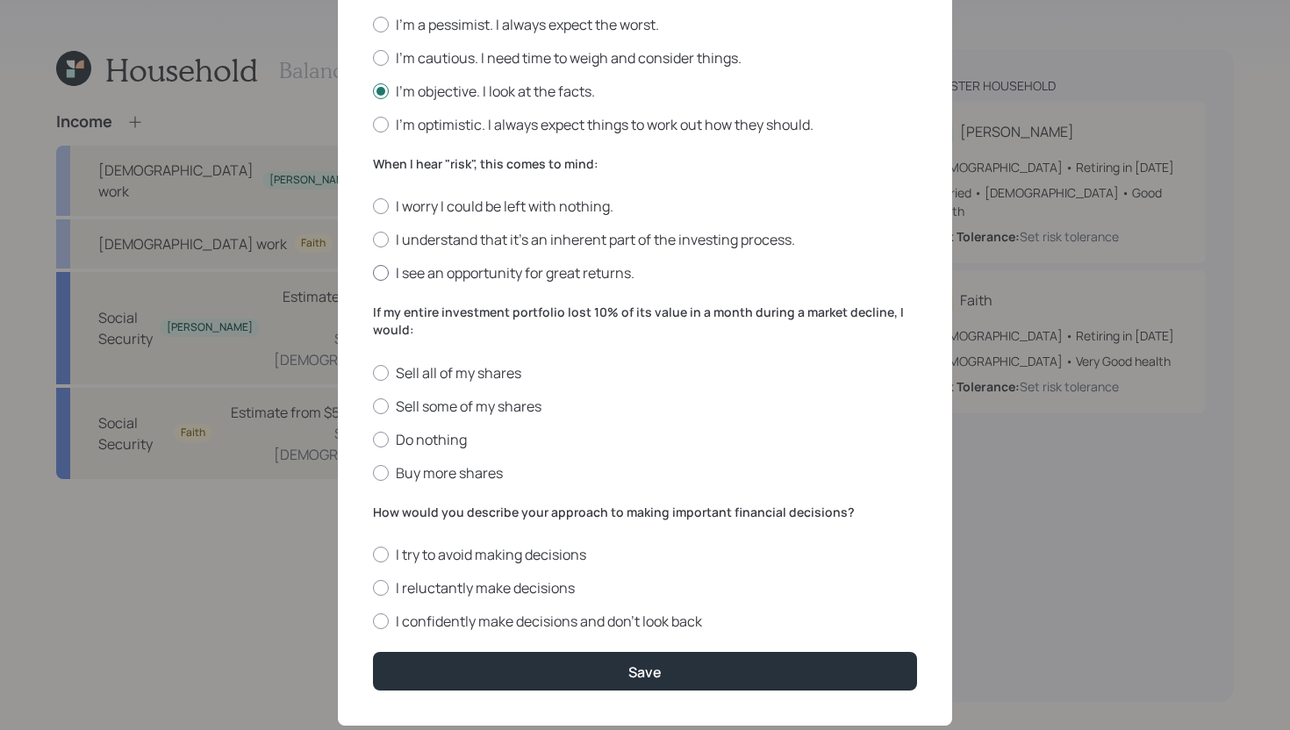
click at [433, 273] on label "I see an opportunity for great returns." at bounding box center [645, 272] width 544 height 19
click at [373, 273] on input "I see an opportunity for great returns." at bounding box center [372, 273] width 1 height 1
radio input "true"
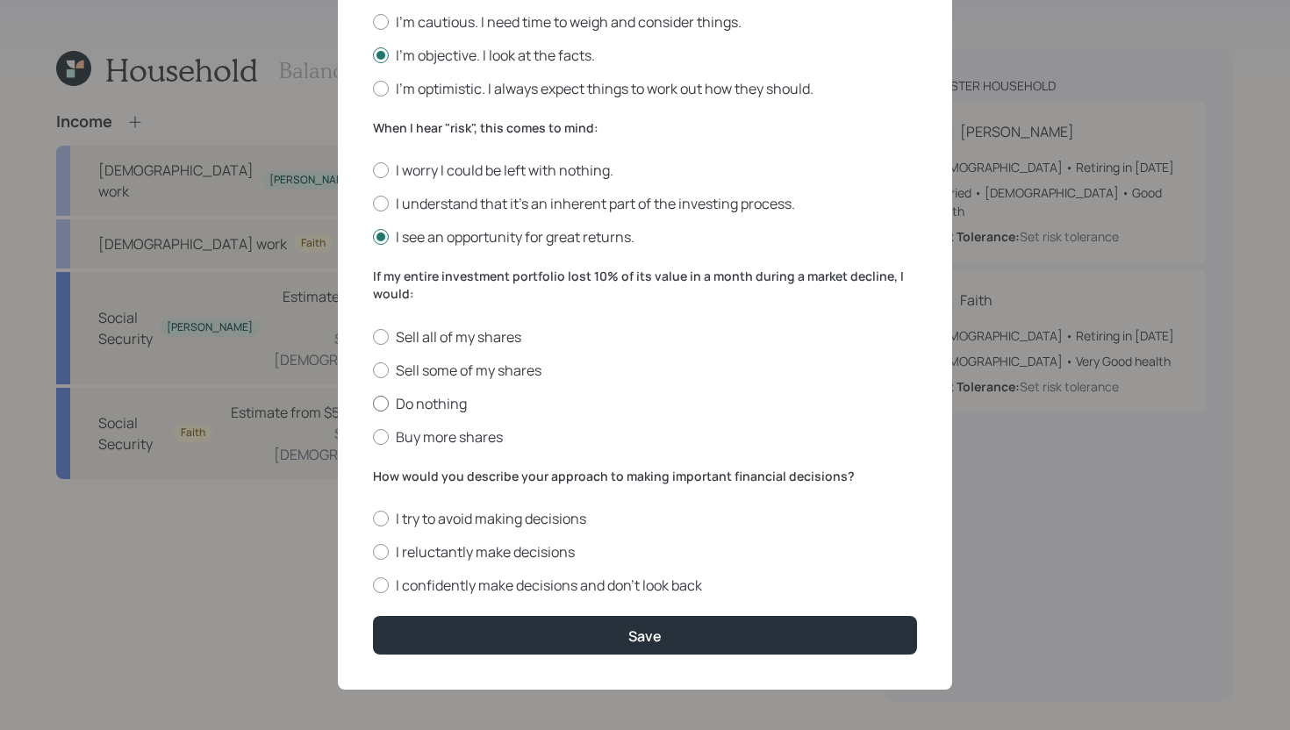
click at [459, 402] on label "Do nothing" at bounding box center [645, 403] width 544 height 19
click at [373, 403] on input "Do nothing" at bounding box center [372, 403] width 1 height 1
radio input "true"
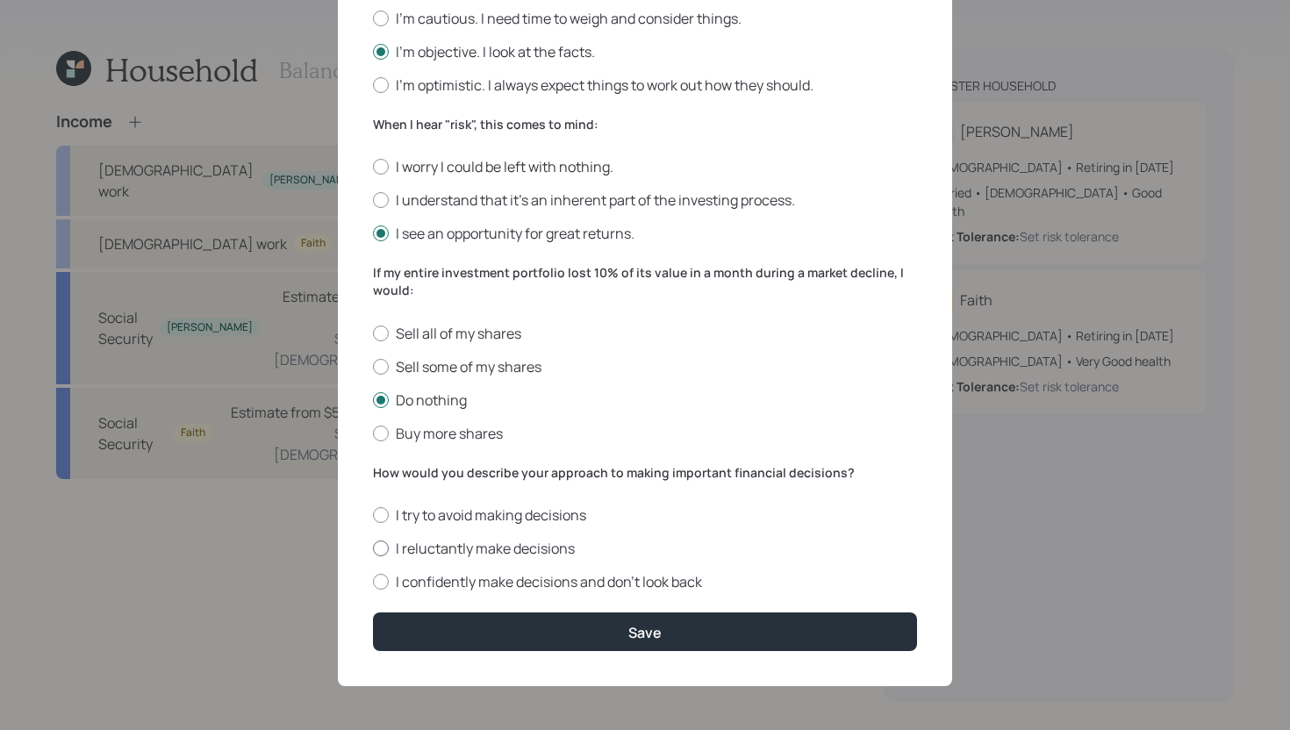
click at [517, 551] on label "I reluctantly make decisions" at bounding box center [645, 548] width 544 height 19
click at [373, 549] on input "I reluctantly make decisions" at bounding box center [372, 548] width 1 height 1
radio input "true"
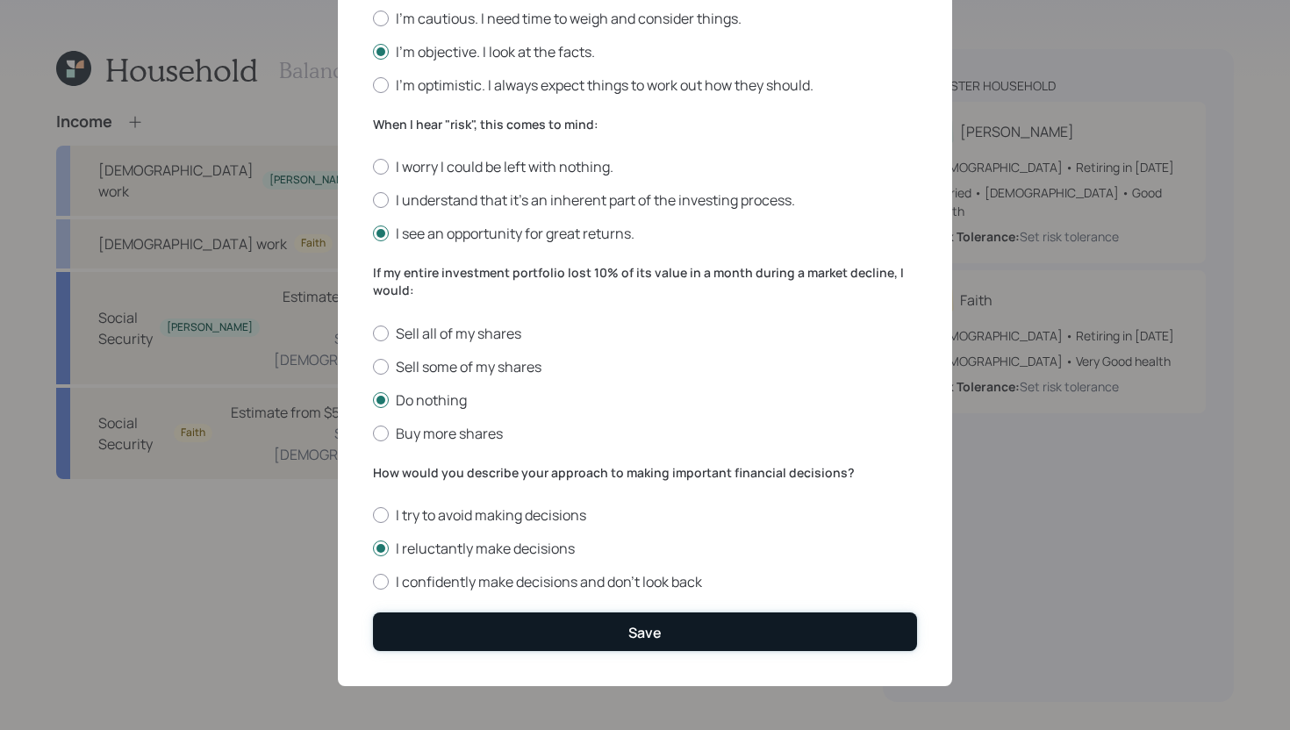
click at [521, 633] on button "Save" at bounding box center [645, 631] width 544 height 38
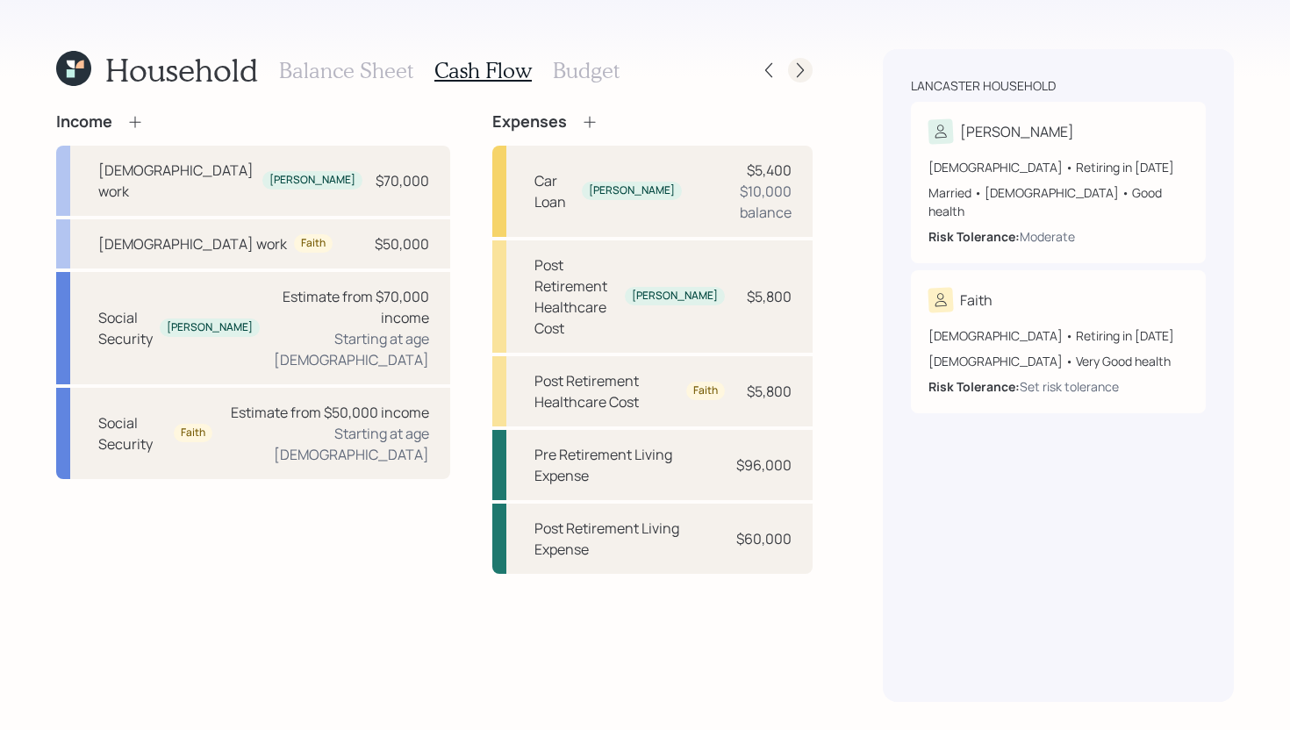
click at [802, 69] on icon at bounding box center [800, 70] width 7 height 15
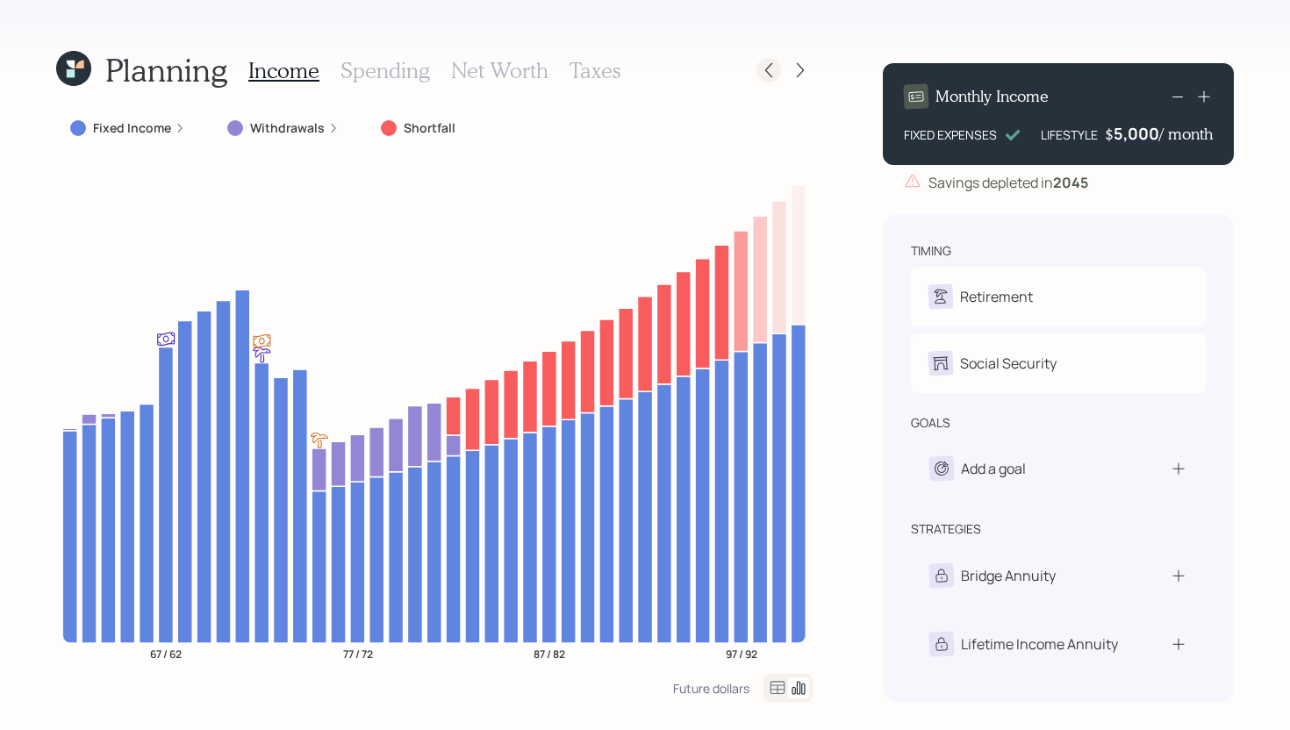
click at [769, 69] on icon at bounding box center [769, 70] width 18 height 18
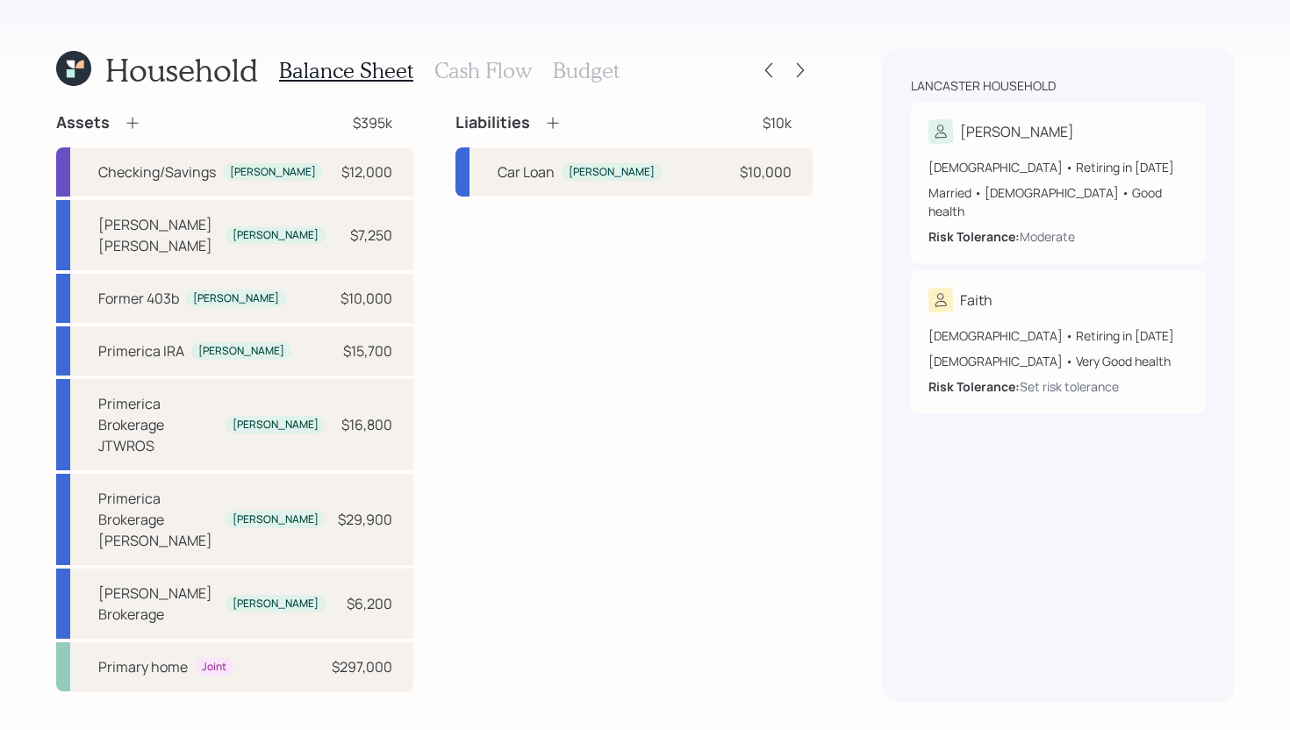
click at [490, 78] on h3 "Cash Flow" at bounding box center [482, 70] width 97 height 25
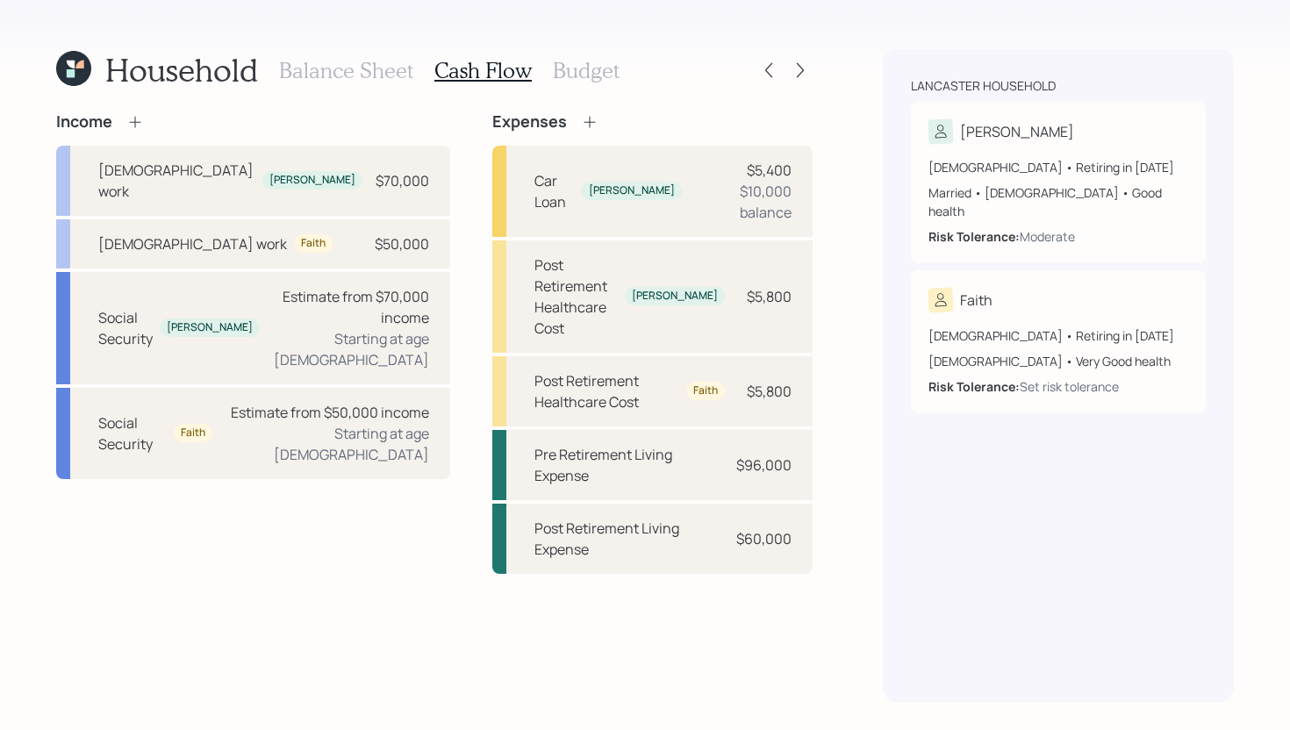
click at [590, 78] on h3 "Budget" at bounding box center [586, 70] width 67 height 25
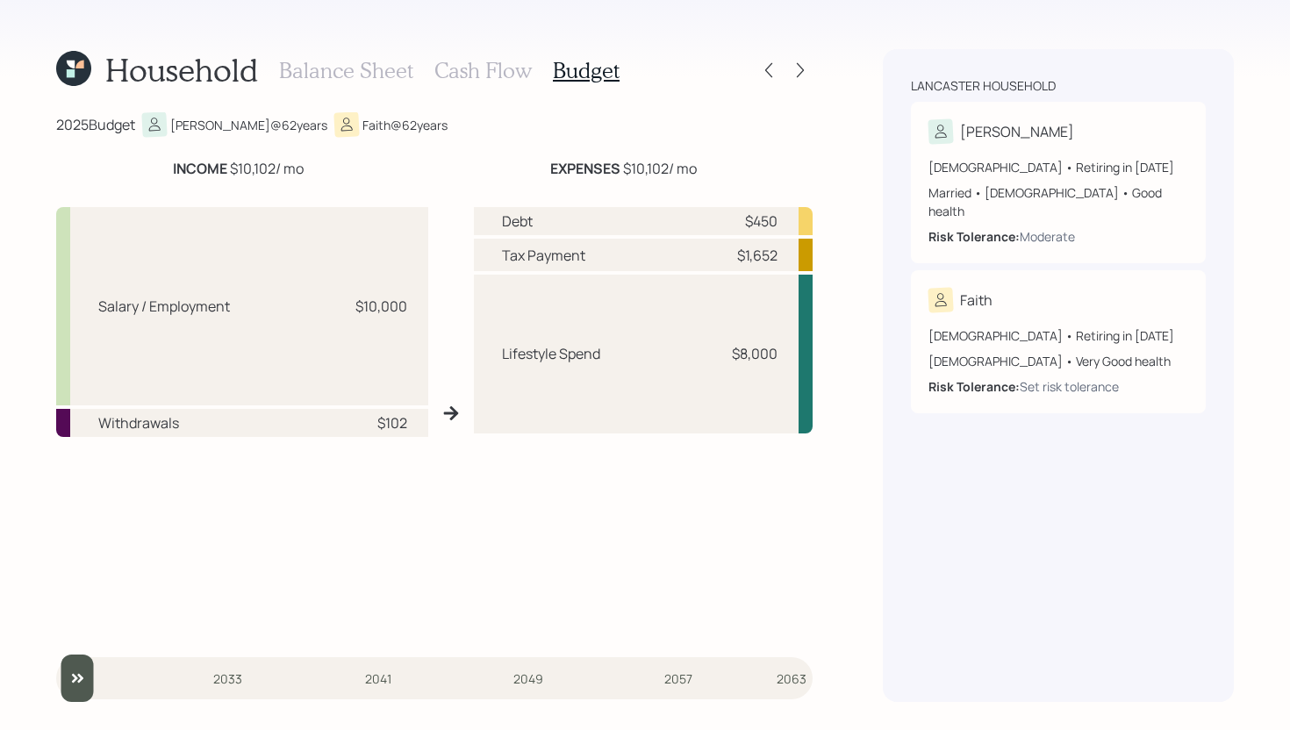
click at [492, 77] on h3 "Cash Flow" at bounding box center [482, 70] width 97 height 25
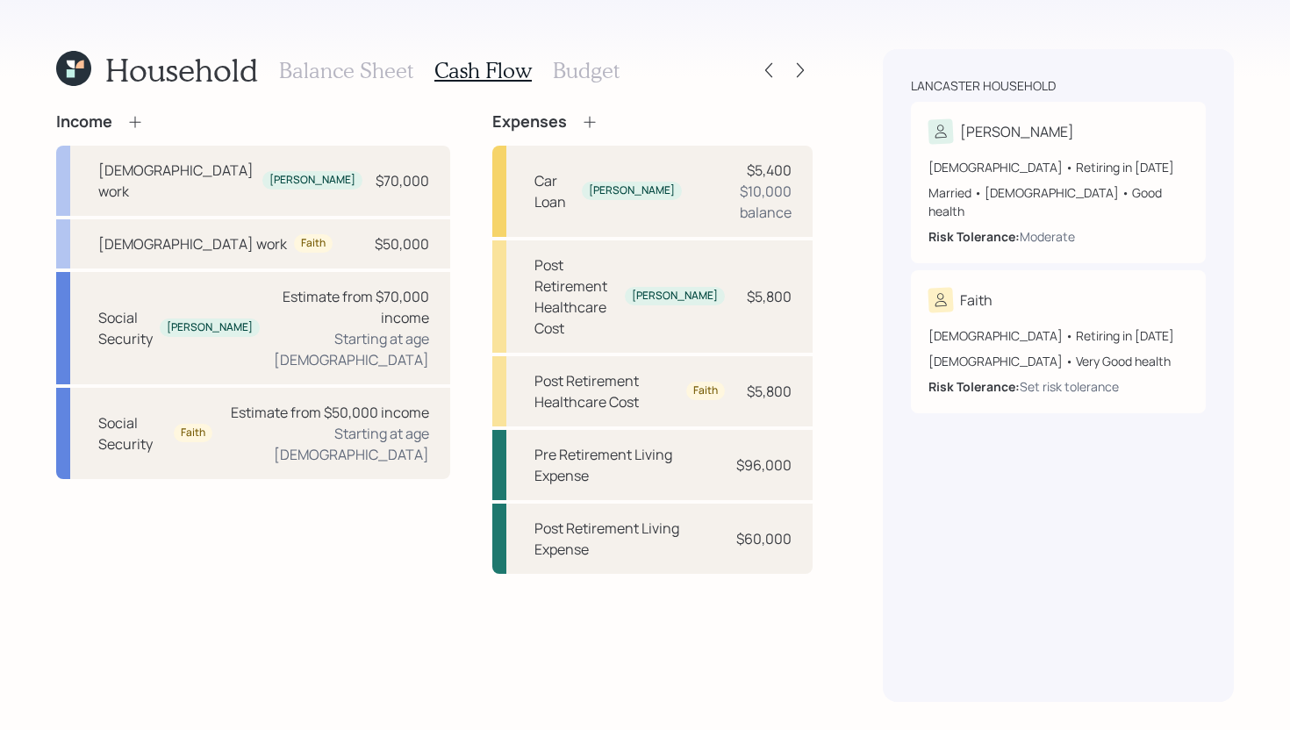
click at [397, 75] on h3 "Balance Sheet" at bounding box center [346, 70] width 134 height 25
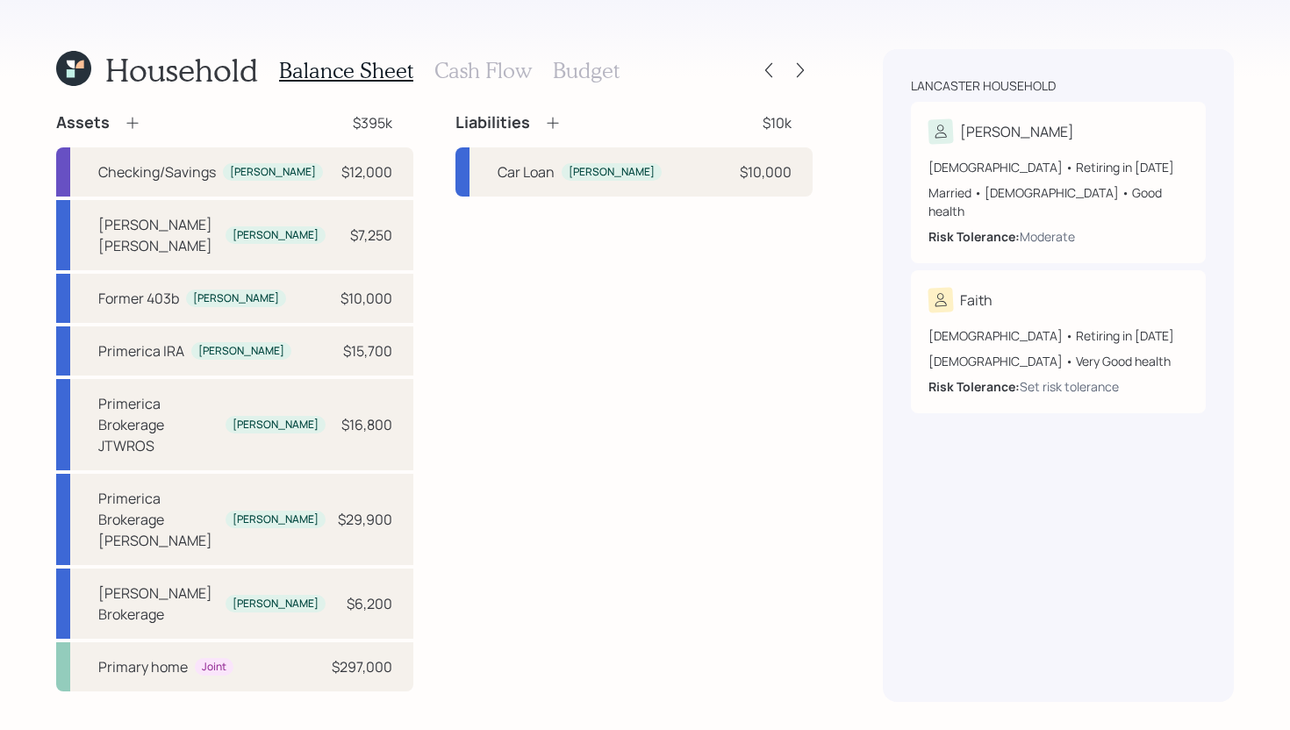
click at [497, 72] on h3 "Cash Flow" at bounding box center [482, 70] width 97 height 25
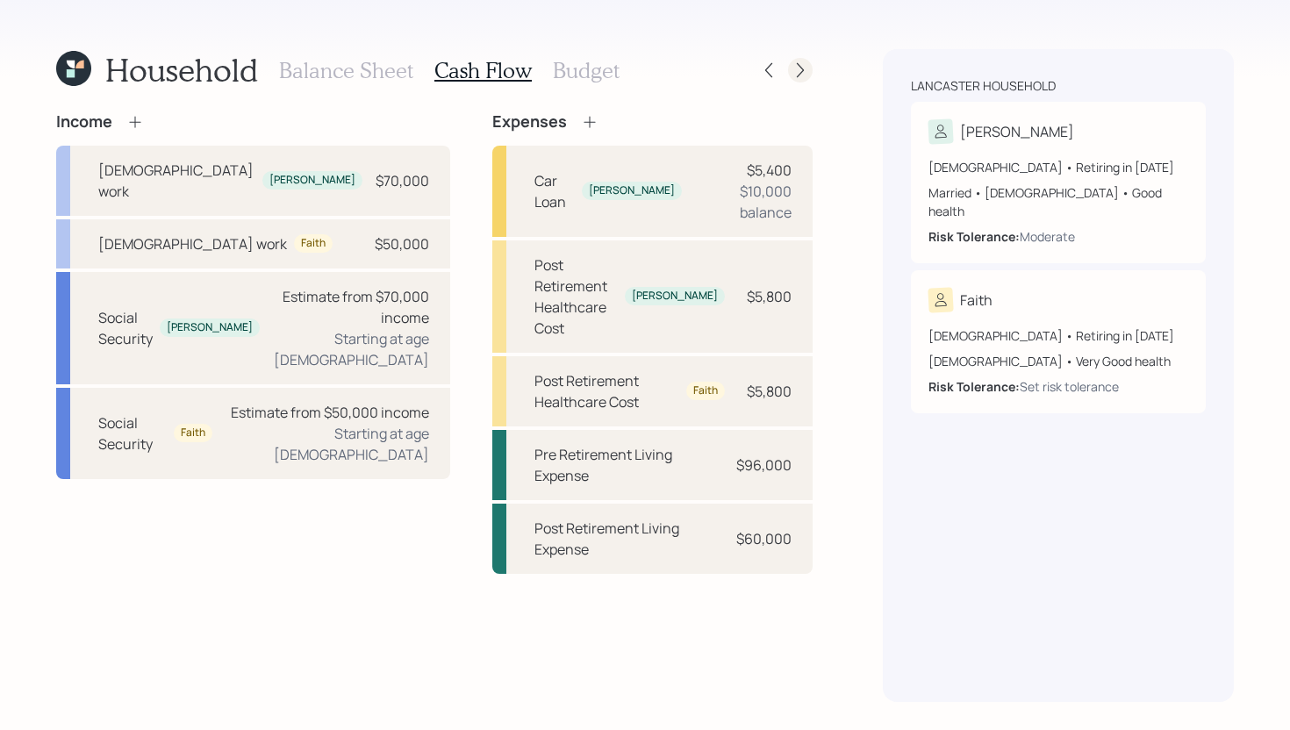
click at [798, 75] on icon at bounding box center [800, 70] width 18 height 18
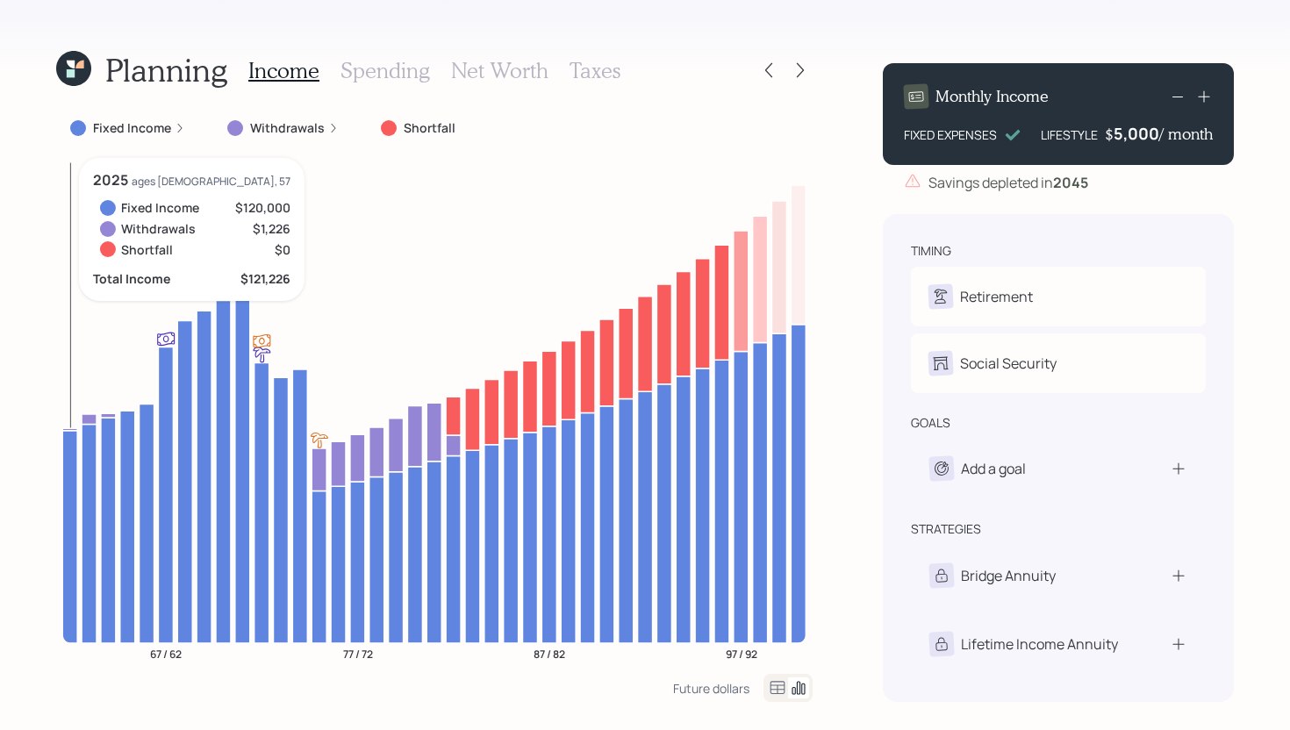
click at [67, 509] on icon at bounding box center [69, 536] width 15 height 212
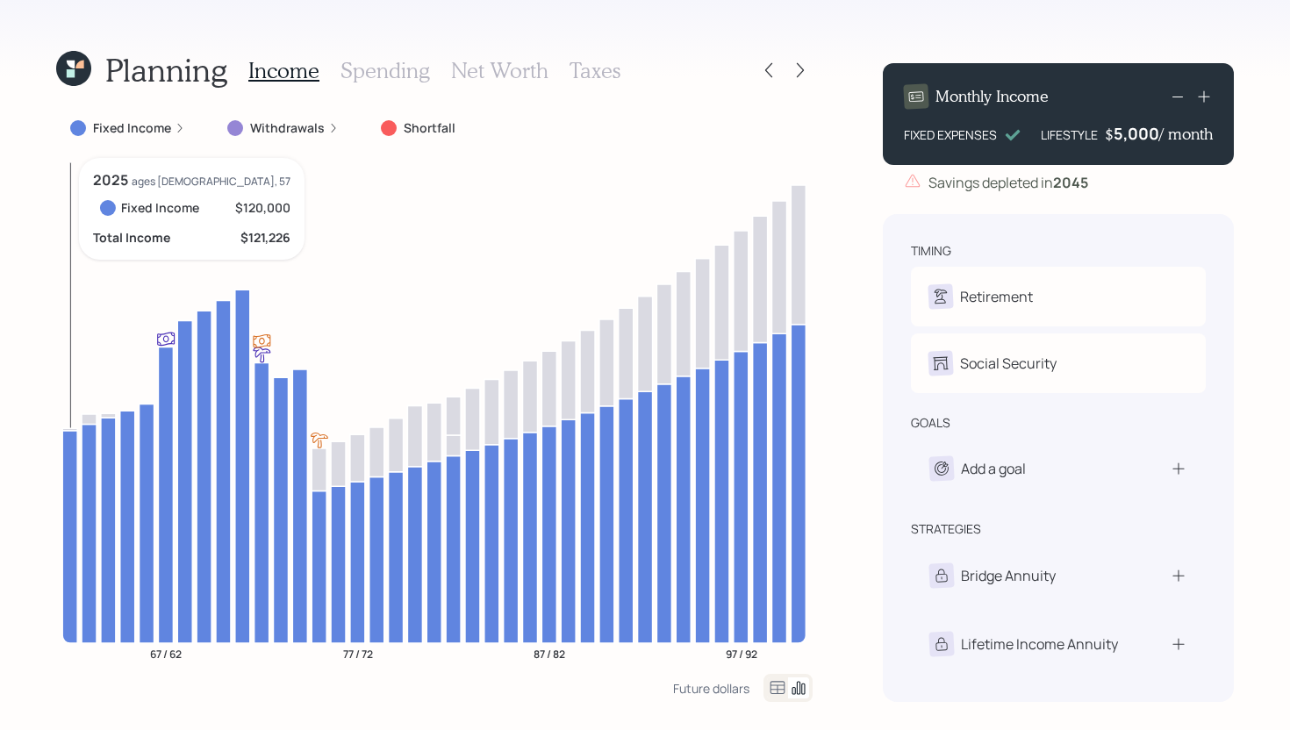
click at [67, 509] on icon at bounding box center [69, 536] width 15 height 212
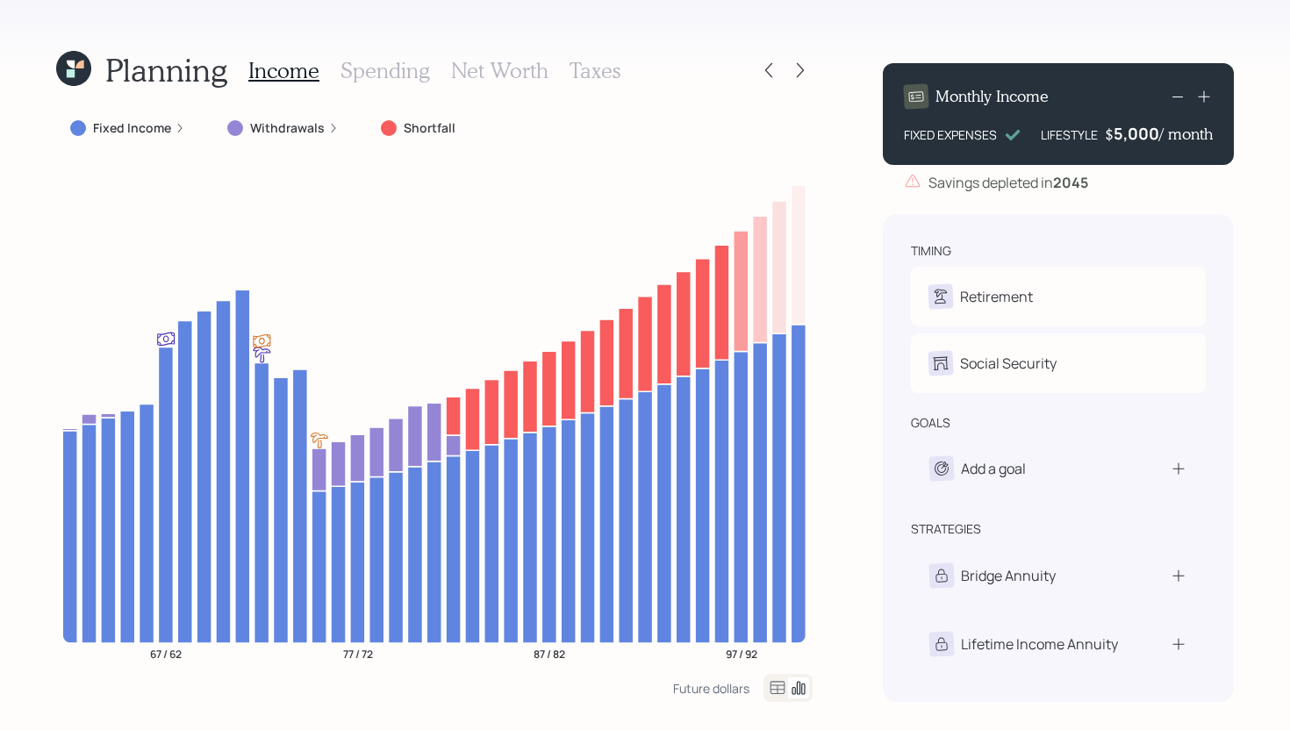
click at [133, 132] on label "Fixed Income" at bounding box center [132, 128] width 78 height 18
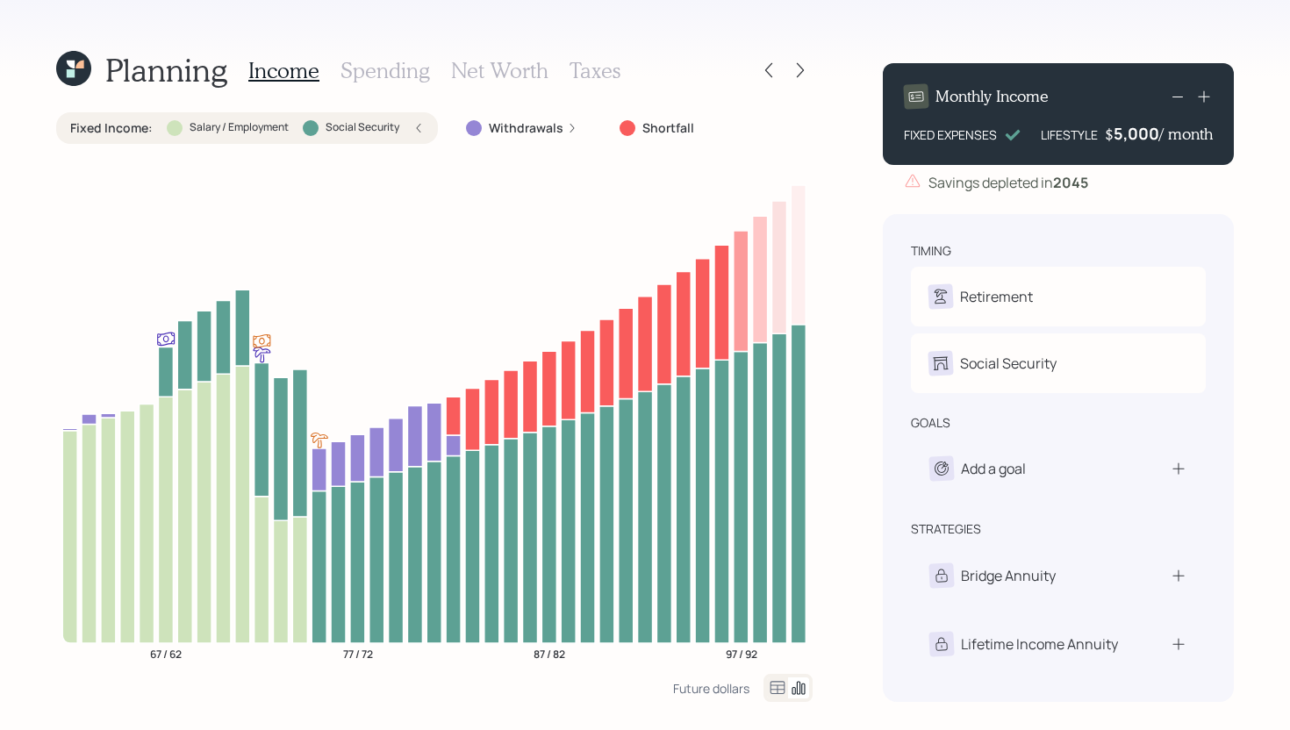
click at [133, 132] on label "Fixed Income :" at bounding box center [111, 128] width 82 height 18
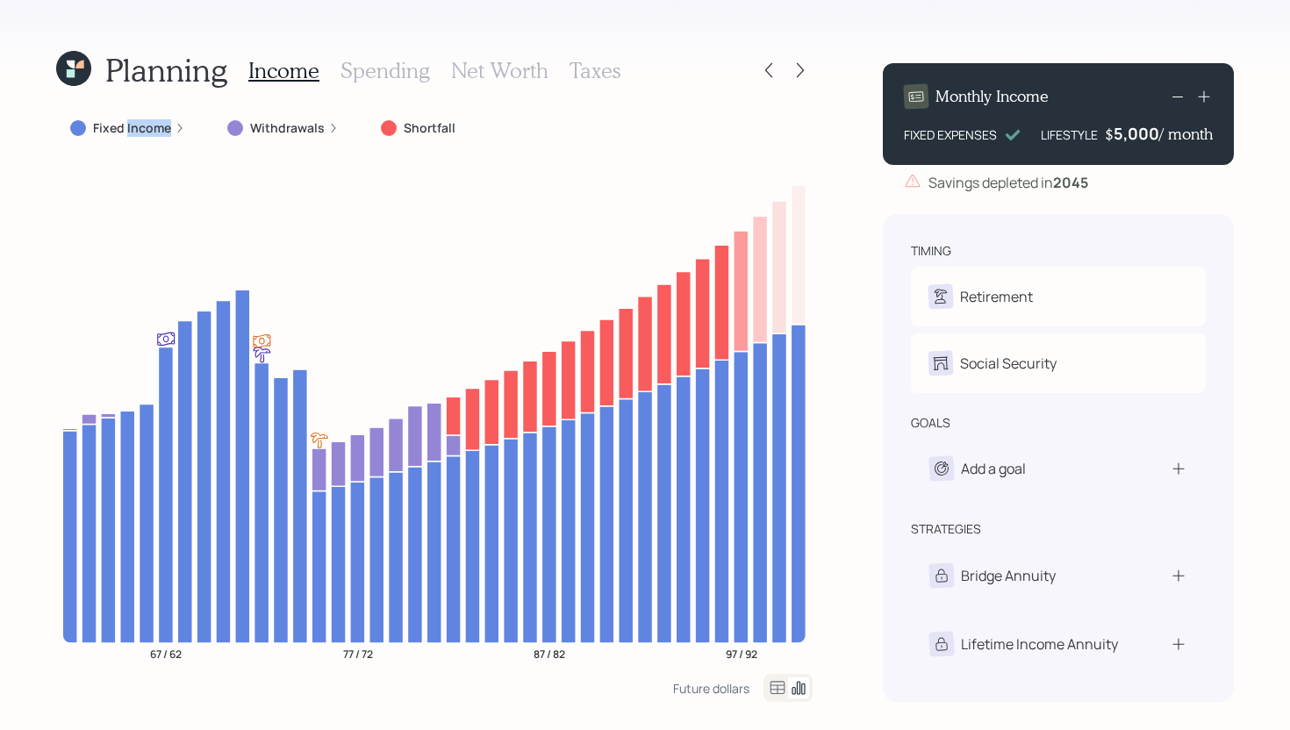
click at [133, 132] on label "Fixed Income" at bounding box center [132, 128] width 78 height 18
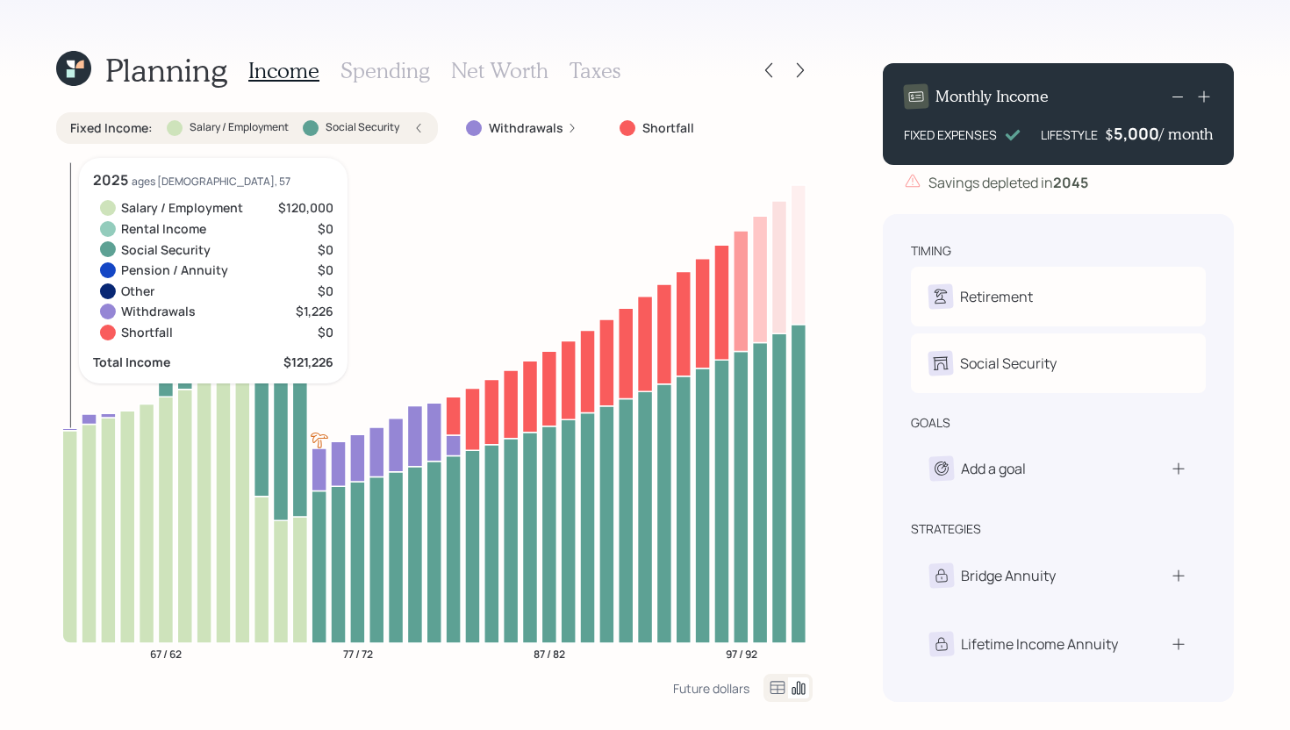
click at [72, 519] on icon at bounding box center [69, 536] width 15 height 212
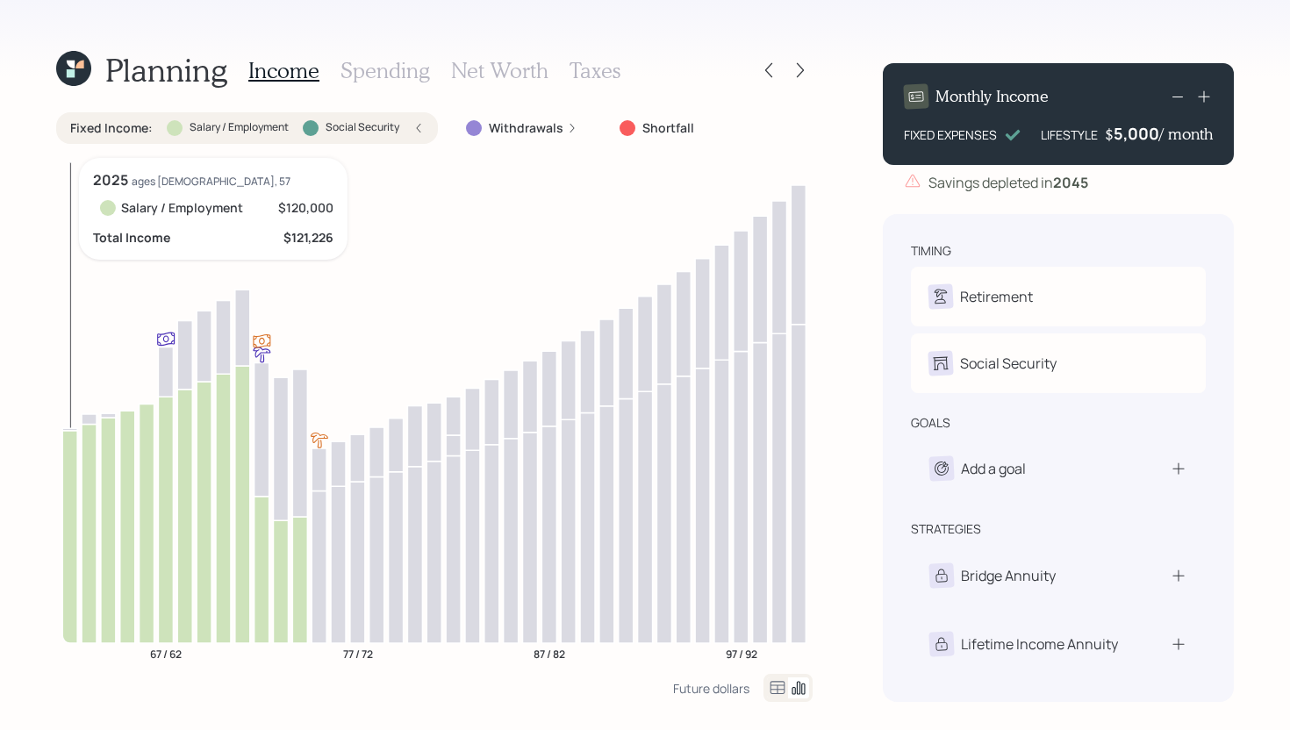
click at [72, 518] on icon at bounding box center [69, 536] width 15 height 212
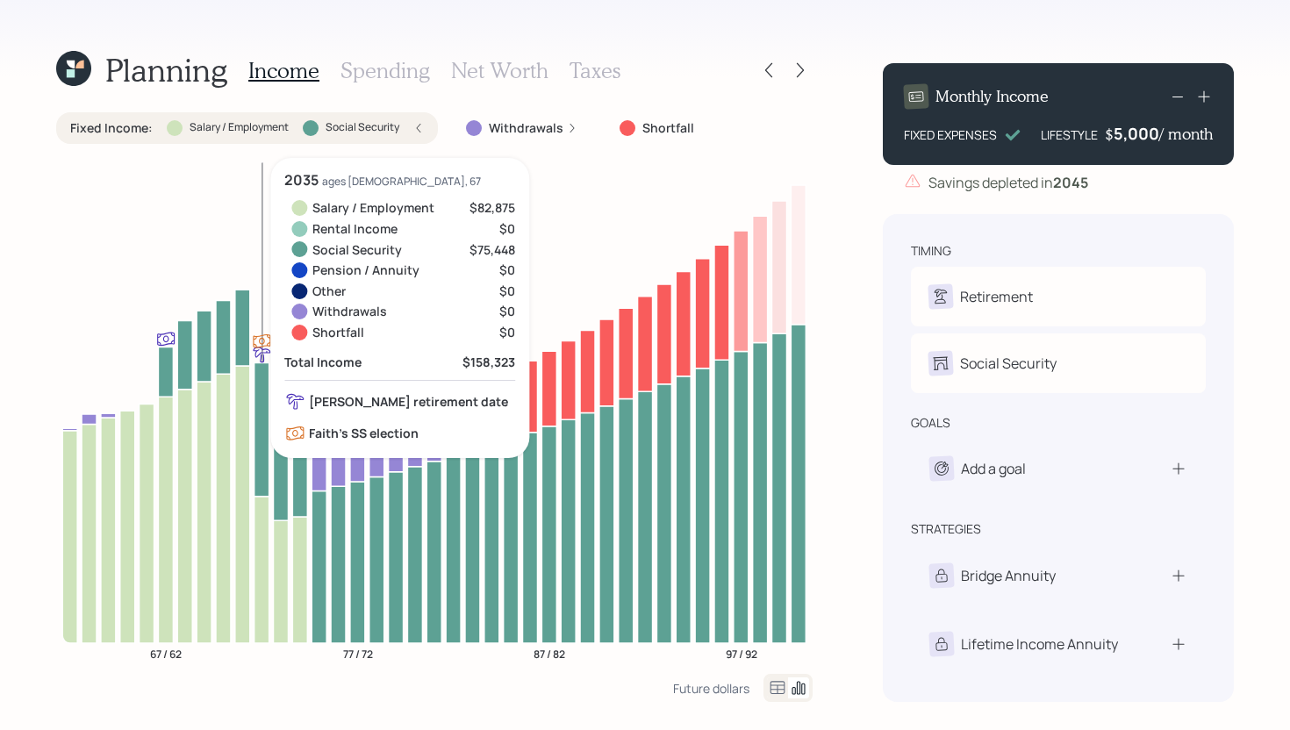
click at [265, 434] on icon at bounding box center [261, 428] width 15 height 133
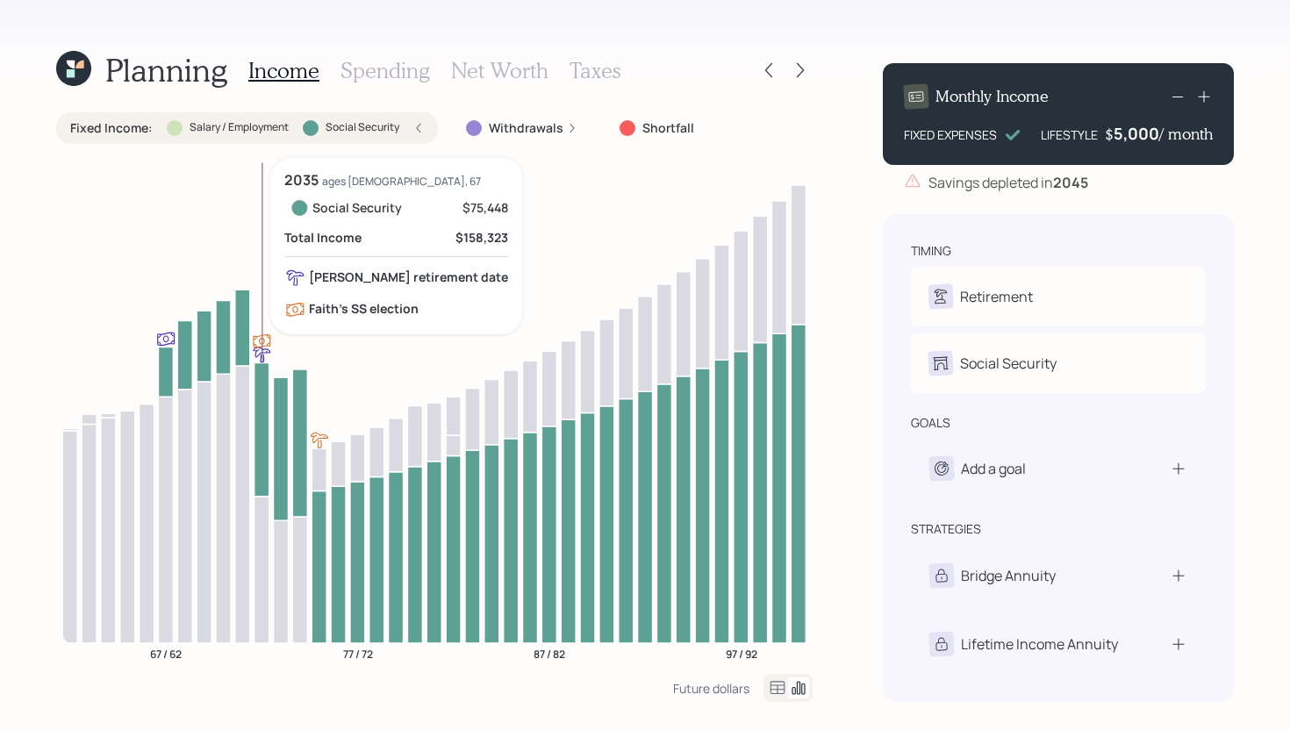
click at [262, 434] on icon at bounding box center [261, 428] width 15 height 133
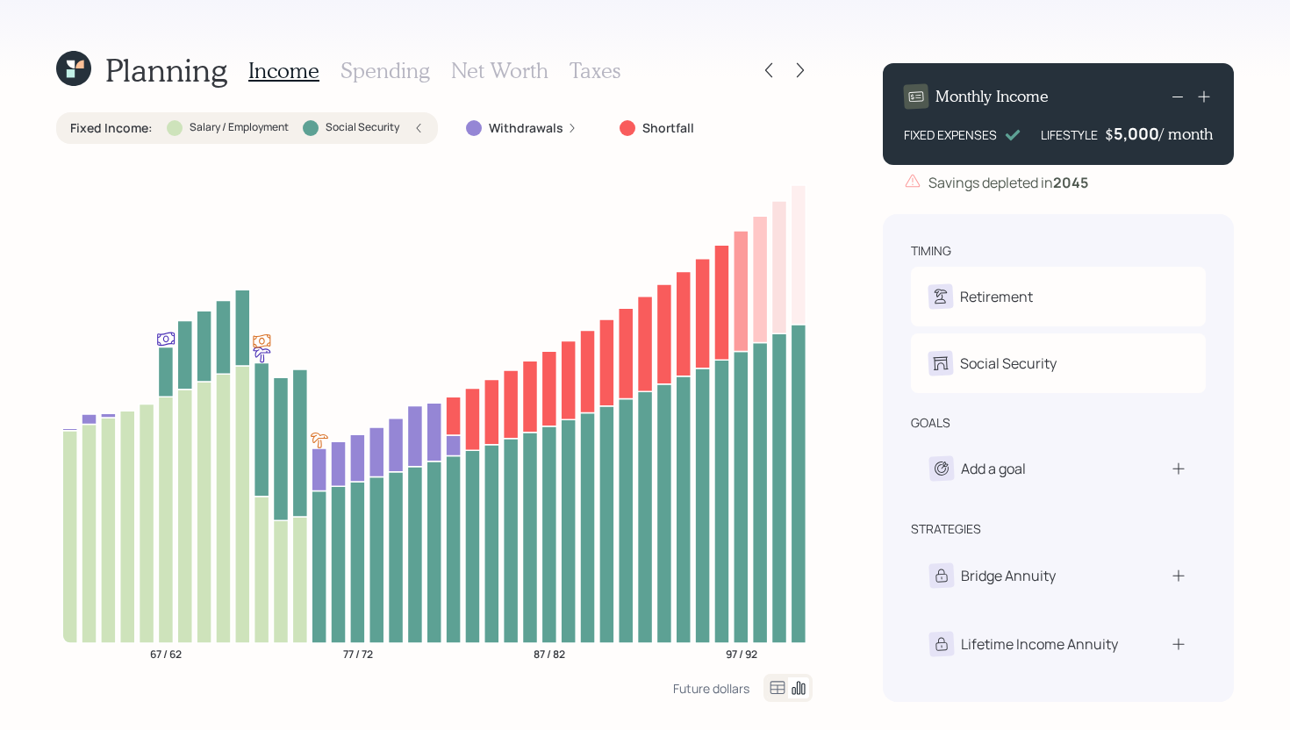
click at [330, 126] on label "Social Security" at bounding box center [362, 127] width 74 height 15
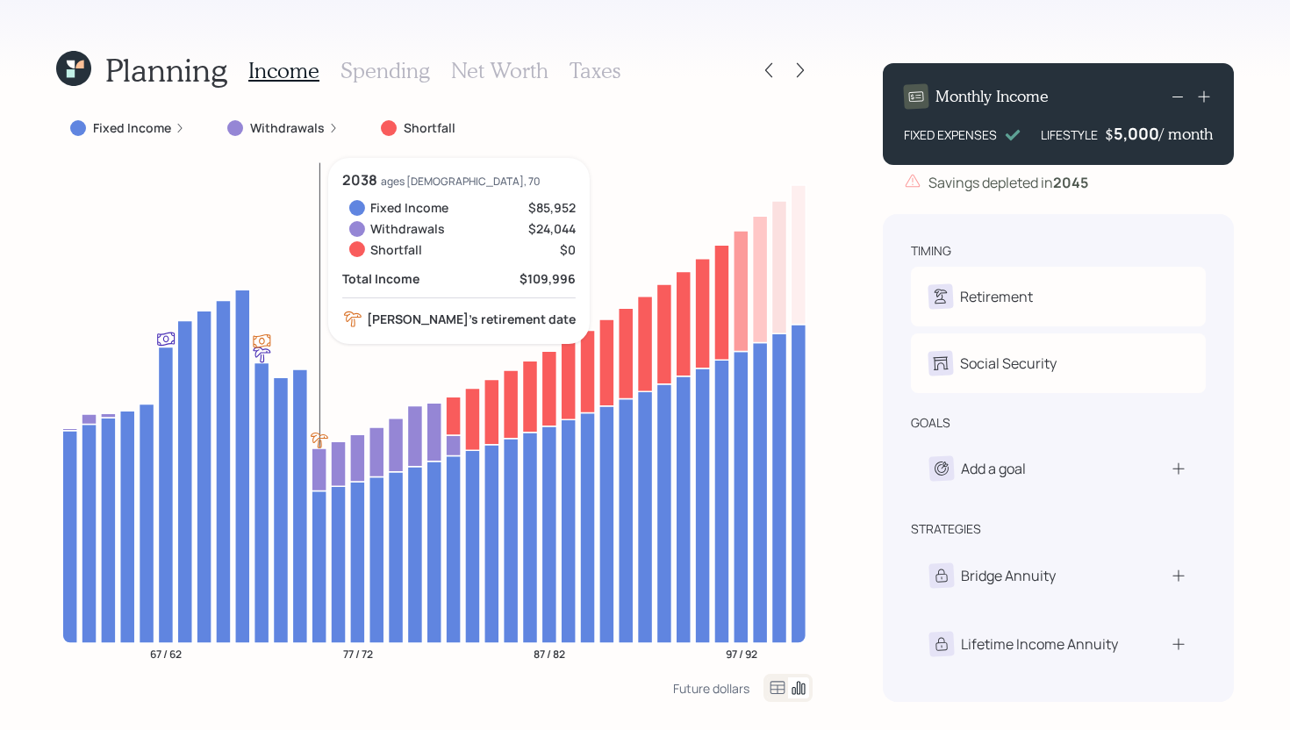
click at [319, 469] on icon at bounding box center [318, 469] width 15 height 43
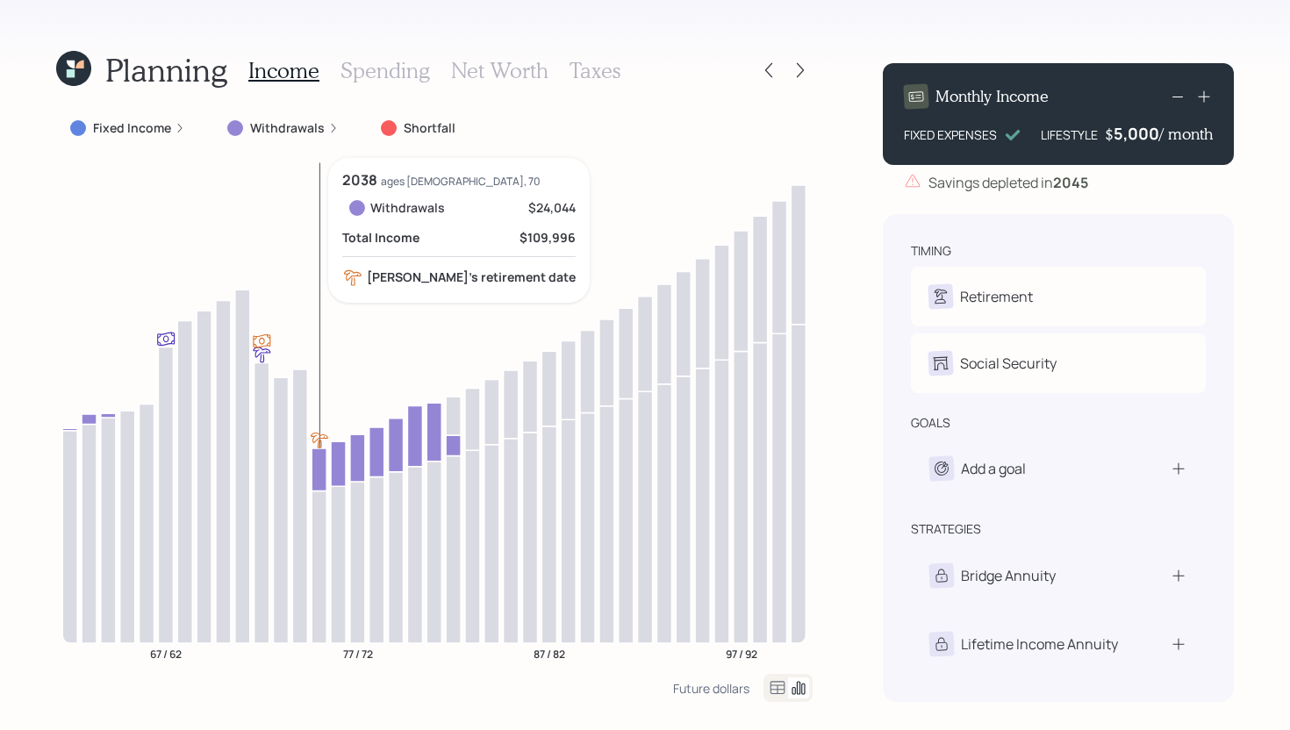
click at [319, 468] on icon at bounding box center [318, 469] width 15 height 43
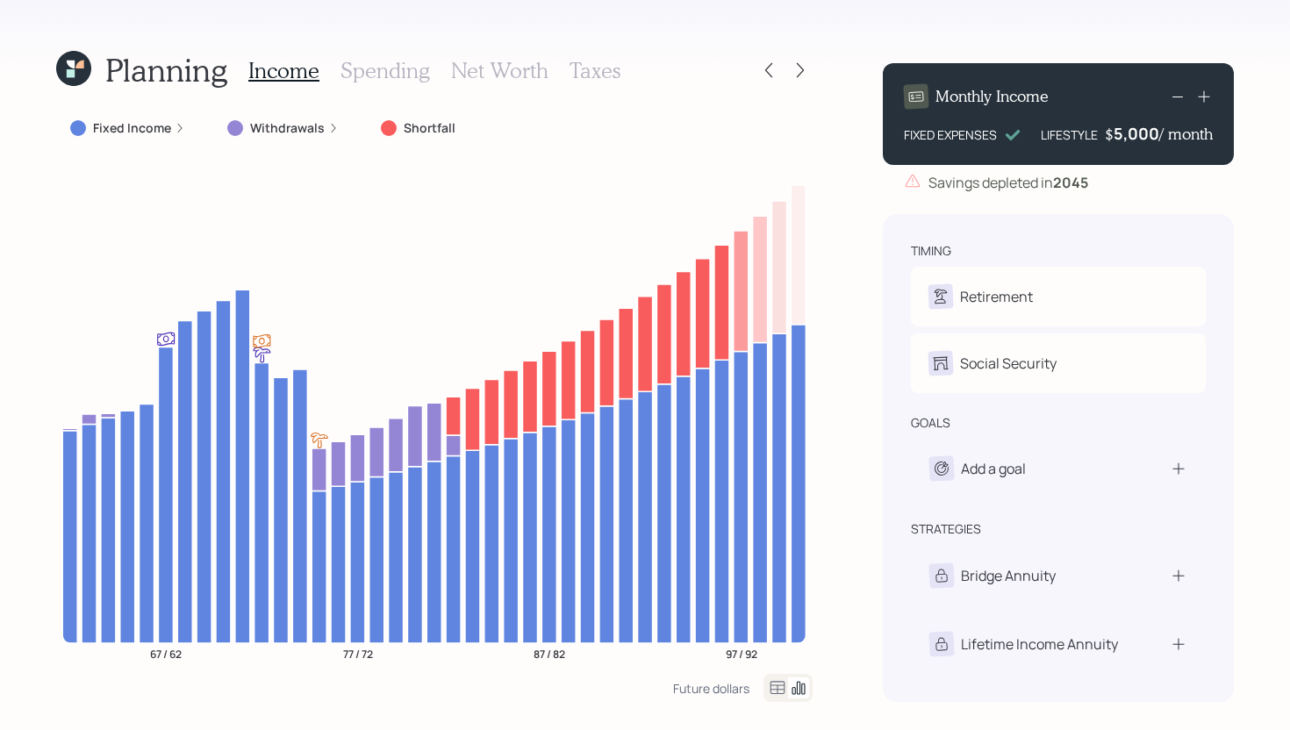
click at [75, 64] on icon at bounding box center [71, 65] width 8 height 8
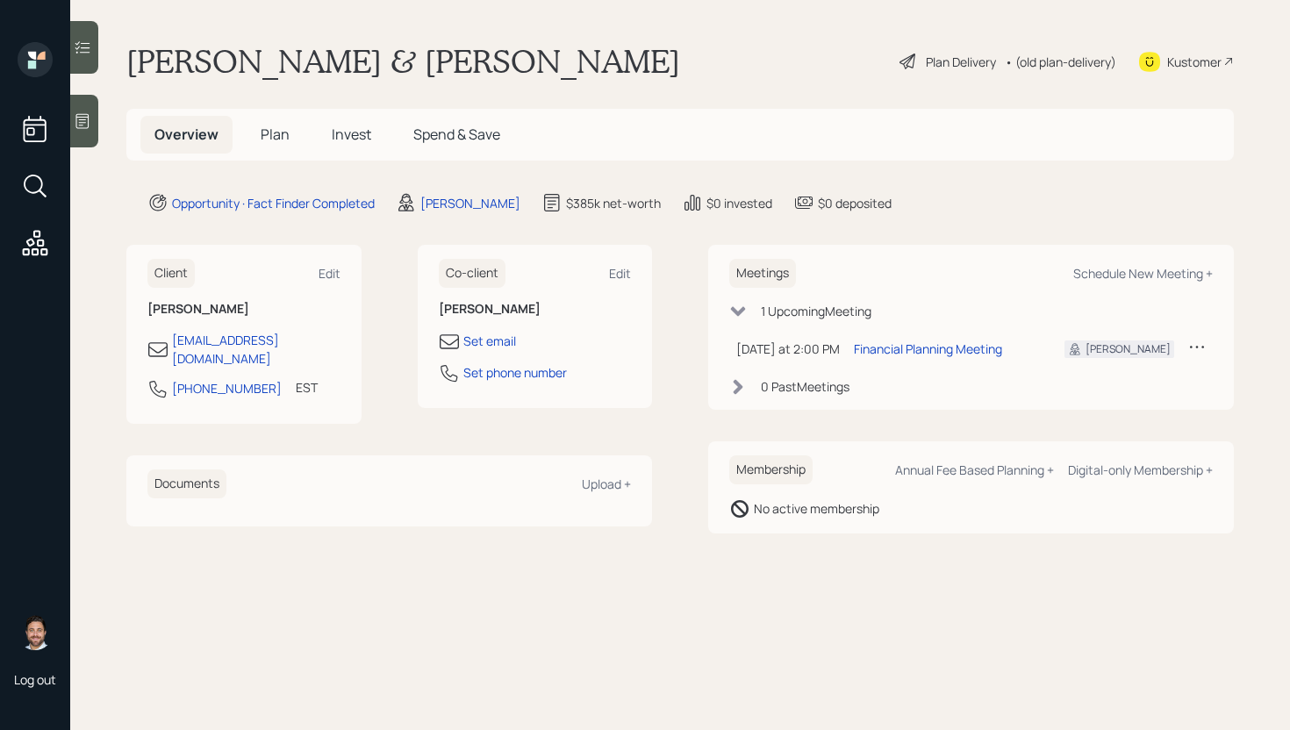
click at [955, 57] on div "Plan Delivery" at bounding box center [961, 62] width 70 height 18
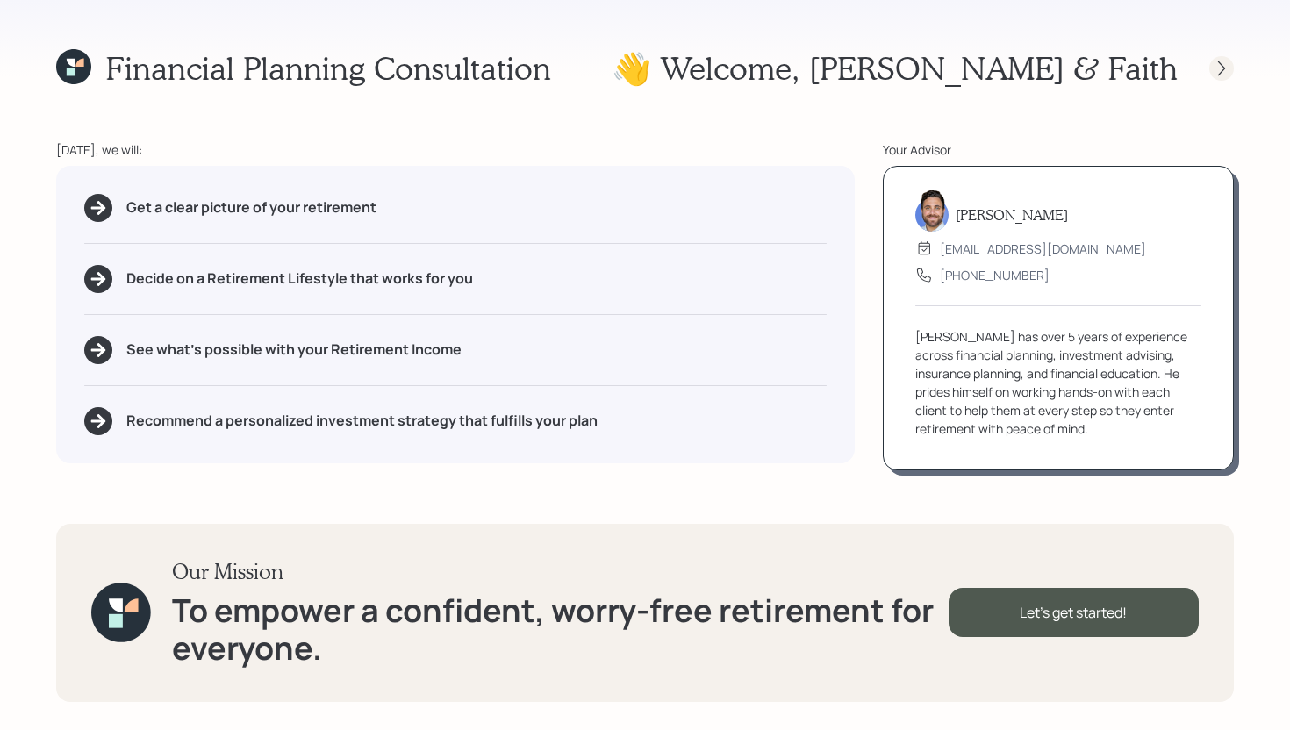
click at [1220, 68] on icon at bounding box center [1222, 69] width 18 height 18
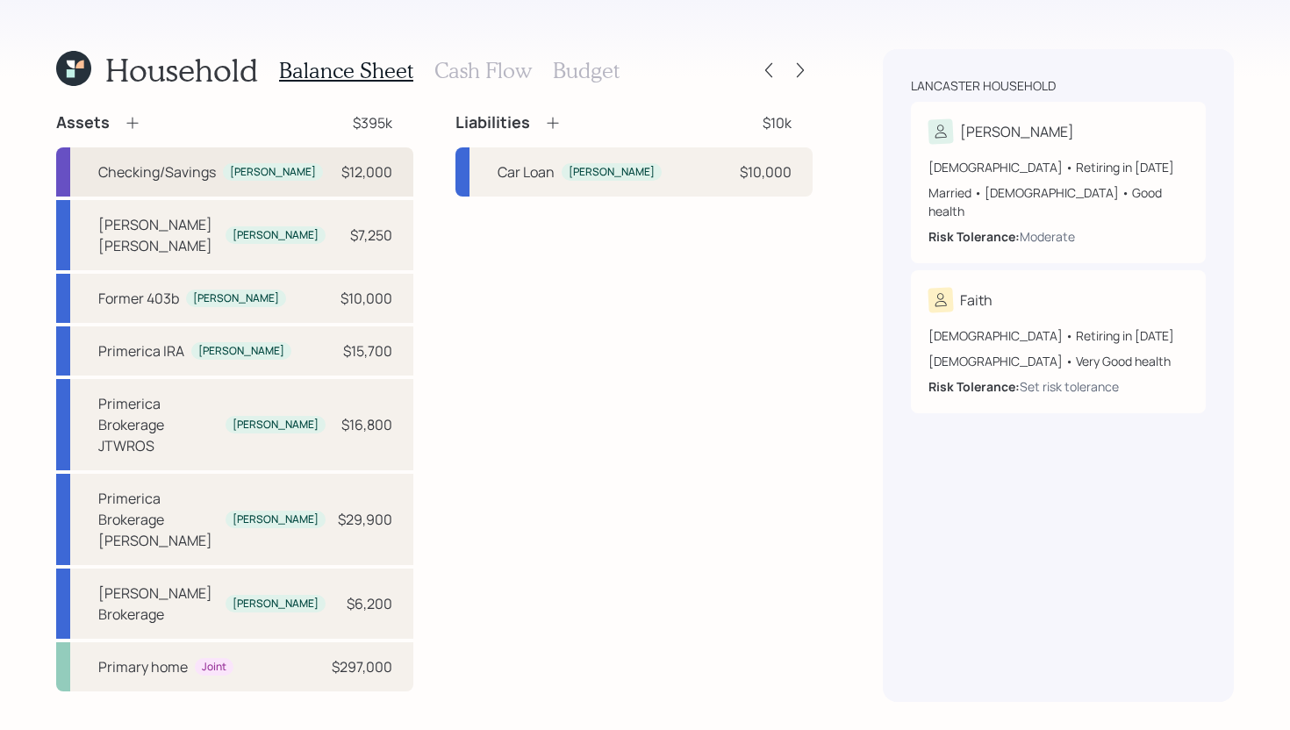
click at [294, 167] on div "Checking/Savings Dean $12,000" at bounding box center [234, 171] width 357 height 49
select select "emergency_fund"
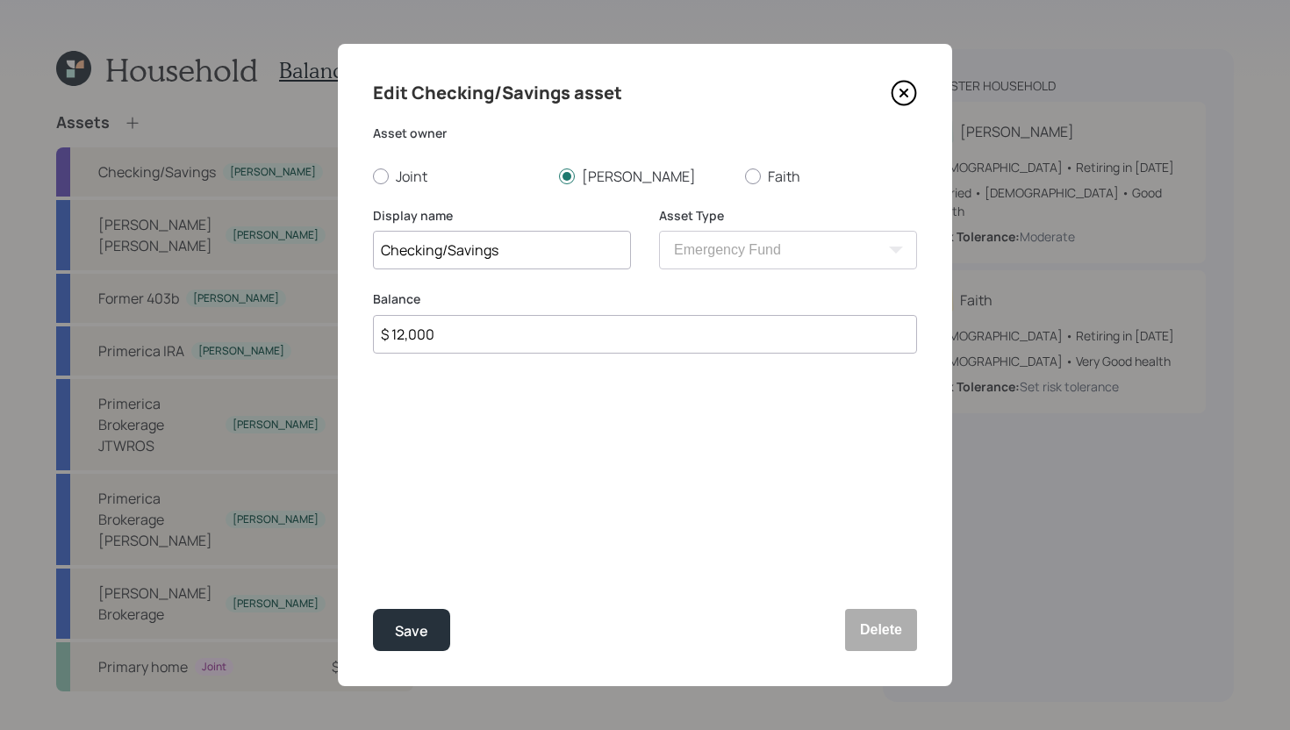
click at [583, 354] on div "Balance $ 12,000" at bounding box center [645, 332] width 544 height 84
click at [585, 337] on input "$ 12,000" at bounding box center [645, 334] width 544 height 39
type input "$ 17,000"
click at [433, 626] on button "Save" at bounding box center [411, 630] width 77 height 42
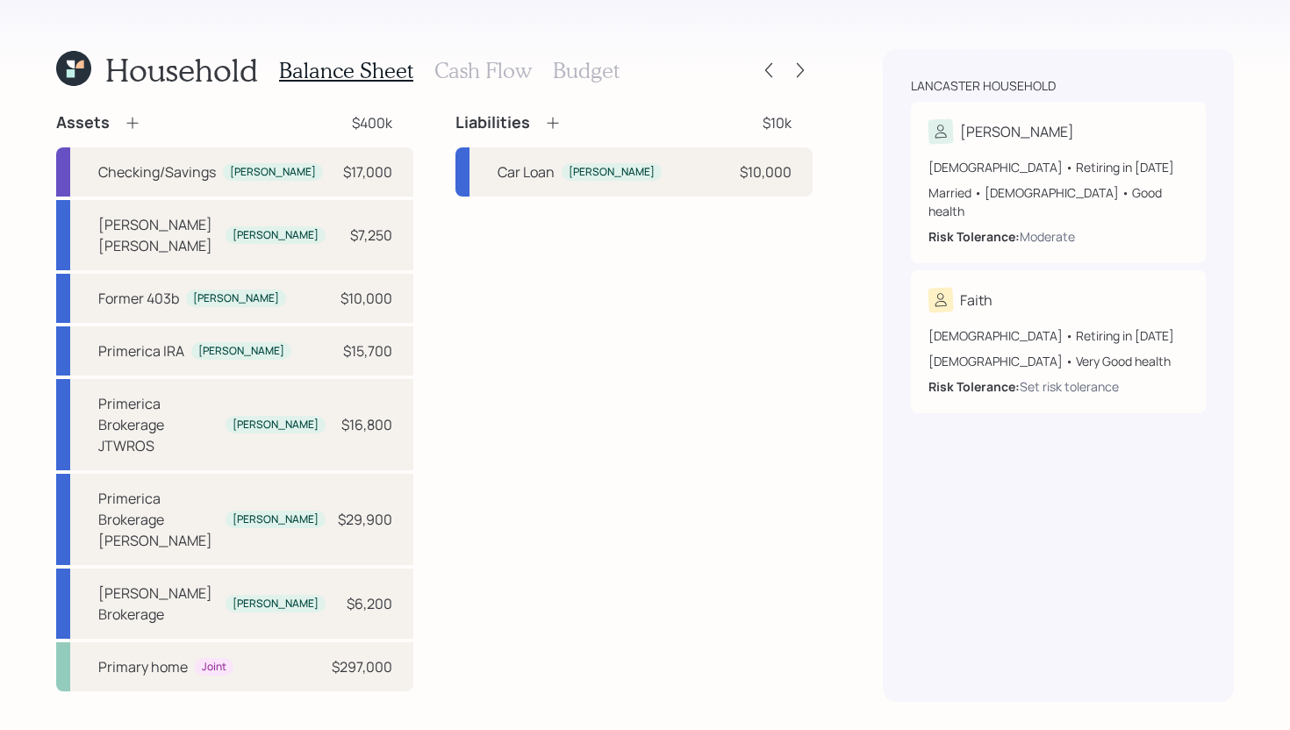
click at [541, 125] on div "Liabilities" at bounding box center [508, 122] width 106 height 21
click at [558, 125] on icon at bounding box center [553, 123] width 18 height 18
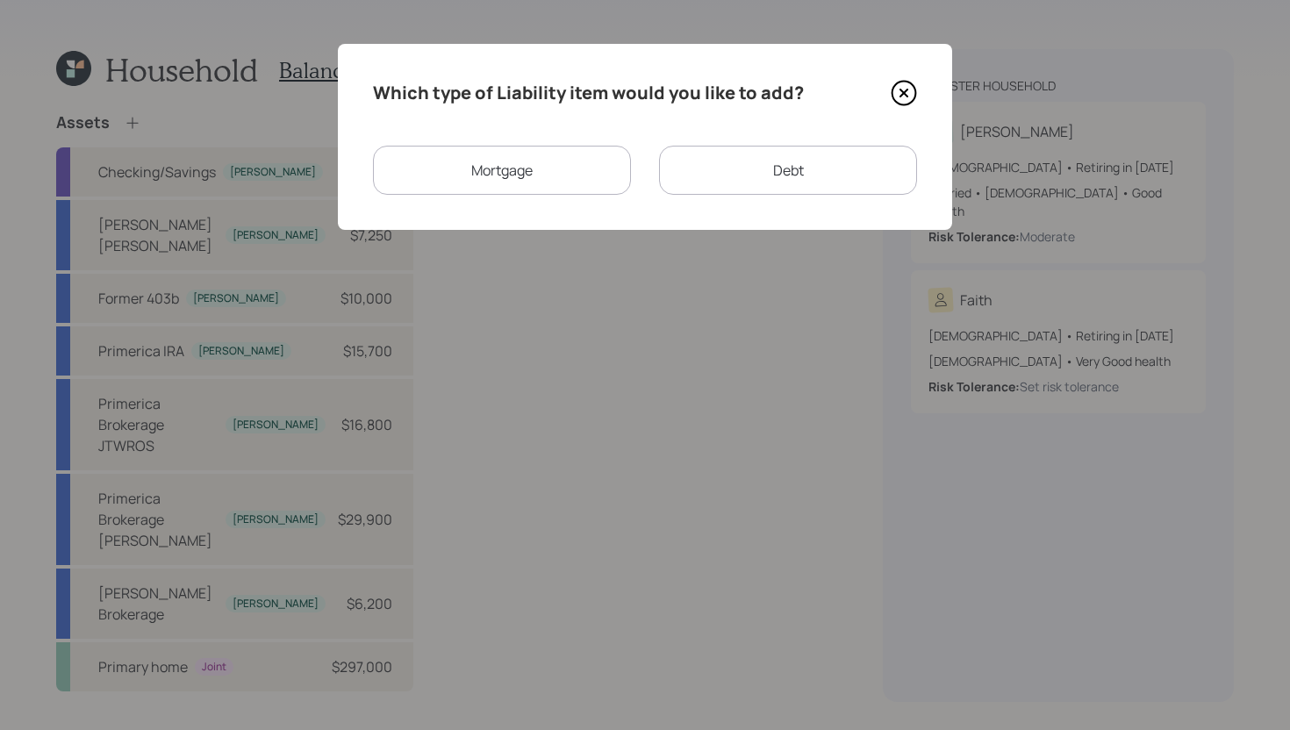
click at [504, 158] on div "Mortgage" at bounding box center [502, 170] width 258 height 49
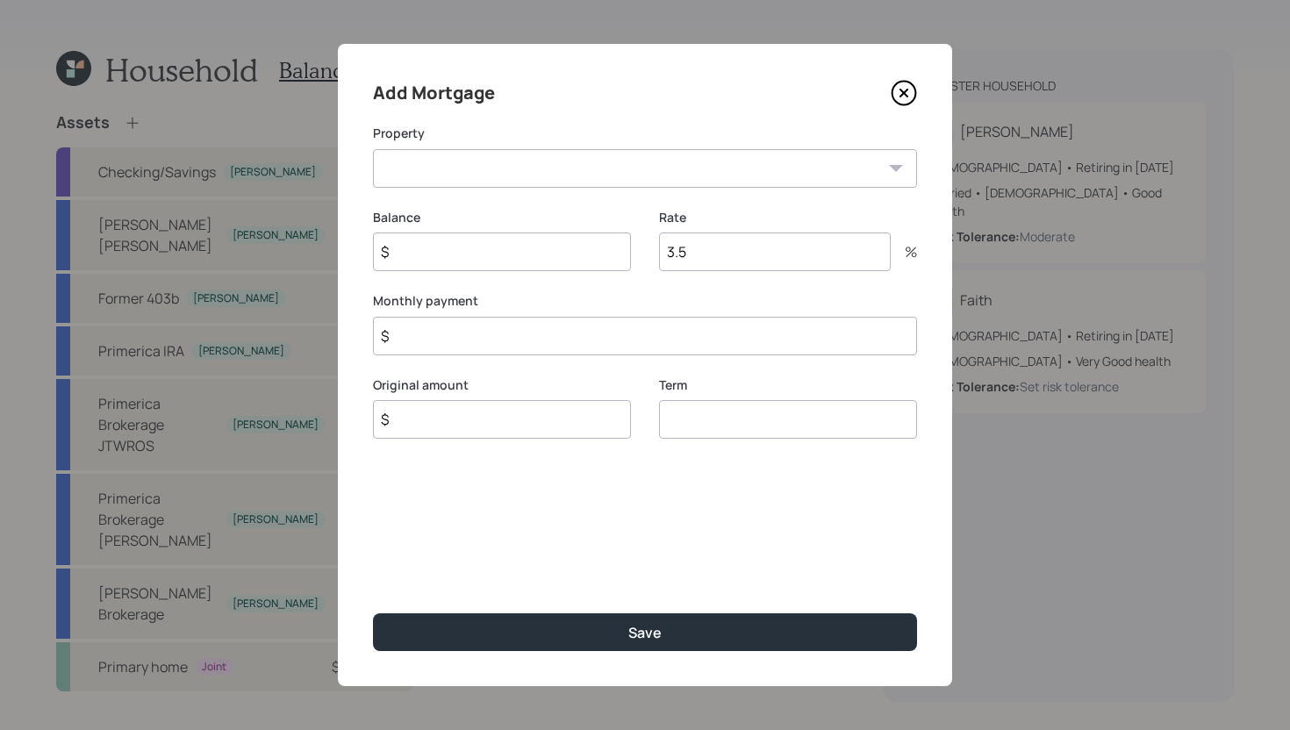
click at [503, 162] on select "FL Primary home" at bounding box center [645, 168] width 544 height 39
select select "e7b7fea7-5676-4a80-a36f-b9c50609391f"
click at [373, 149] on select "FL Primary home" at bounding box center [645, 168] width 544 height 39
click at [490, 252] on input "$" at bounding box center [502, 251] width 258 height 39
drag, startPoint x: 480, startPoint y: 251, endPoint x: 333, endPoint y: 251, distance: 147.4
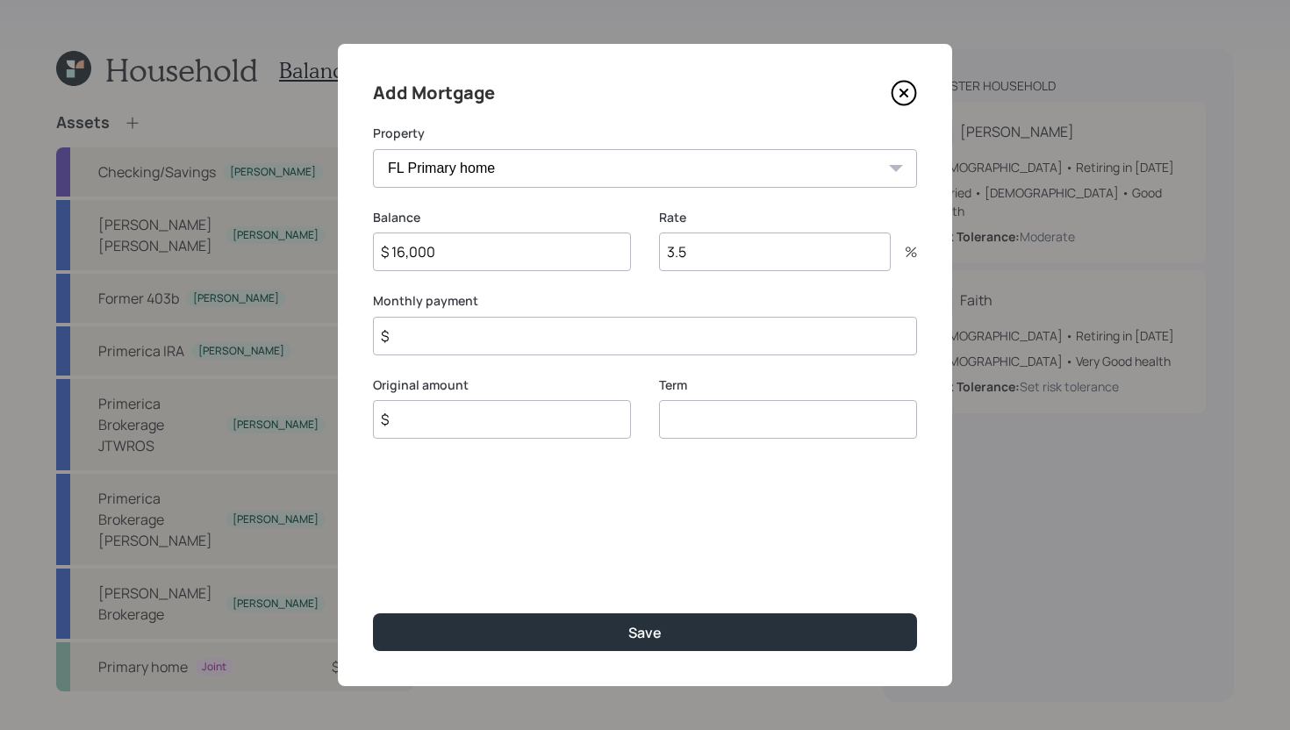
click at [333, 251] on div "Add Mortgage Property FL Primary home Balance $ 16,000 Rate 3.5 % Monthly payme…" at bounding box center [645, 365] width 1290 height 730
type input "$ 67,000"
click at [447, 418] on input "$" at bounding box center [502, 419] width 258 height 39
type input "$ 67,000"
click at [691, 421] on input "number" at bounding box center [788, 419] width 258 height 39
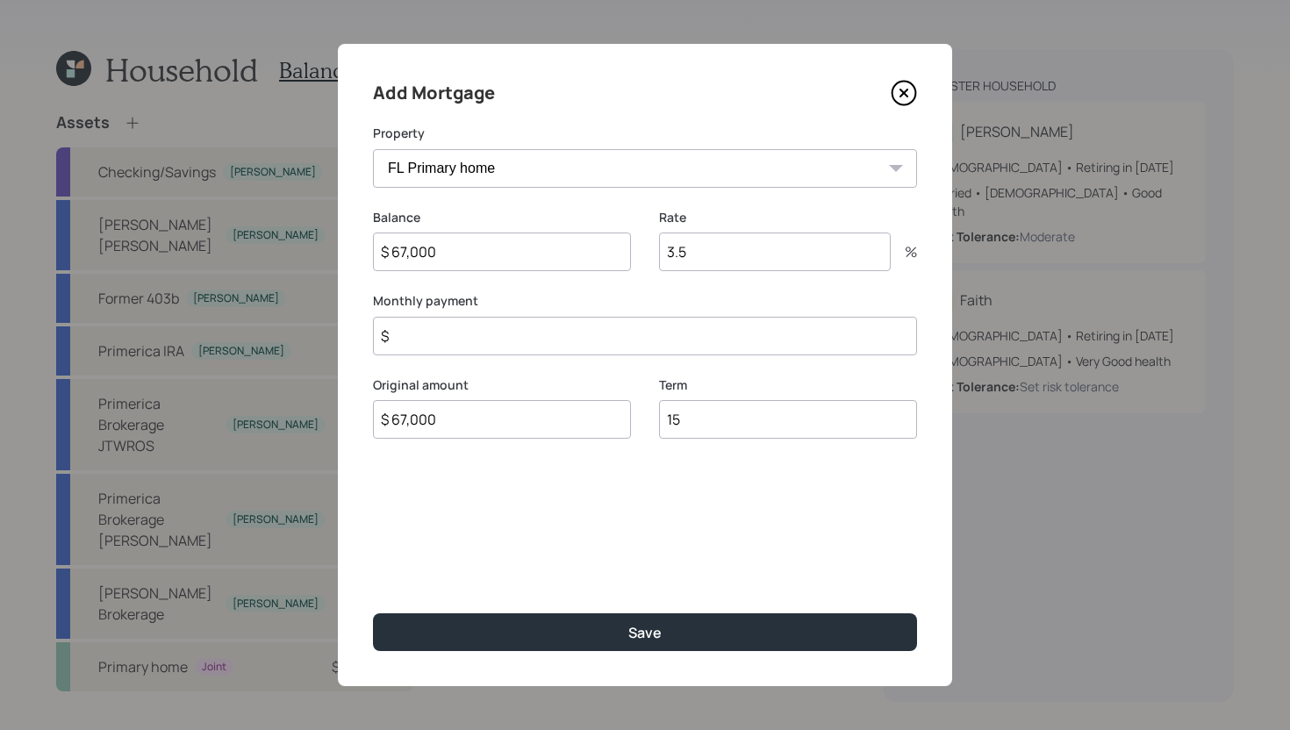
type input "15"
click at [742, 257] on input "3.5" at bounding box center [775, 251] width 232 height 39
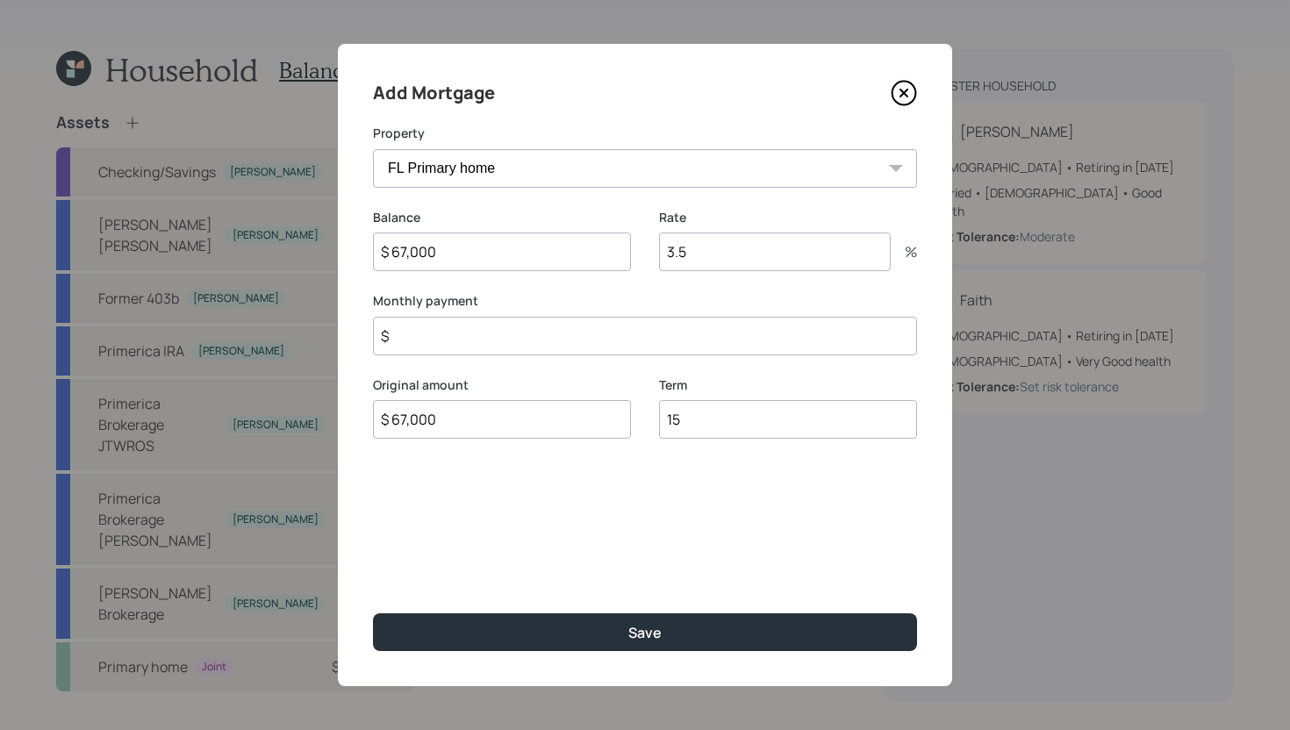
click at [742, 257] on input "3.5" at bounding box center [775, 251] width 232 height 39
type input "4"
click at [640, 344] on input "$" at bounding box center [645, 336] width 544 height 39
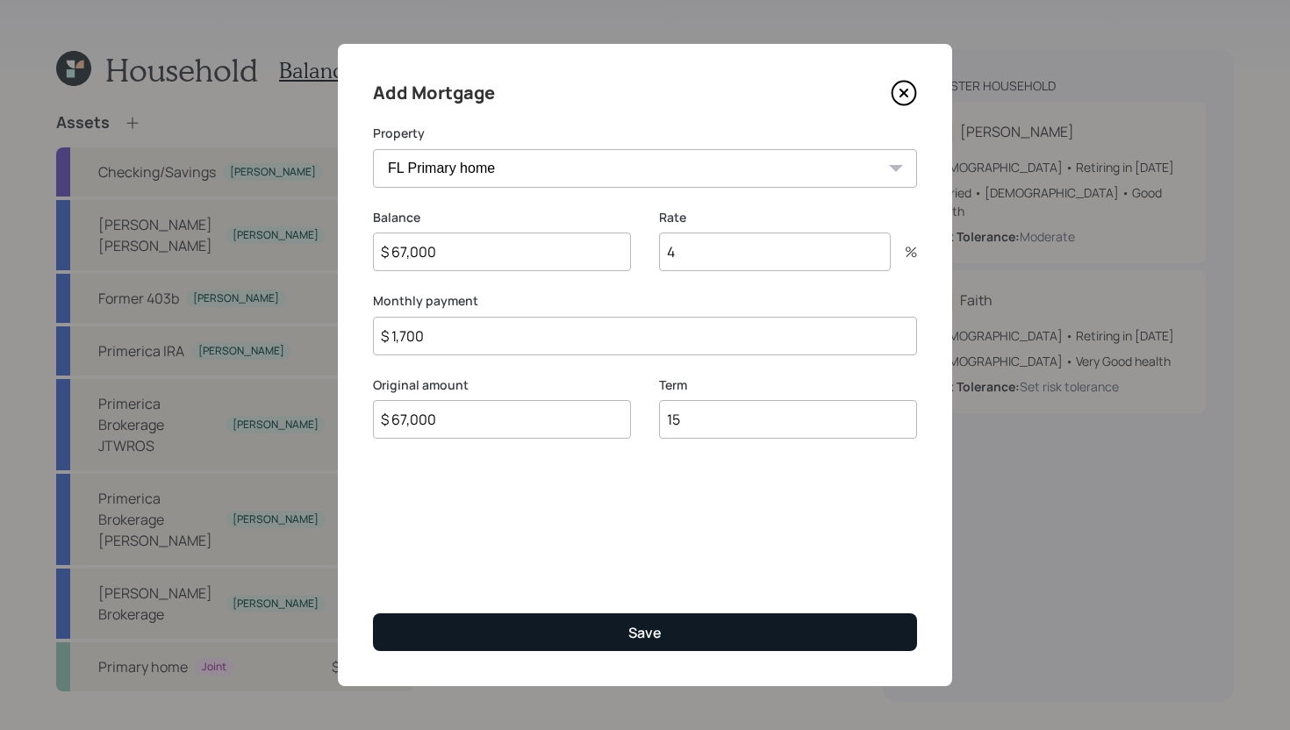
type input "$ 1,700"
click at [686, 619] on button "Save" at bounding box center [645, 632] width 544 height 38
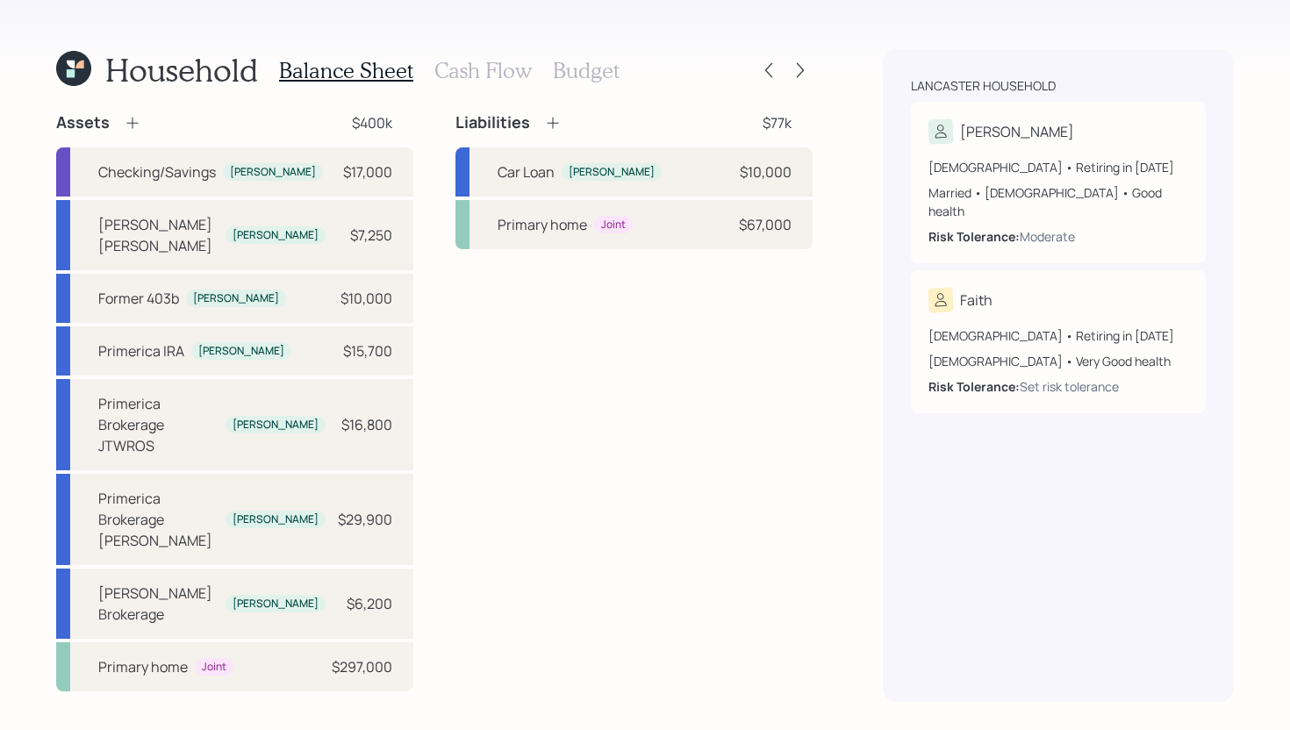
click at [583, 75] on h3 "Budget" at bounding box center [586, 70] width 67 height 25
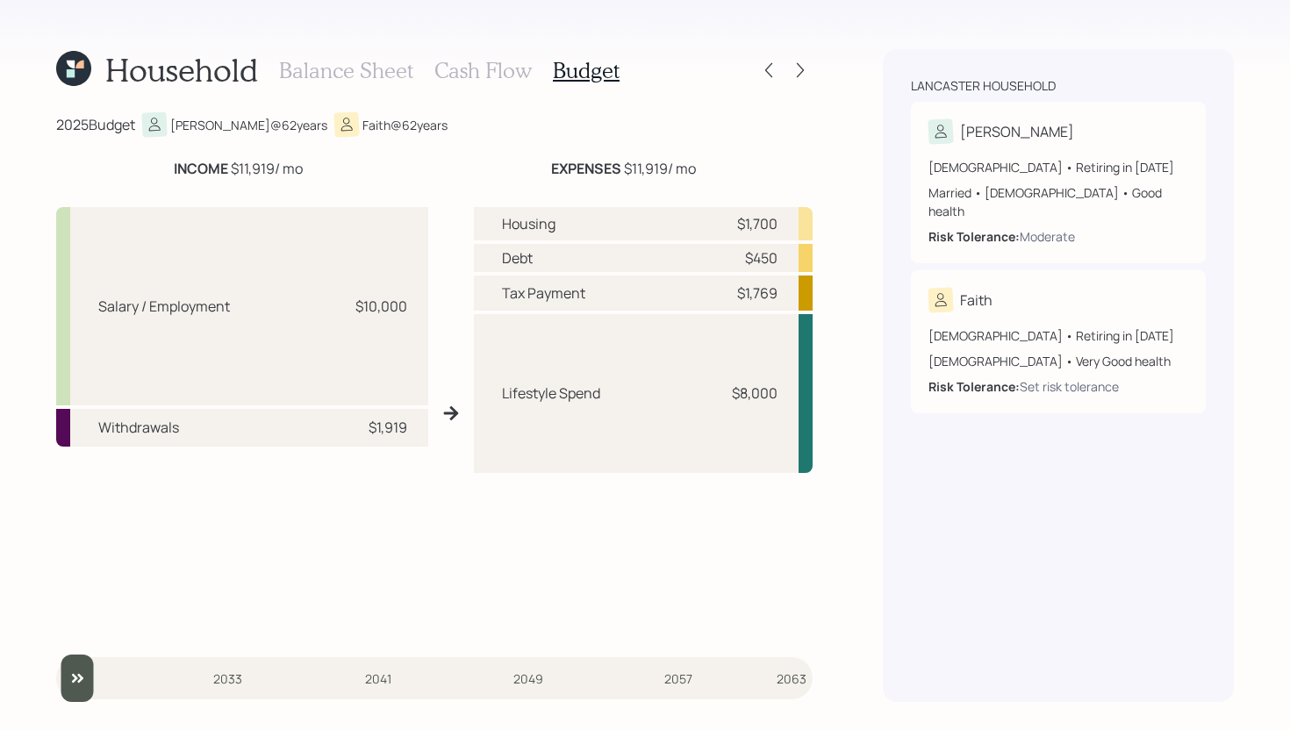
click at [472, 82] on h3 "Cash Flow" at bounding box center [482, 70] width 97 height 25
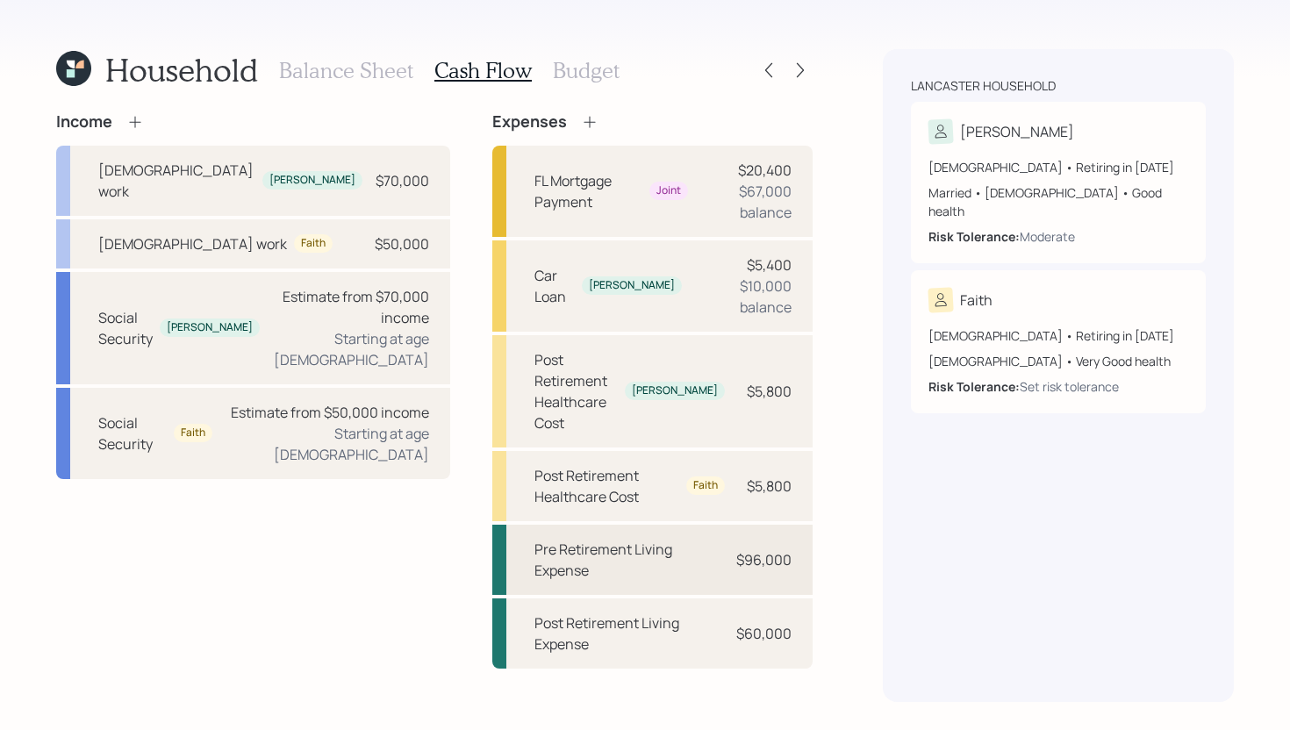
click at [664, 525] on div "Pre Retirement Living Expense $96,000" at bounding box center [652, 560] width 320 height 70
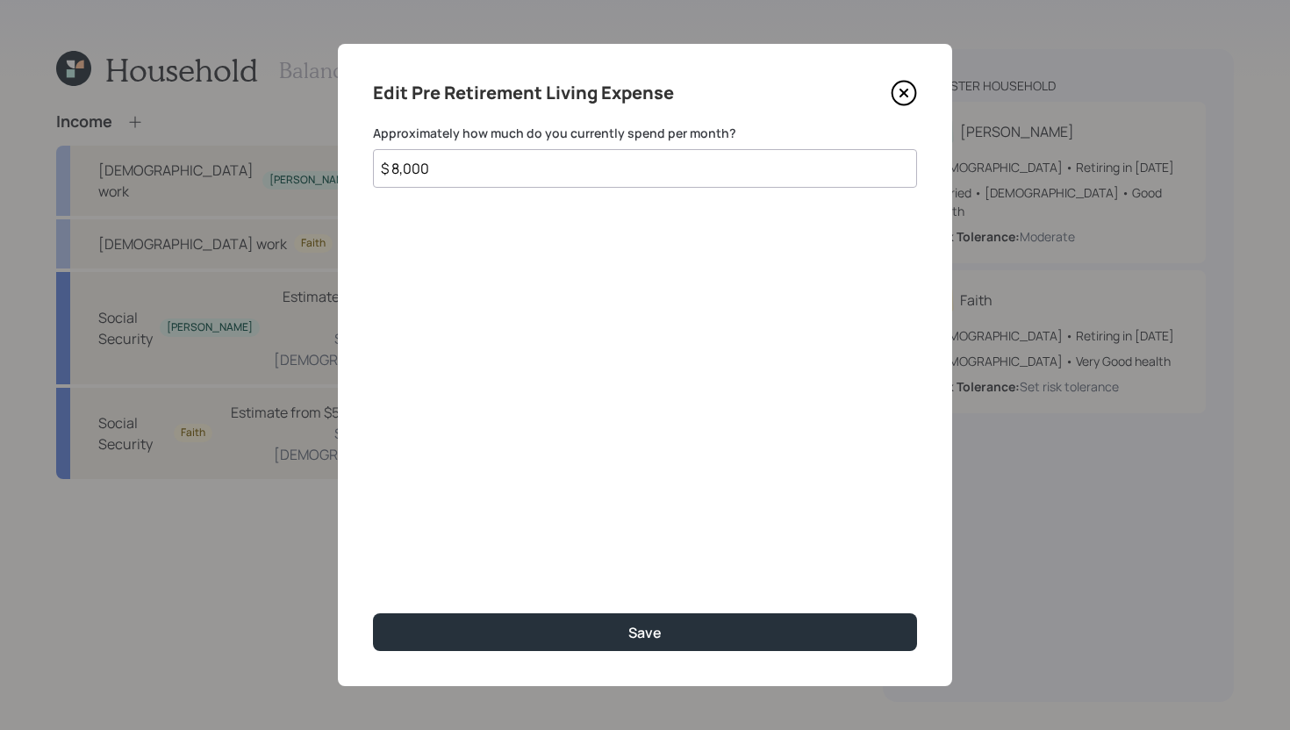
click at [580, 154] on input "$ 8,000" at bounding box center [645, 168] width 544 height 39
click at [575, 171] on input "$ 8,000" at bounding box center [645, 168] width 544 height 39
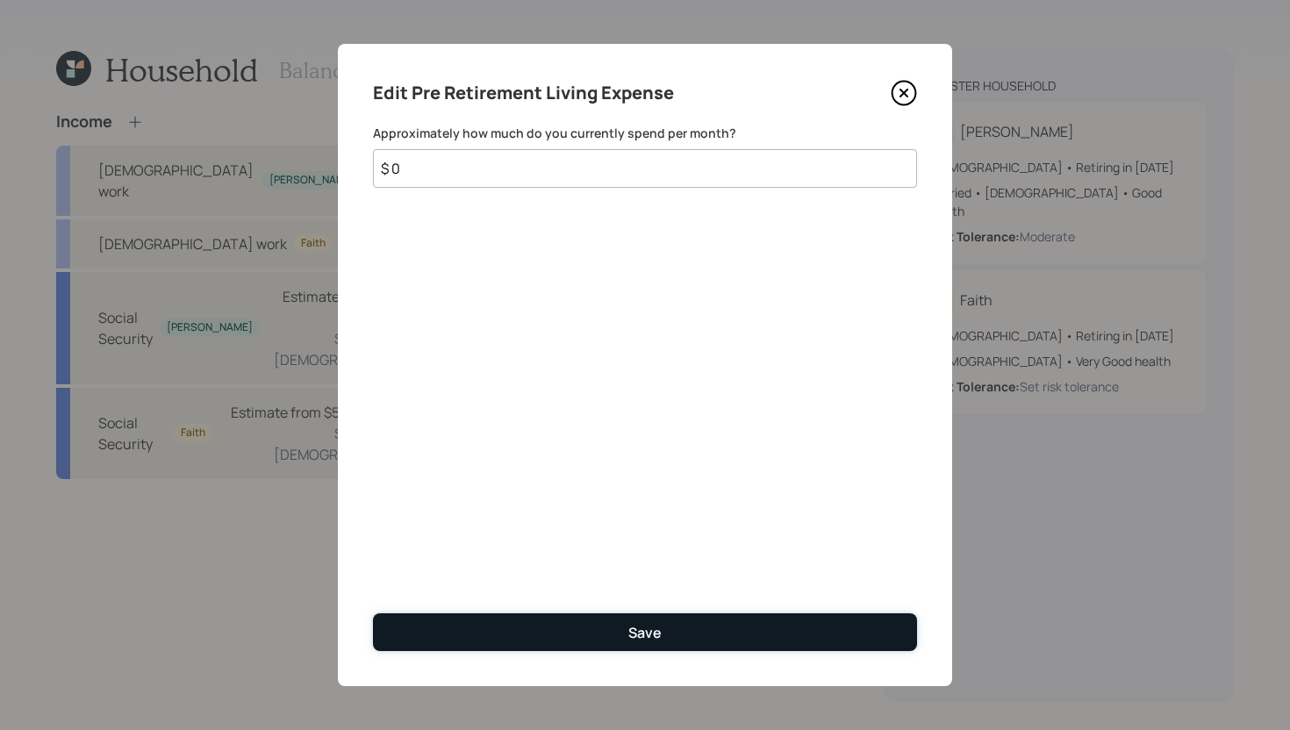
click at [603, 619] on button "Save" at bounding box center [645, 632] width 544 height 38
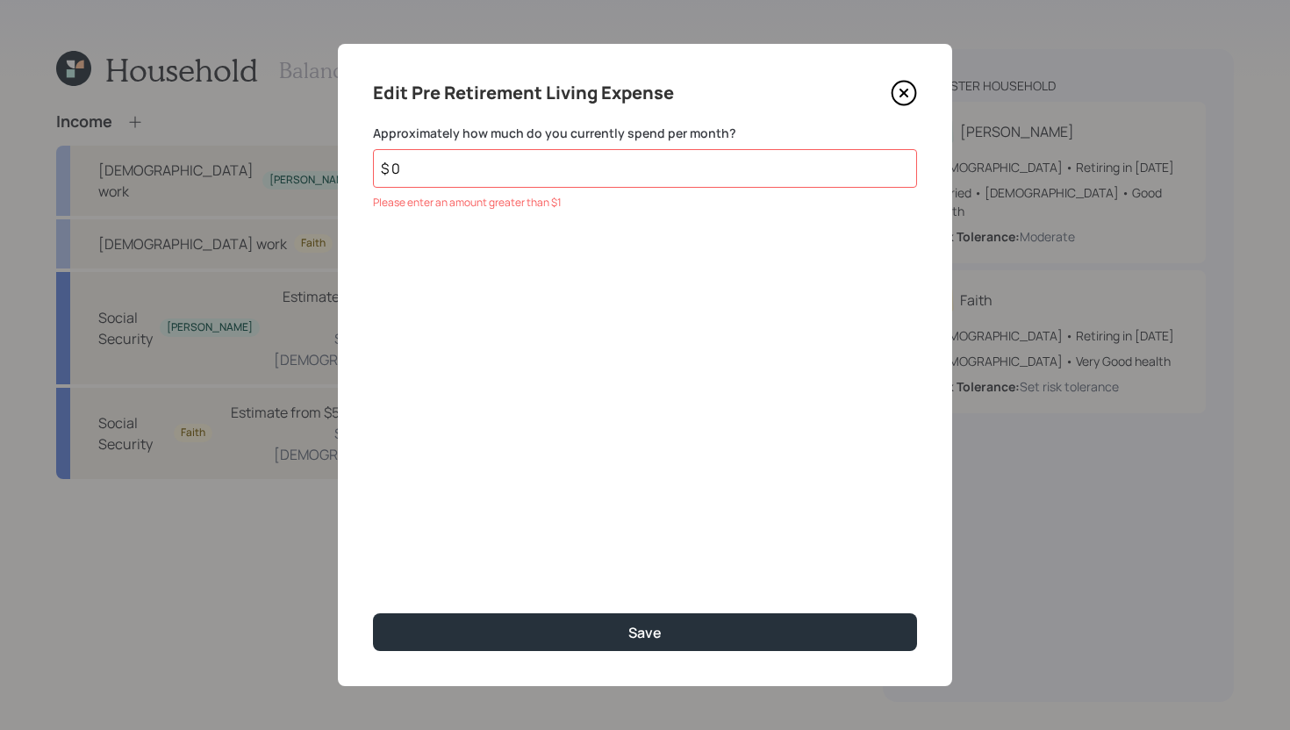
click at [602, 178] on input "$ 0" at bounding box center [645, 168] width 544 height 39
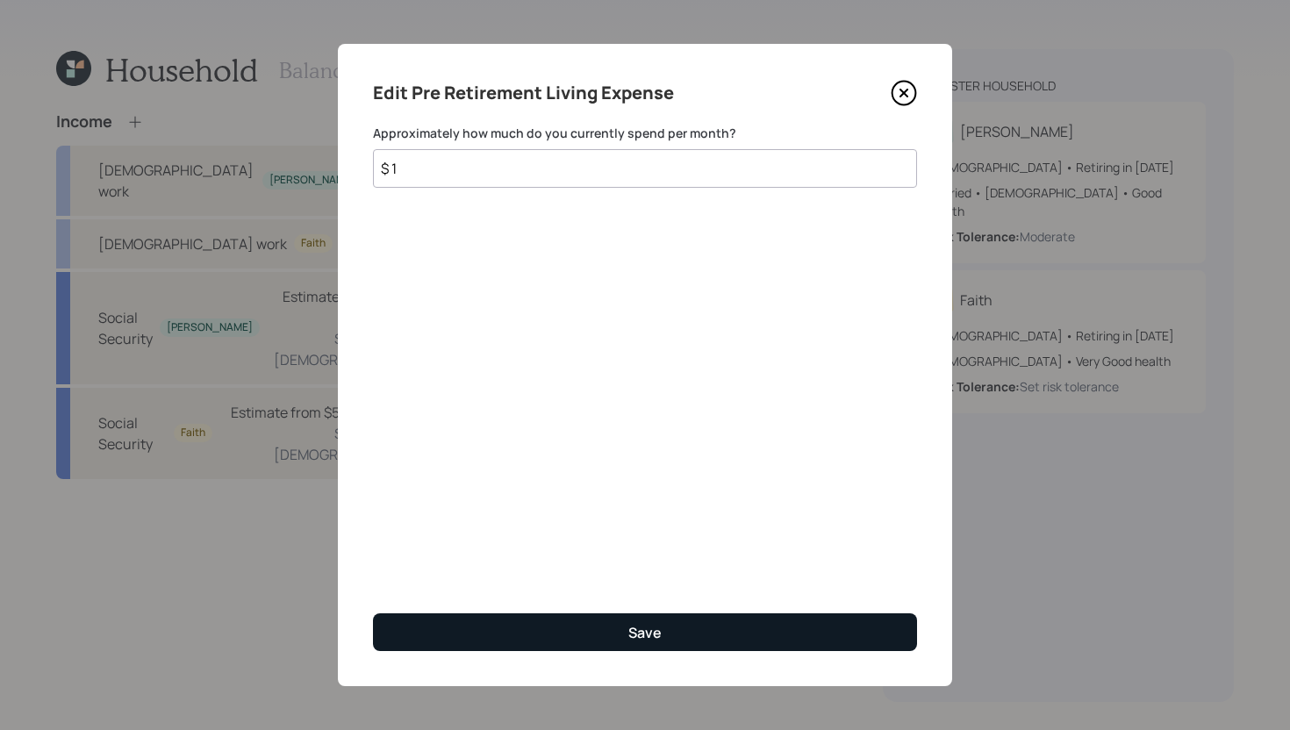
type input "$ 1"
click at [615, 645] on button "Save" at bounding box center [645, 632] width 544 height 38
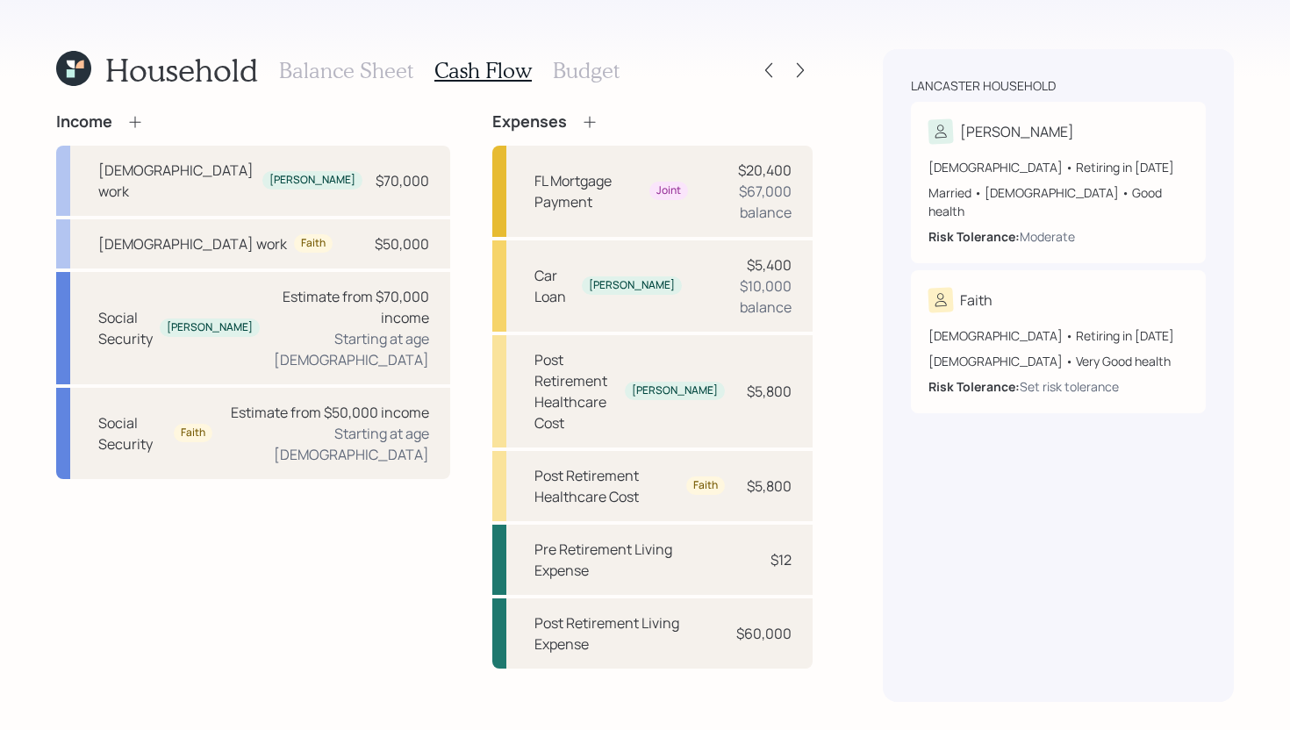
click at [612, 67] on h3 "Budget" at bounding box center [586, 70] width 67 height 25
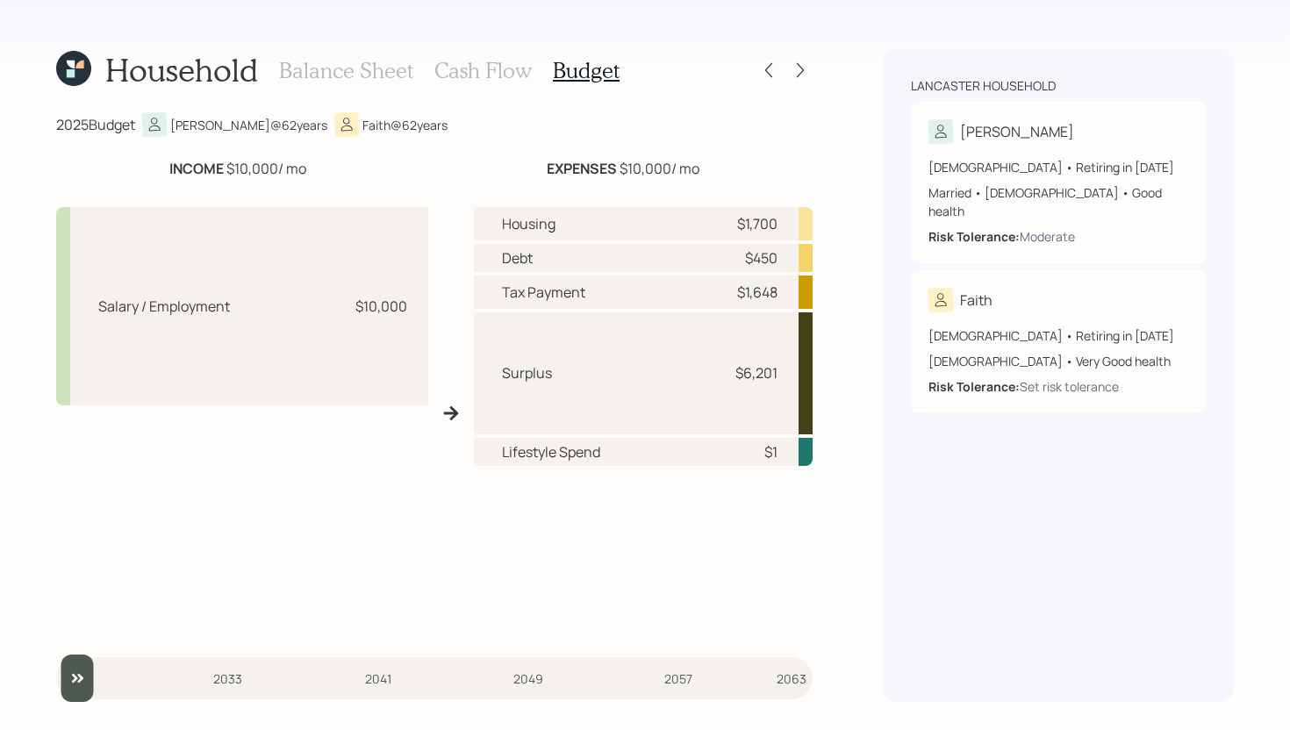
click at [510, 74] on h3 "Cash Flow" at bounding box center [482, 70] width 97 height 25
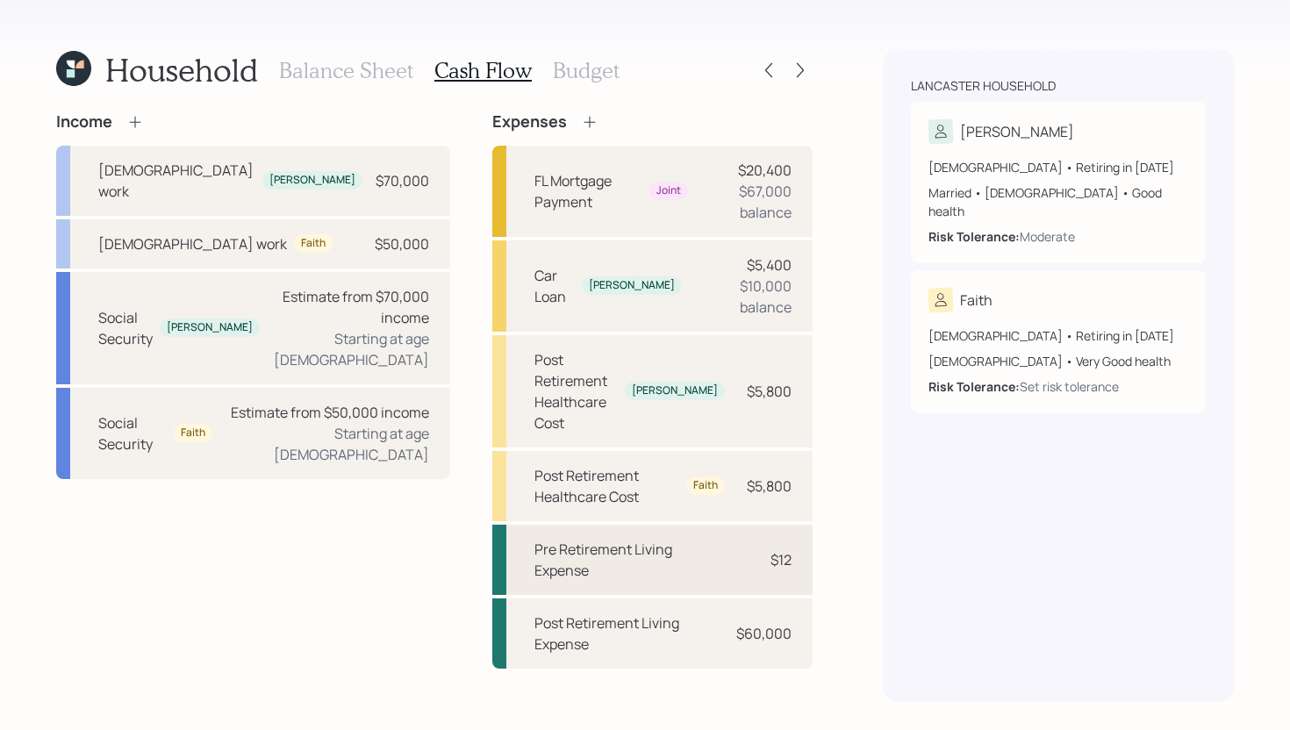
click at [629, 525] on div "Pre Retirement Living Expense $12" at bounding box center [652, 560] width 320 height 70
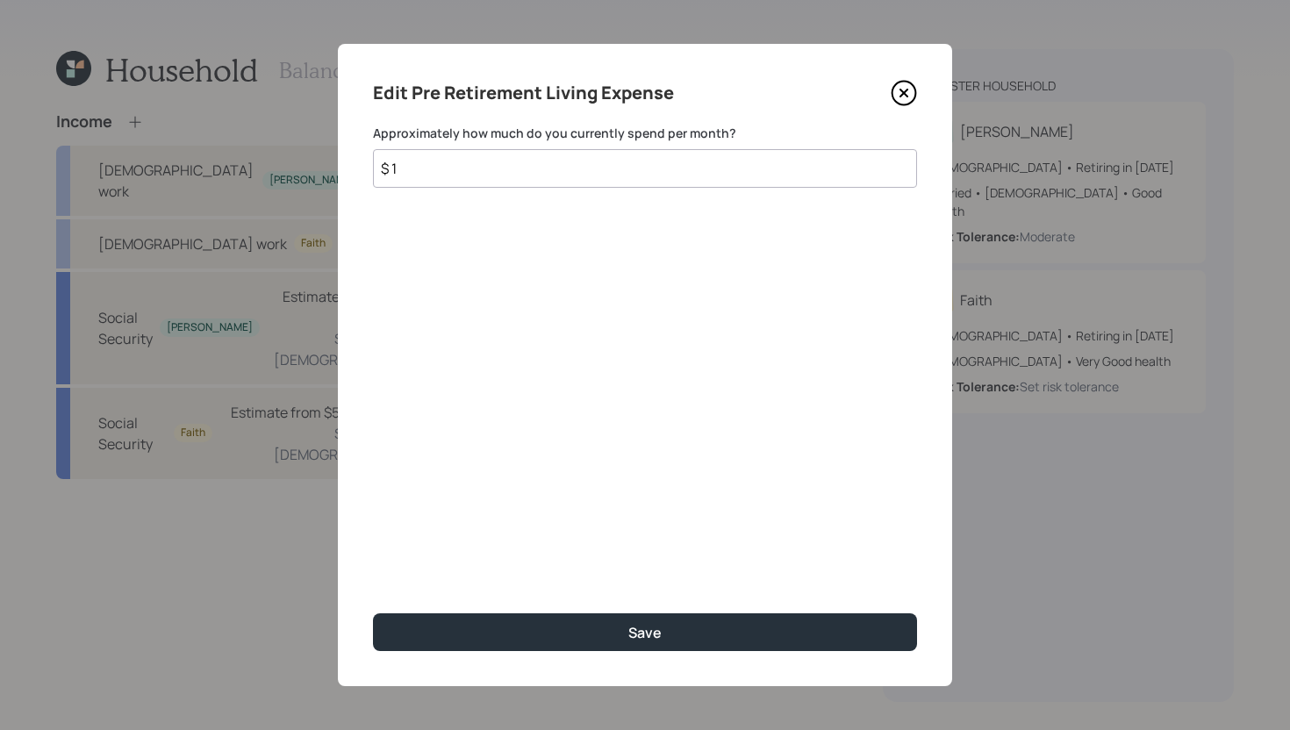
click at [638, 172] on input "$ 1" at bounding box center [645, 168] width 544 height 39
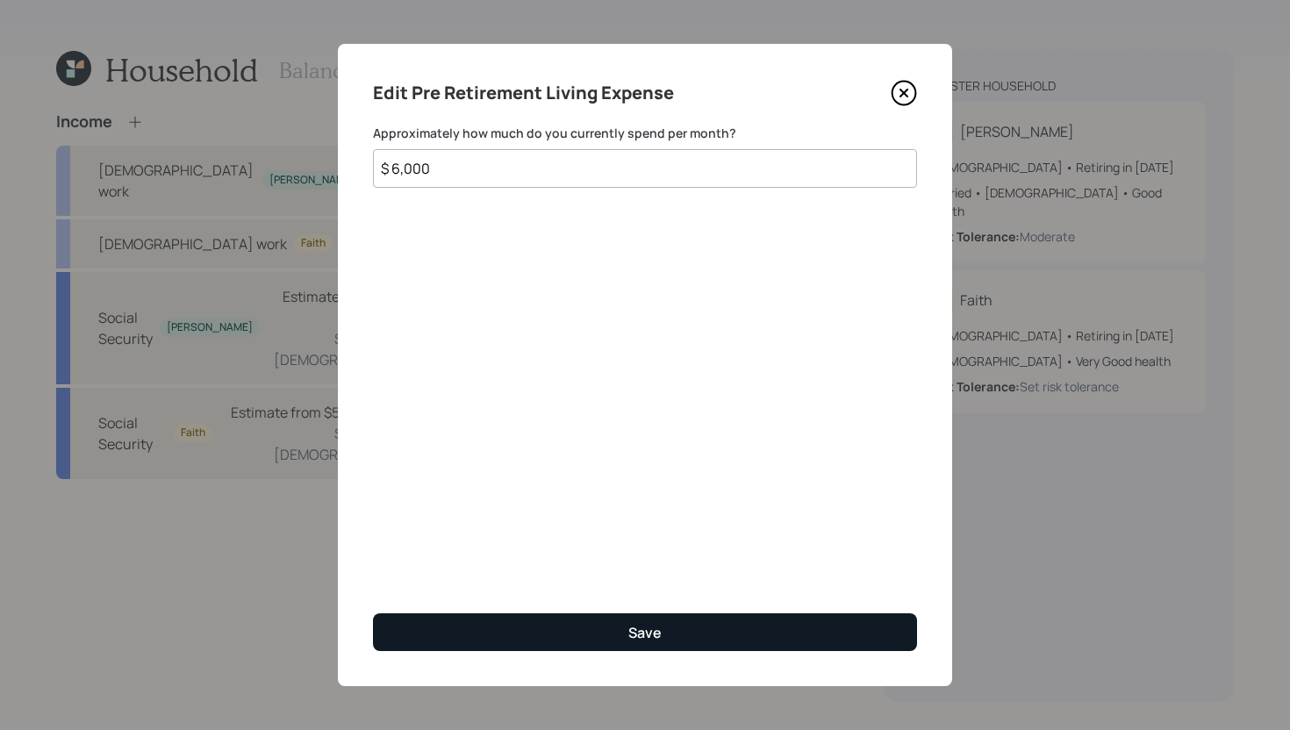
type input "$ 6,000"
click at [623, 626] on button "Save" at bounding box center [645, 632] width 544 height 38
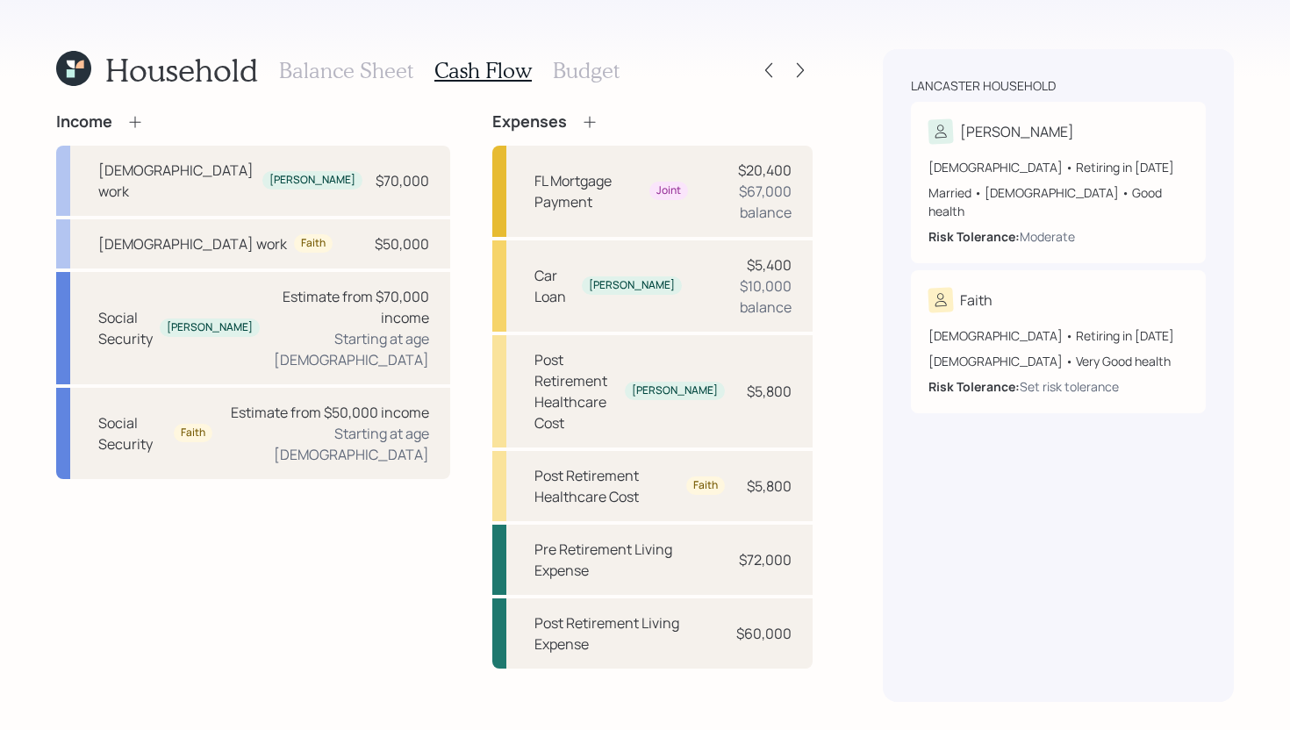
click at [579, 58] on h3 "Budget" at bounding box center [586, 70] width 67 height 25
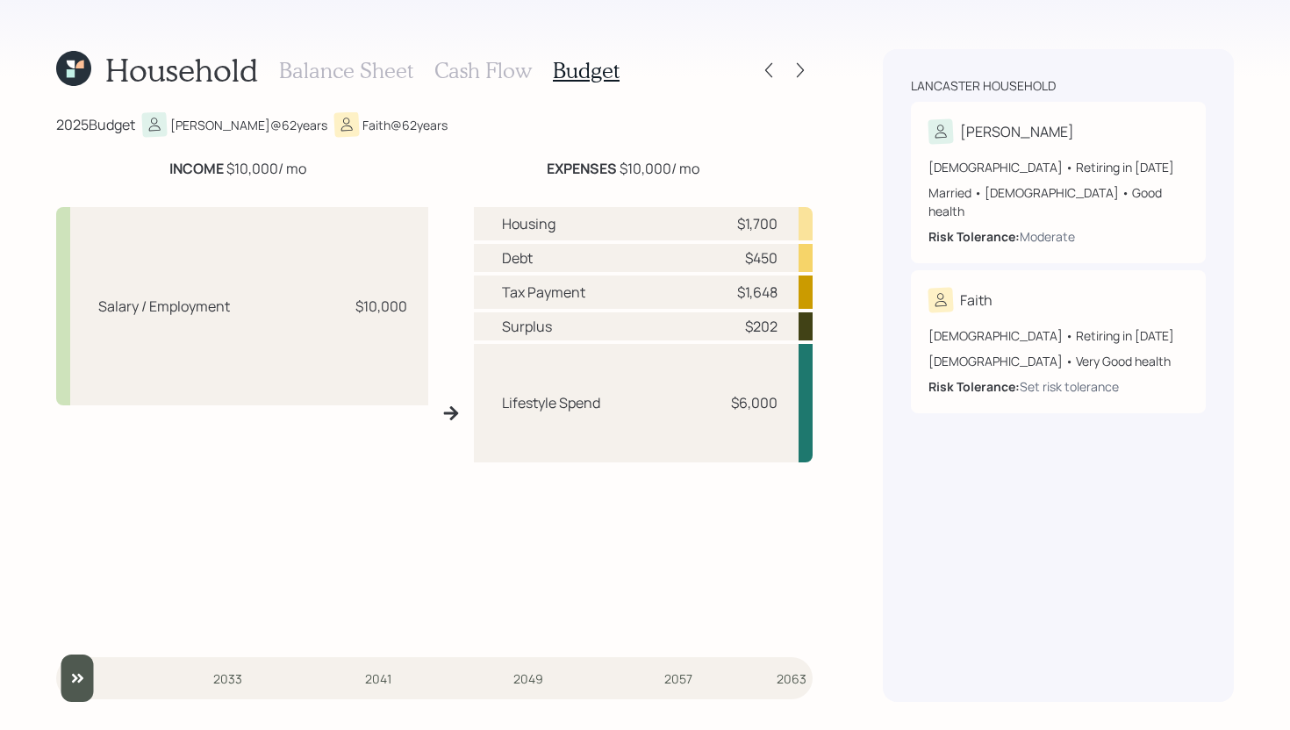
click at [416, 68] on div "Balance Sheet Cash Flow Budget" at bounding box center [449, 70] width 340 height 42
click at [379, 87] on div "Balance Sheet Cash Flow Budget" at bounding box center [449, 70] width 340 height 42
click at [384, 71] on h3 "Balance Sheet" at bounding box center [346, 70] width 134 height 25
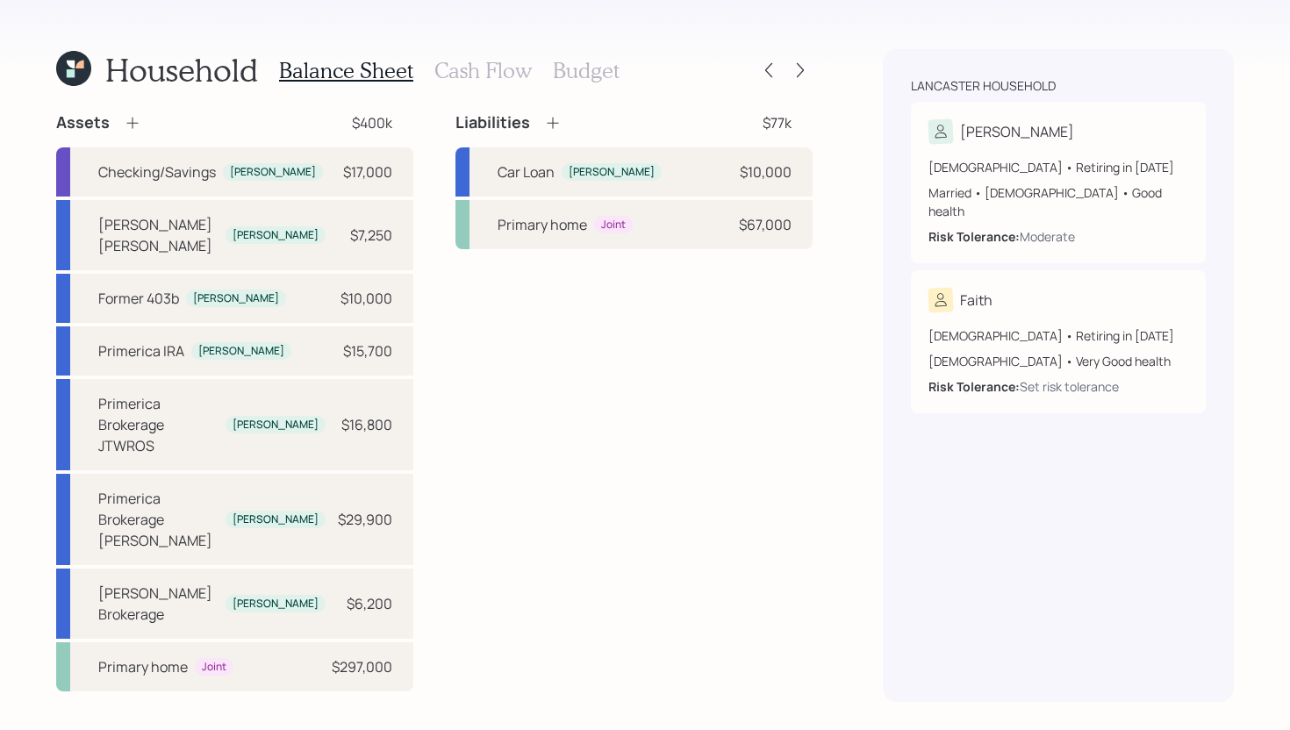
click at [568, 75] on h3 "Budget" at bounding box center [586, 70] width 67 height 25
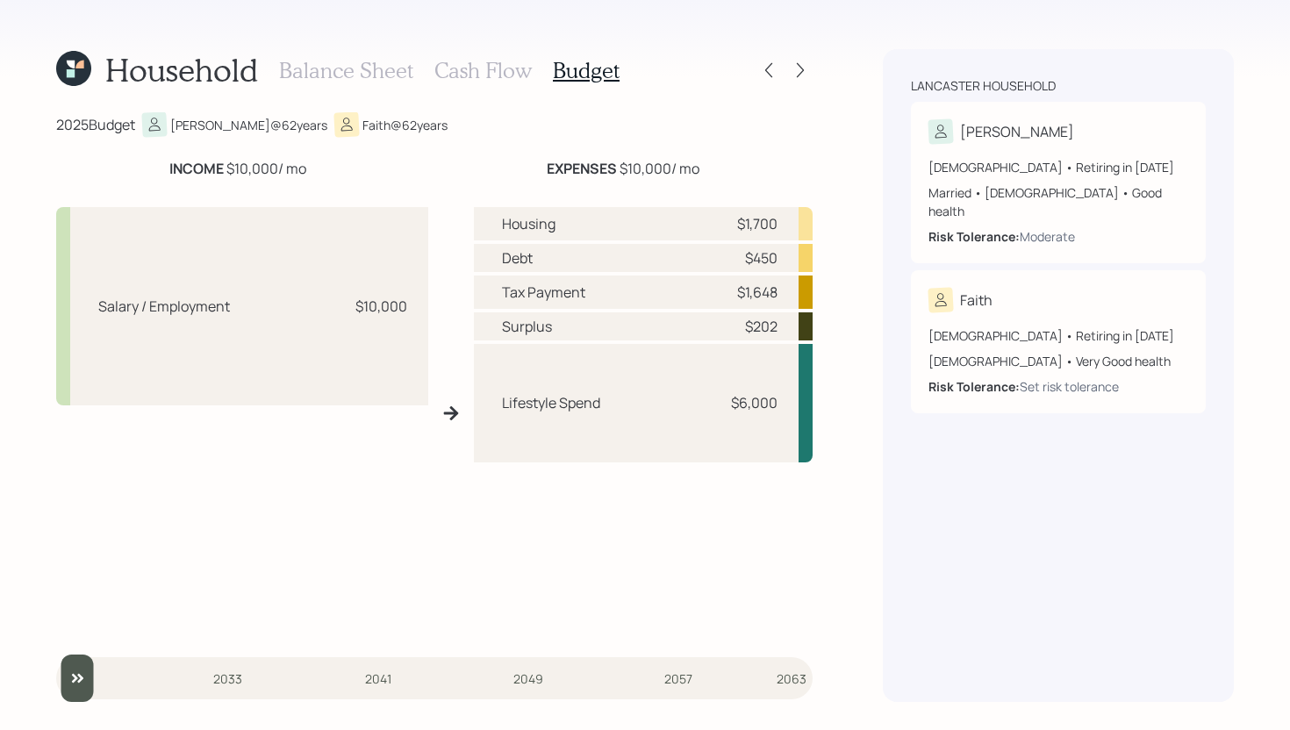
click at [335, 73] on h3 "Balance Sheet" at bounding box center [346, 70] width 134 height 25
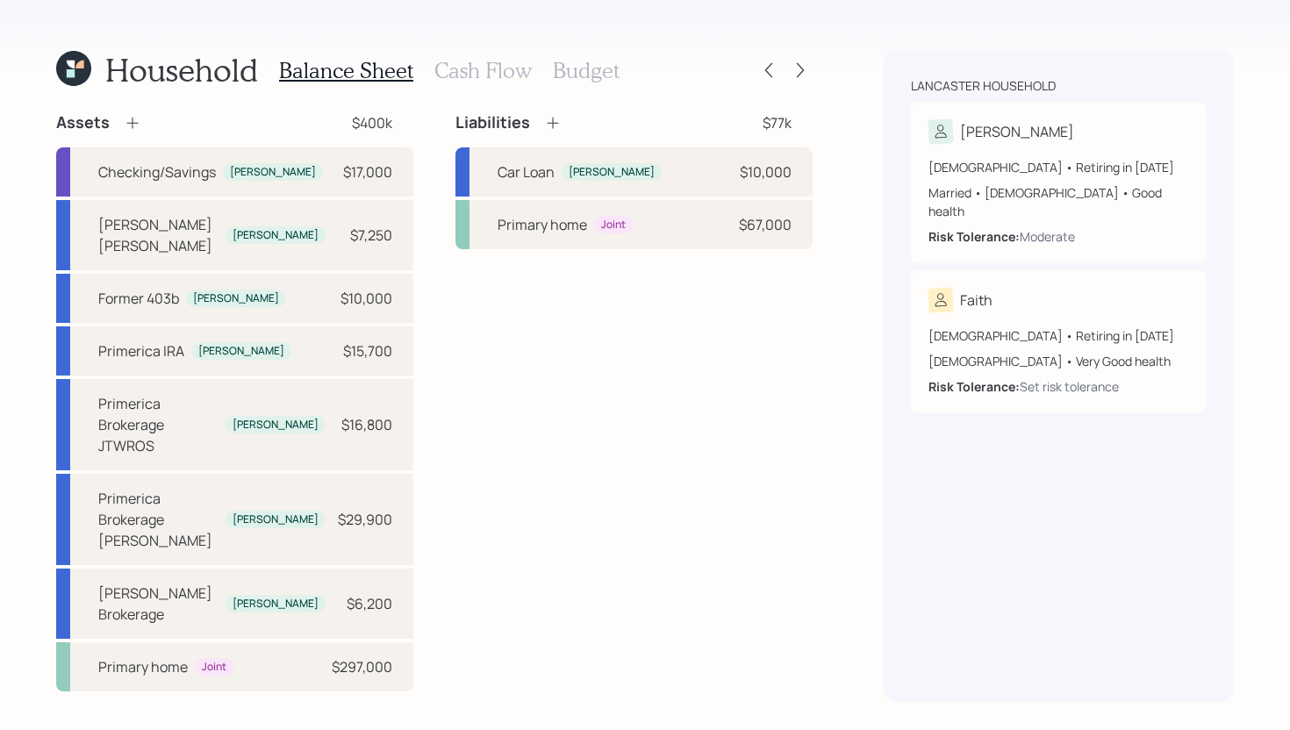
click at [554, 69] on h3 "Budget" at bounding box center [586, 70] width 67 height 25
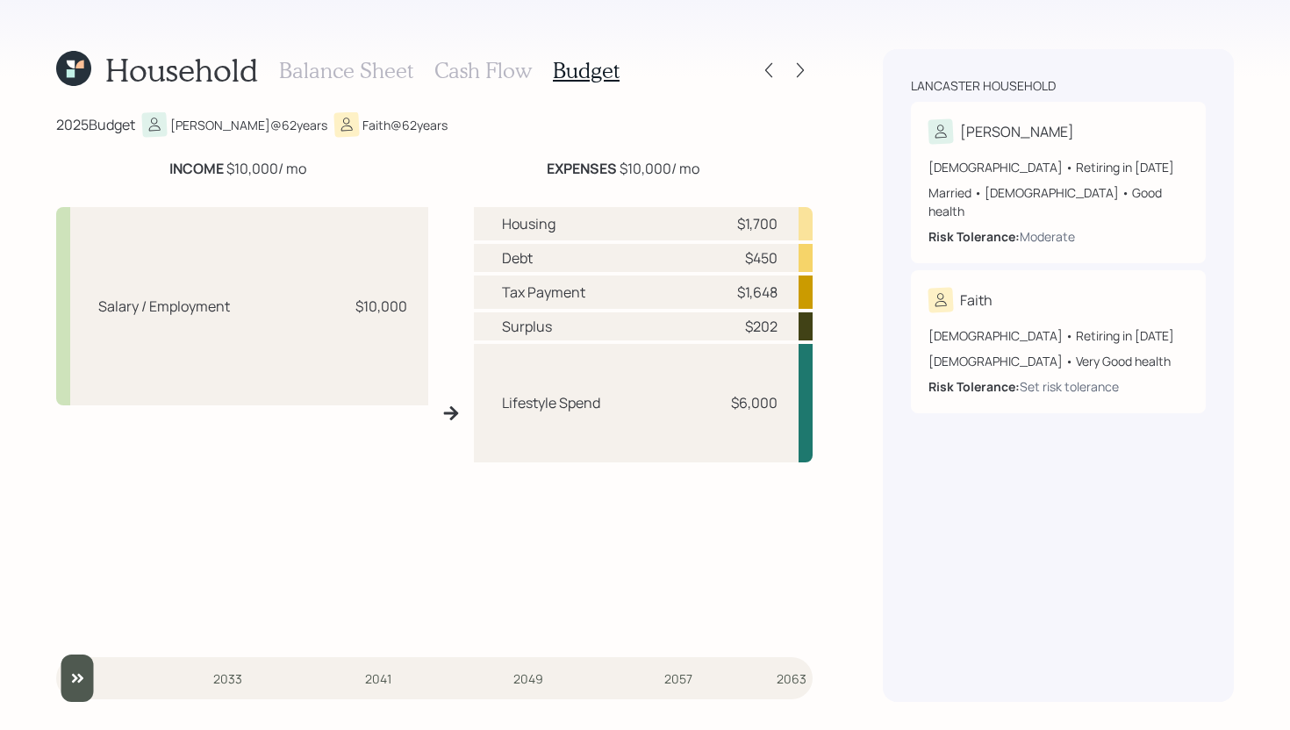
click at [500, 69] on h3 "Cash Flow" at bounding box center [482, 70] width 97 height 25
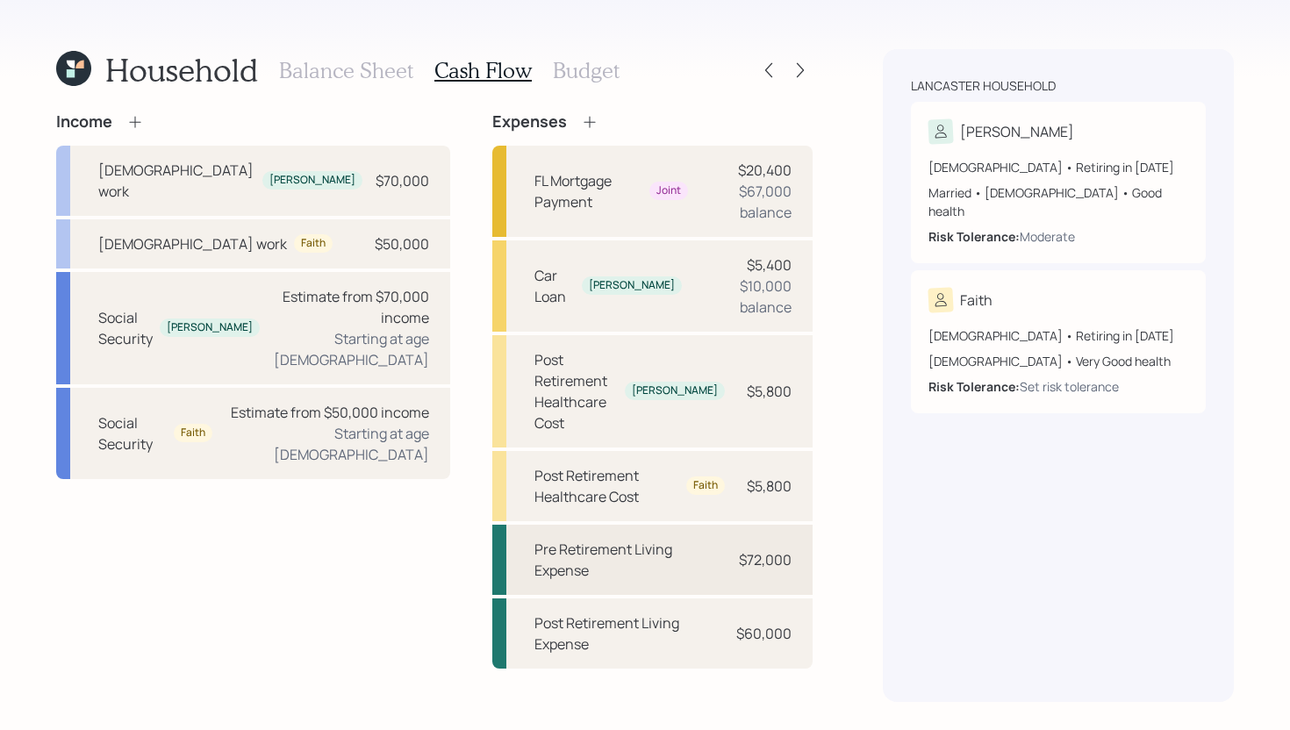
click at [612, 539] on div "Pre Retirement Living Expense" at bounding box center [629, 560] width 190 height 42
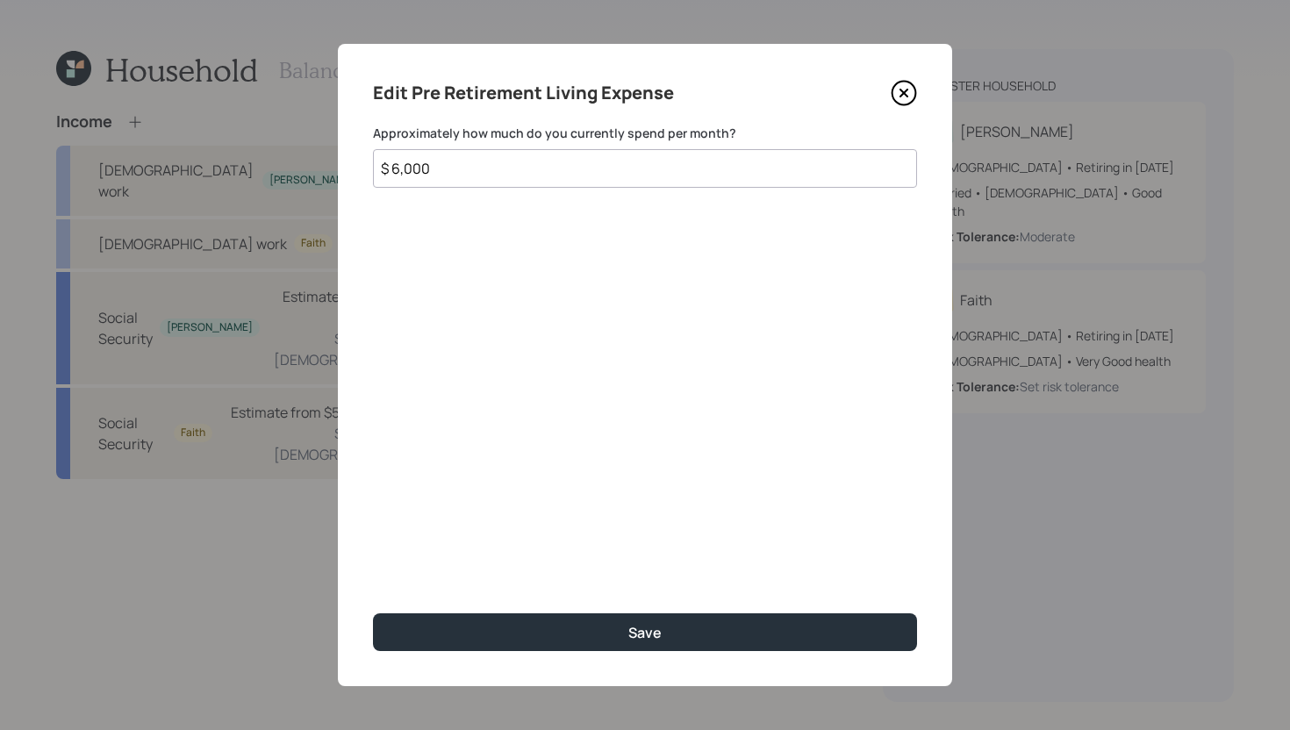
click at [543, 165] on input "$ 6,000" at bounding box center [645, 168] width 544 height 39
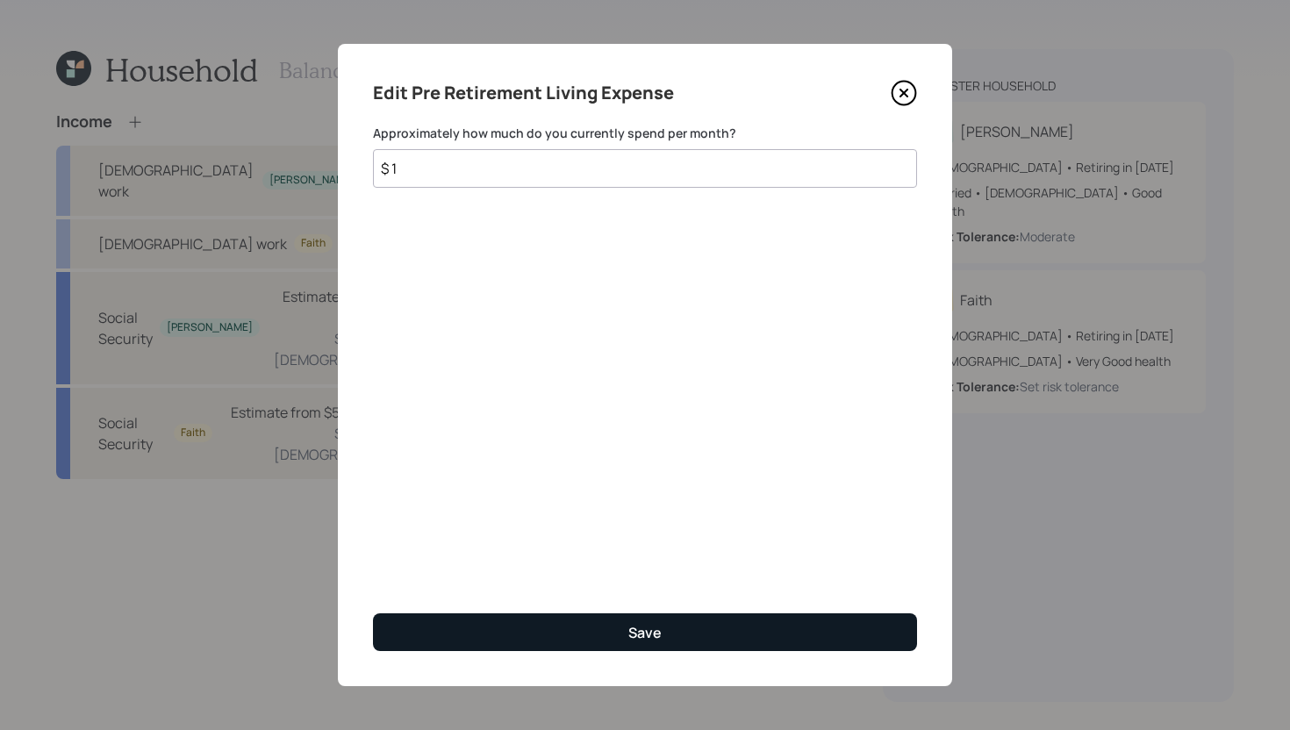
type input "$ 1"
click at [619, 635] on button "Save" at bounding box center [645, 632] width 544 height 38
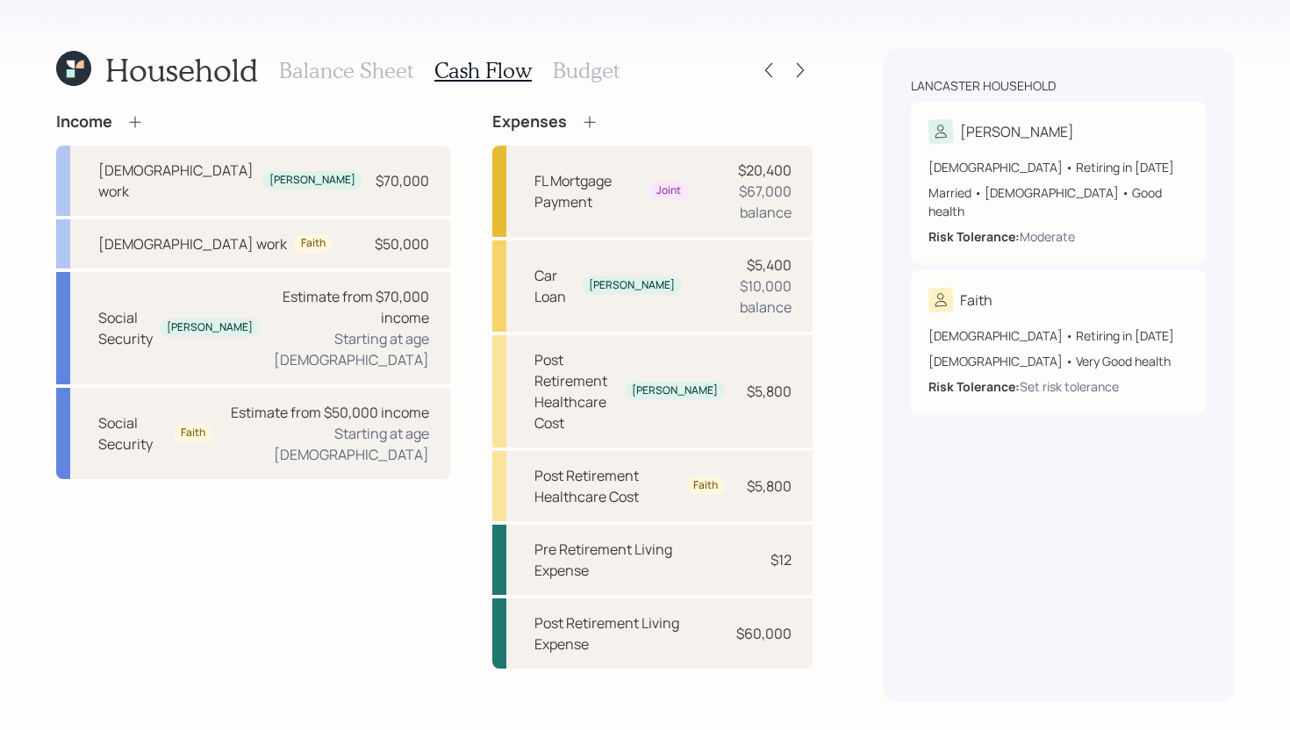
click at [344, 68] on h3 "Balance Sheet" at bounding box center [346, 70] width 134 height 25
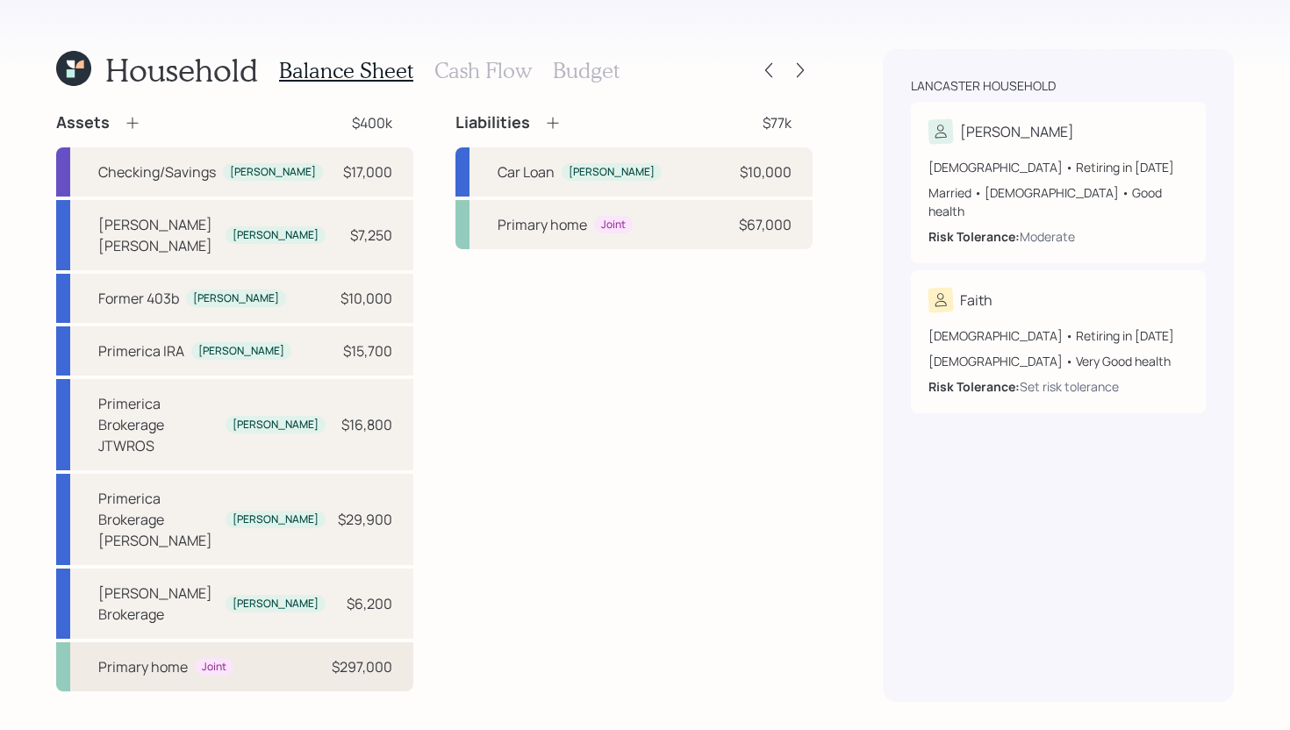
click at [262, 642] on div "Primary home Joint $297,000" at bounding box center [234, 666] width 357 height 49
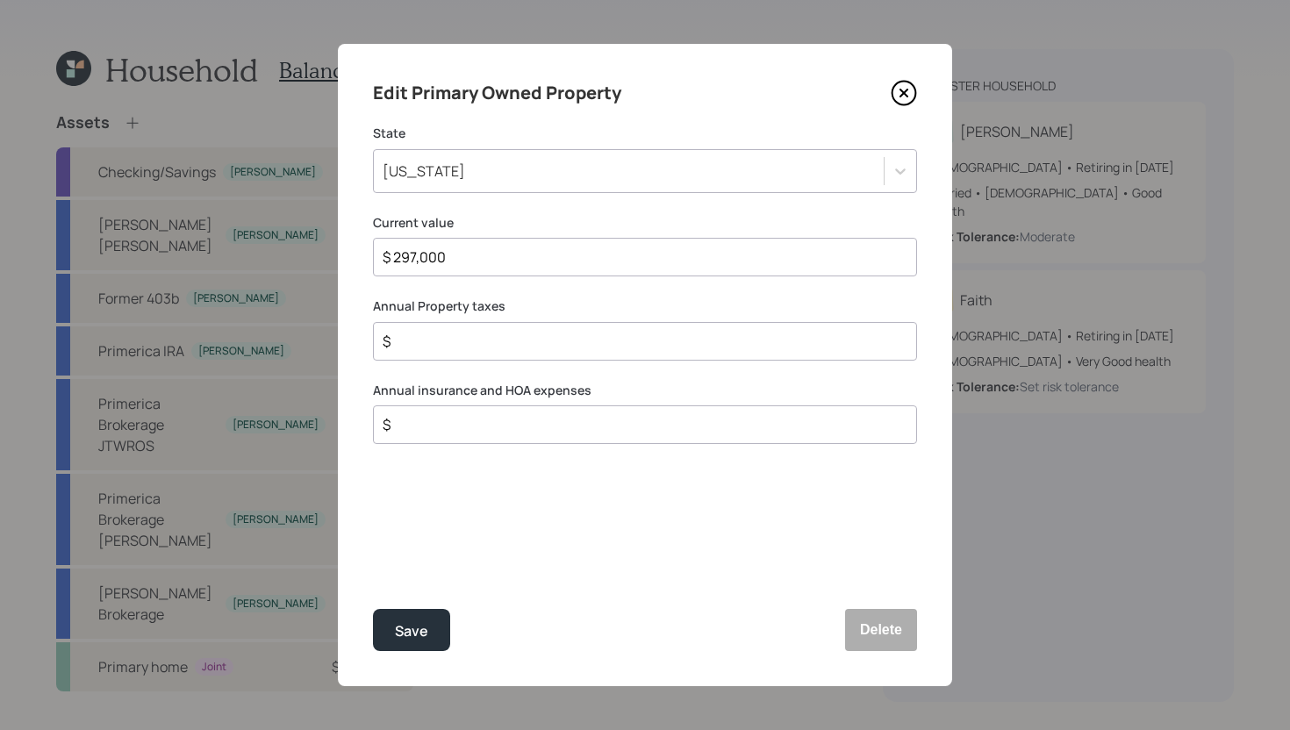
click at [424, 338] on input "$" at bounding box center [638, 341] width 514 height 21
type input "$ 2,800"
click at [427, 432] on input "$" at bounding box center [638, 424] width 514 height 21
type input "$ 1,300"
click at [410, 642] on button "Save" at bounding box center [411, 630] width 77 height 42
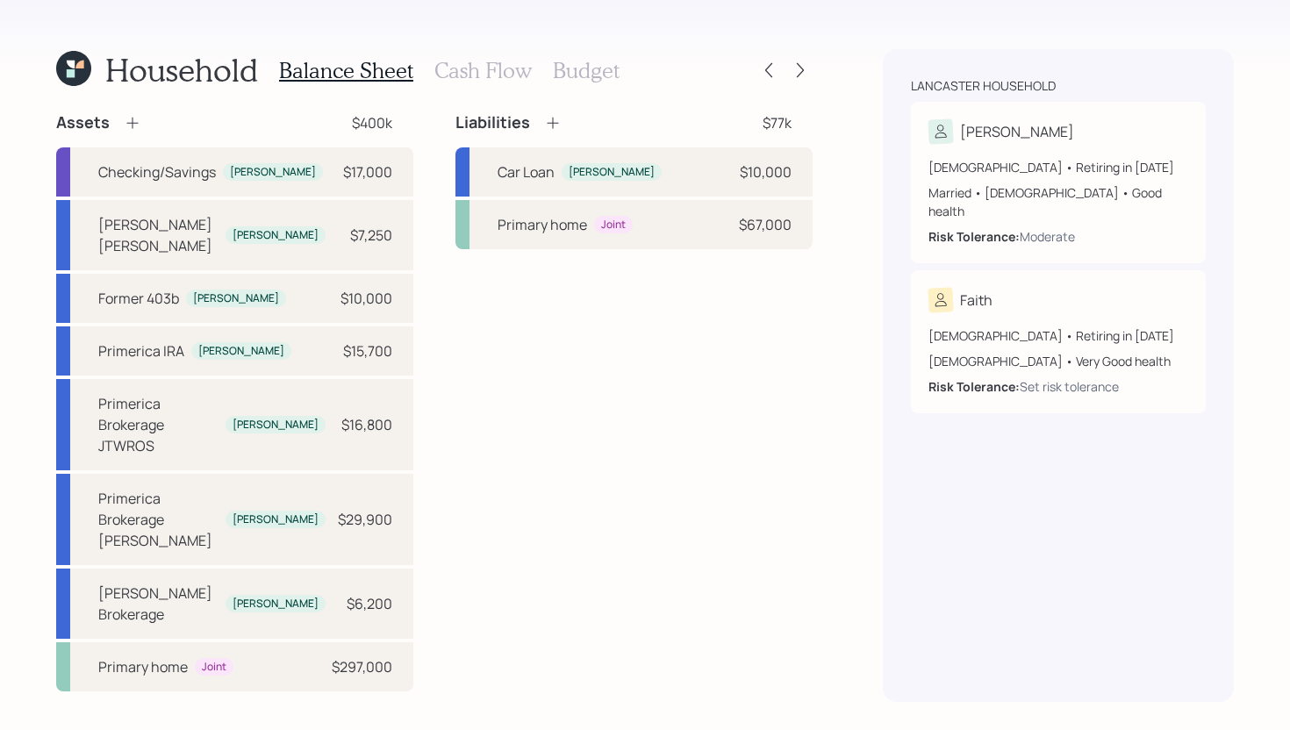
click at [575, 68] on h3 "Budget" at bounding box center [586, 70] width 67 height 25
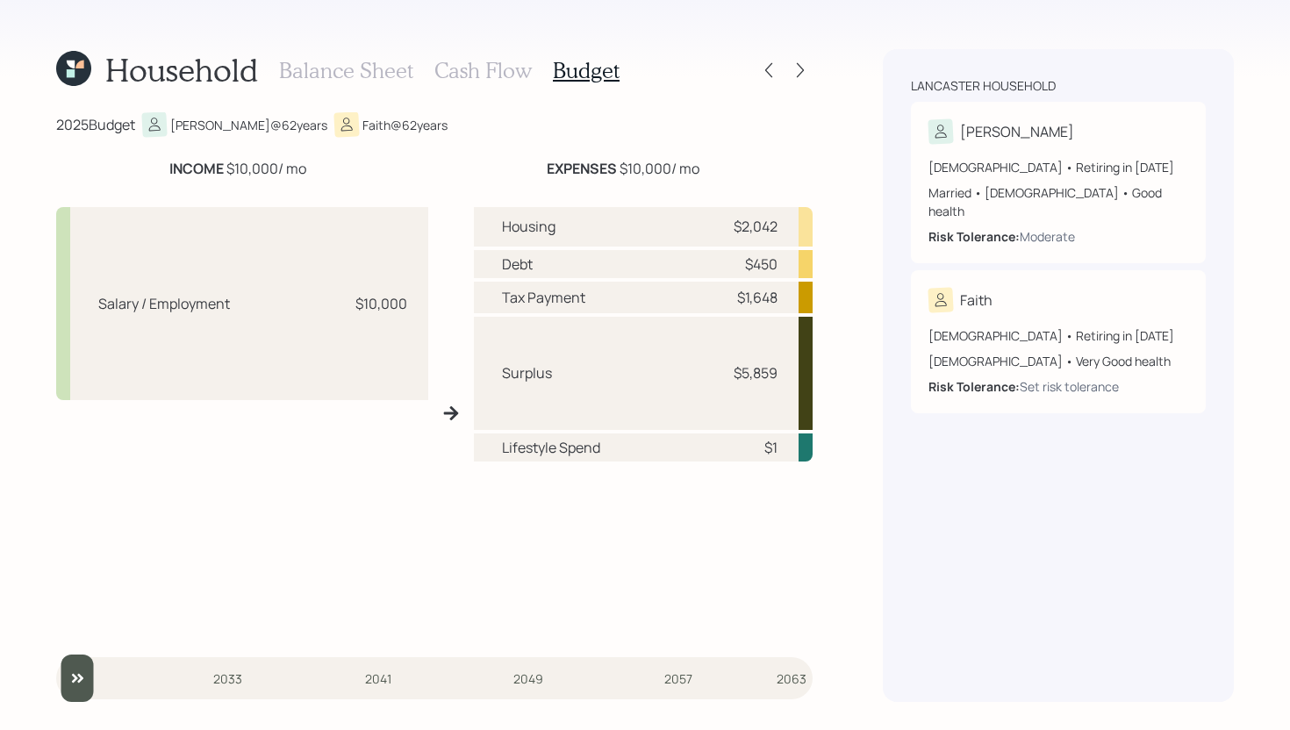
click at [485, 79] on h3 "Cash Flow" at bounding box center [482, 70] width 97 height 25
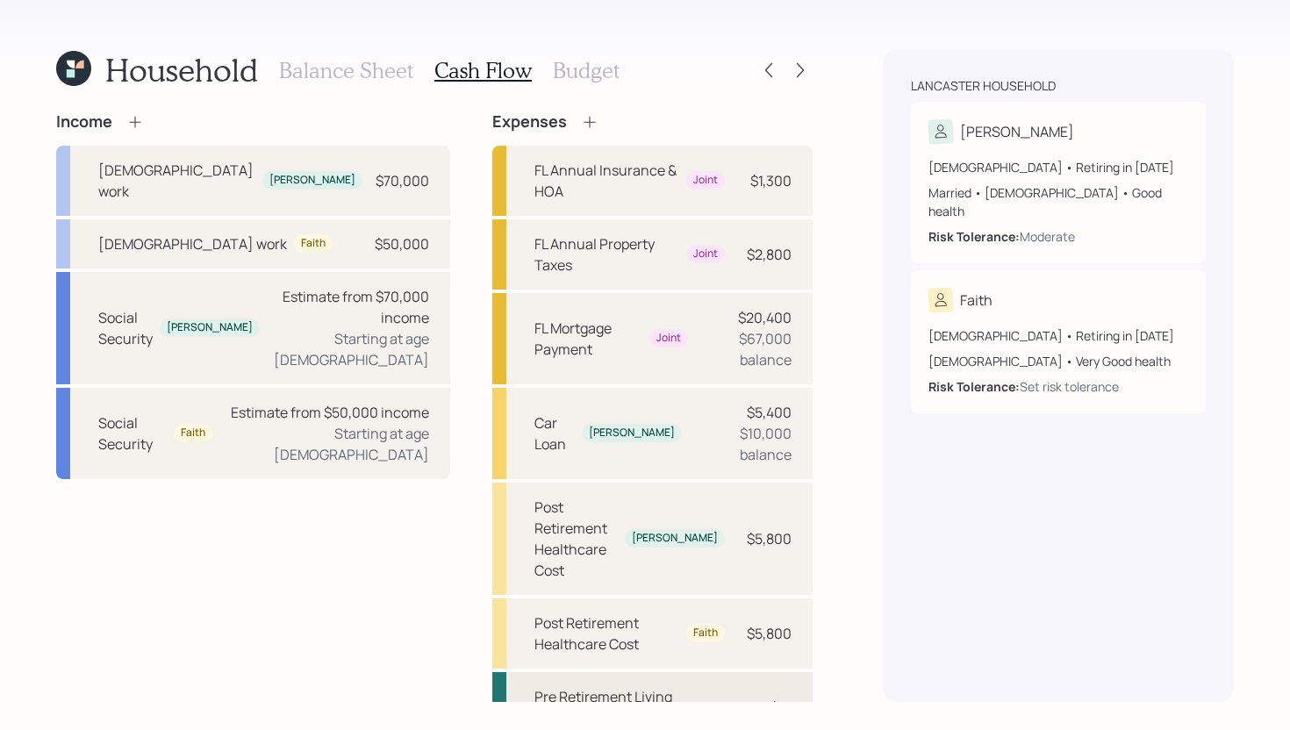
click at [724, 672] on div "Pre Retirement Living Expense $12" at bounding box center [652, 707] width 320 height 70
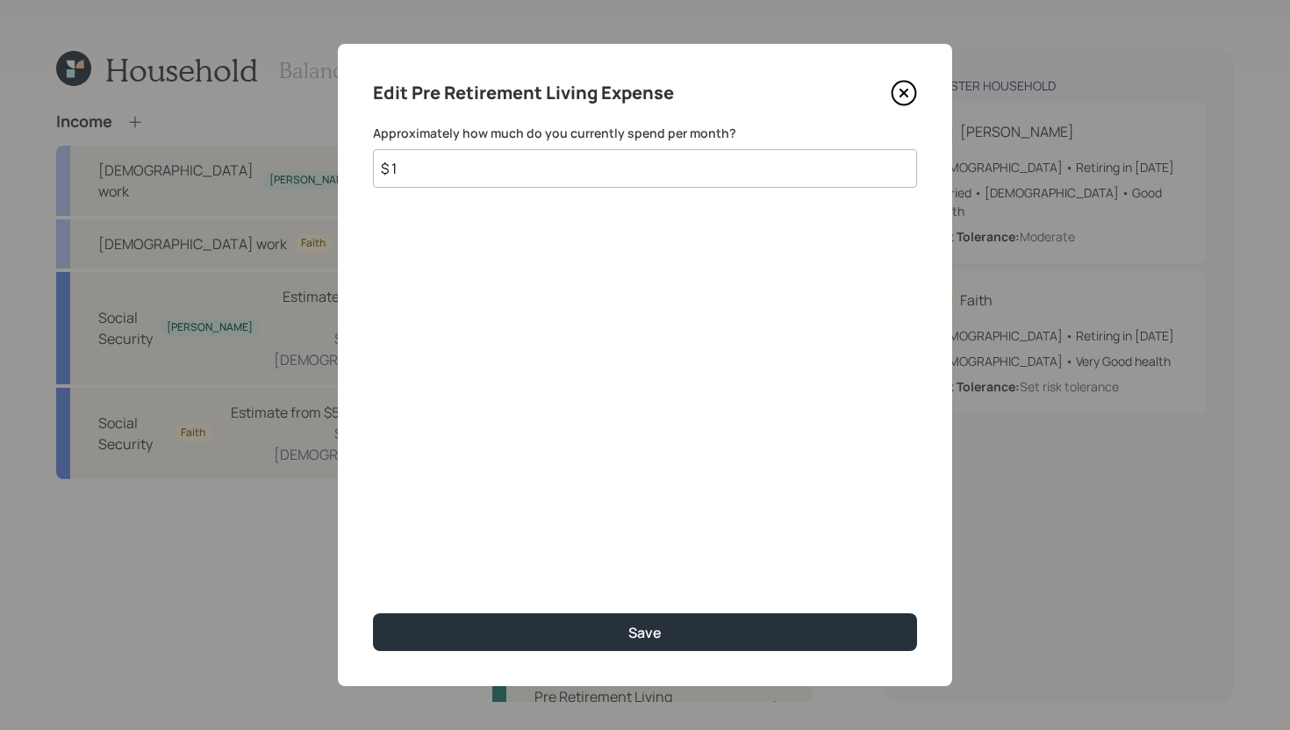
click at [691, 168] on input "$ 1" at bounding box center [645, 168] width 544 height 39
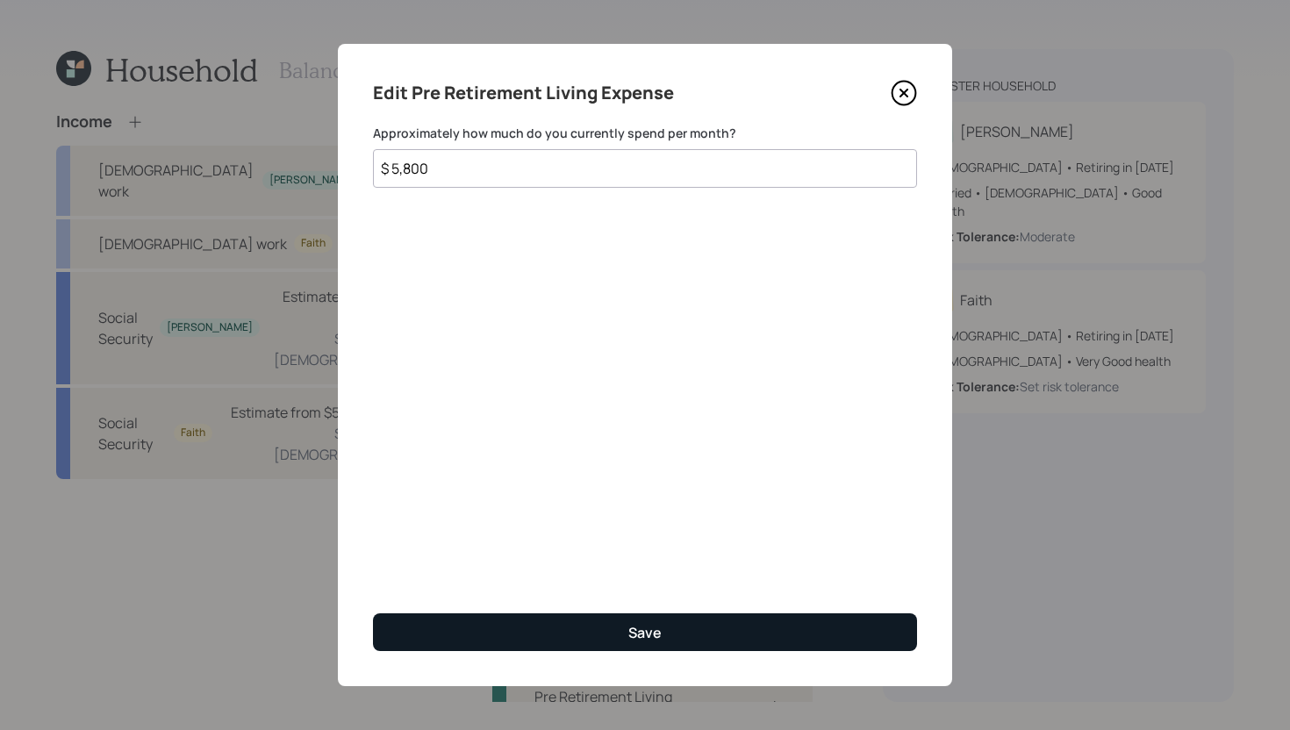
type input "$ 5,800"
click at [608, 636] on button "Save" at bounding box center [645, 632] width 544 height 38
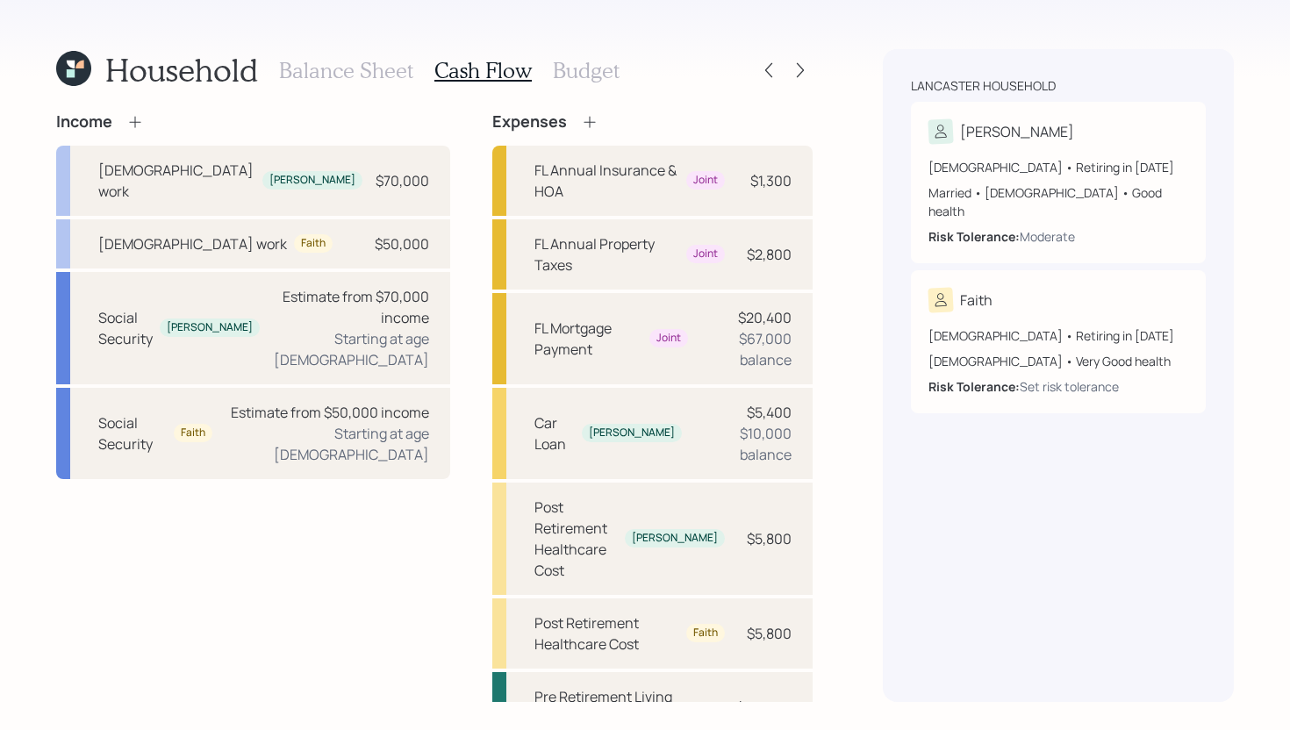
click at [347, 69] on h3 "Balance Sheet" at bounding box center [346, 70] width 134 height 25
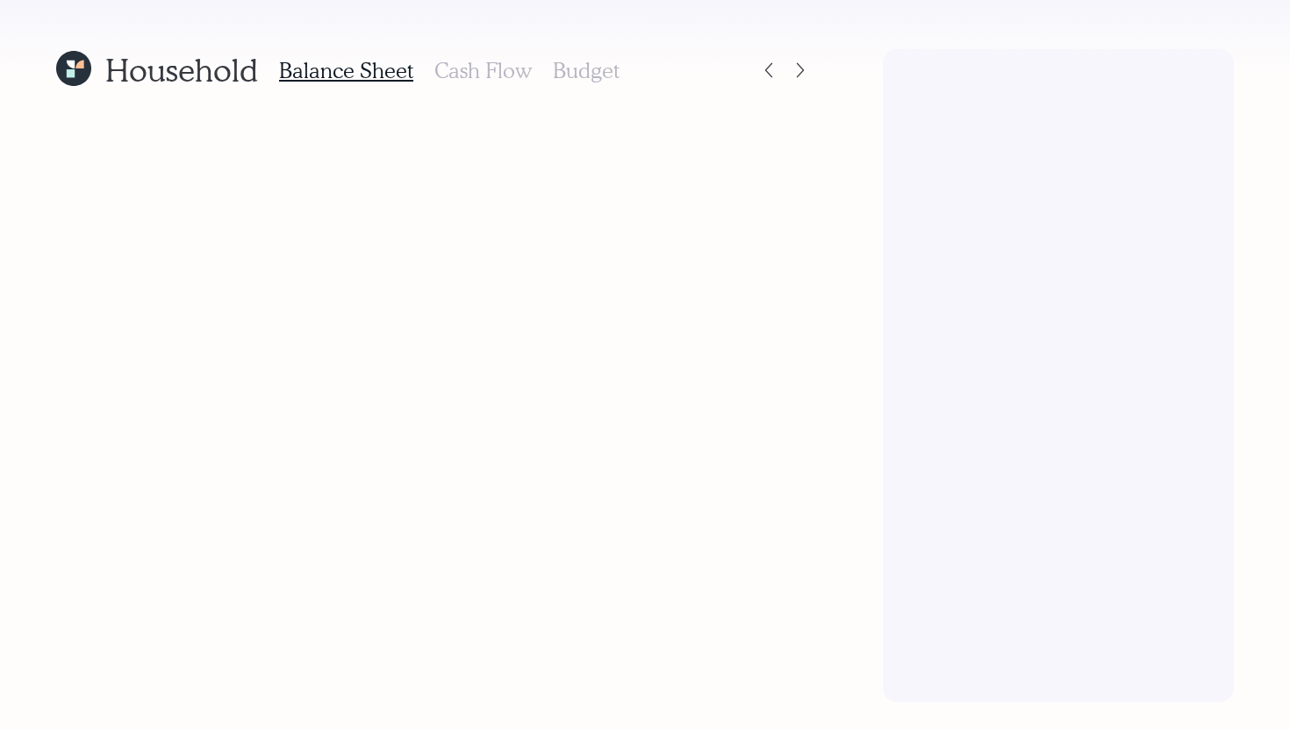
click at [595, 81] on h3 "Budget" at bounding box center [586, 70] width 67 height 25
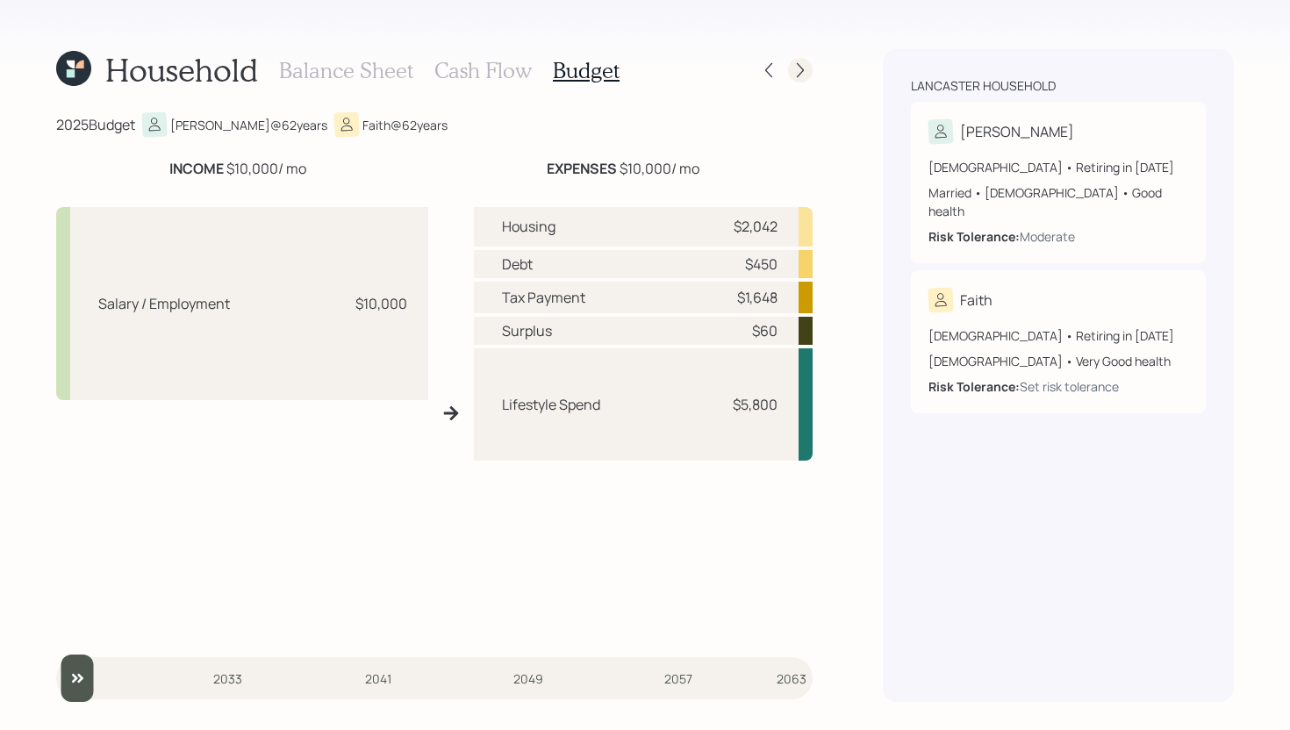
click at [793, 68] on icon at bounding box center [800, 70] width 18 height 18
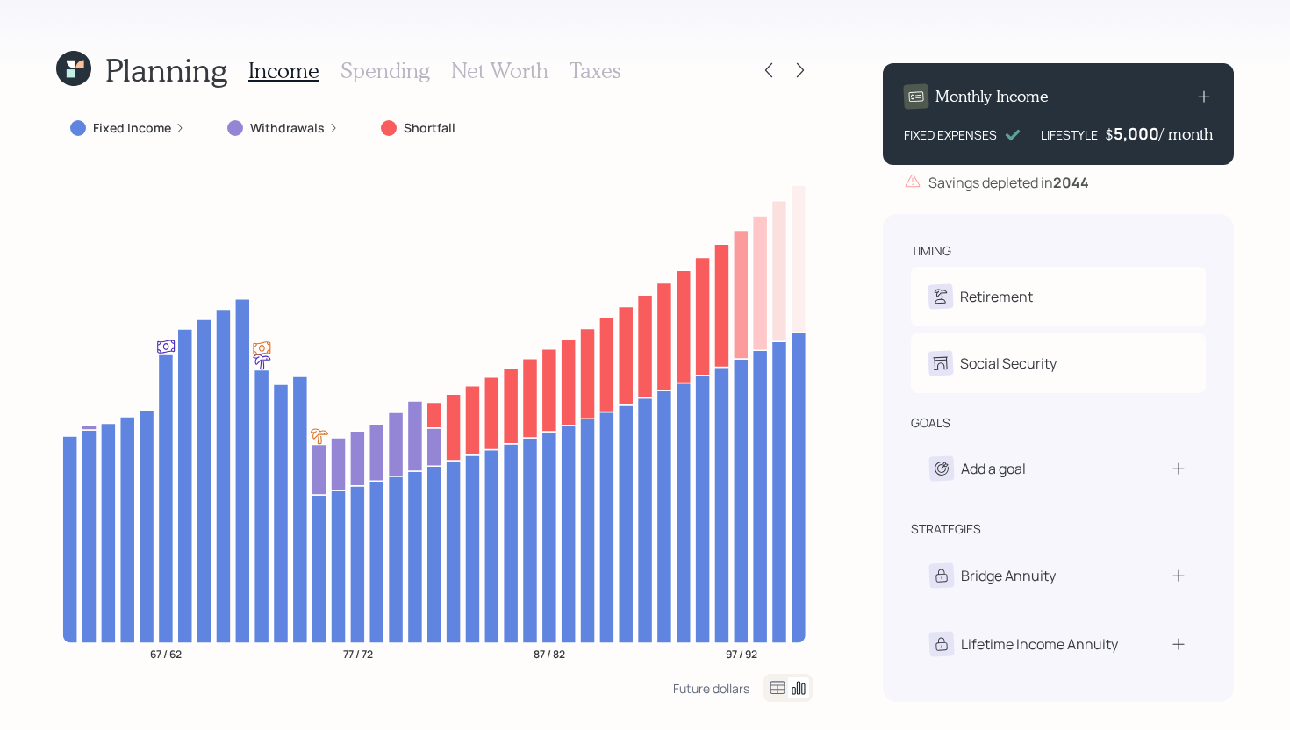
click at [372, 68] on h3 "Spending" at bounding box center [384, 70] width 89 height 25
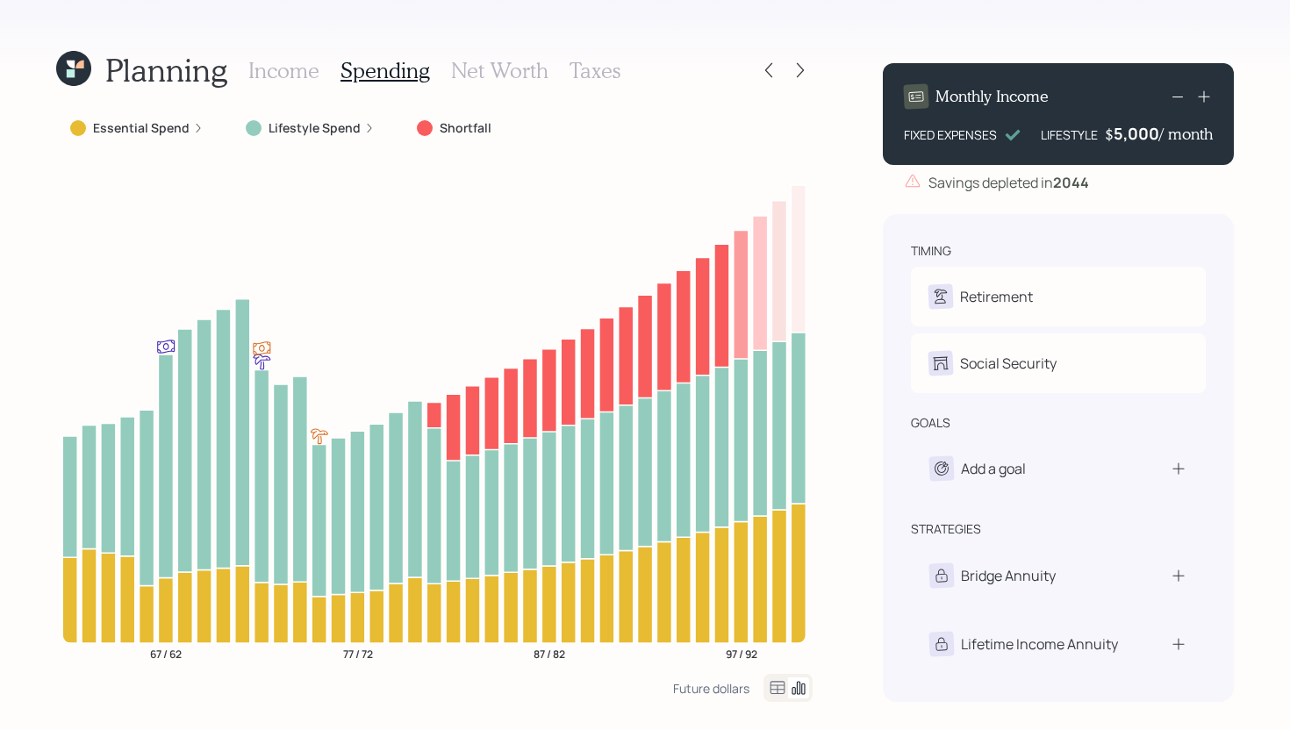
click at [153, 131] on label "Essential Spend" at bounding box center [141, 128] width 97 height 18
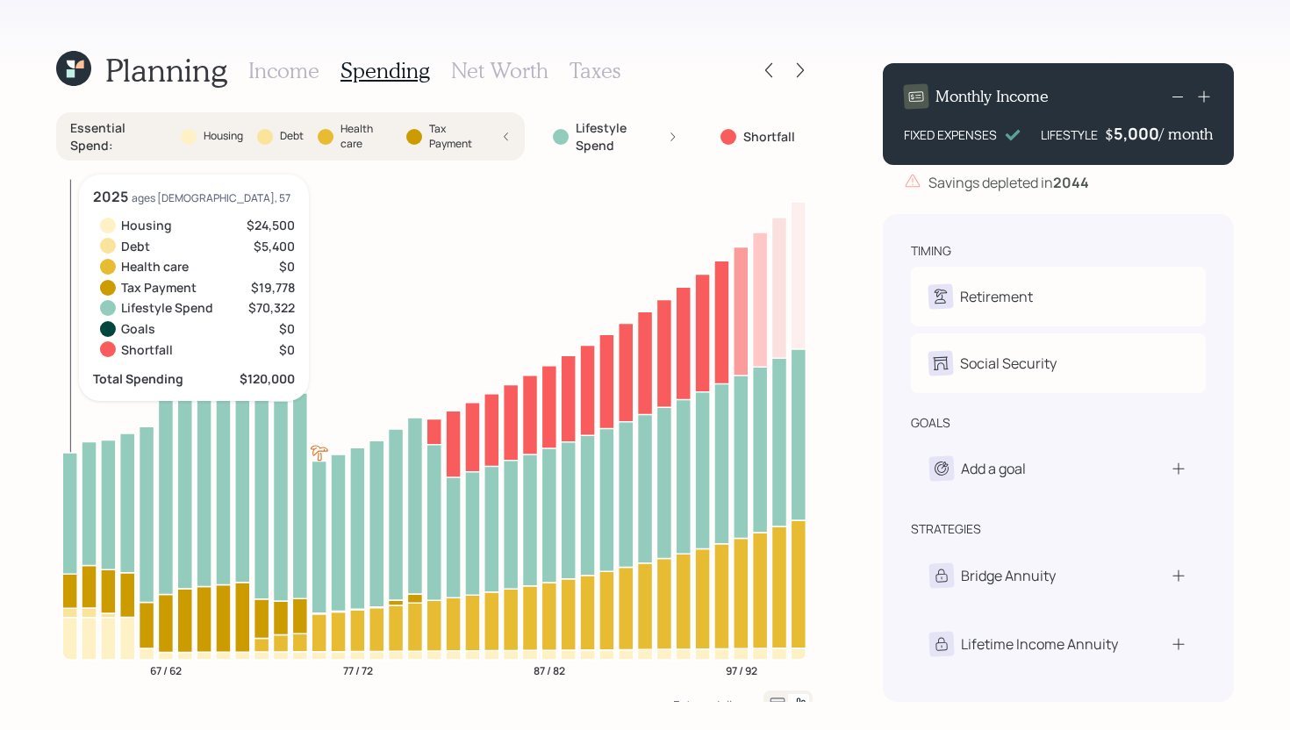
click at [75, 647] on icon at bounding box center [69, 639] width 15 height 42
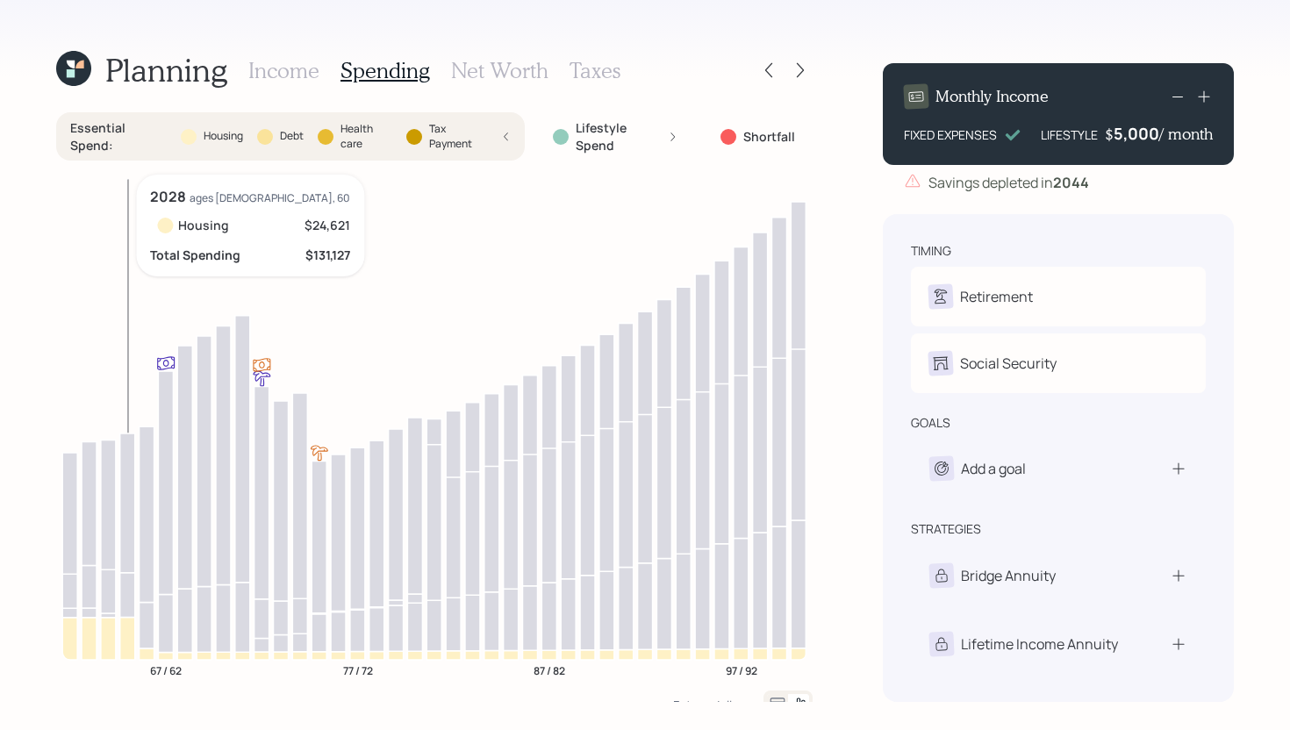
click at [120, 643] on icon at bounding box center [127, 639] width 15 height 42
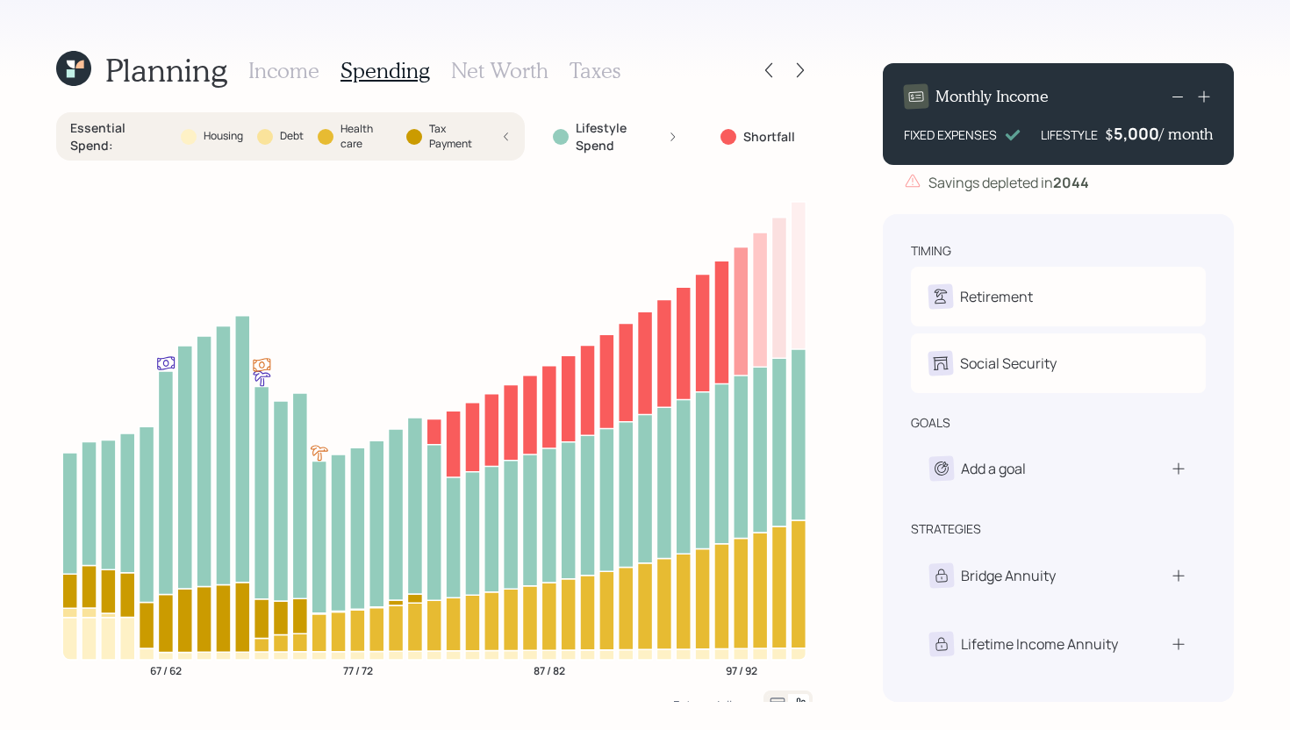
click at [311, 141] on div "Essential Spend : Housing Debt Health care Tax Payment" at bounding box center [290, 136] width 440 height 34
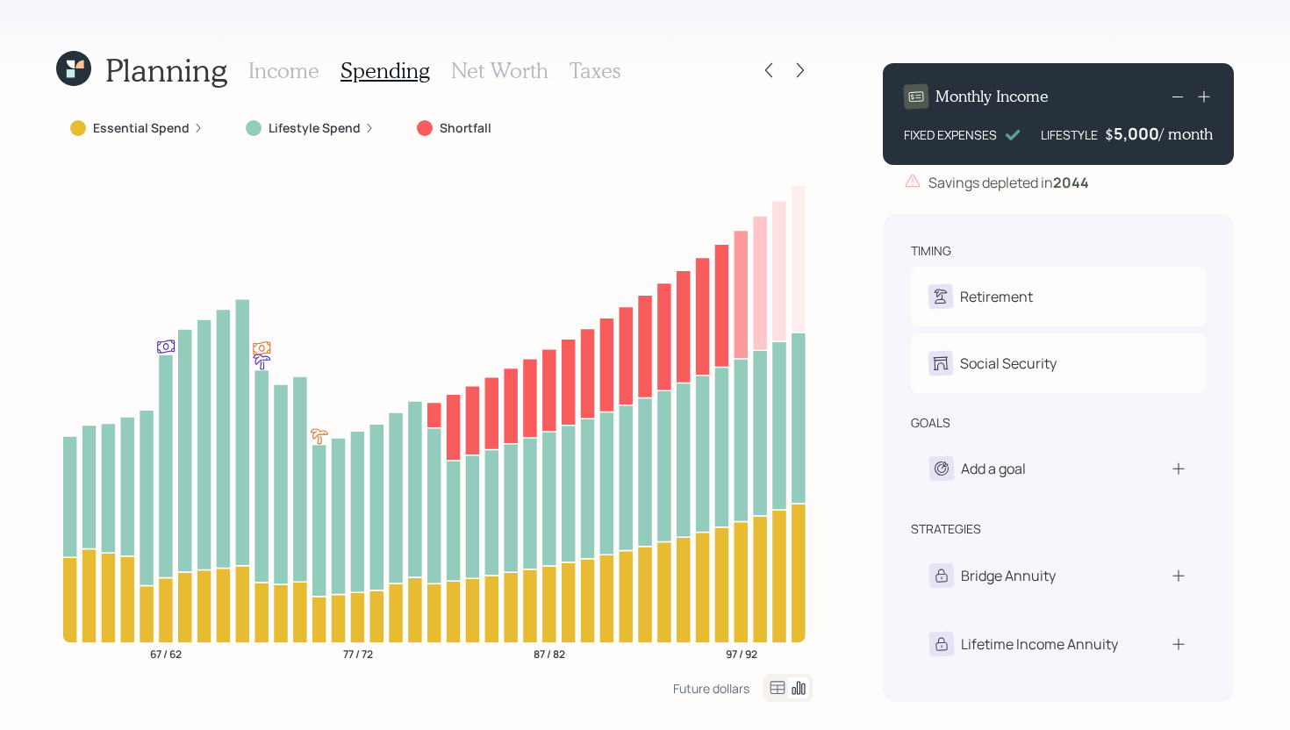
click at [266, 66] on h3 "Income" at bounding box center [283, 70] width 71 height 25
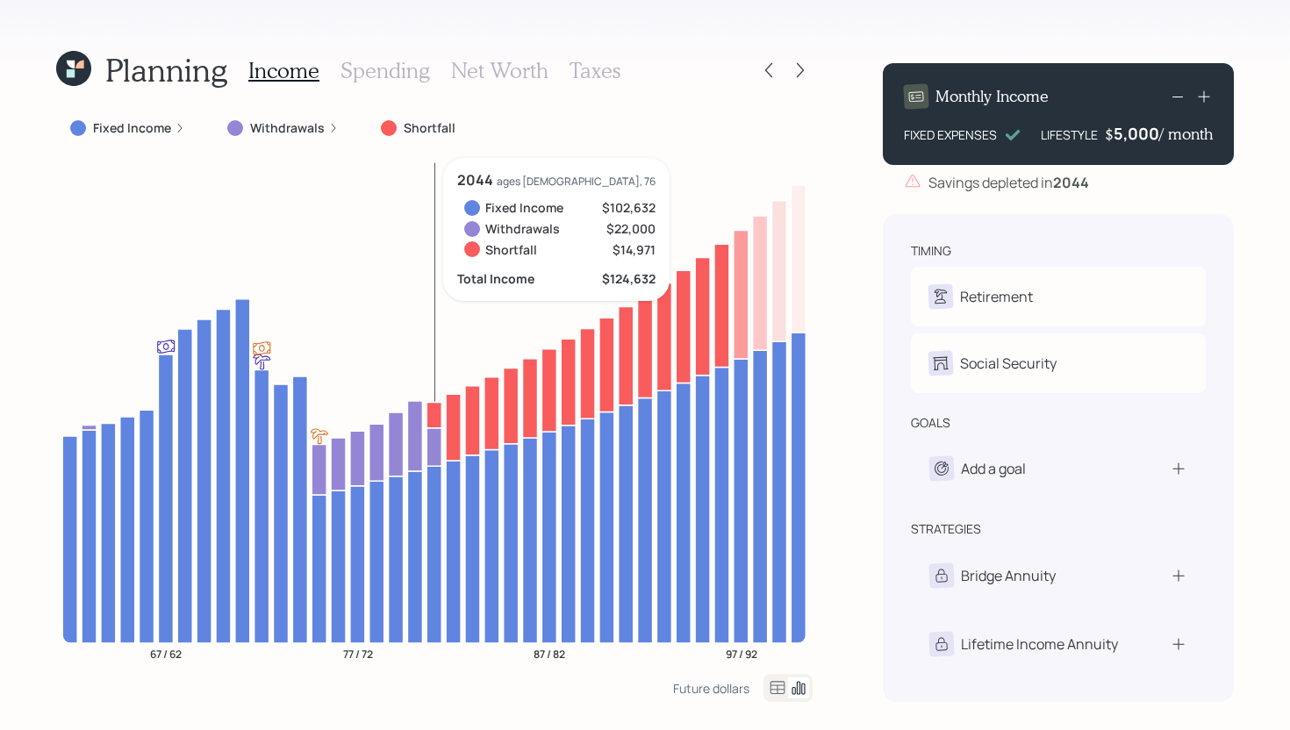
click at [428, 502] on icon at bounding box center [433, 554] width 15 height 177
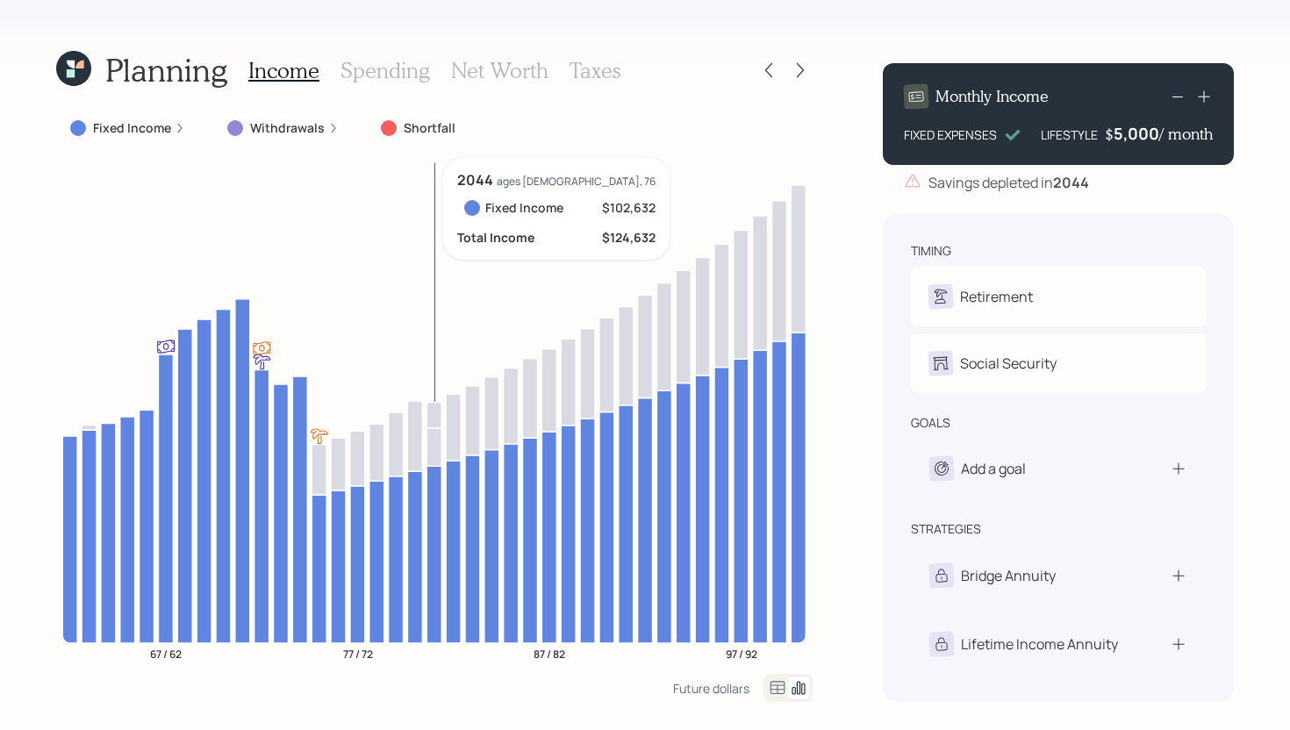
click at [428, 502] on icon at bounding box center [433, 554] width 15 height 177
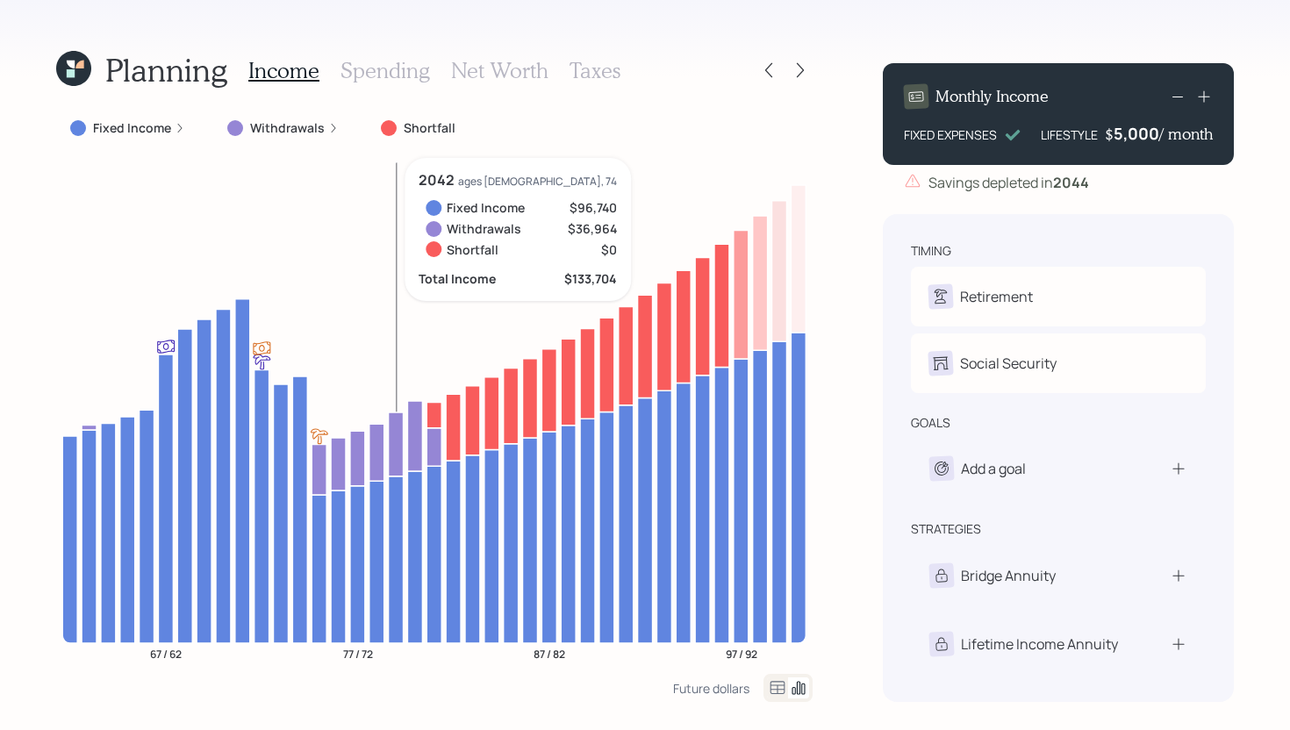
click at [397, 452] on icon at bounding box center [396, 444] width 15 height 64
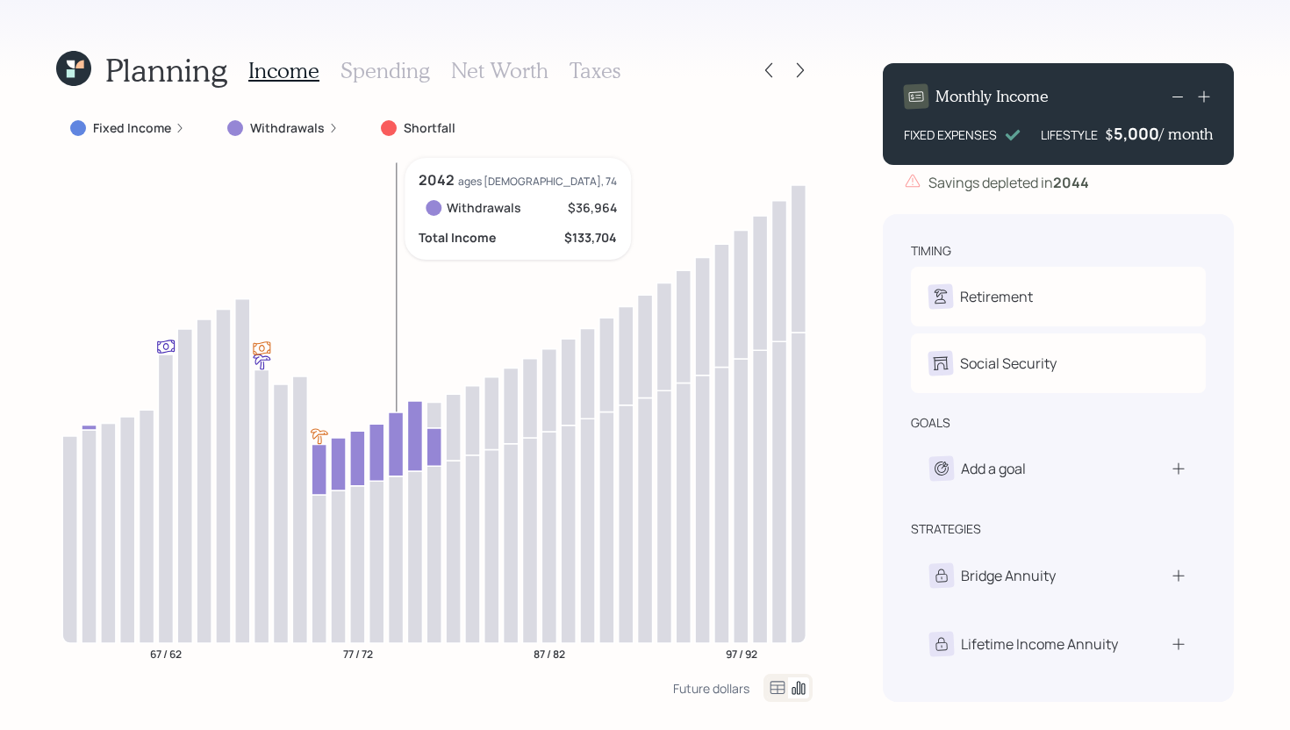
click at [395, 451] on icon at bounding box center [396, 444] width 15 height 64
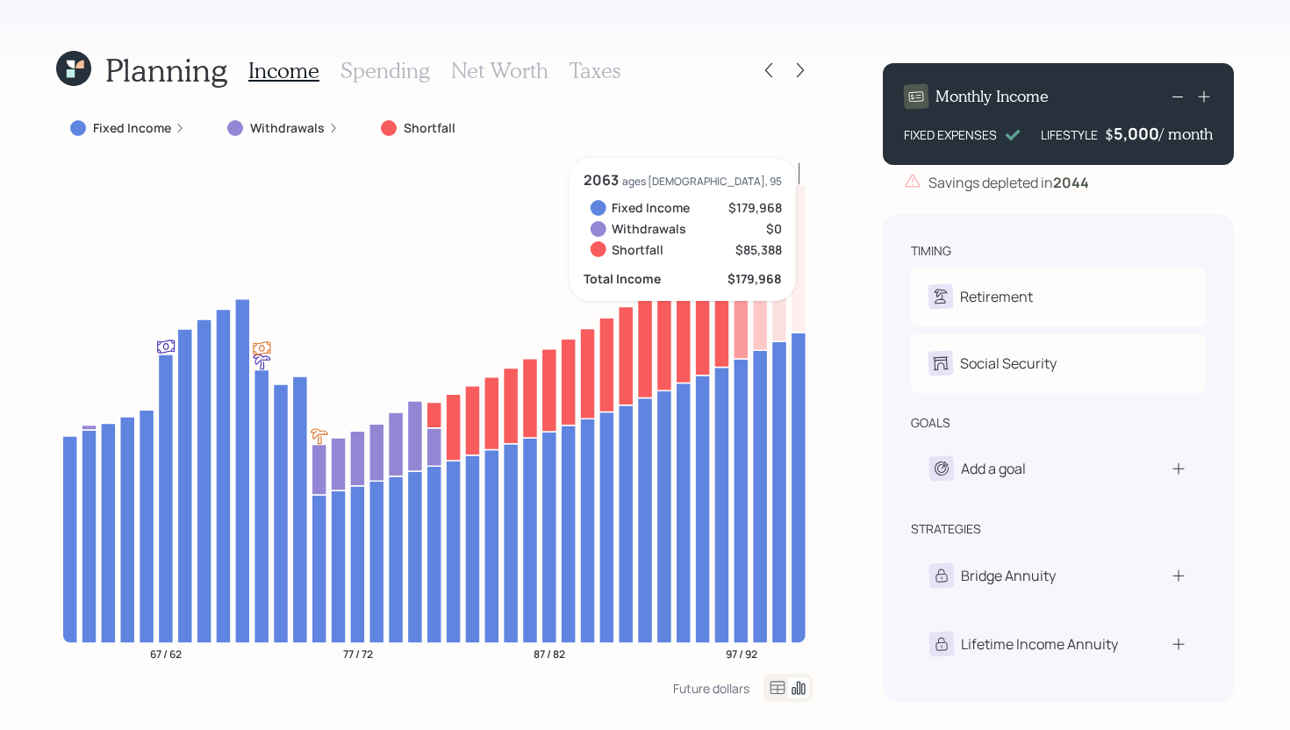
click at [1134, 129] on div "5,000" at bounding box center [1136, 133] width 46 height 21
click at [1134, 129] on div "5000" at bounding box center [1137, 133] width 44 height 21
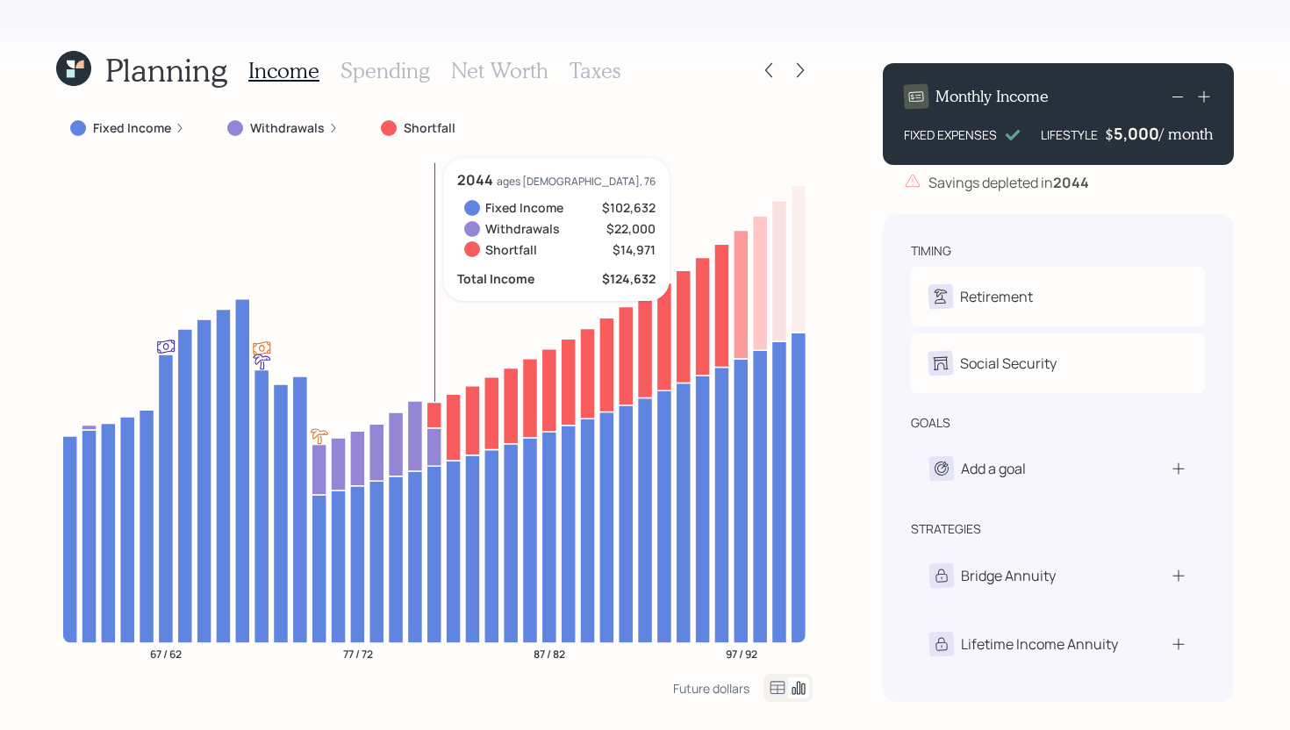
click at [438, 414] on icon at bounding box center [433, 414] width 15 height 25
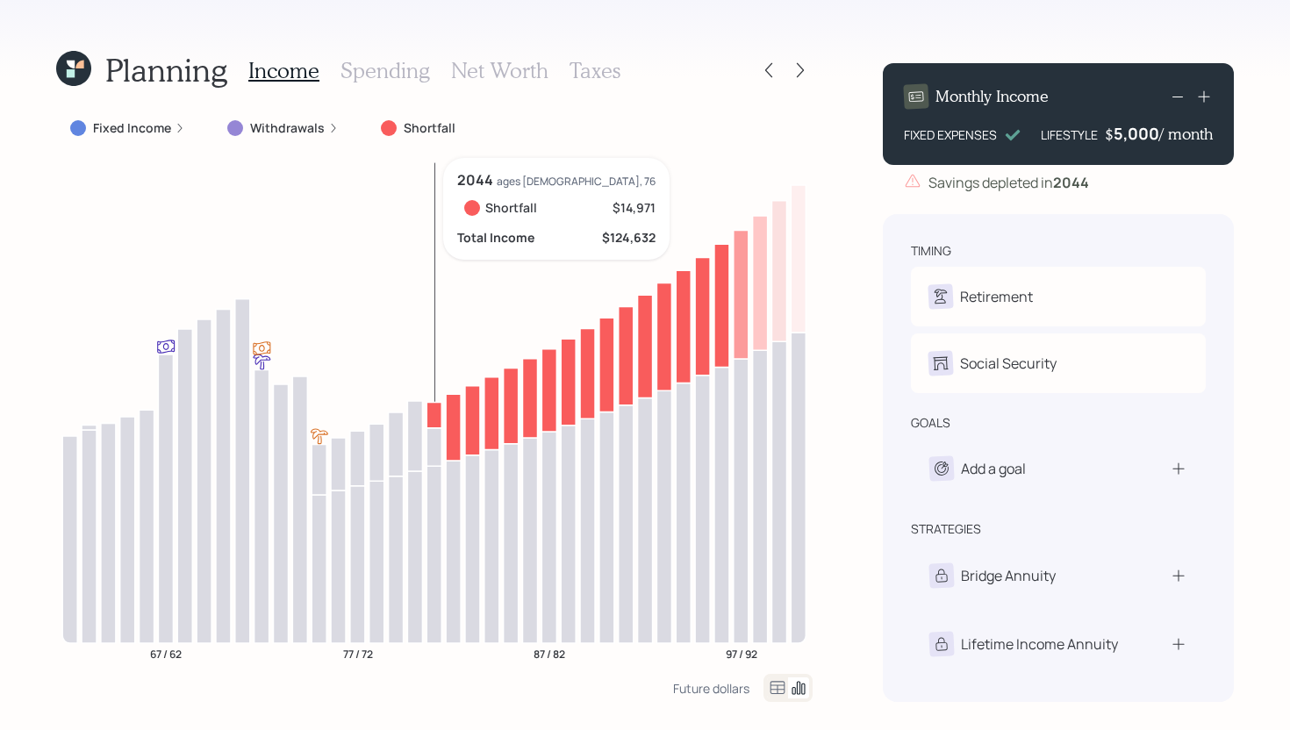
click at [438, 414] on icon at bounding box center [433, 414] width 15 height 25
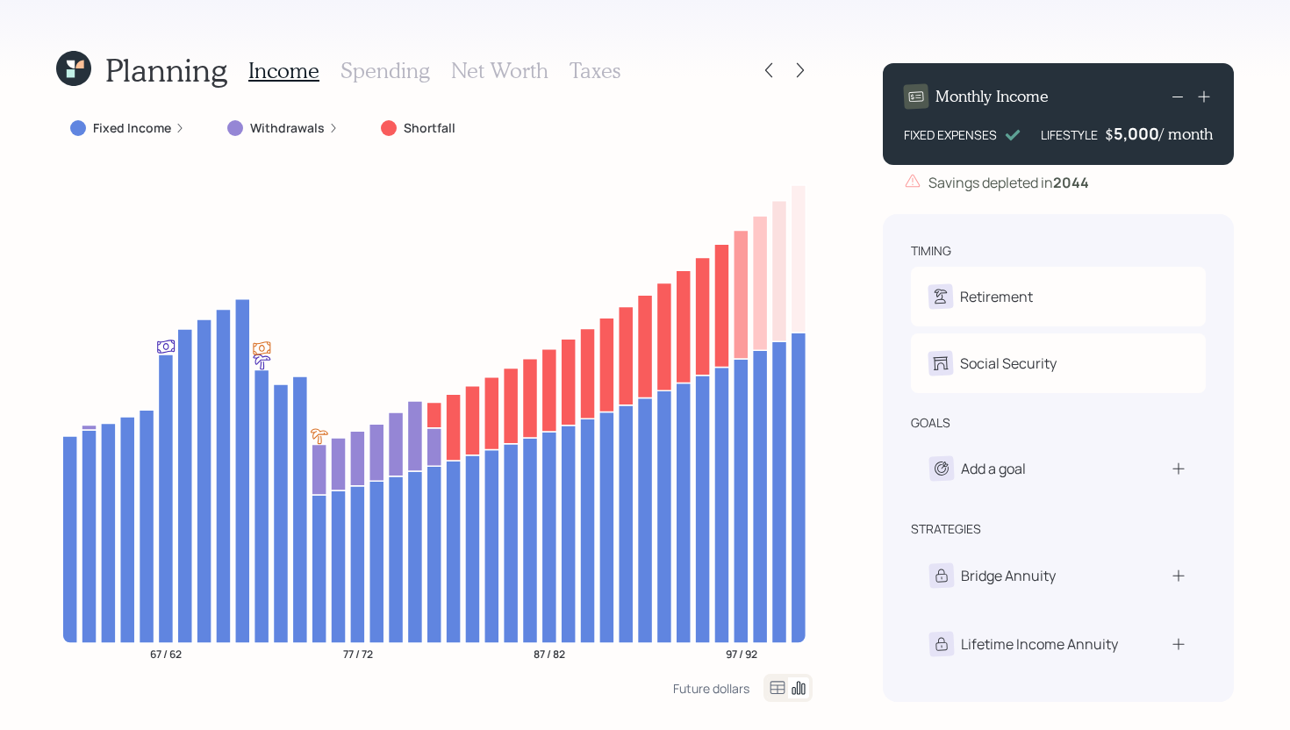
click at [139, 131] on label "Fixed Income" at bounding box center [132, 128] width 78 height 18
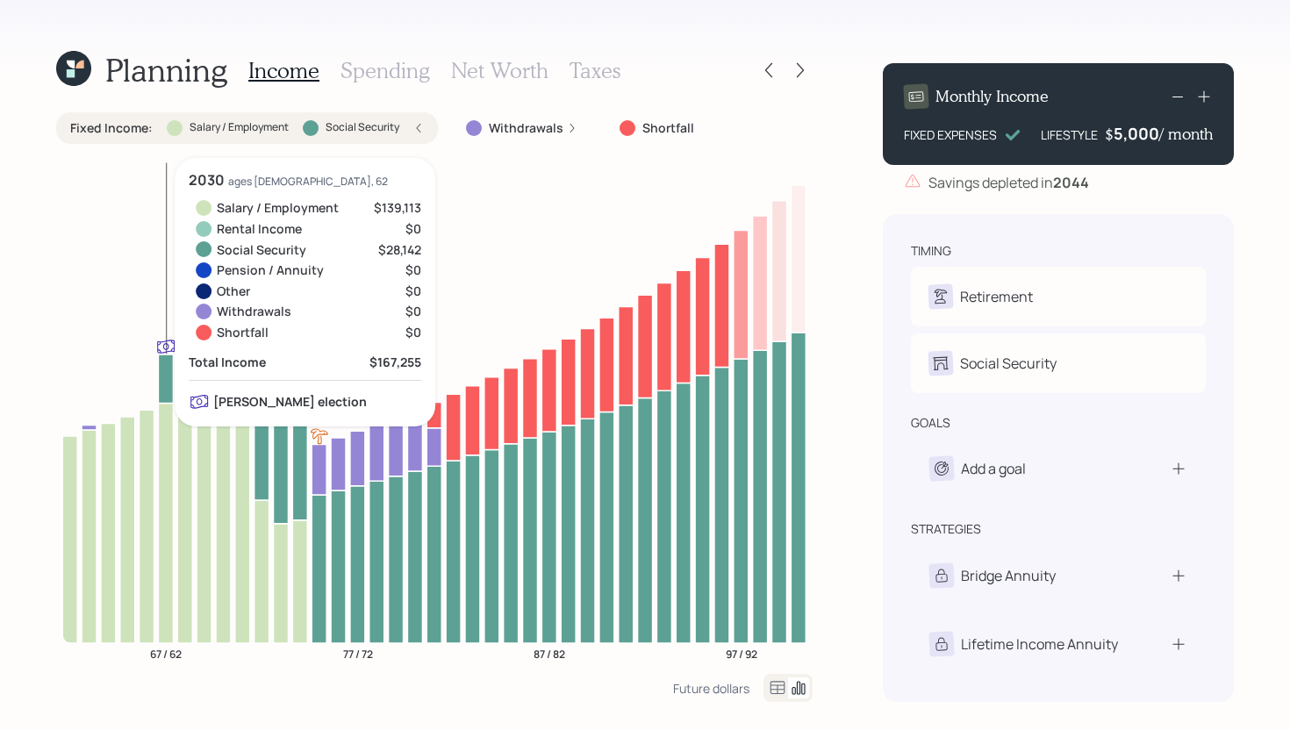
click at [161, 380] on icon at bounding box center [165, 378] width 15 height 48
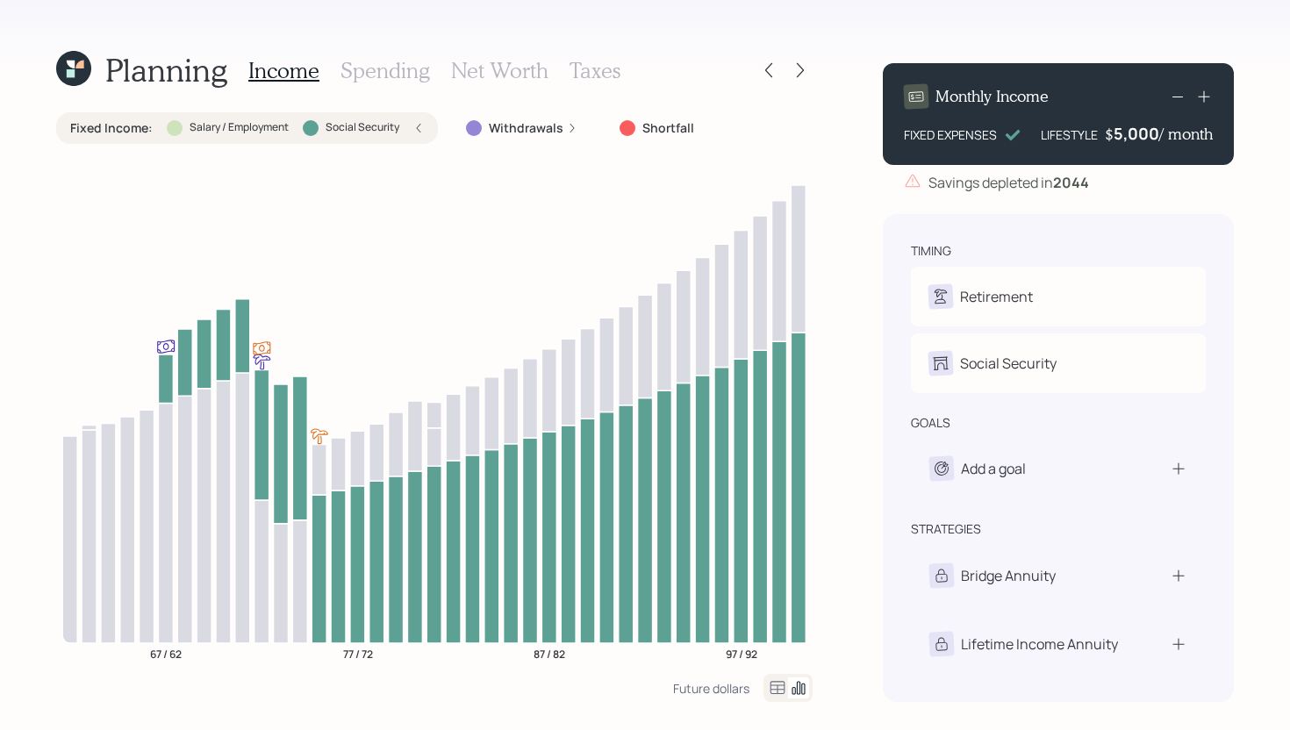
click at [272, 120] on label "Salary / Employment" at bounding box center [239, 127] width 99 height 15
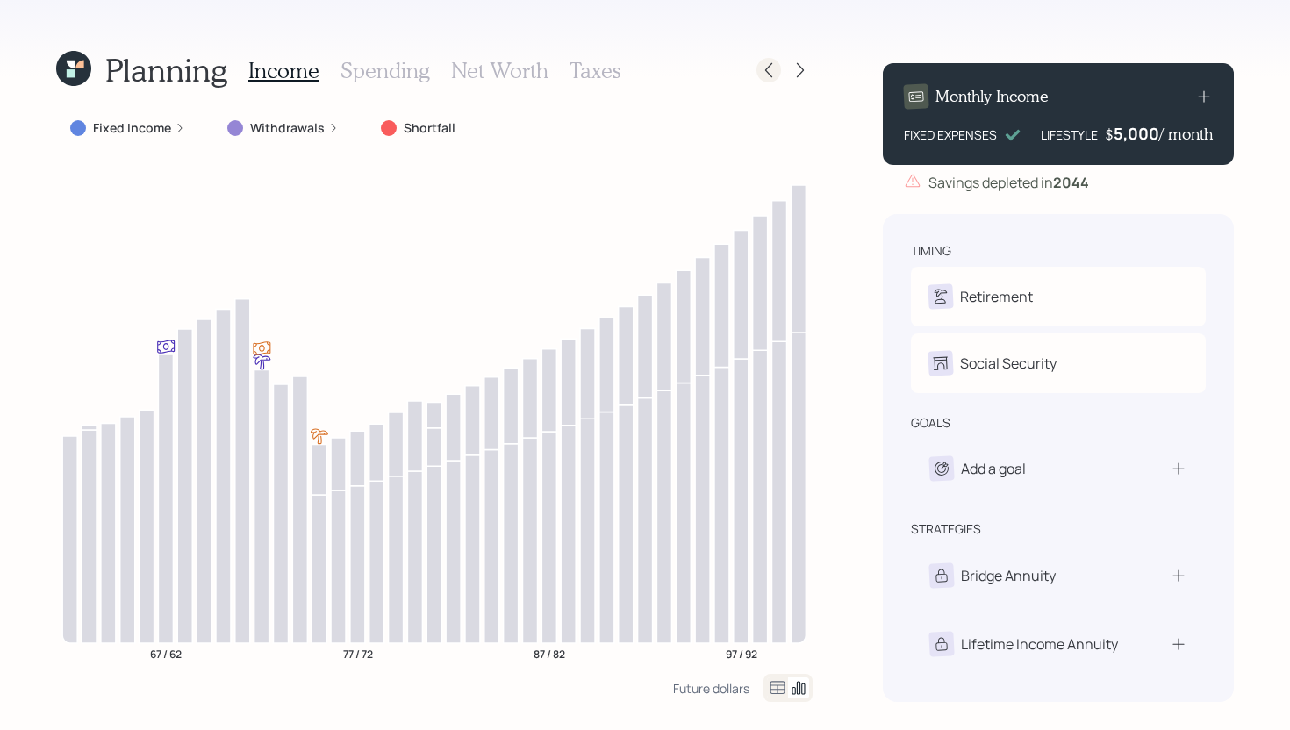
click at [768, 60] on div at bounding box center [768, 70] width 25 height 25
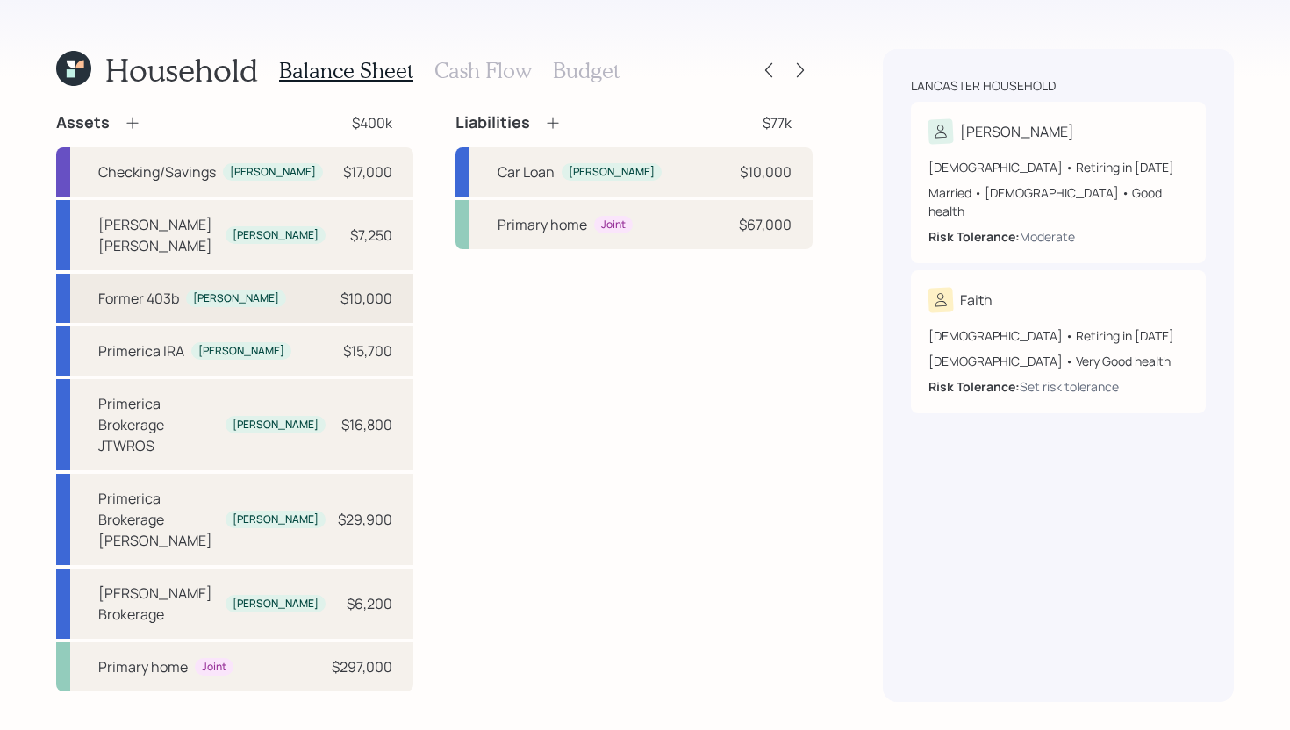
click at [151, 288] on div "Former 403b" at bounding box center [138, 298] width 81 height 21
select select "public_school_sponsored"
select select "balanced"
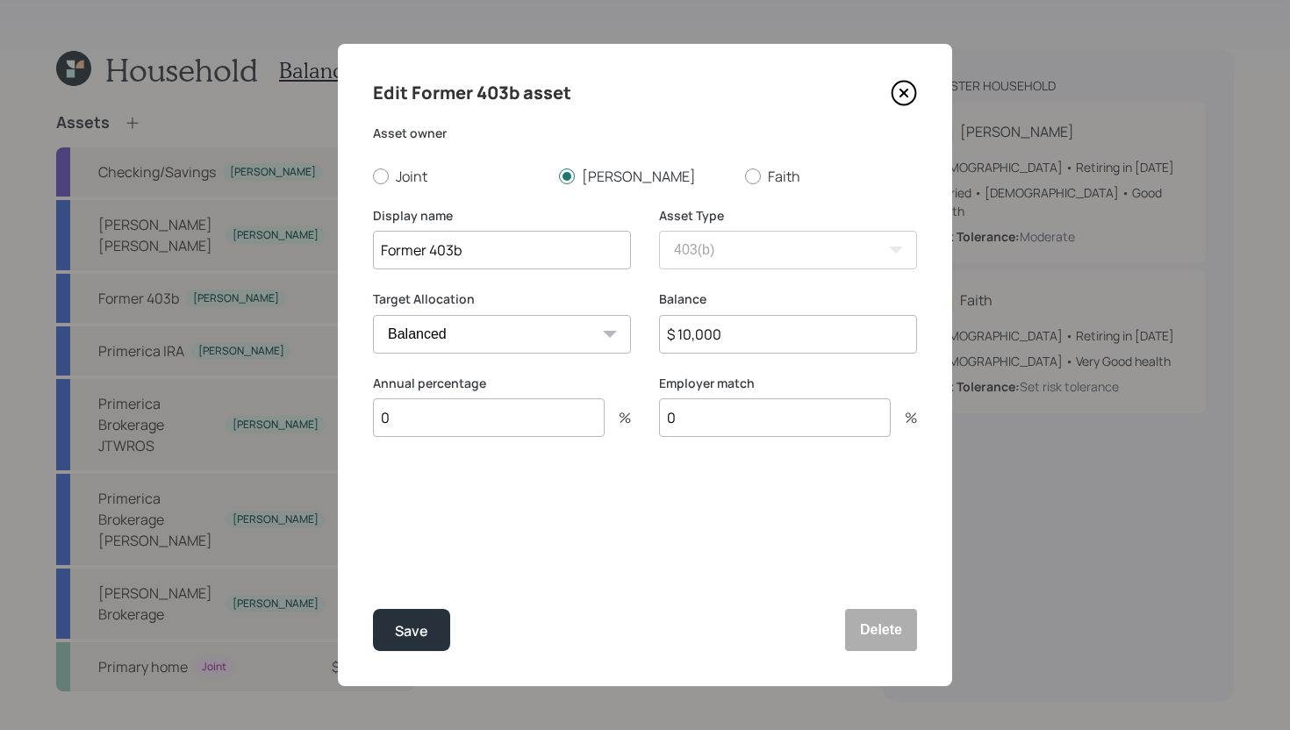
drag, startPoint x: 429, startPoint y: 254, endPoint x: 303, endPoint y: 239, distance: 127.2
click at [303, 239] on div "Edit Former 403b asset Asset owner Joint Dean Faith Display name Former 403b As…" at bounding box center [645, 365] width 1290 height 730
type input "Current 403b"
click at [420, 633] on div "Save" at bounding box center [411, 631] width 33 height 24
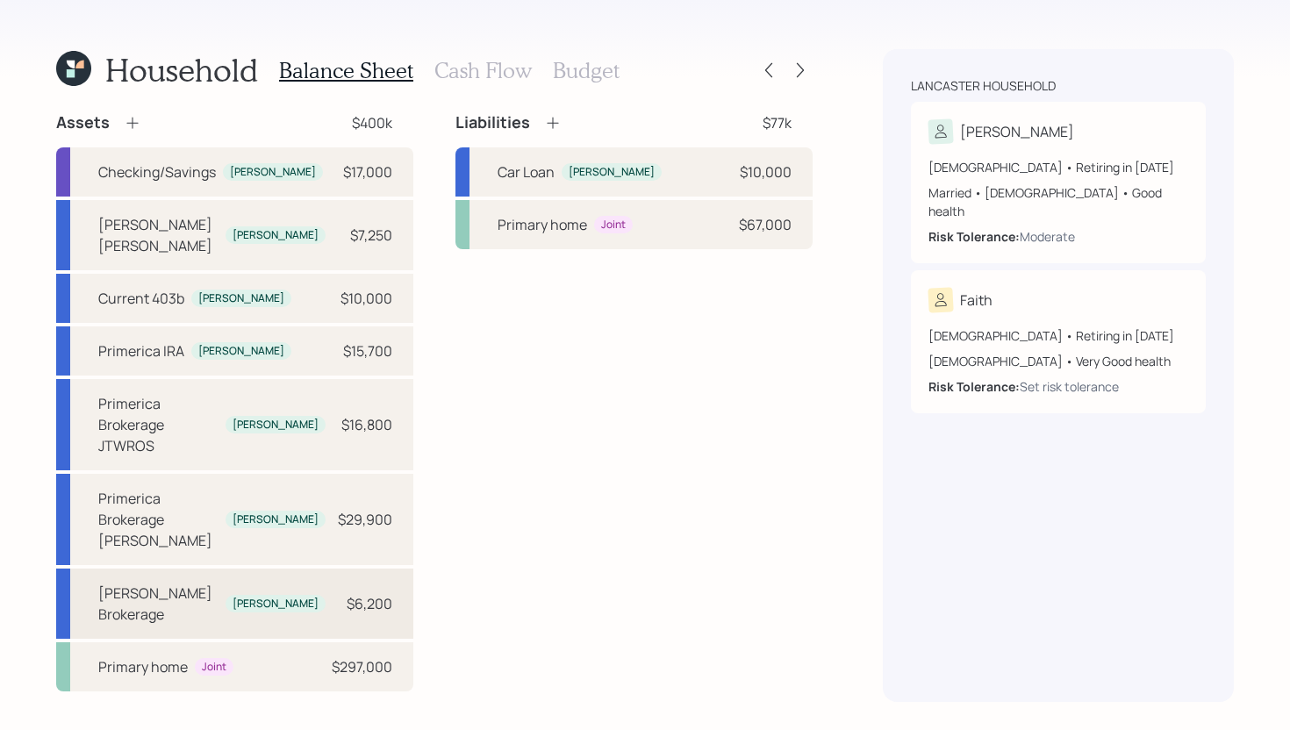
click at [164, 583] on div "[PERSON_NAME] Brokerage" at bounding box center [158, 604] width 120 height 42
select select "taxable"
select select "balanced"
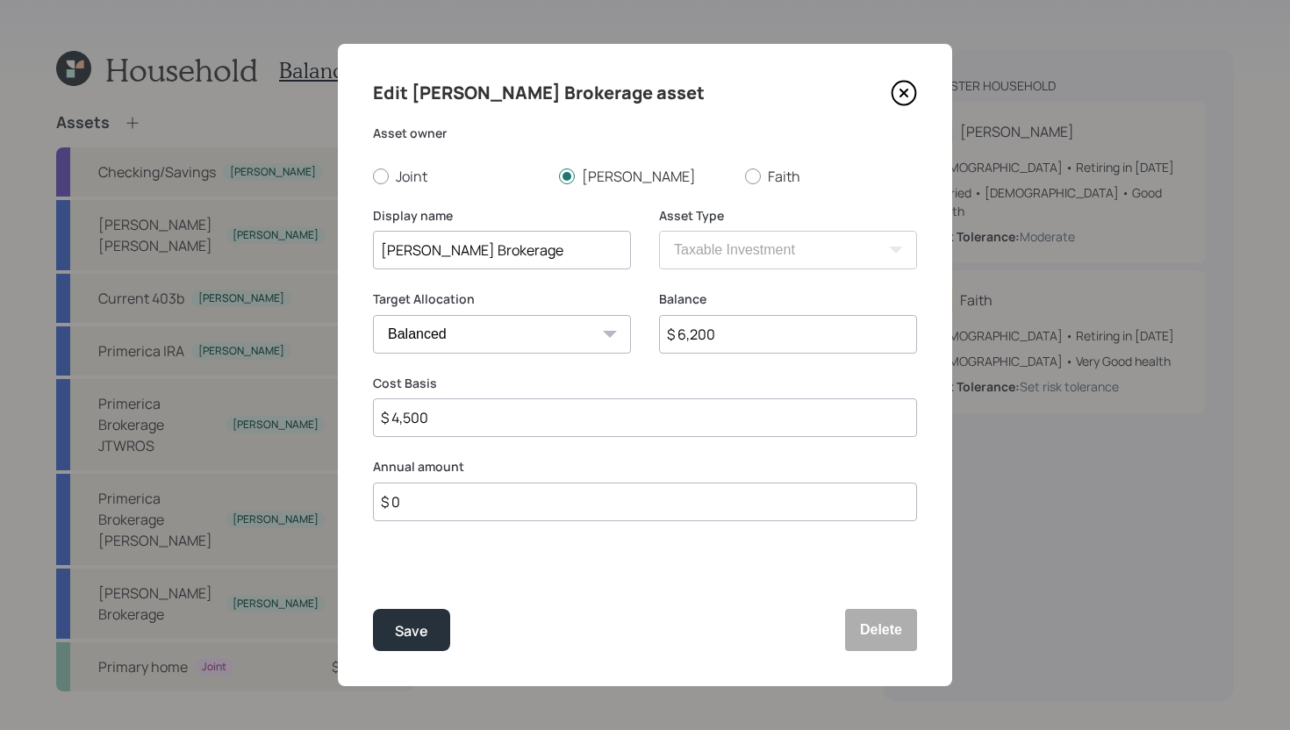
click at [424, 506] on input "$ 0" at bounding box center [645, 502] width 544 height 39
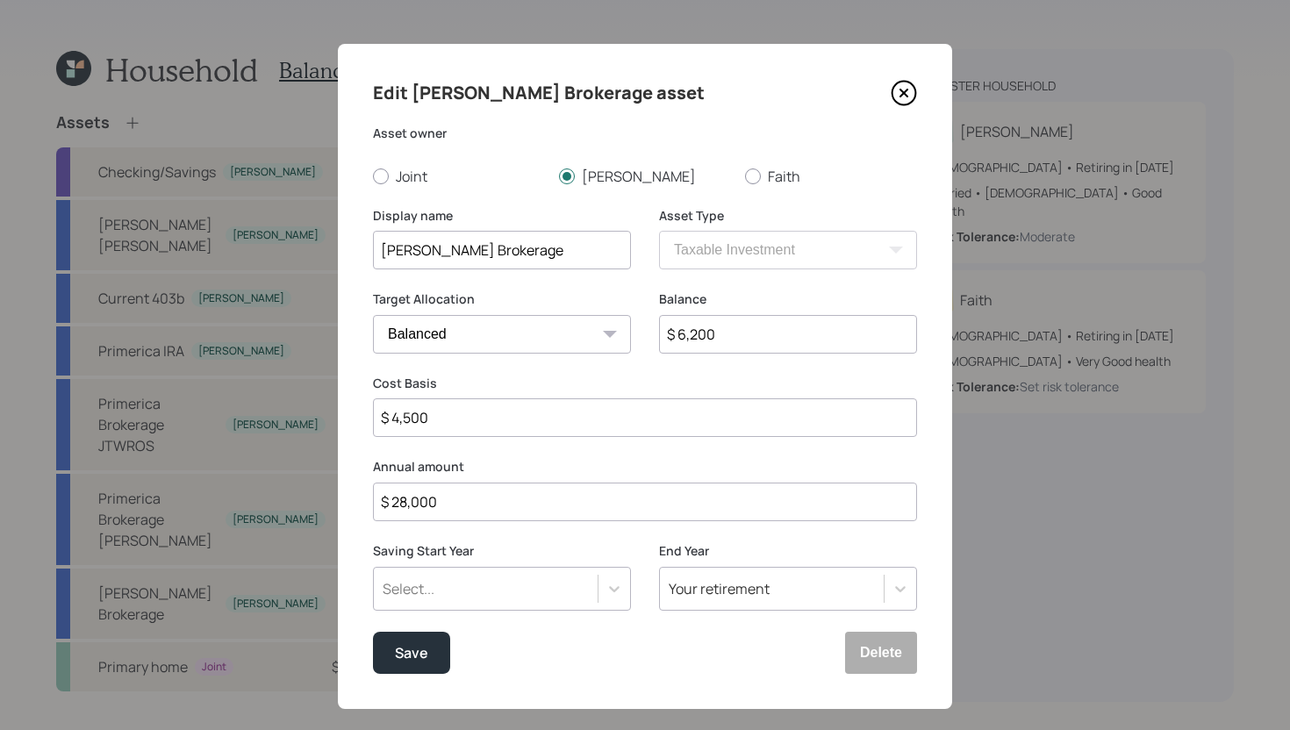
type input "$ 28,000"
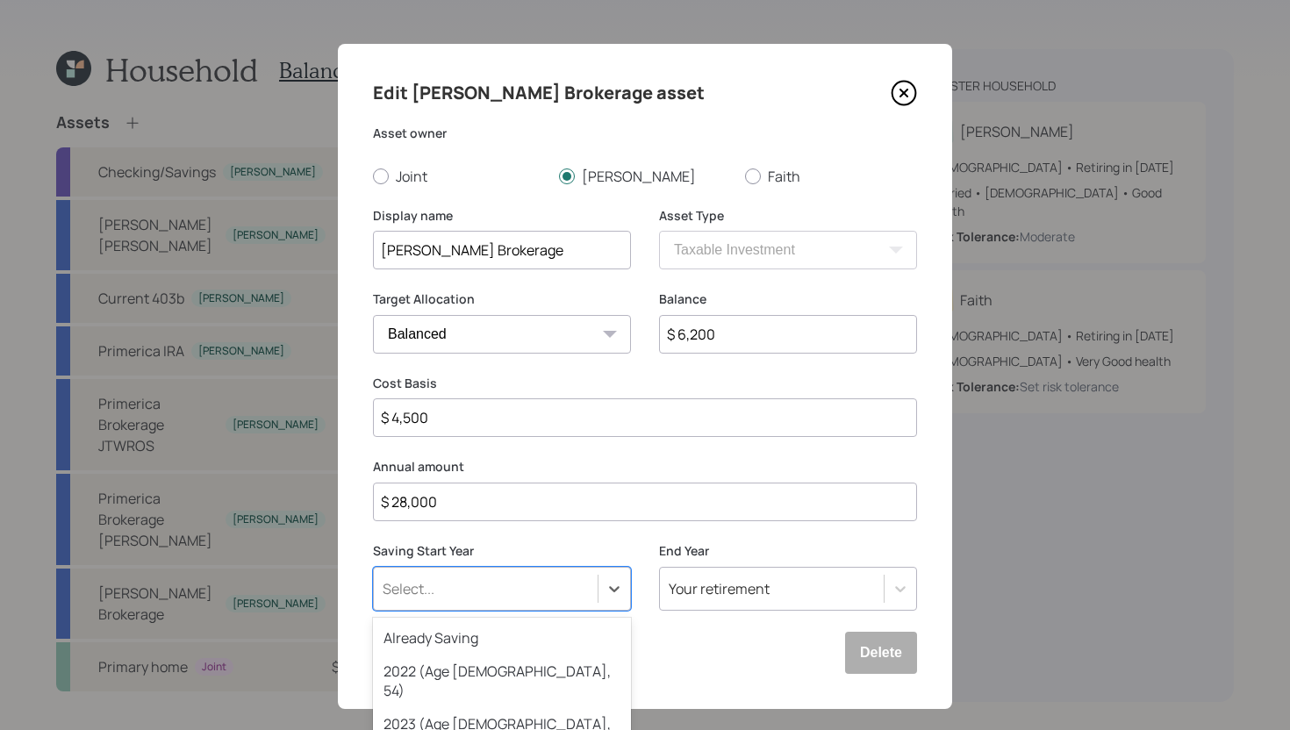
click at [444, 577] on div "option 2024 (Age 61, 56) focused, 4 of 79. 79 results available. Use Up and Dow…" at bounding box center [502, 589] width 258 height 44
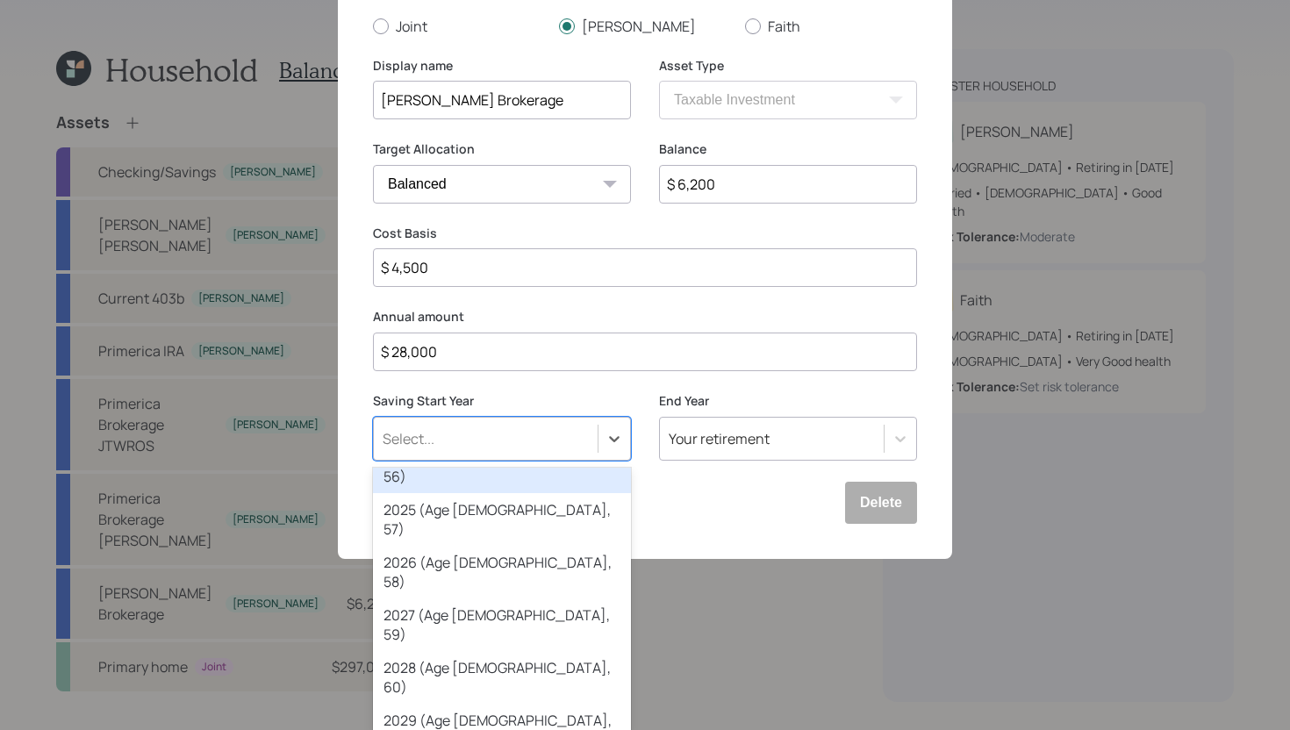
scroll to position [182, 0]
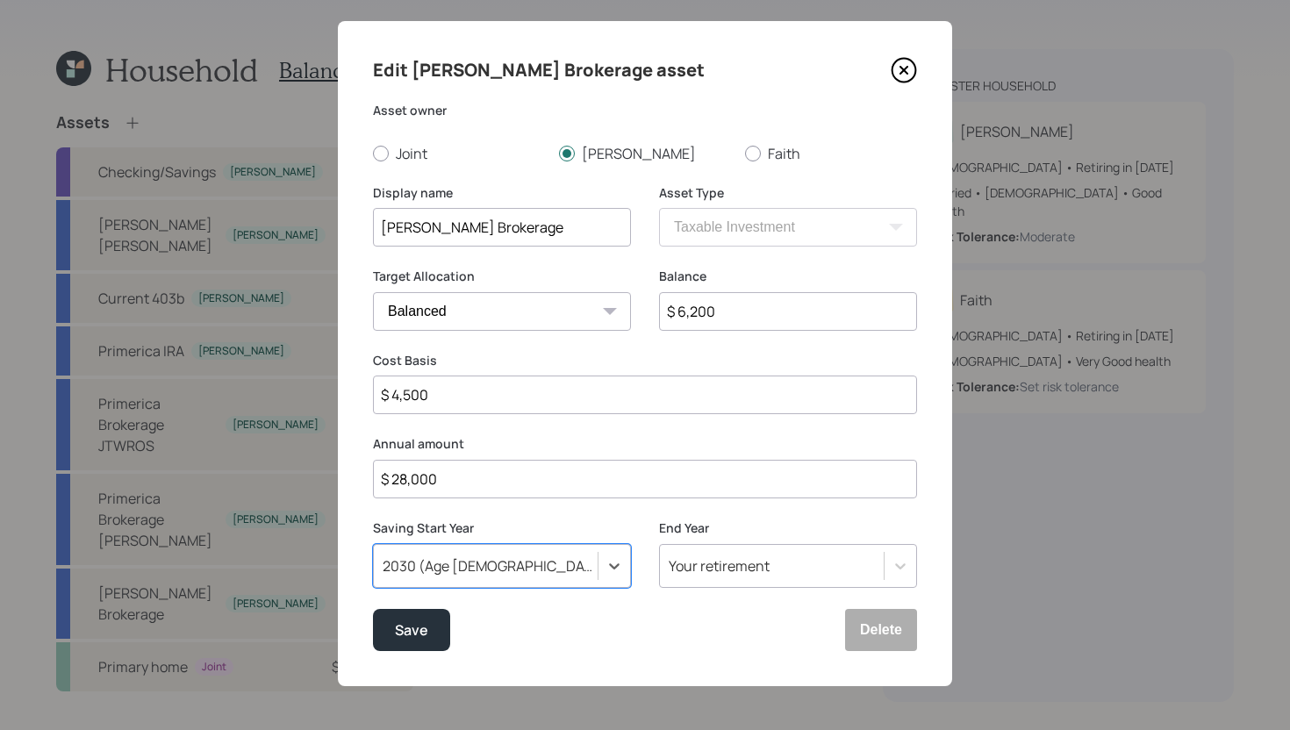
scroll to position [22, 0]
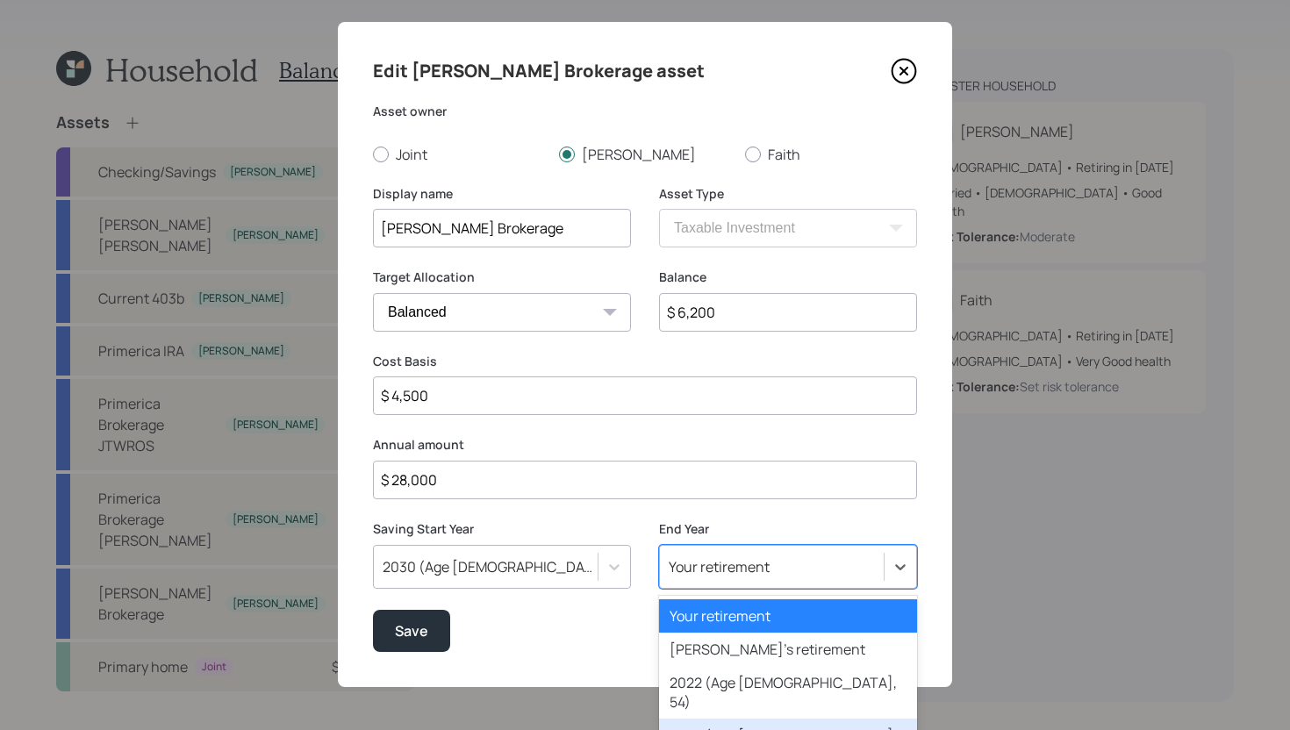
click at [707, 572] on div "option 2023 (Age 60, 55) focused, 4 of 80. 80 results available. Use Up and Dow…" at bounding box center [788, 567] width 258 height 44
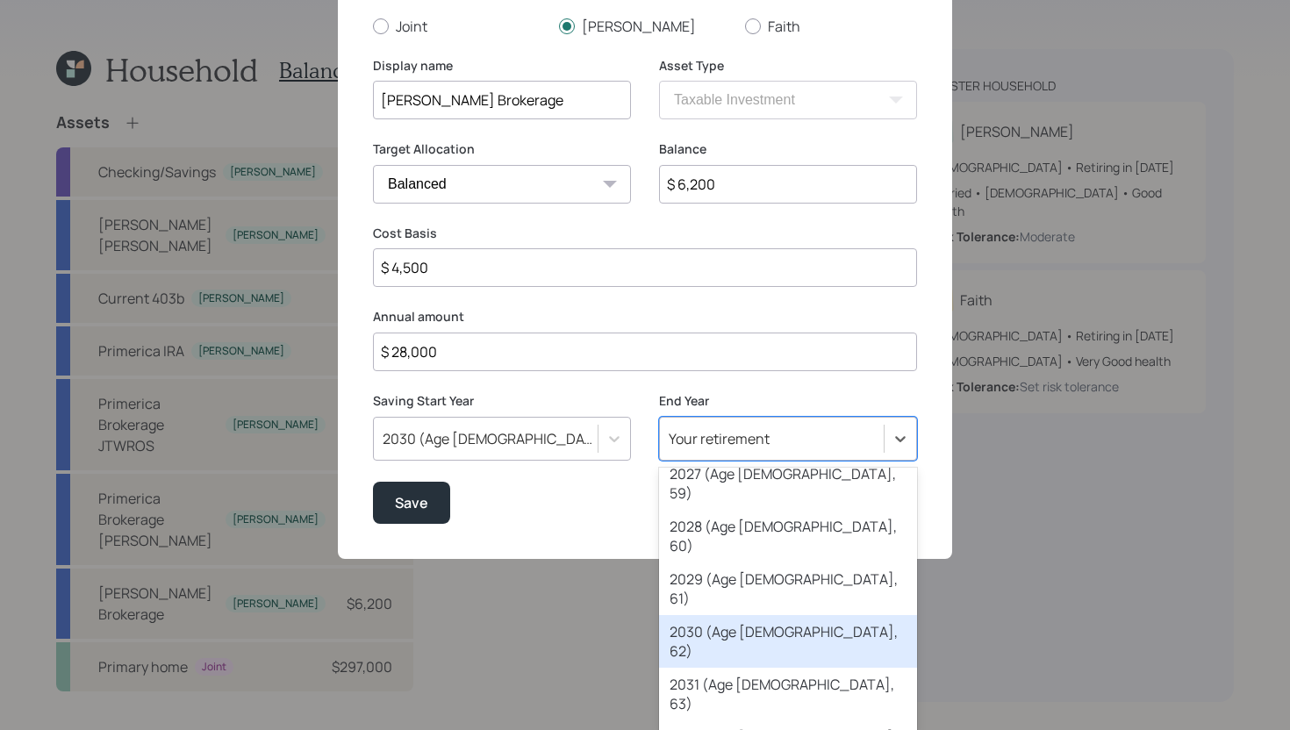
scroll to position [396, 0]
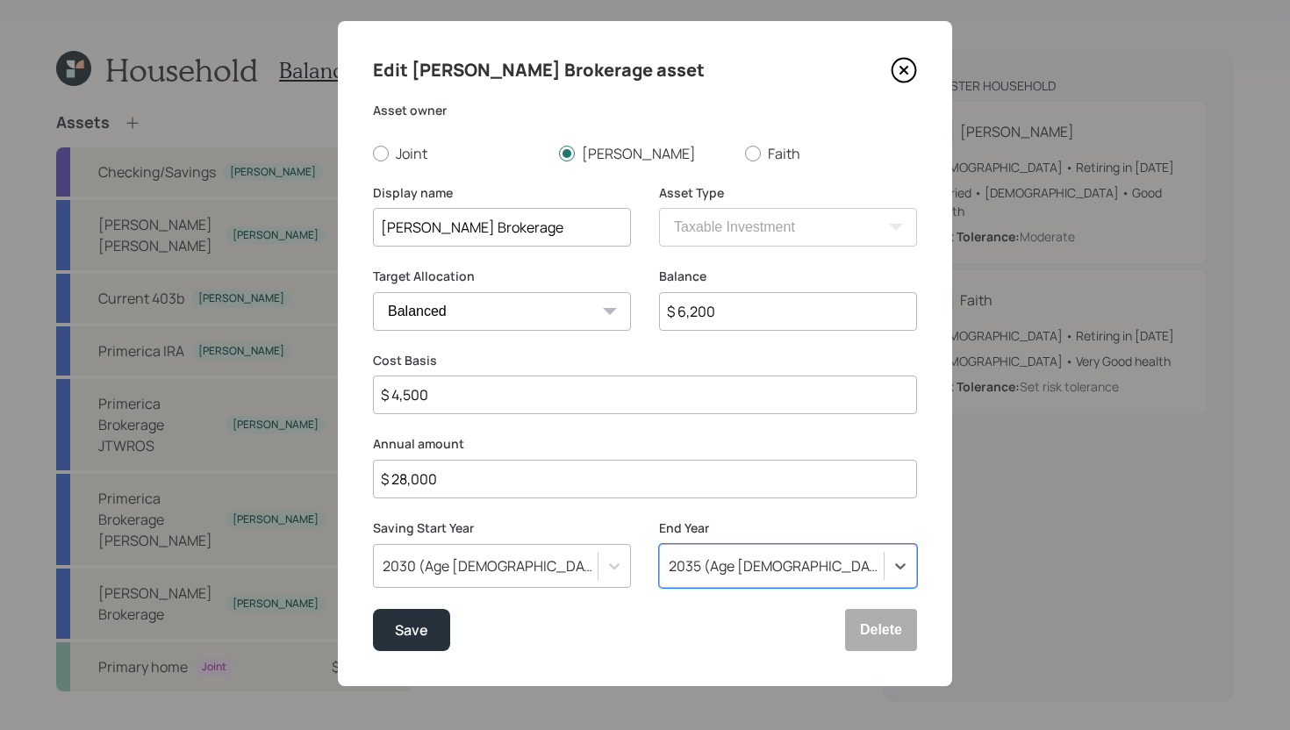
scroll to position [22, 0]
click at [434, 629] on button "Save" at bounding box center [411, 631] width 77 height 42
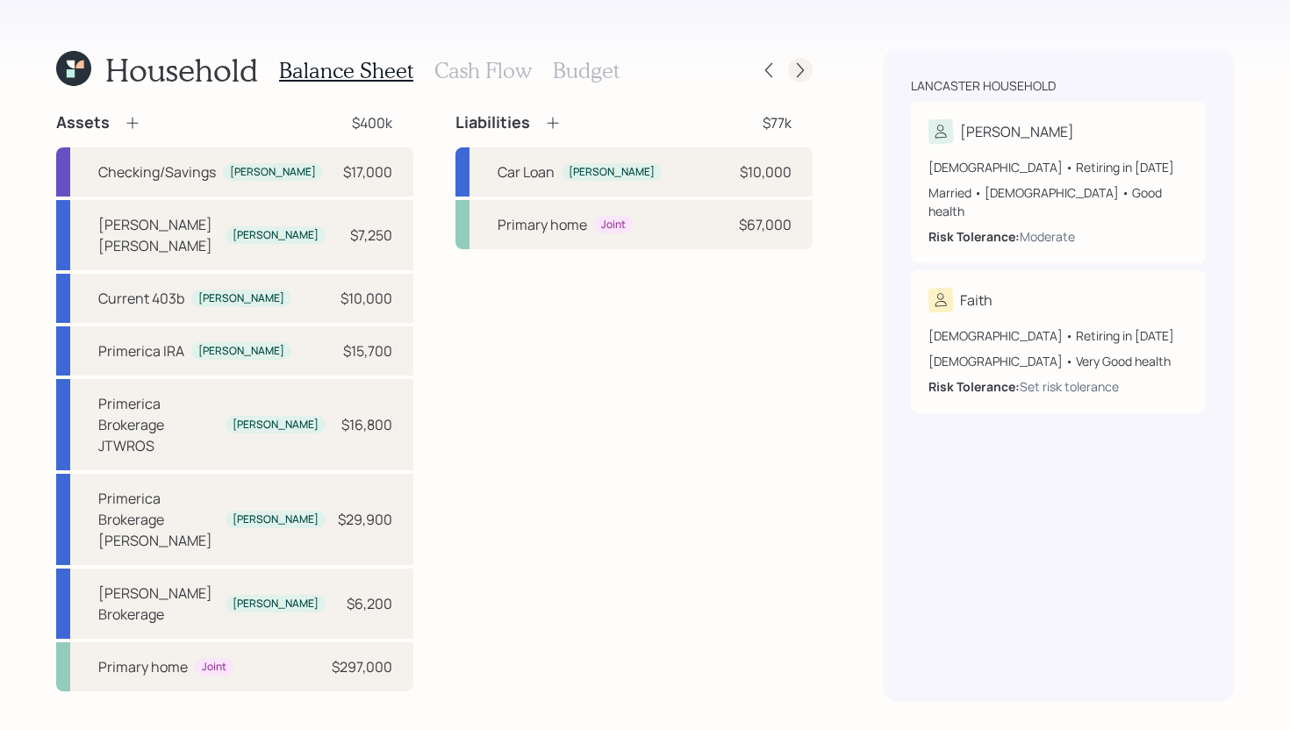
click at [803, 68] on icon at bounding box center [800, 70] width 7 height 15
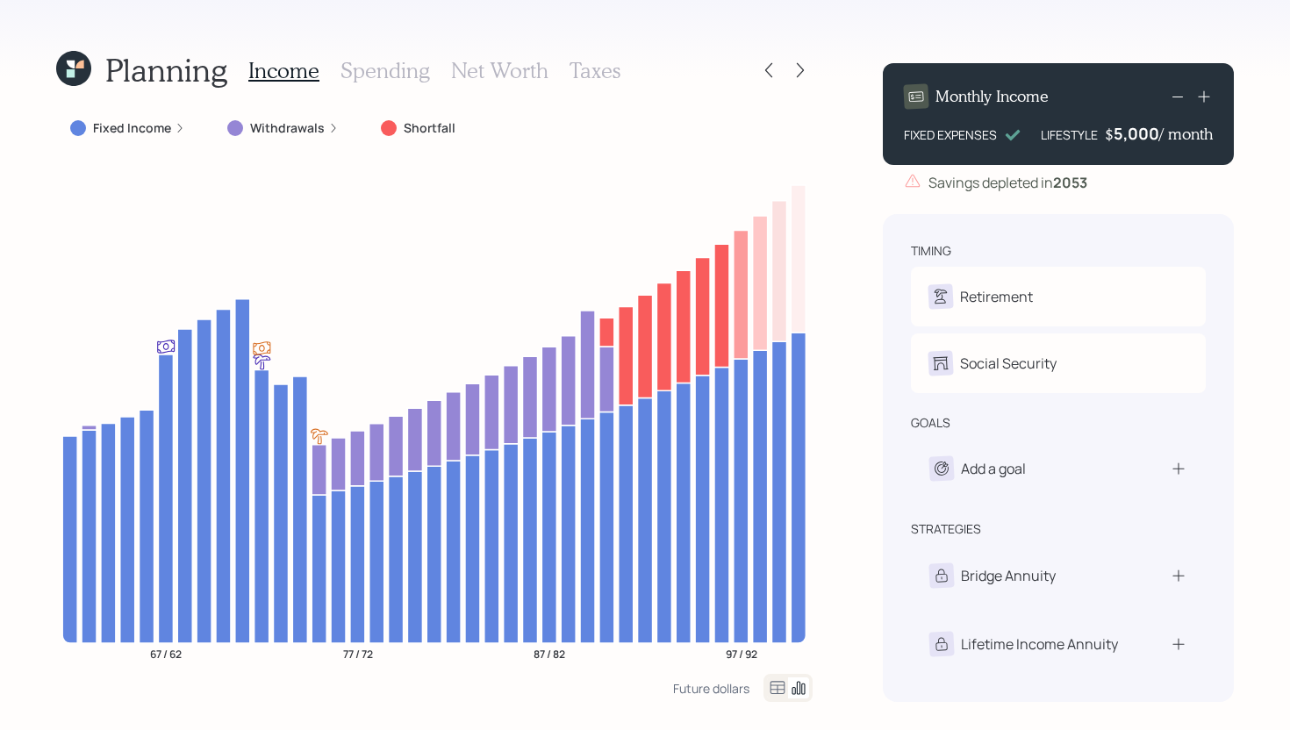
click at [383, 75] on h3 "Spending" at bounding box center [384, 70] width 89 height 25
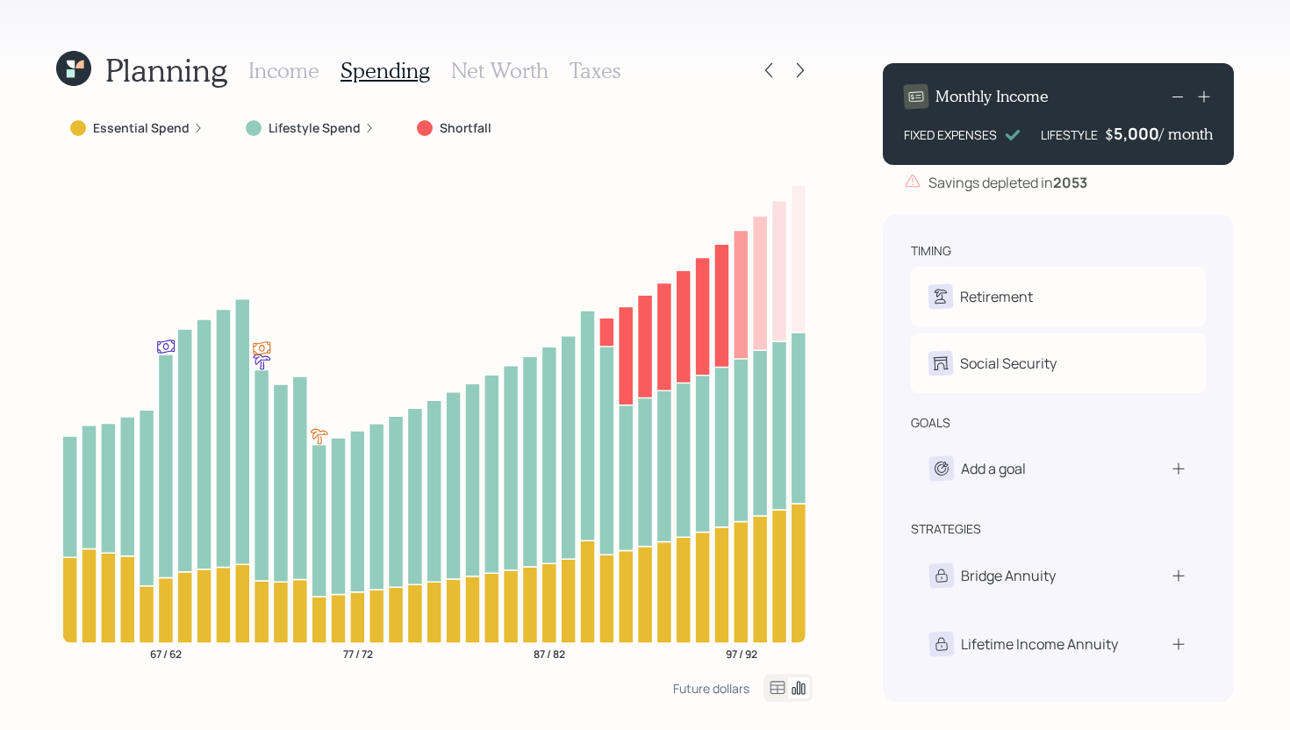
click at [287, 77] on h3 "Income" at bounding box center [283, 70] width 71 height 25
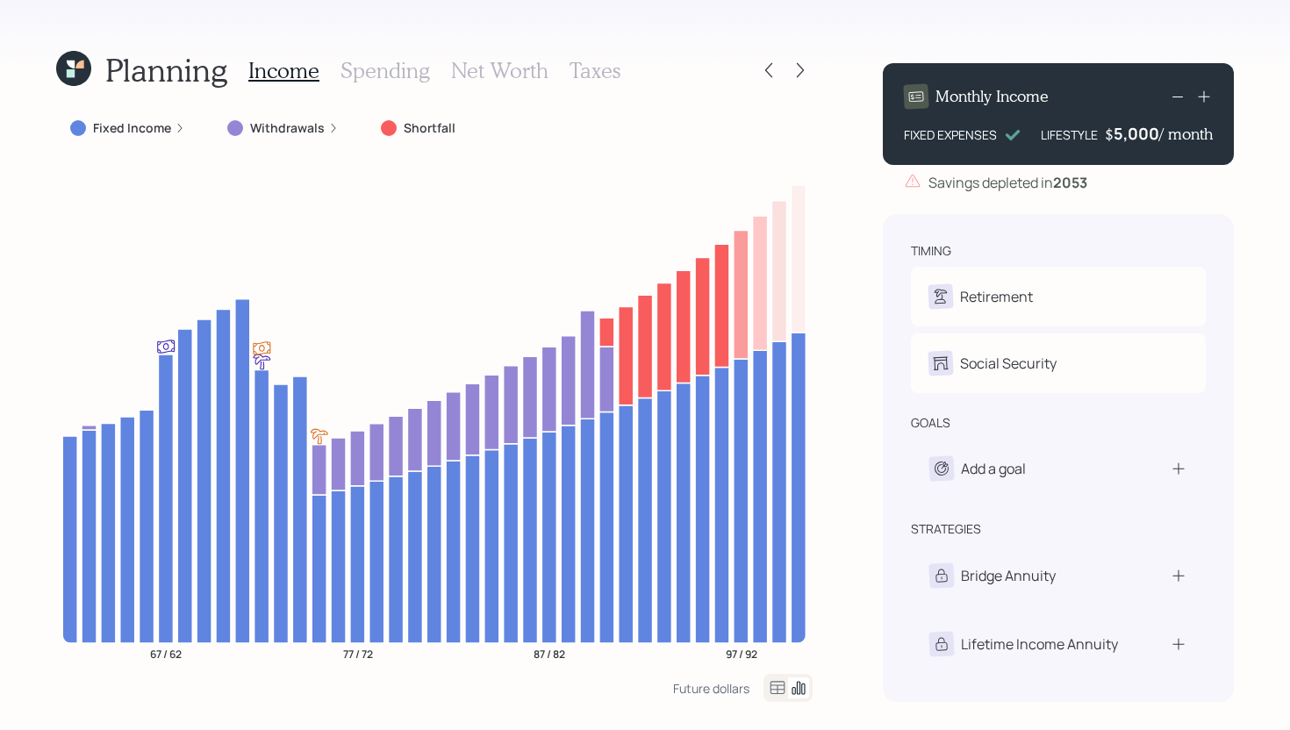
click at [390, 80] on h3 "Spending" at bounding box center [384, 70] width 89 height 25
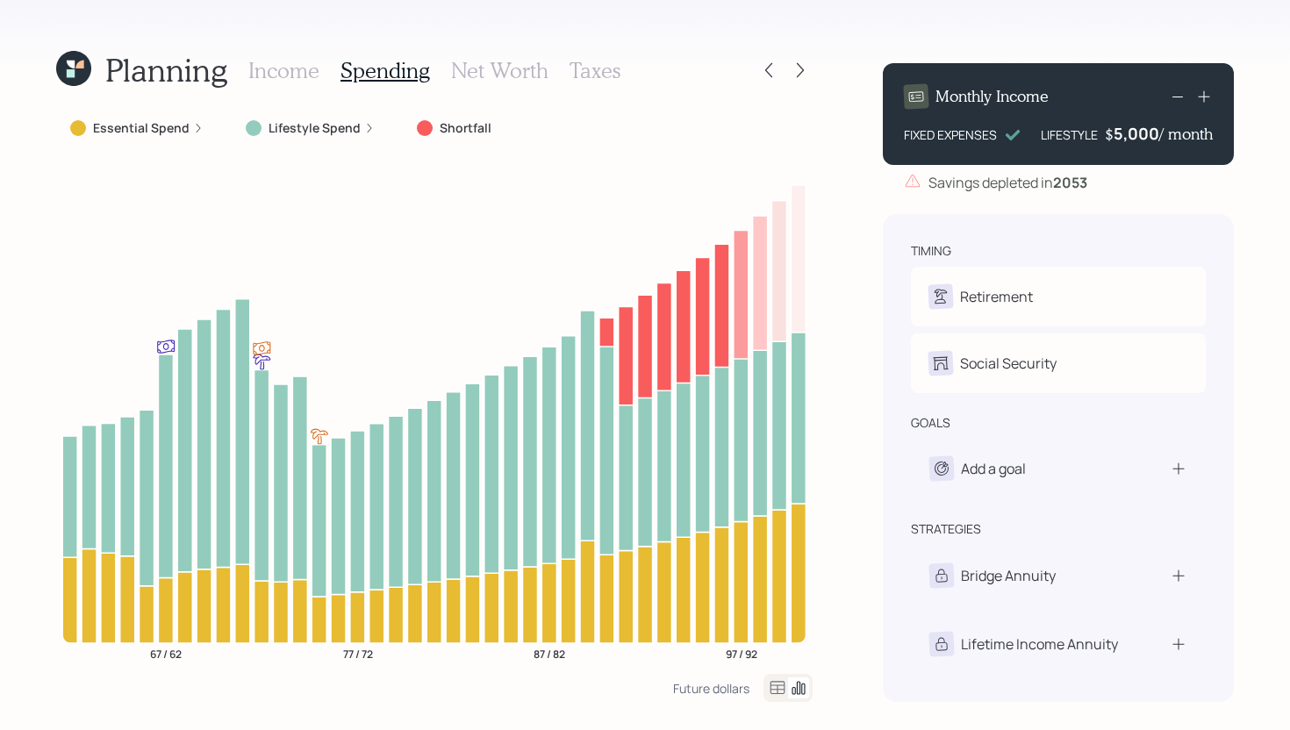
click at [293, 70] on h3 "Income" at bounding box center [283, 70] width 71 height 25
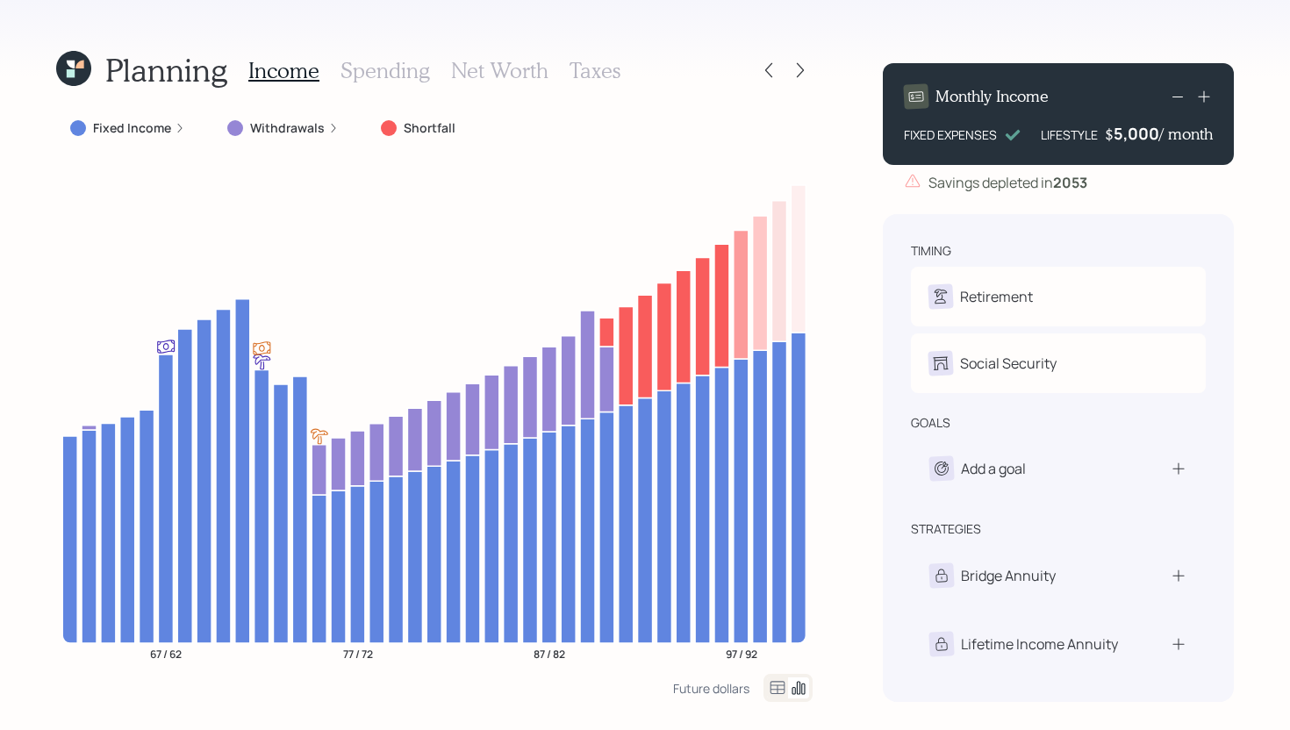
click at [393, 72] on h3 "Spending" at bounding box center [384, 70] width 89 height 25
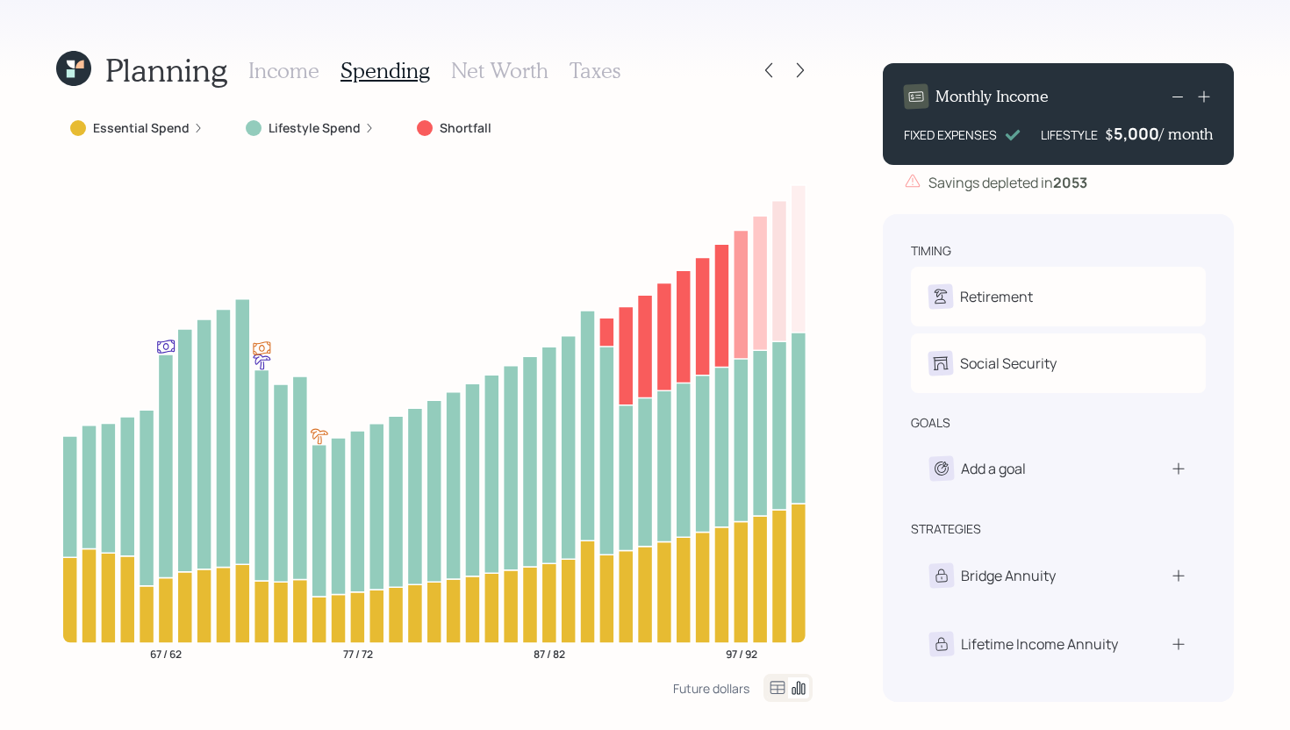
click at [297, 68] on h3 "Income" at bounding box center [283, 70] width 71 height 25
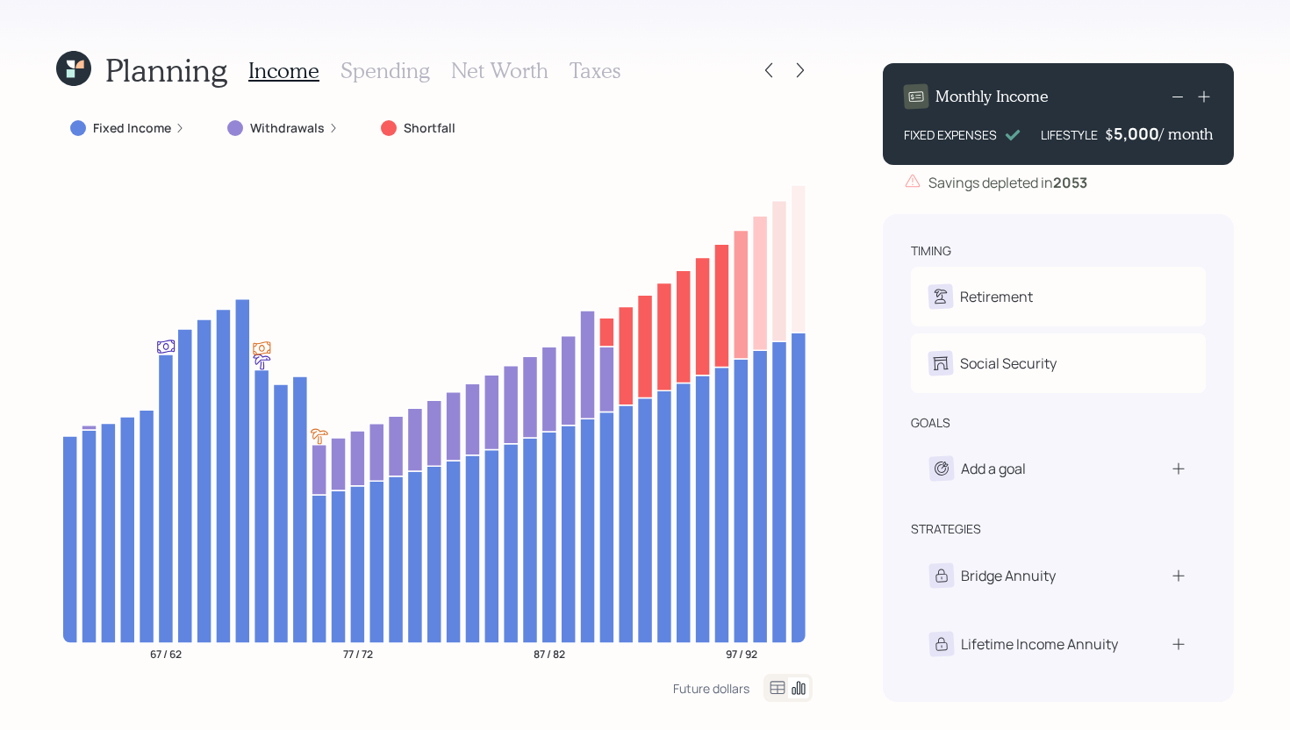
click at [602, 82] on h3 "Taxes" at bounding box center [594, 70] width 51 height 25
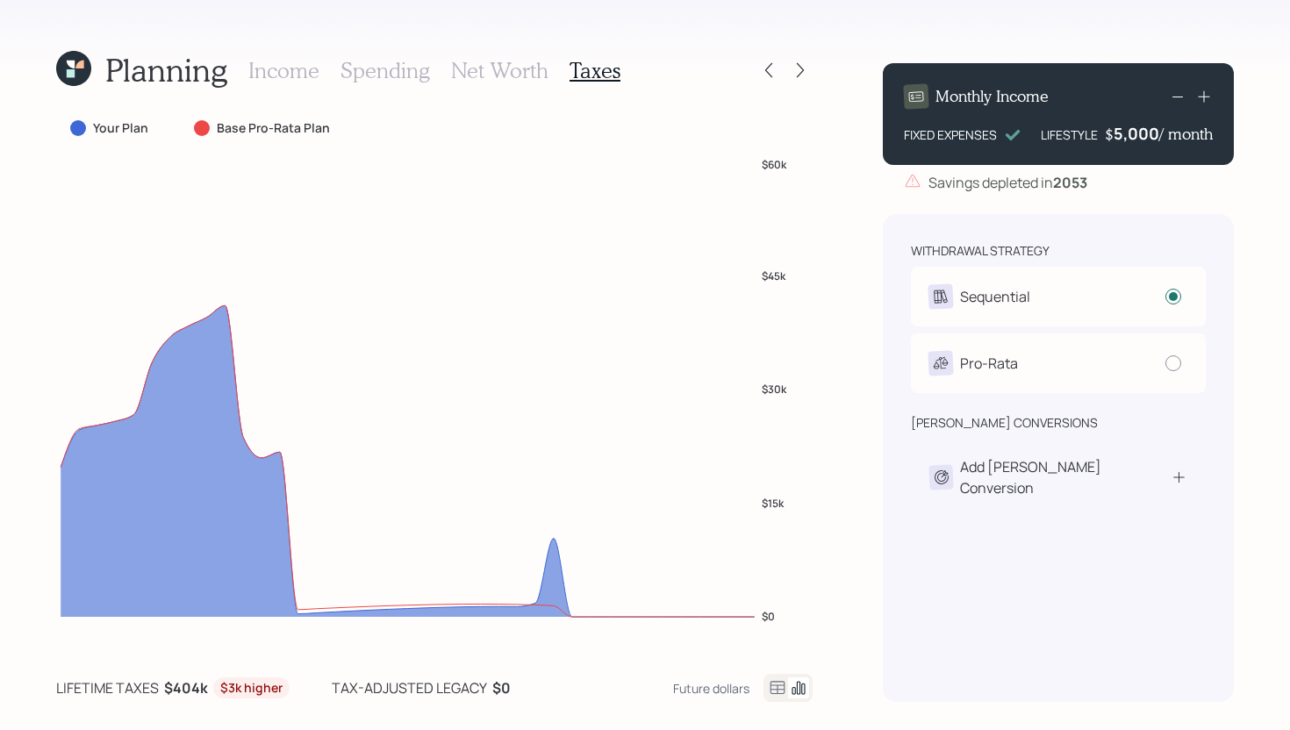
click at [271, 71] on h3 "Income" at bounding box center [283, 70] width 71 height 25
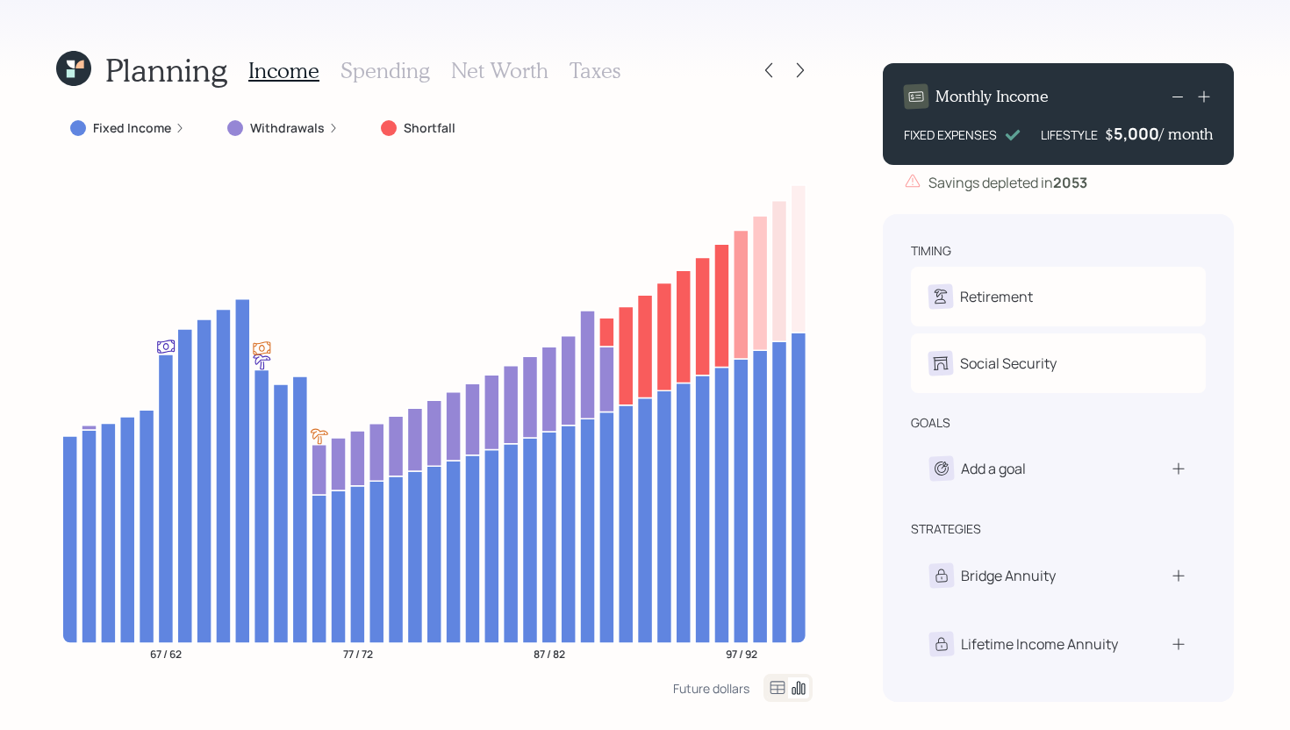
click at [255, 124] on label "Withdrawals" at bounding box center [287, 128] width 75 height 18
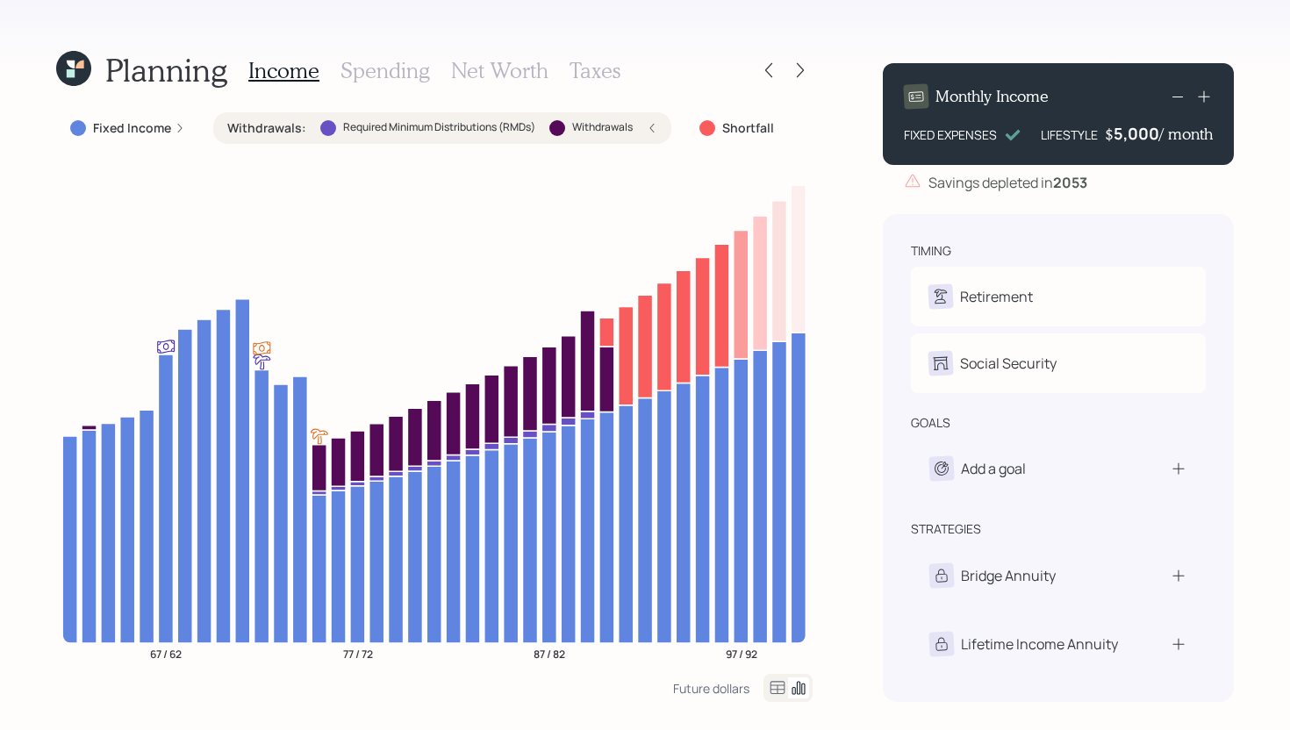
click at [312, 125] on div "Withdrawals : Required Minimum Distributions (RMDs) Withdrawals" at bounding box center [442, 128] width 430 height 18
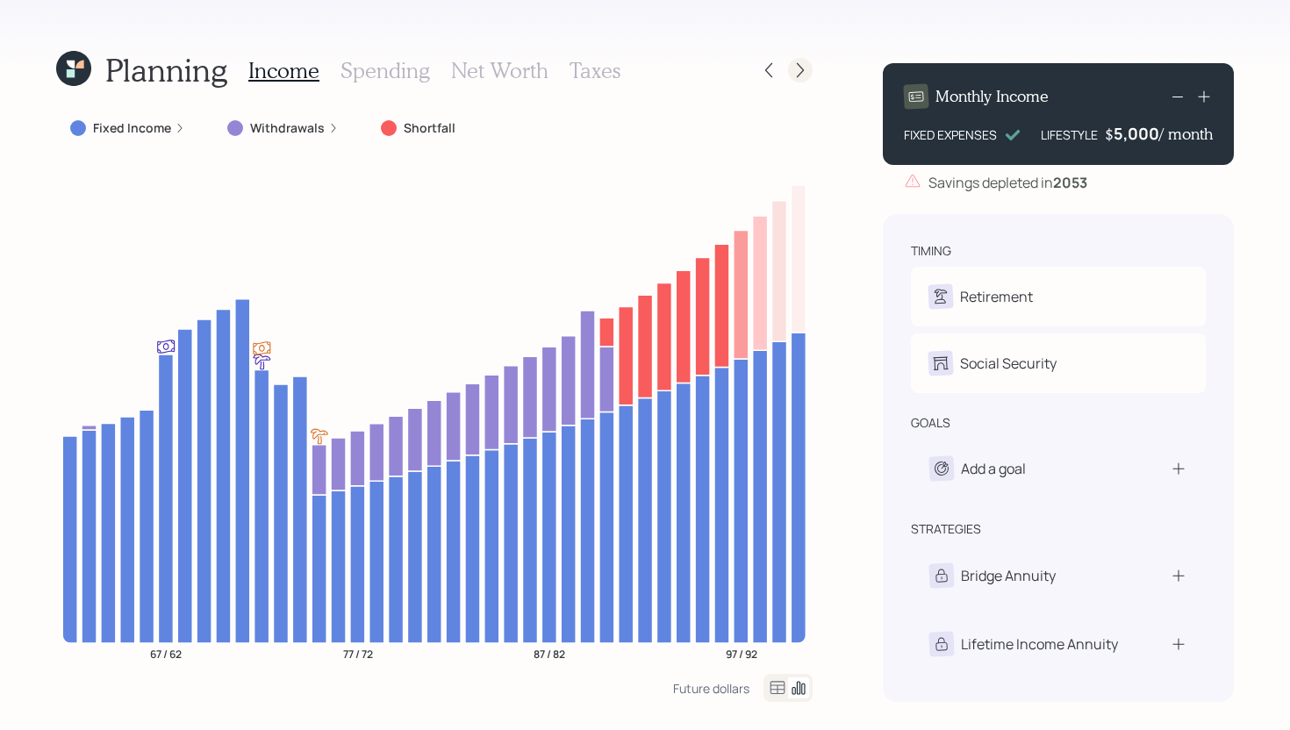
click at [802, 71] on icon at bounding box center [800, 70] width 7 height 15
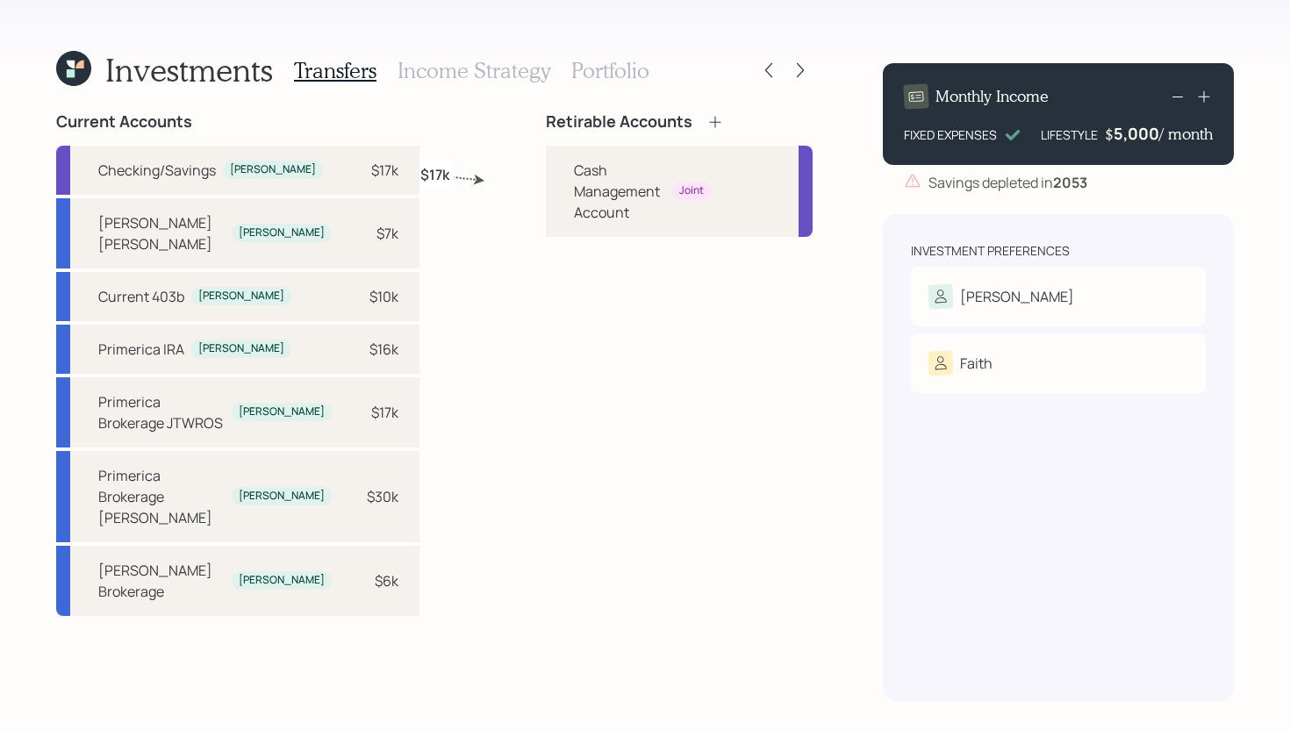
click at [706, 122] on icon at bounding box center [715, 122] width 18 height 18
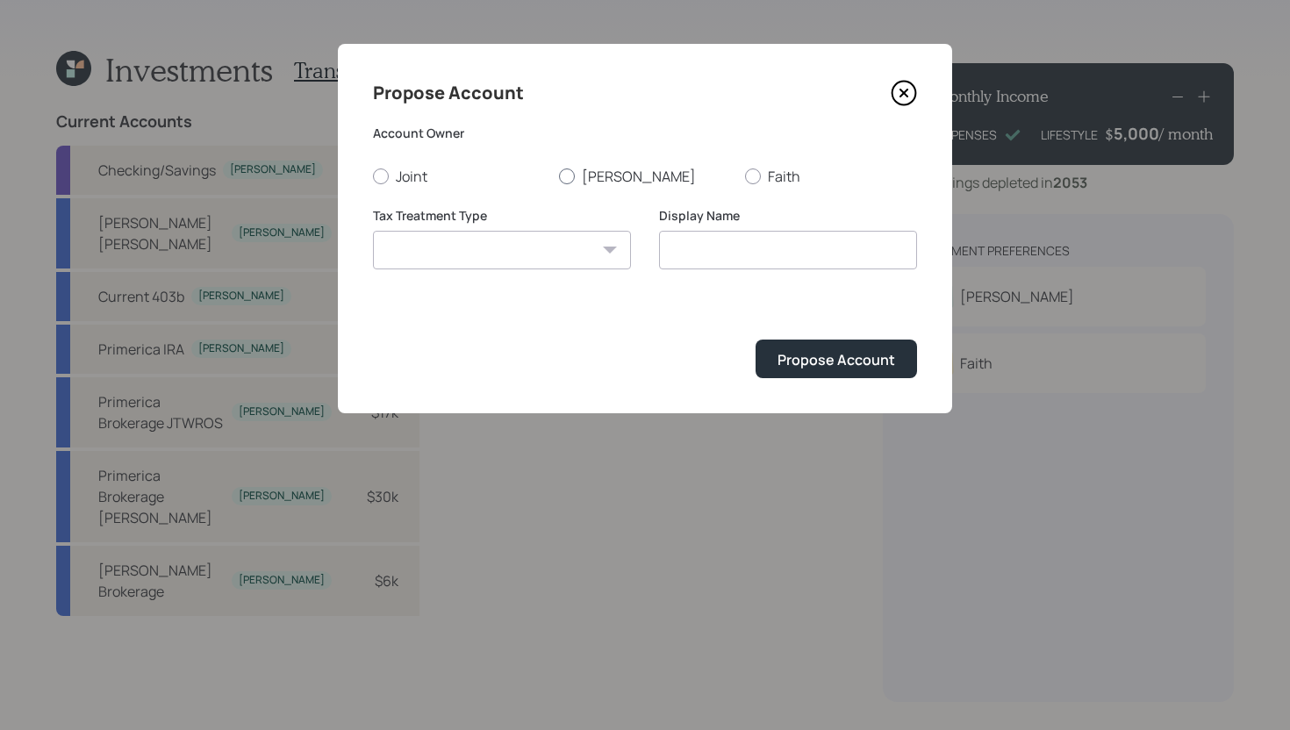
click at [574, 173] on label "Dean" at bounding box center [645, 176] width 172 height 19
click at [559, 175] on input "Dean" at bounding box center [558, 175] width 1 height 1
radio input "true"
click at [550, 230] on div "Tax Treatment Type Roth Taxable Traditional" at bounding box center [502, 238] width 258 height 63
click at [550, 247] on select "Roth Taxable Traditional" at bounding box center [502, 250] width 258 height 39
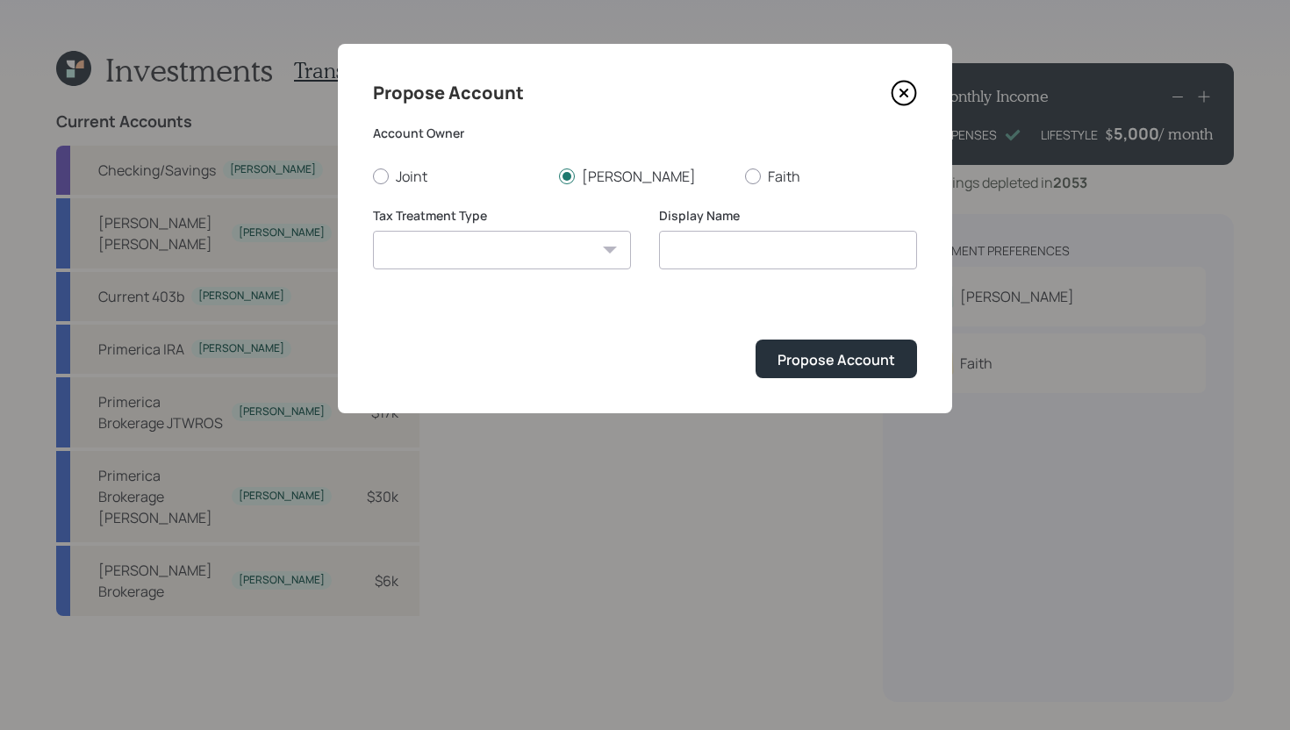
select select "traditional"
click at [373, 231] on select "Roth Taxable Traditional" at bounding box center [502, 250] width 258 height 39
click at [775, 257] on input "Traditional" at bounding box center [788, 250] width 258 height 39
type input "Traditional IRA"
click at [858, 362] on div "Propose Account" at bounding box center [836, 359] width 118 height 19
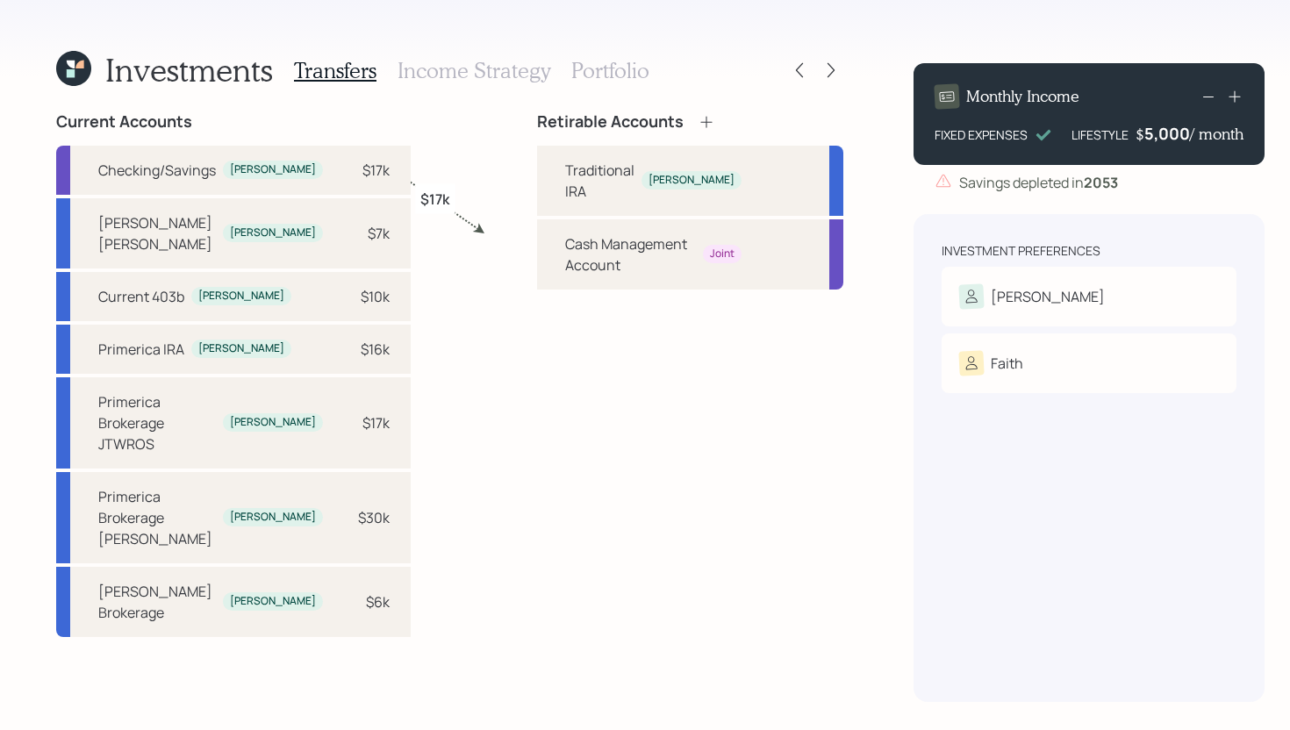
click at [700, 122] on icon at bounding box center [705, 121] width 11 height 11
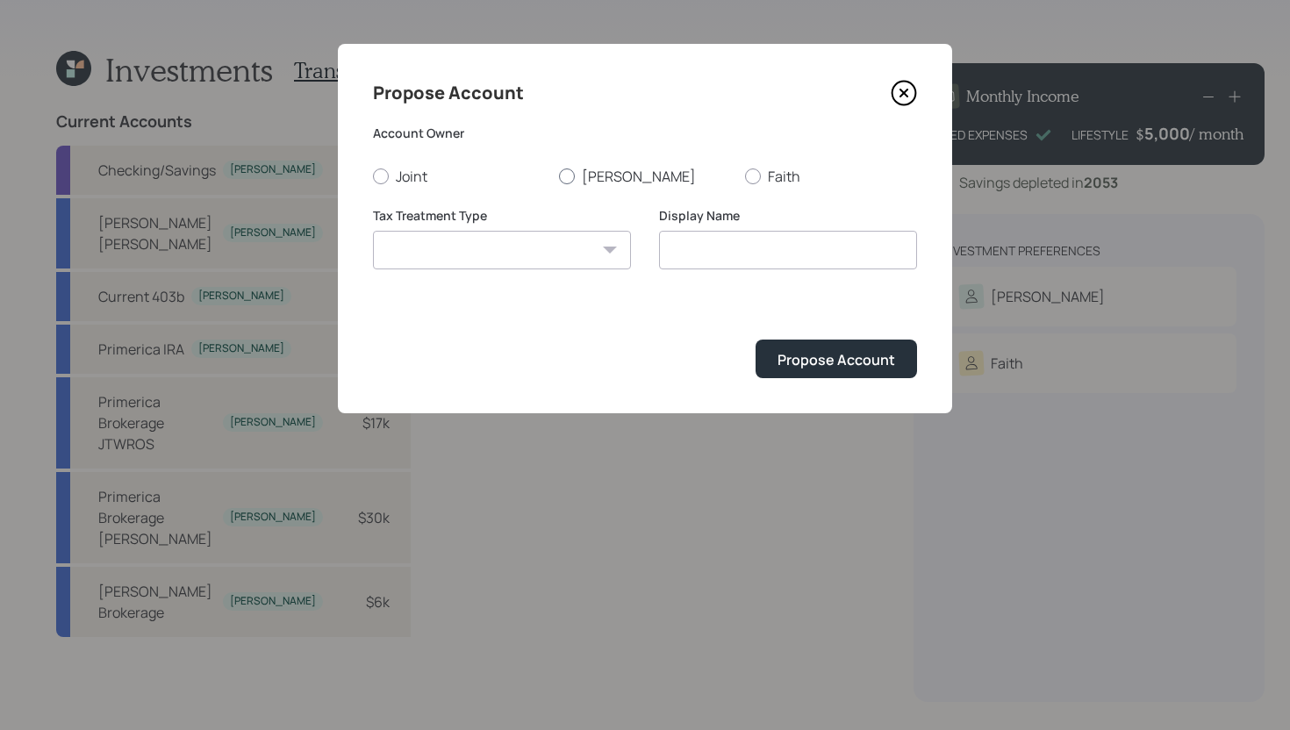
click at [584, 176] on label "[PERSON_NAME]" at bounding box center [645, 176] width 172 height 19
click at [559, 176] on input "[PERSON_NAME]" at bounding box center [558, 175] width 1 height 1
radio input "true"
click at [562, 242] on select "Roth Taxable Traditional" at bounding box center [502, 250] width 258 height 39
select select "roth"
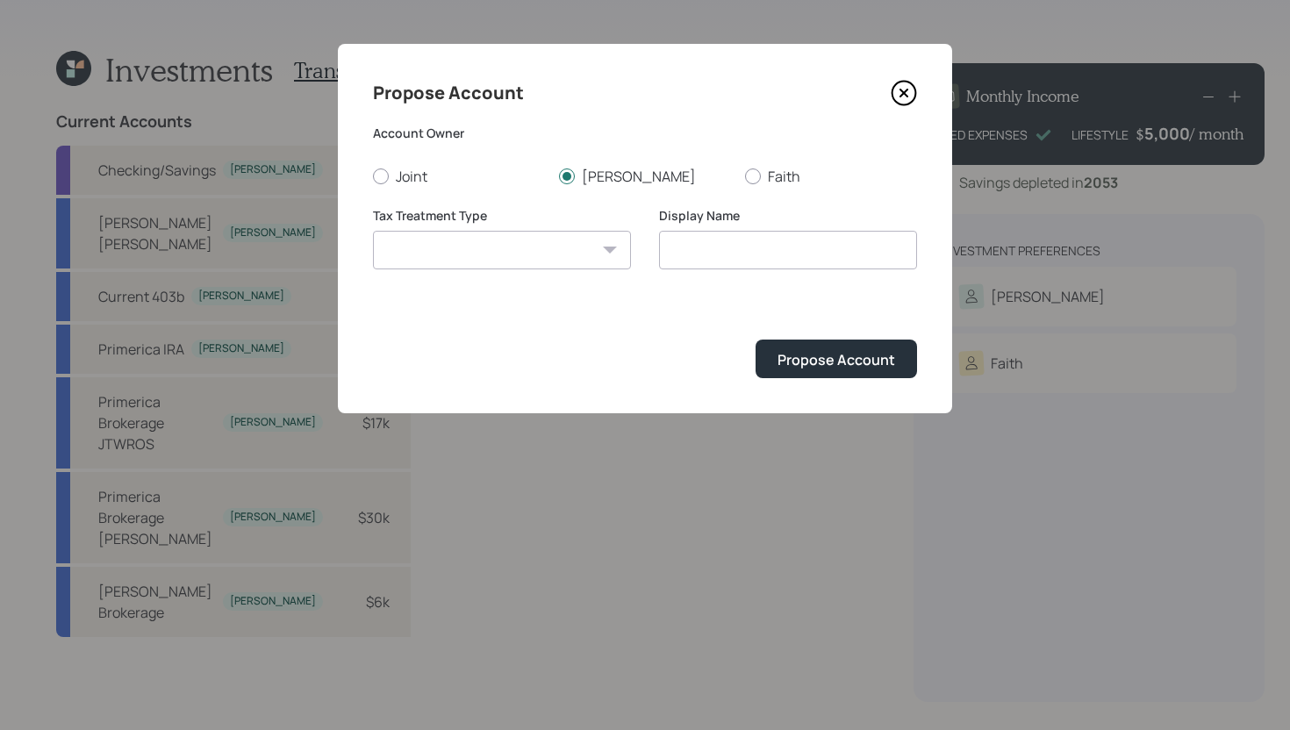
click at [373, 231] on select "Roth Taxable Traditional" at bounding box center [502, 250] width 258 height 39
click at [795, 244] on input "Roth" at bounding box center [788, 250] width 258 height 39
type input "[PERSON_NAME]"
click at [802, 354] on div "Propose Account" at bounding box center [836, 359] width 118 height 19
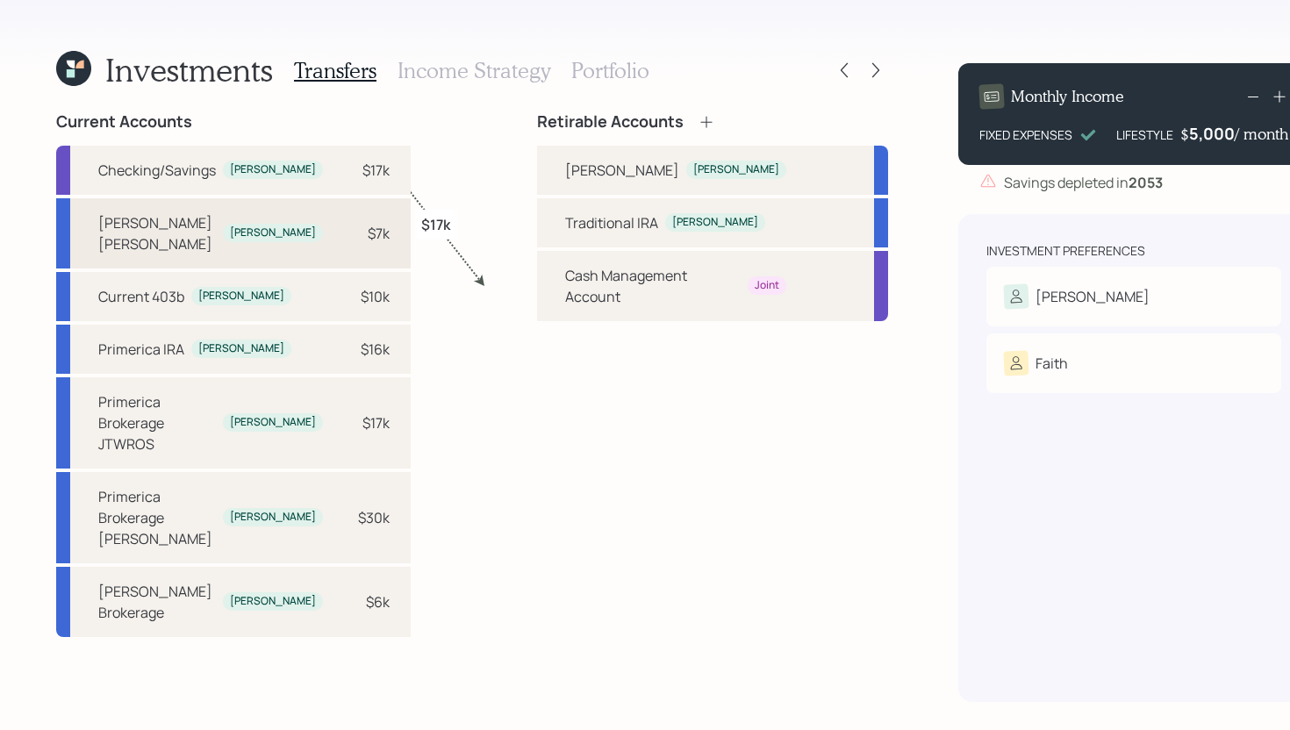
click at [360, 223] on div "Schwab Roth IRA Dean $7k" at bounding box center [233, 233] width 354 height 70
click at [565, 170] on div "[PERSON_NAME]" at bounding box center [622, 170] width 114 height 21
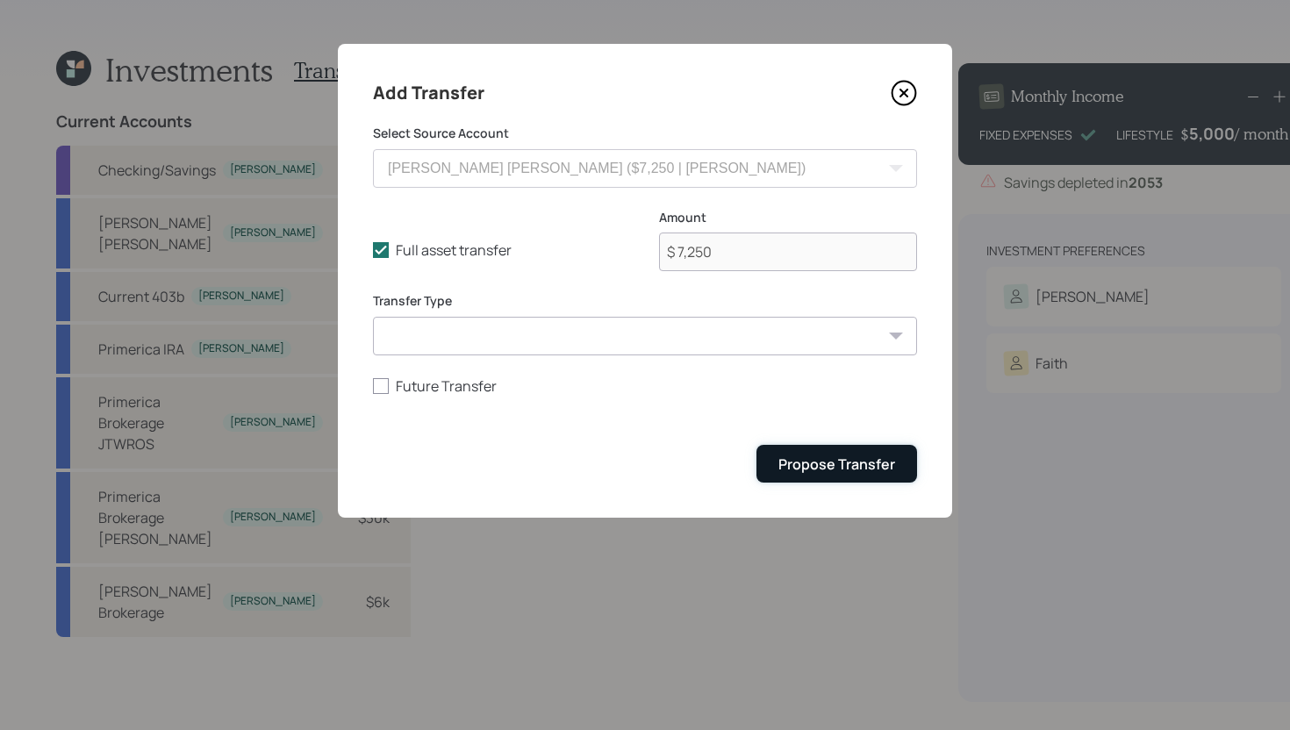
click at [842, 464] on div "Propose Transfer" at bounding box center [836, 463] width 117 height 19
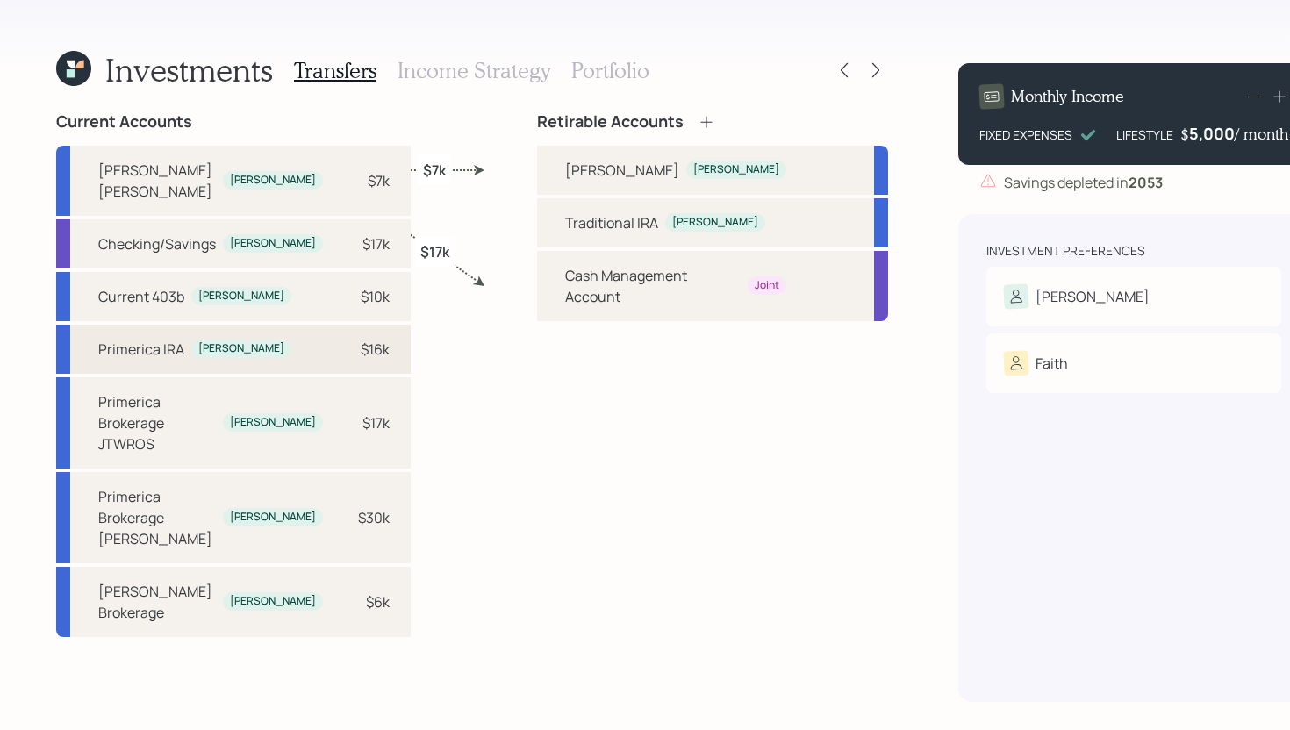
click at [369, 332] on div "Primerica IRA Dean $16k" at bounding box center [233, 349] width 354 height 49
click at [537, 230] on div "Traditional IRA Dean" at bounding box center [712, 222] width 351 height 49
select select "c6f4537b-5218-45a5-91ac-65b5b3b615ab"
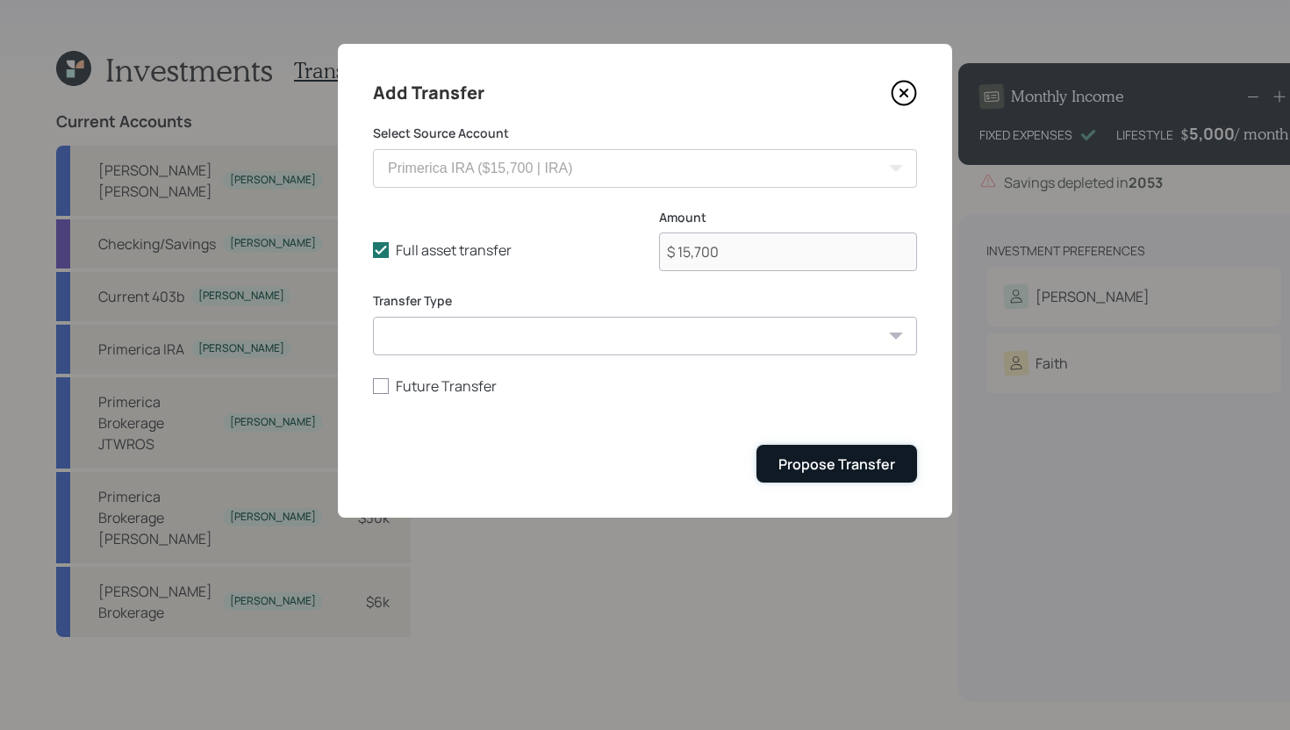
click at [848, 457] on div "Propose Transfer" at bounding box center [836, 463] width 117 height 19
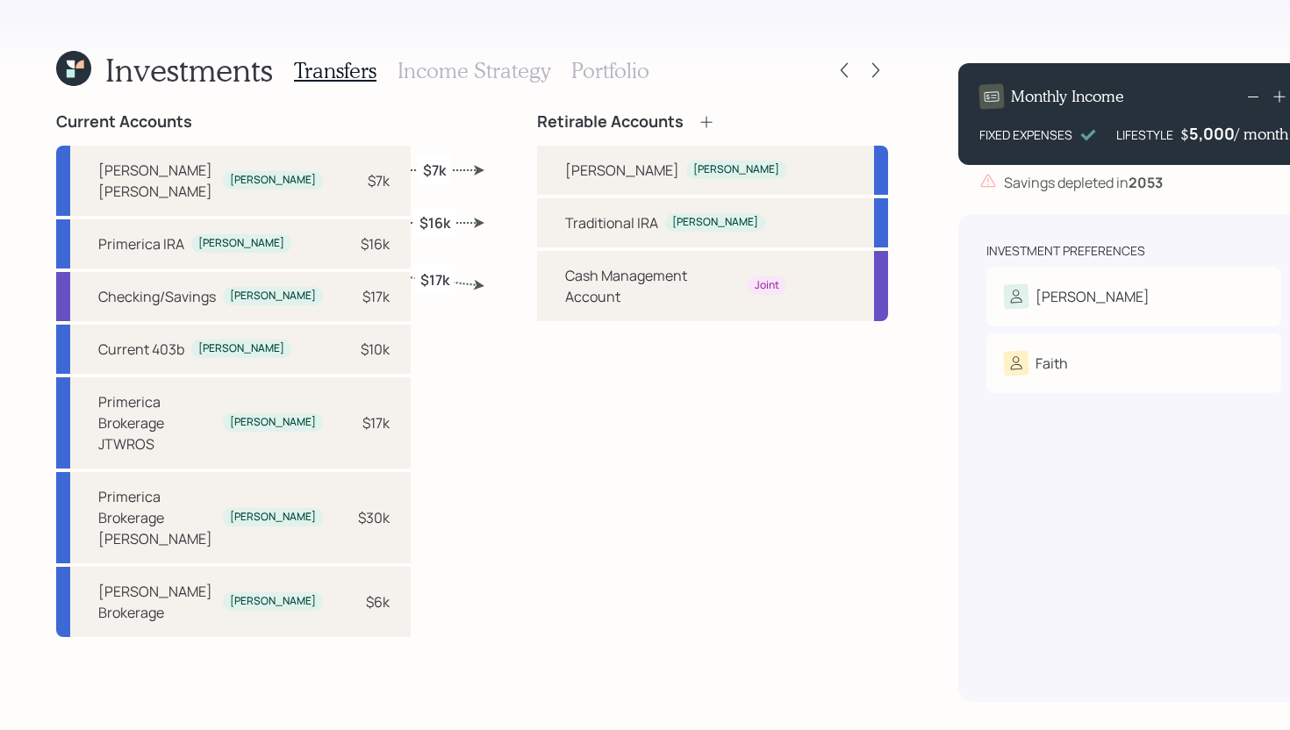
click at [465, 80] on h3 "Income Strategy" at bounding box center [473, 70] width 153 height 25
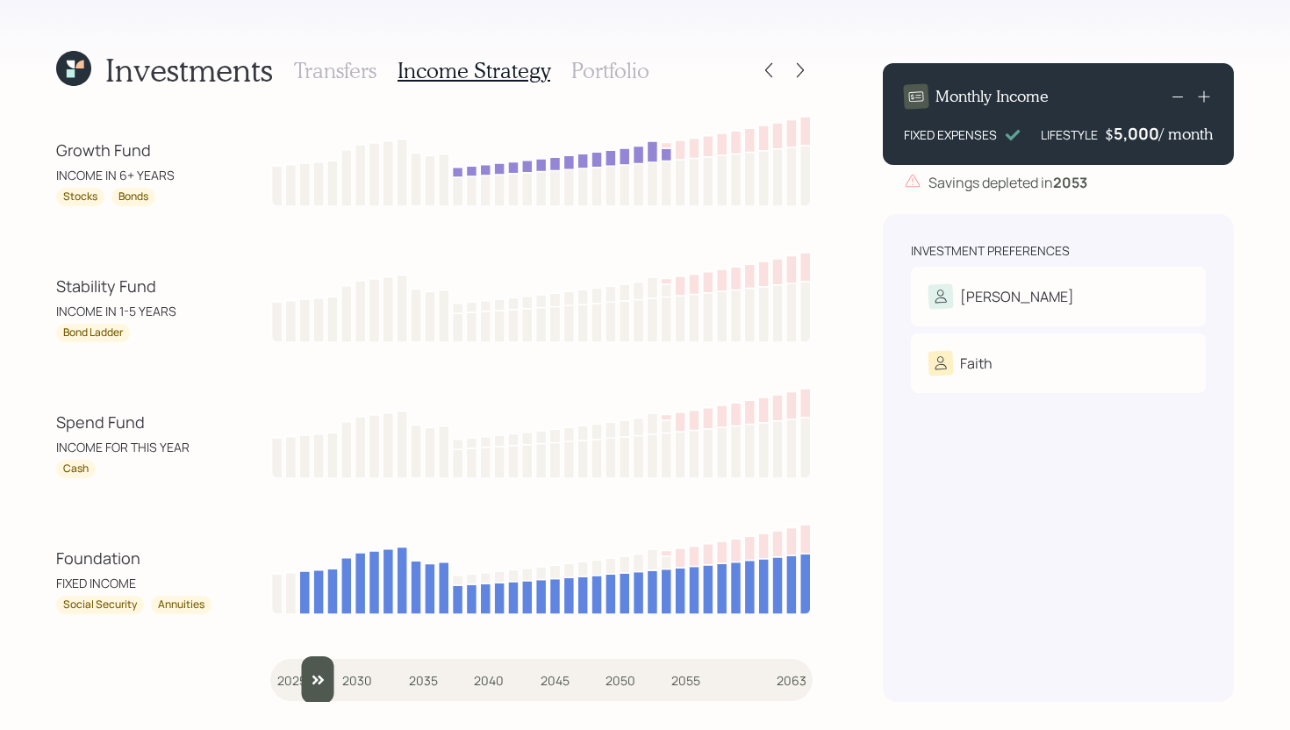
click at [299, 675] on input "slider" at bounding box center [541, 679] width 542 height 47
click at [320, 675] on input "slider" at bounding box center [541, 679] width 542 height 47
click at [337, 673] on input "slider" at bounding box center [541, 679] width 542 height 47
click at [350, 677] on input "slider" at bounding box center [541, 679] width 542 height 47
click at [361, 677] on input "slider" at bounding box center [541, 679] width 542 height 47
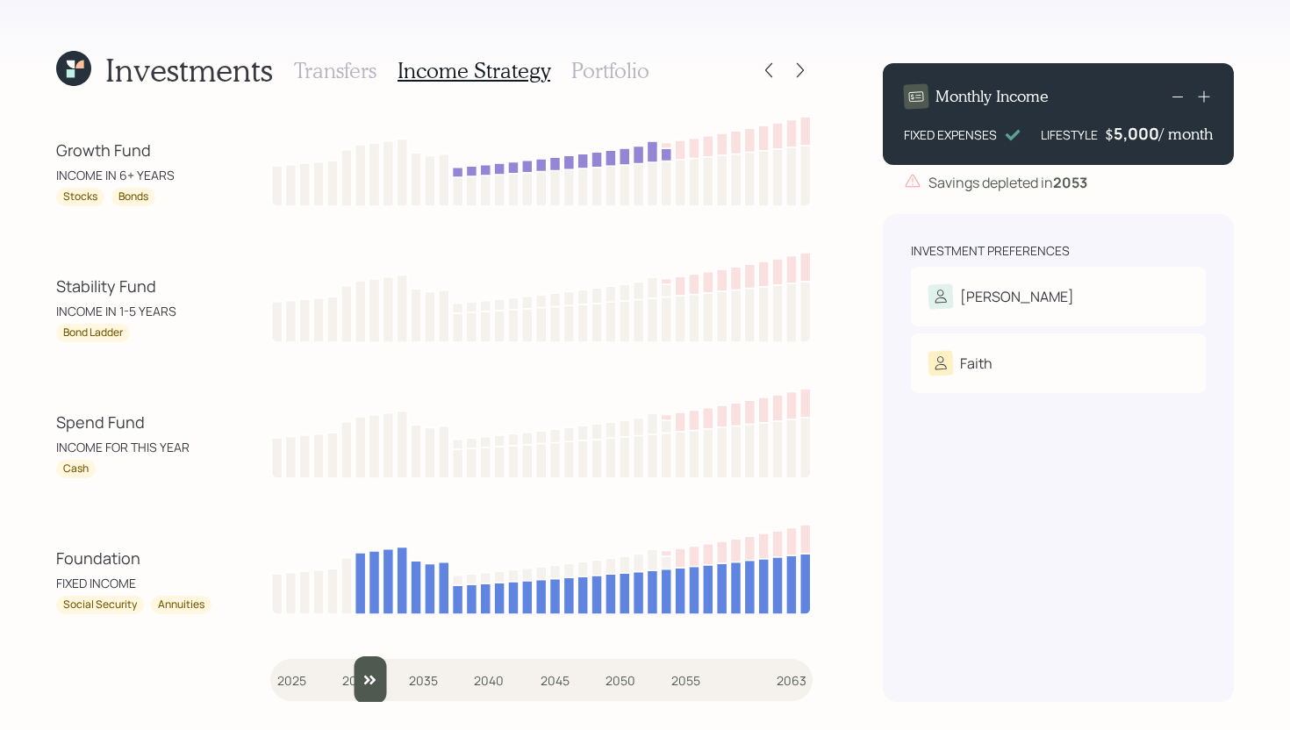
click at [373, 676] on input "slider" at bounding box center [541, 679] width 542 height 47
click at [383, 676] on input "slider" at bounding box center [541, 679] width 542 height 47
click at [399, 675] on input "slider" at bounding box center [541, 679] width 542 height 47
click at [415, 675] on input "slider" at bounding box center [541, 679] width 542 height 47
click at [423, 675] on input "slider" at bounding box center [541, 679] width 542 height 47
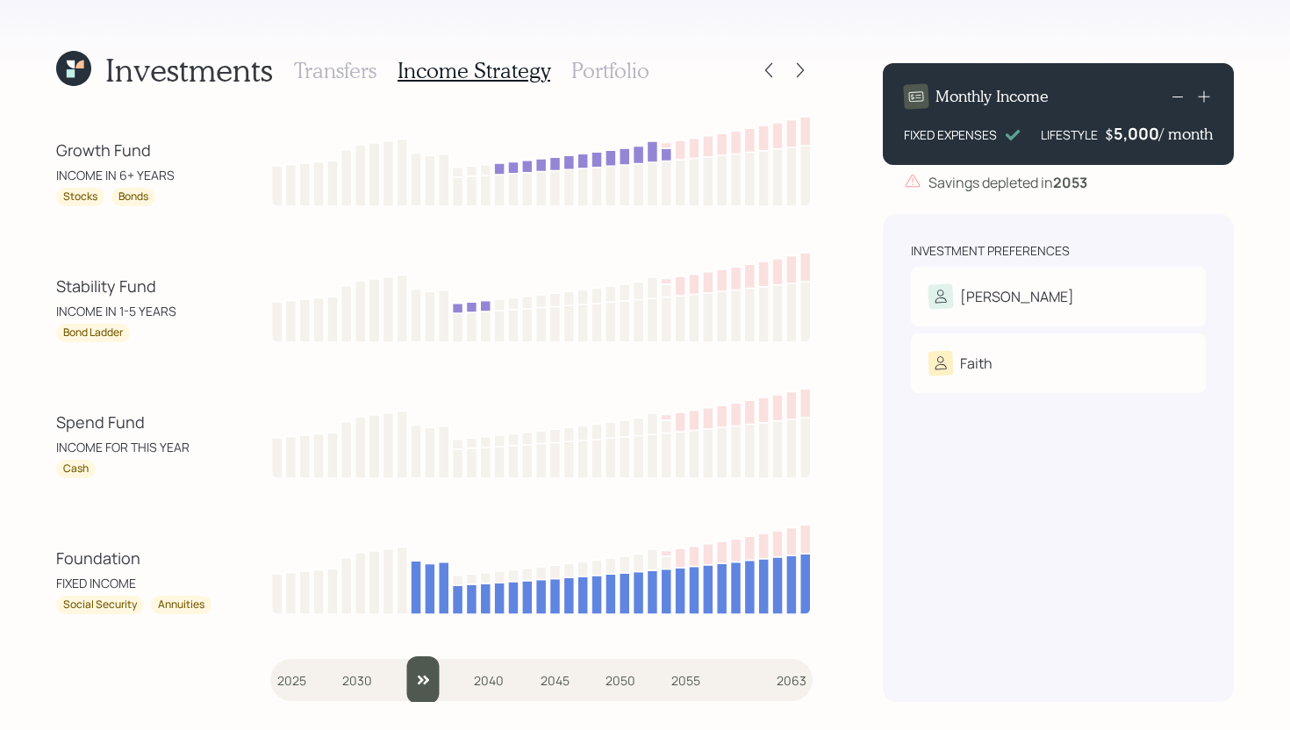
click at [423, 674] on input "slider" at bounding box center [541, 679] width 542 height 47
click at [431, 674] on input "slider" at bounding box center [541, 679] width 542 height 47
click at [442, 676] on input "slider" at bounding box center [541, 679] width 542 height 47
click at [454, 677] on input "slider" at bounding box center [541, 679] width 542 height 47
click at [460, 684] on input "slider" at bounding box center [541, 679] width 542 height 47
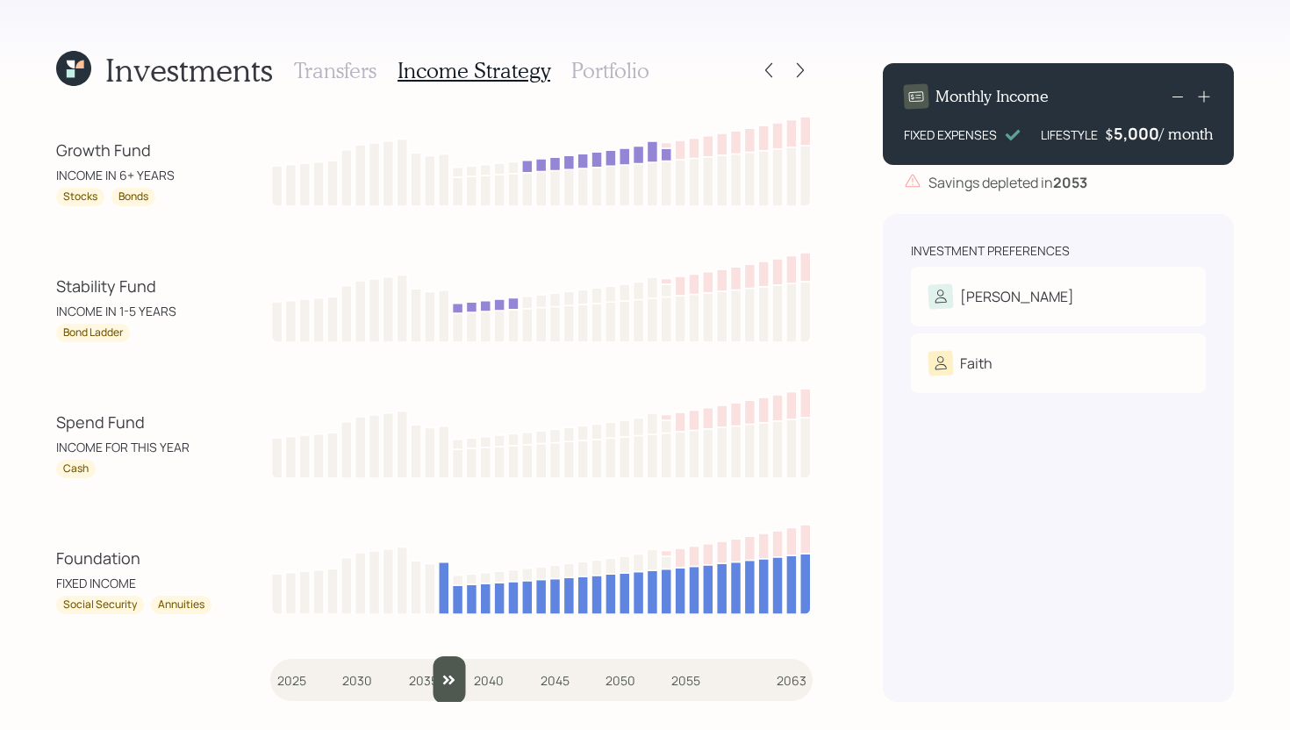
drag, startPoint x: 460, startPoint y: 684, endPoint x: 443, endPoint y: 683, distance: 16.7
click at [442, 683] on input "slider" at bounding box center [541, 679] width 542 height 47
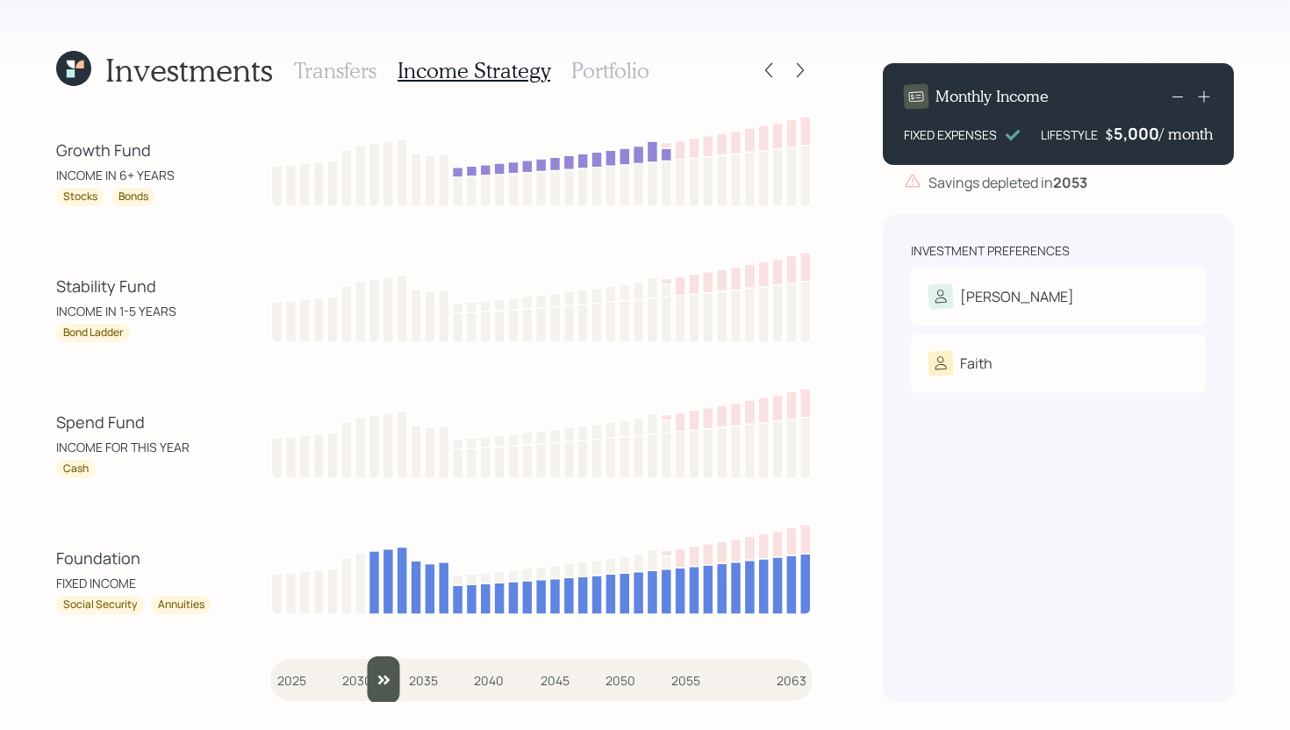
drag, startPoint x: 460, startPoint y: 683, endPoint x: 371, endPoint y: 681, distance: 88.7
click at [371, 681] on input "slider" at bounding box center [541, 679] width 542 height 47
click at [389, 678] on input "slider" at bounding box center [541, 679] width 542 height 47
click at [401, 680] on input "slider" at bounding box center [541, 679] width 542 height 47
click at [414, 678] on input "slider" at bounding box center [541, 679] width 542 height 47
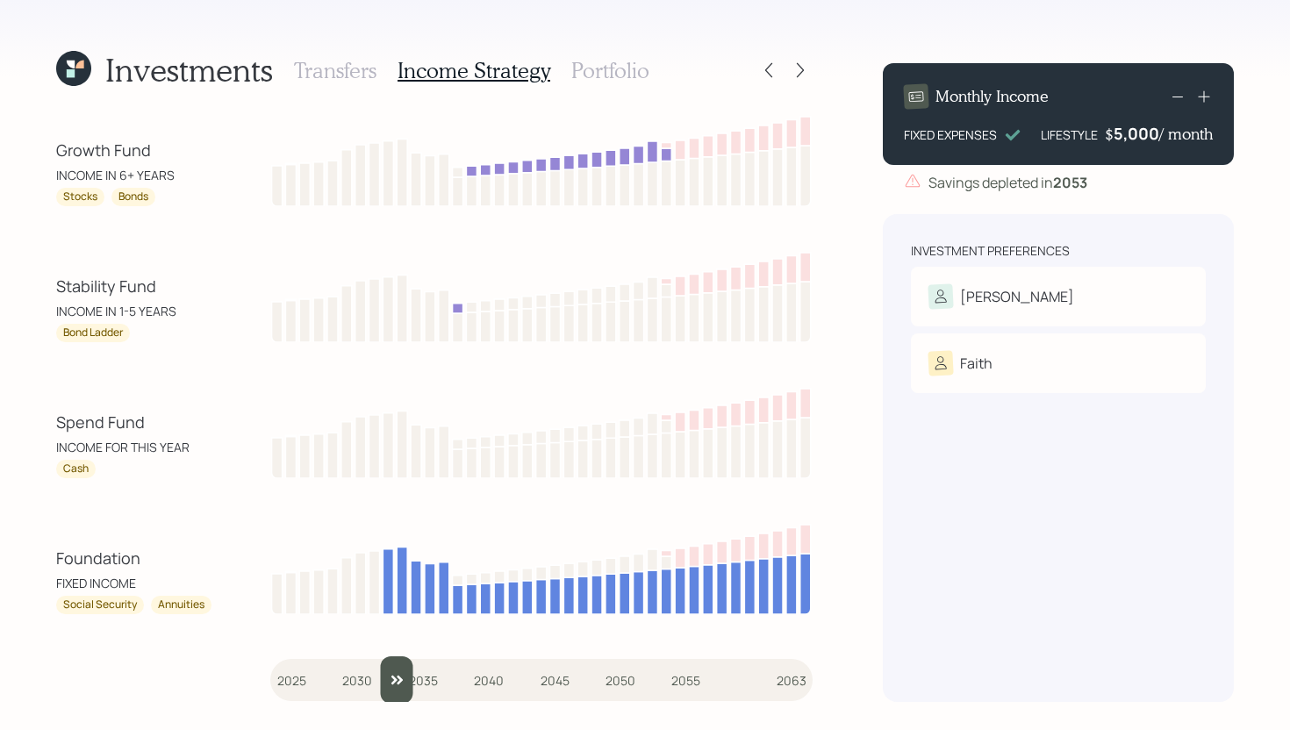
drag, startPoint x: 429, startPoint y: 677, endPoint x: 392, endPoint y: 681, distance: 37.0
click at [392, 681] on input "slider" at bounding box center [541, 679] width 542 height 47
drag, startPoint x: 394, startPoint y: 685, endPoint x: 447, endPoint y: 677, distance: 53.2
click at [447, 677] on input "slider" at bounding box center [541, 679] width 542 height 47
type input "2038"
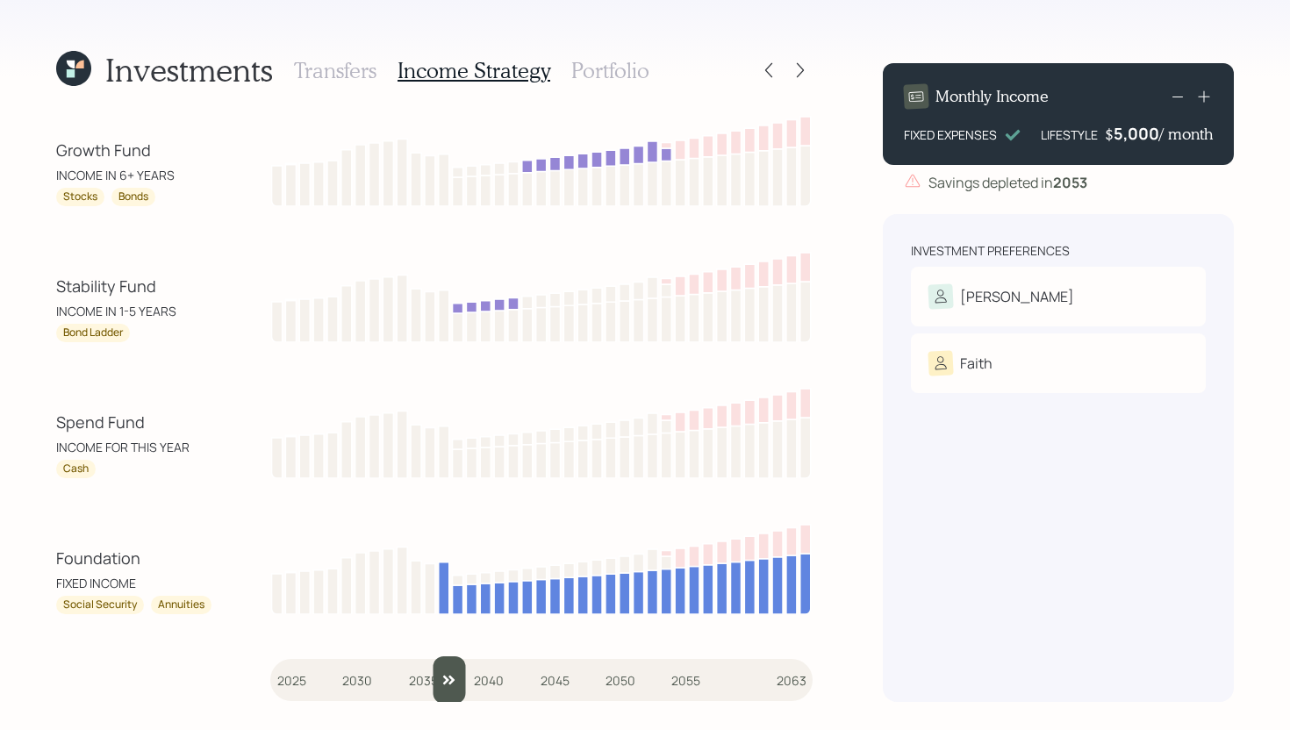
click at [454, 680] on input "slider" at bounding box center [541, 679] width 542 height 47
click at [611, 68] on h3 "Portfolio" at bounding box center [610, 70] width 78 height 25
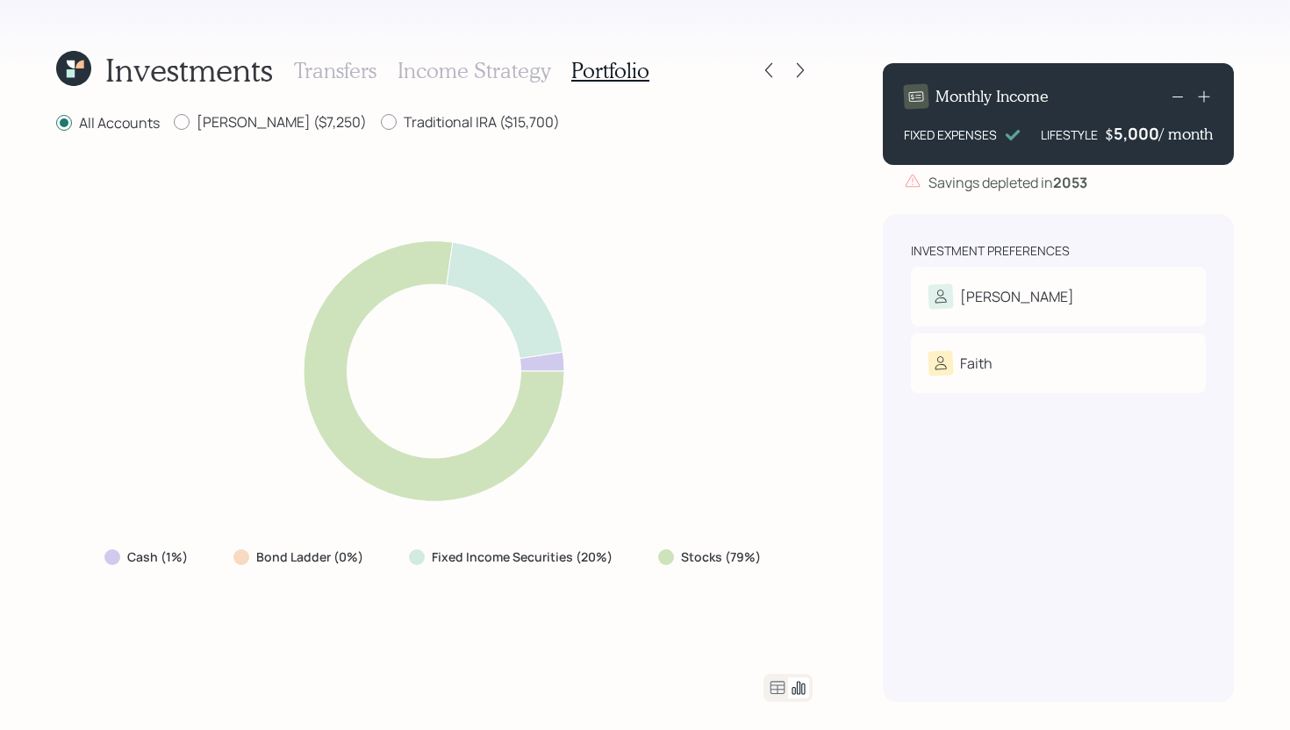
click at [776, 685] on icon at bounding box center [777, 687] width 15 height 13
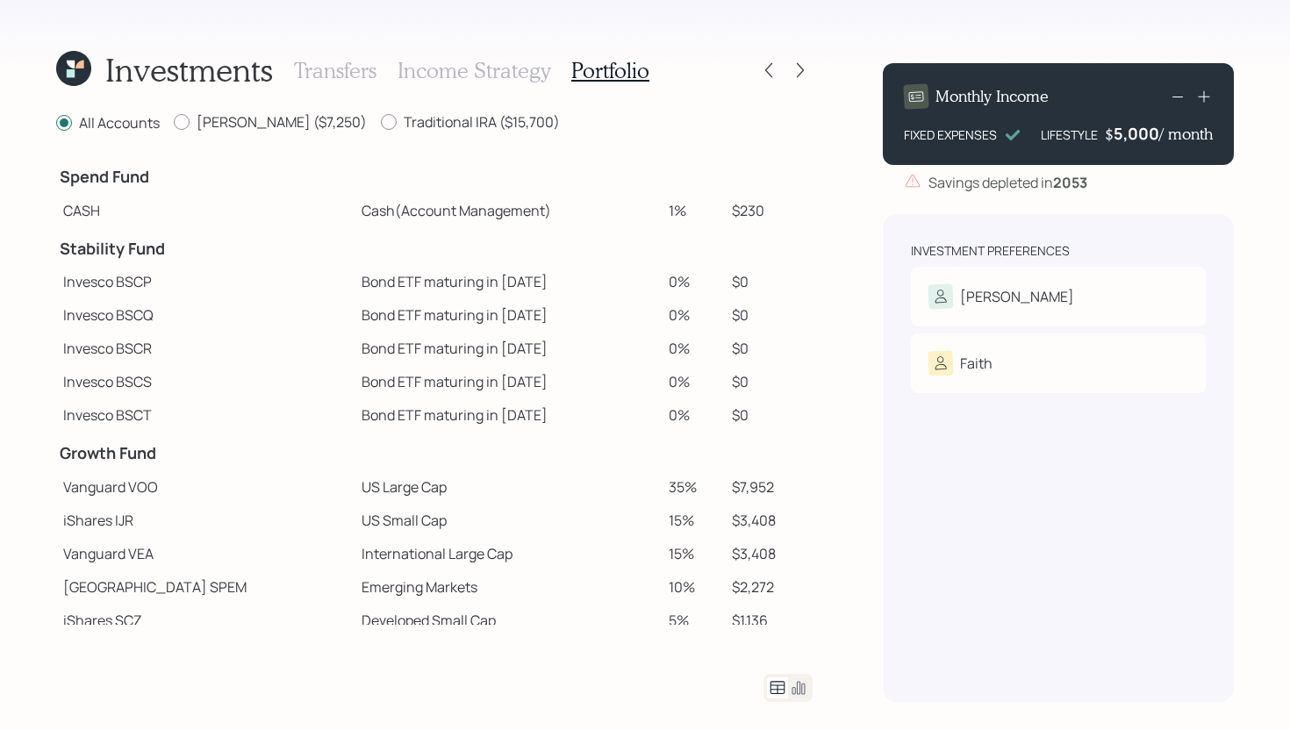
drag, startPoint x: 675, startPoint y: 210, endPoint x: 603, endPoint y: 211, distance: 71.9
click at [603, 211] on tr "CASH Cash (Account Management) 1% $230" at bounding box center [434, 210] width 756 height 33
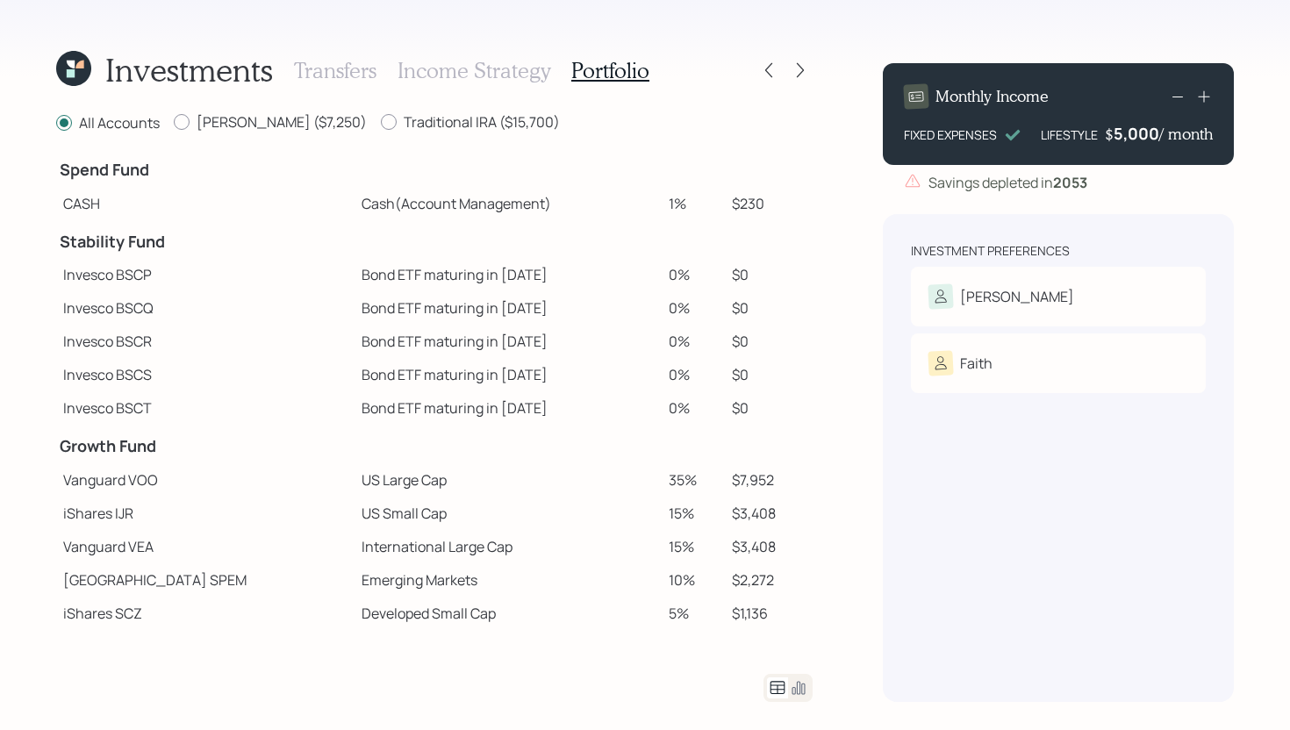
click at [569, 199] on td "Cash (Account Management)" at bounding box center [507, 203] width 307 height 33
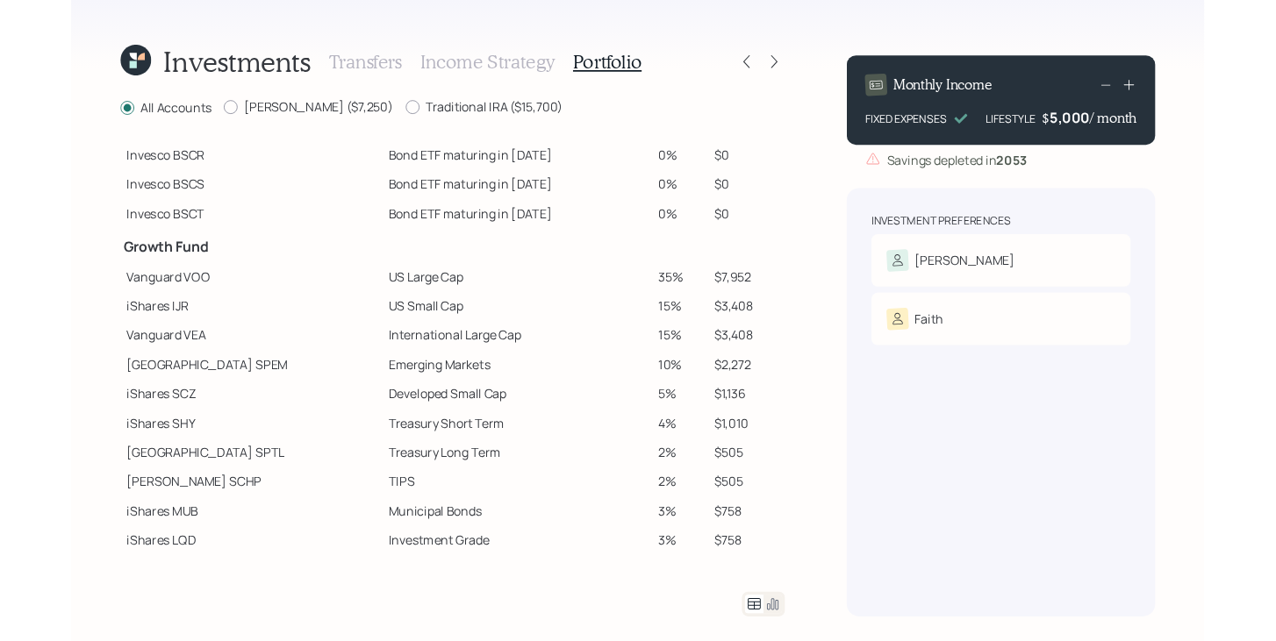
scroll to position [246, 0]
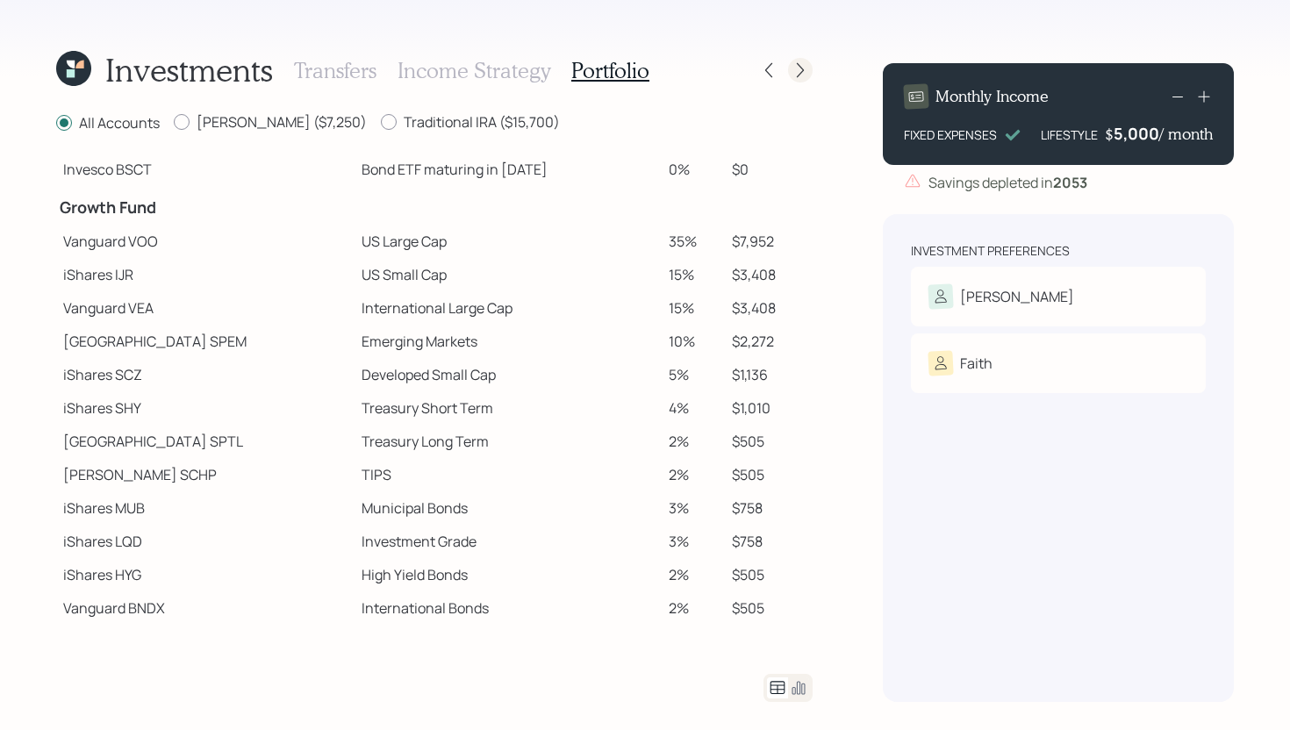
click at [797, 71] on icon at bounding box center [800, 70] width 18 height 18
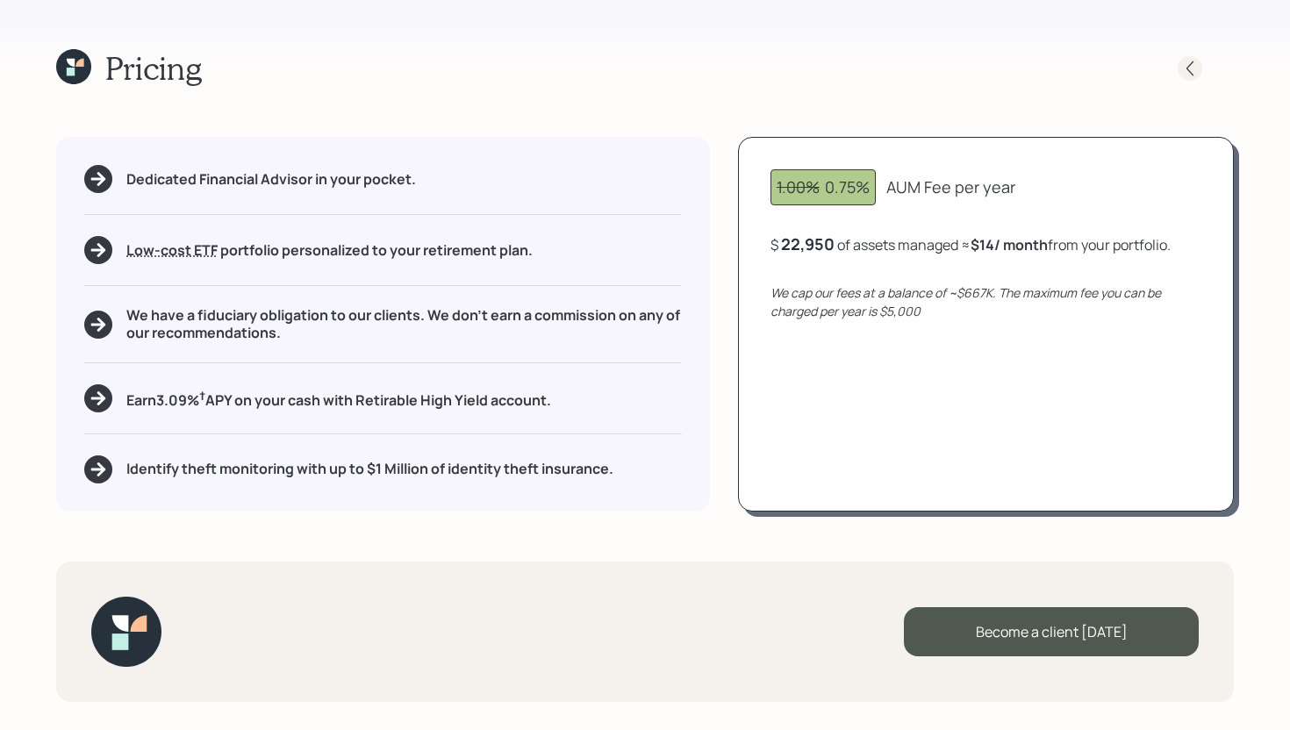
click at [1193, 68] on icon at bounding box center [1190, 69] width 18 height 18
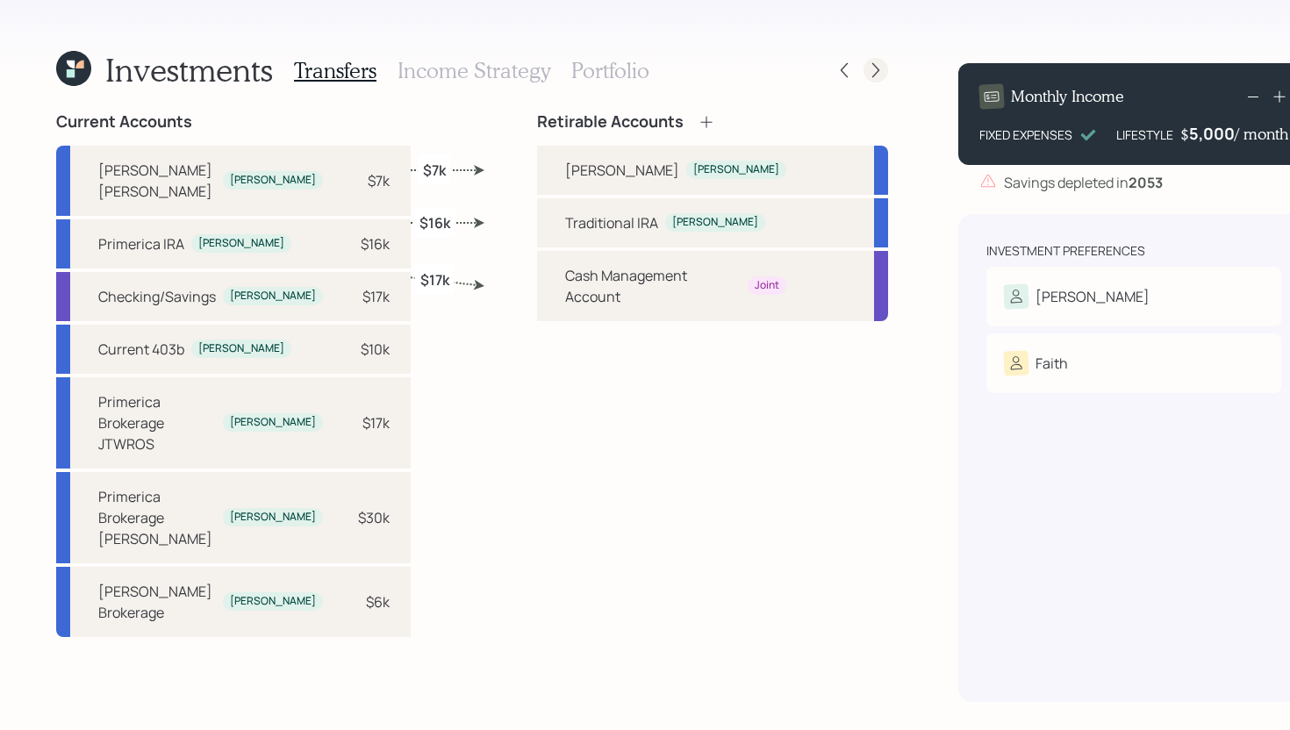
click at [867, 67] on icon at bounding box center [876, 70] width 18 height 18
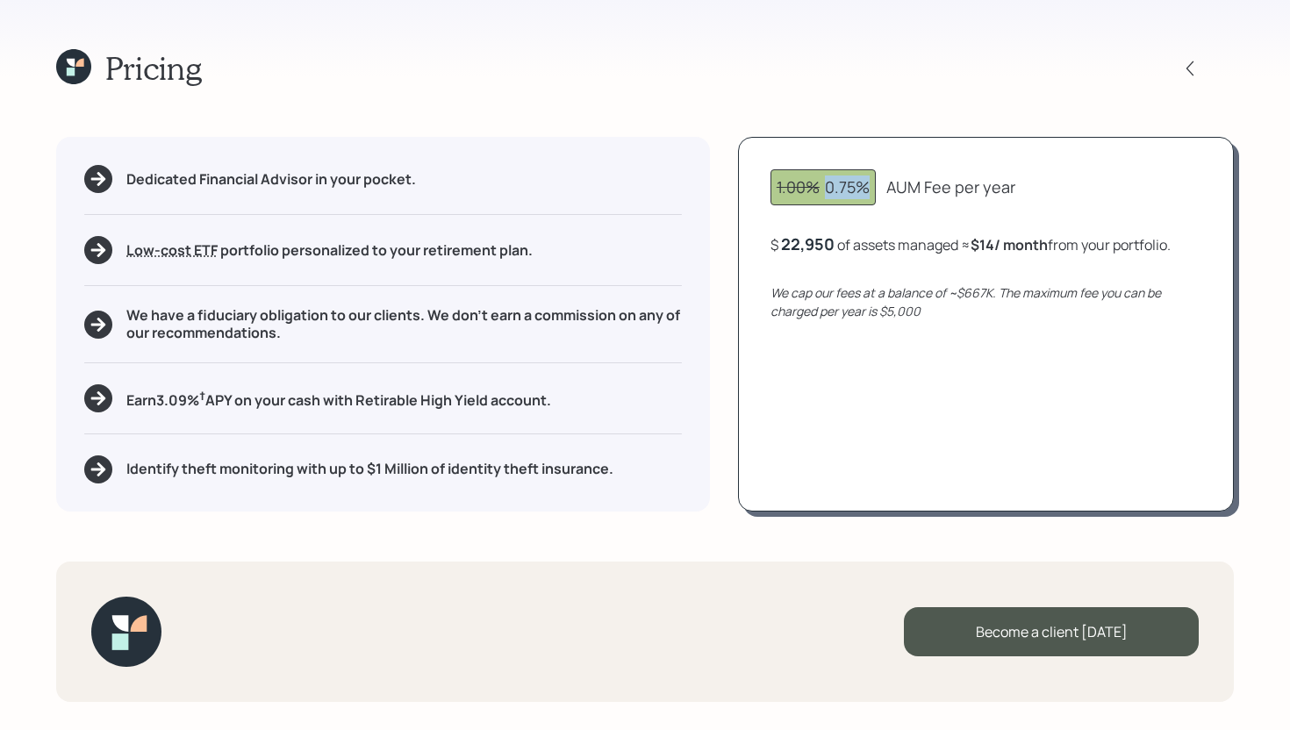
drag, startPoint x: 824, startPoint y: 184, endPoint x: 876, endPoint y: 190, distance: 52.0
click at [876, 190] on div "1.00% 0.75%" at bounding box center [822, 187] width 105 height 36
drag, startPoint x: 830, startPoint y: 188, endPoint x: 883, endPoint y: 186, distance: 53.5
click at [883, 186] on div "1.00% 0.75% AUM Fee per year" at bounding box center [985, 187] width 431 height 36
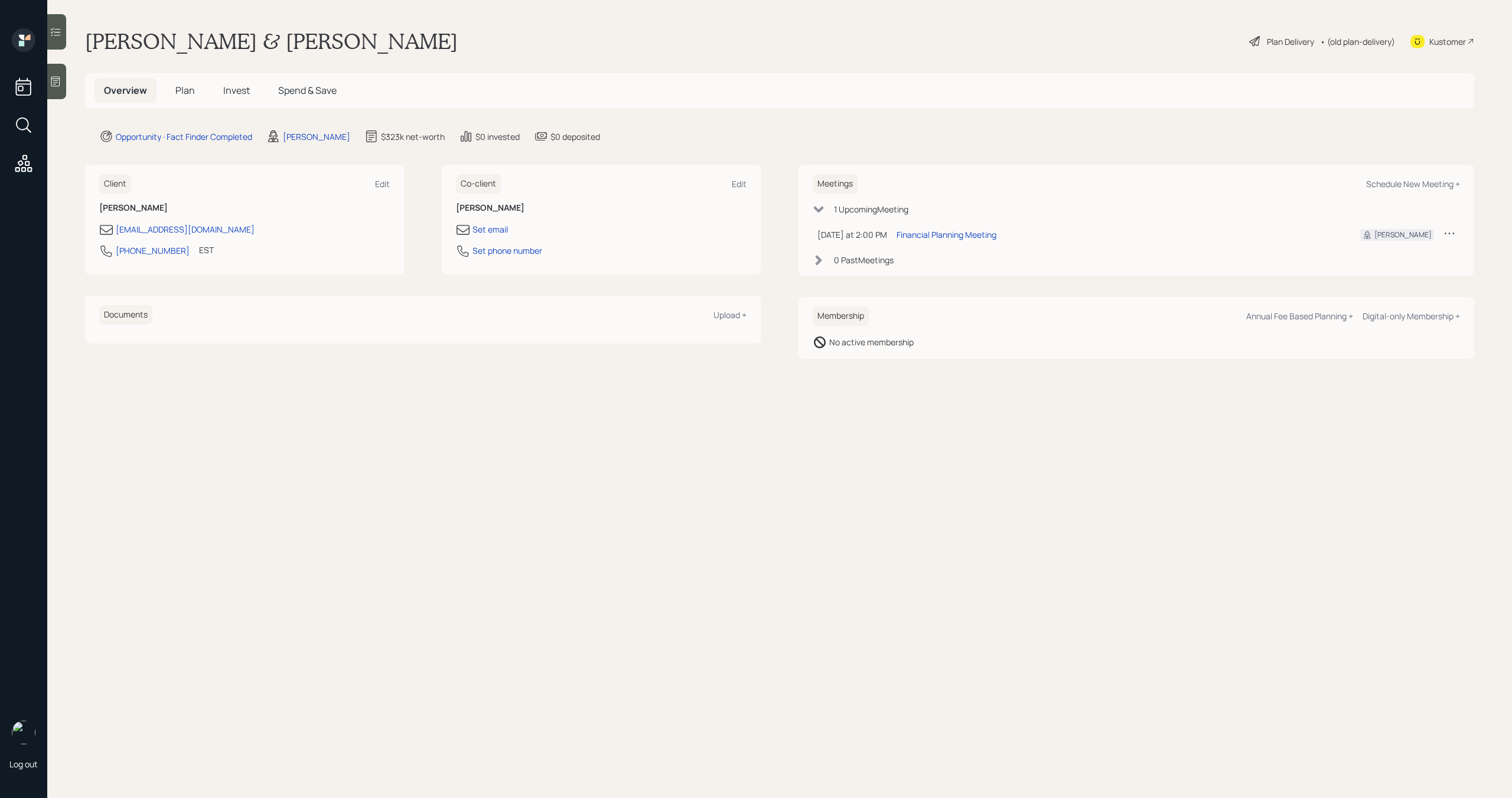
click at [182, 87] on span "Plan" at bounding box center [185, 90] width 20 height 13
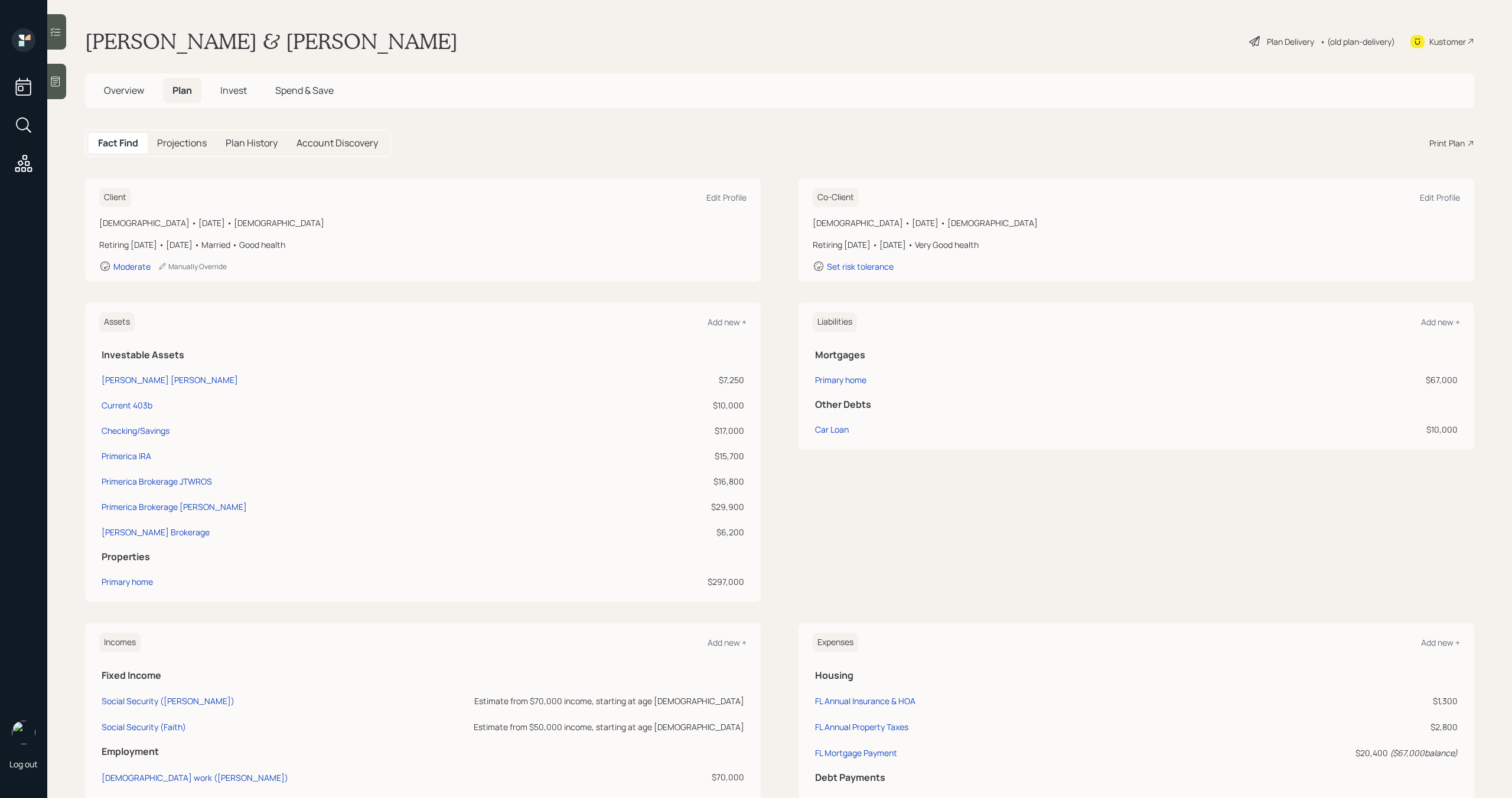
click at [1455, 142] on div "Print Plan" at bounding box center [1447, 143] width 36 height 12
